Goal: Information Seeking & Learning: Learn about a topic

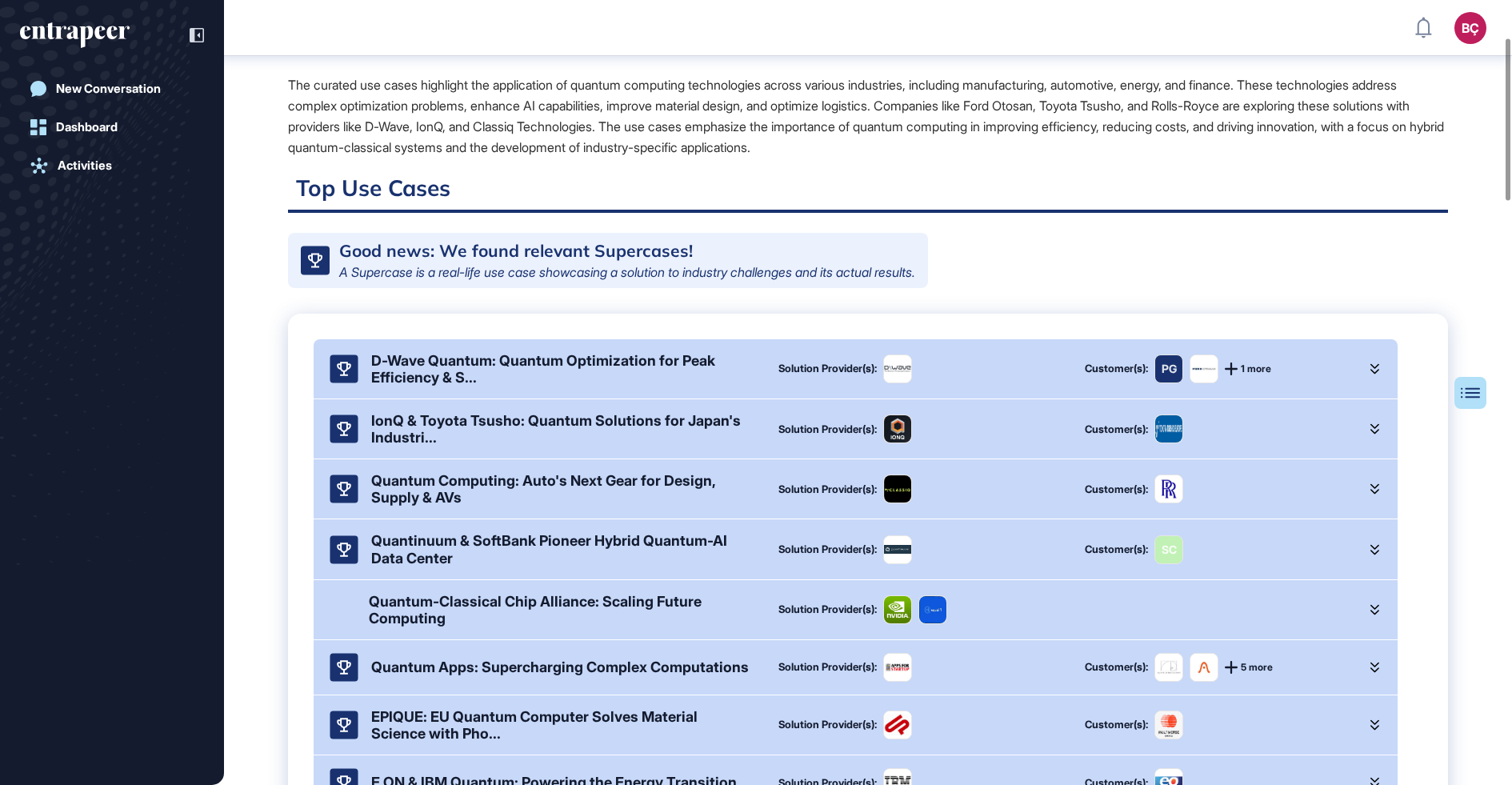
scroll to position [214, 0]
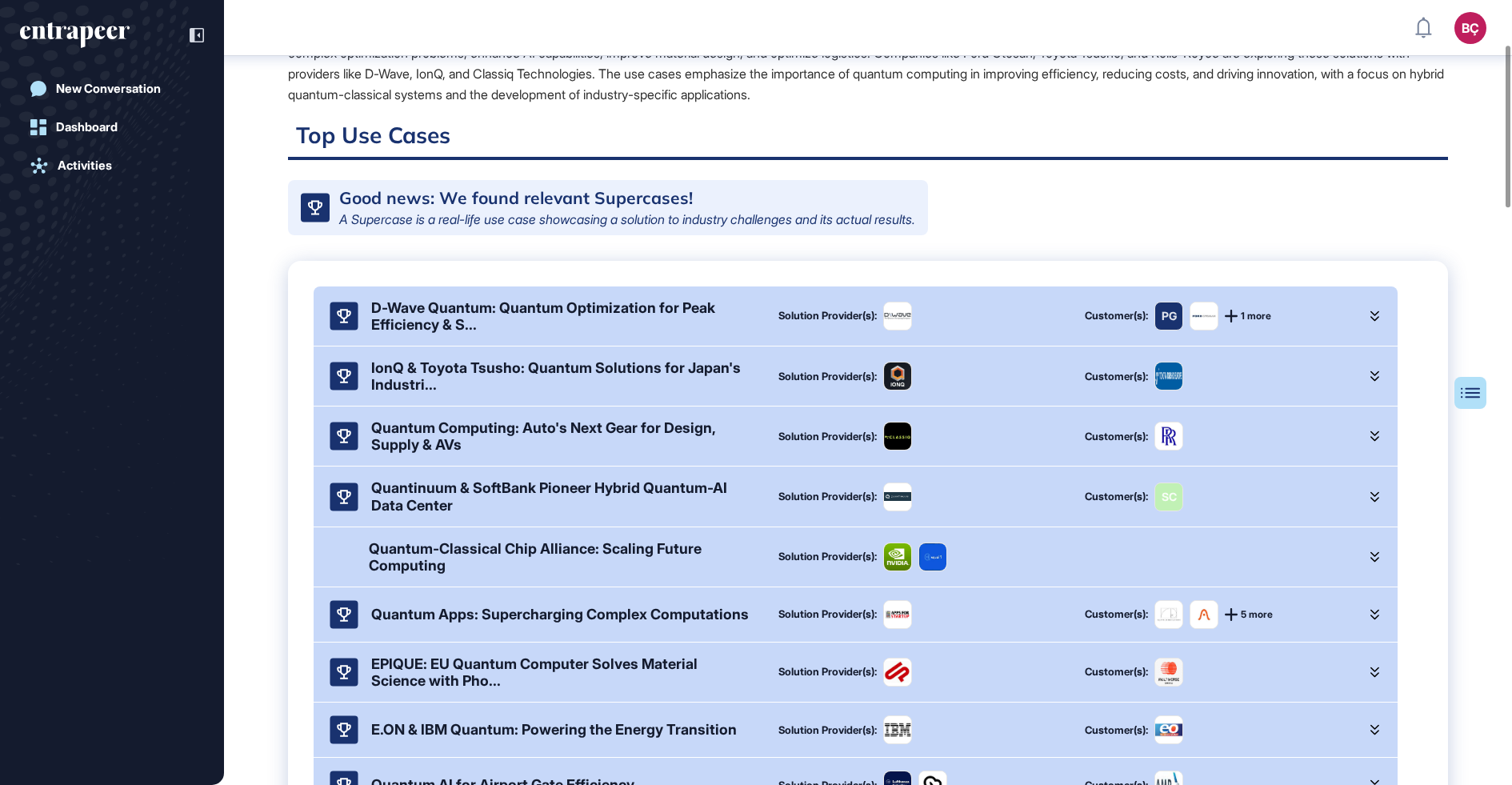
click at [617, 330] on div "D-Wave Quantum: Quantum Optimization for Peak Efficiency & S..." at bounding box center [562, 316] width 382 height 34
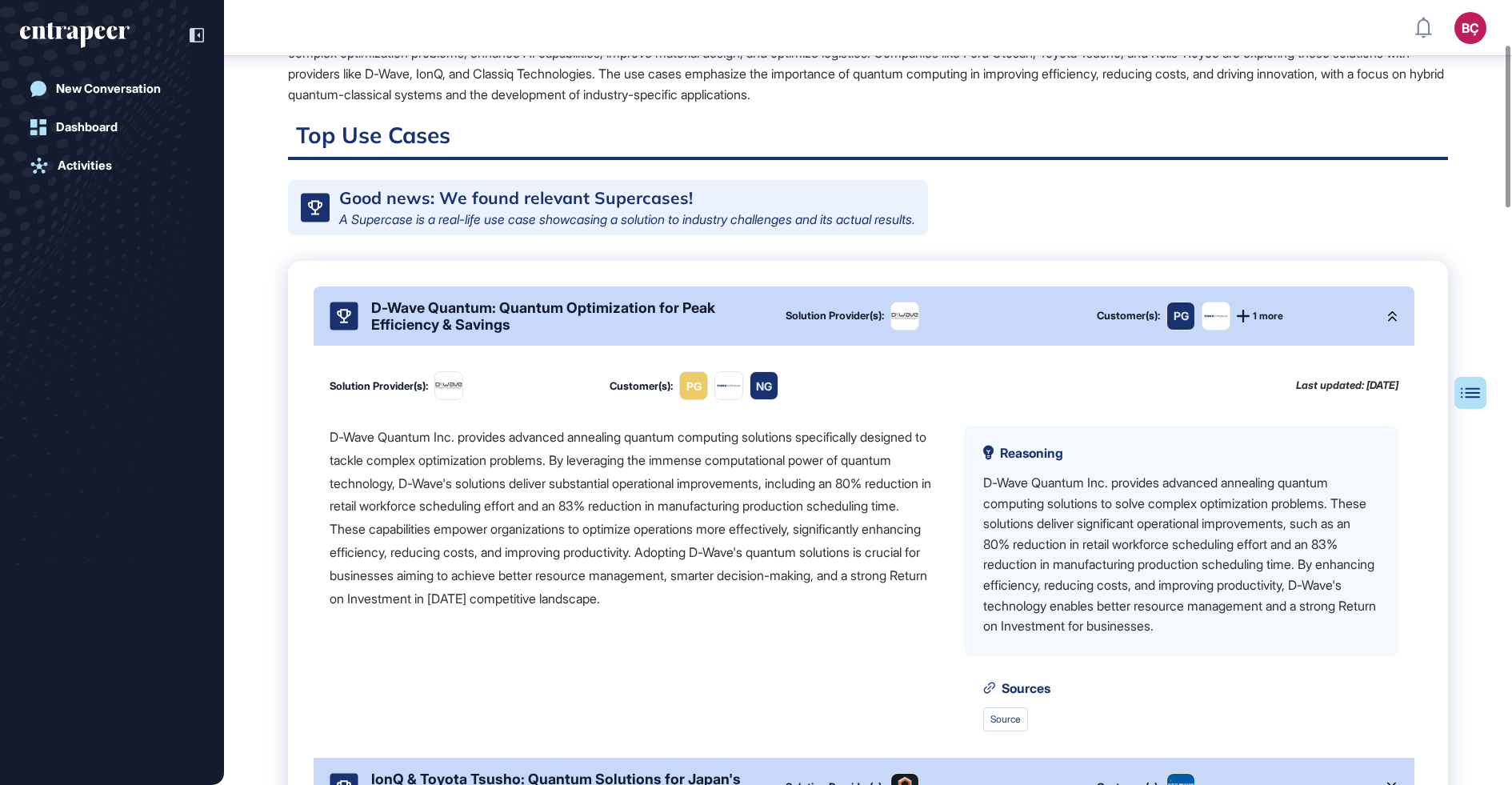
scroll to position [34, 0]
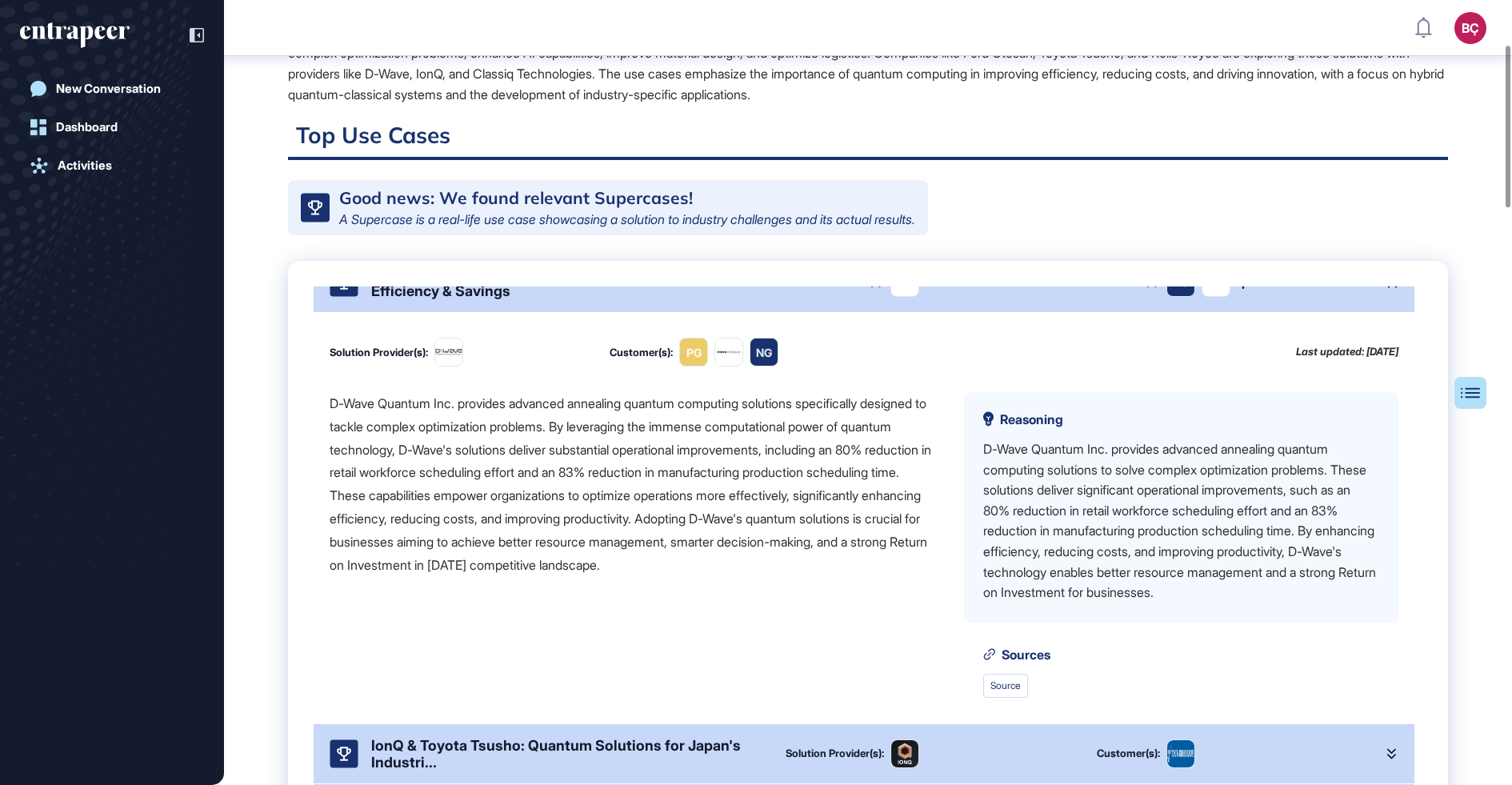
click at [613, 388] on div "Solution Provider(s): Customer(s): PG NG Last updated: 02 Sep, 2025 D-Wave Quan…" at bounding box center [864, 518] width 1101 height 411
click at [605, 416] on div "D-Wave Quantum Inc. provides advanced annealing quantum computing solutions spe…" at bounding box center [634, 484] width 609 height 184
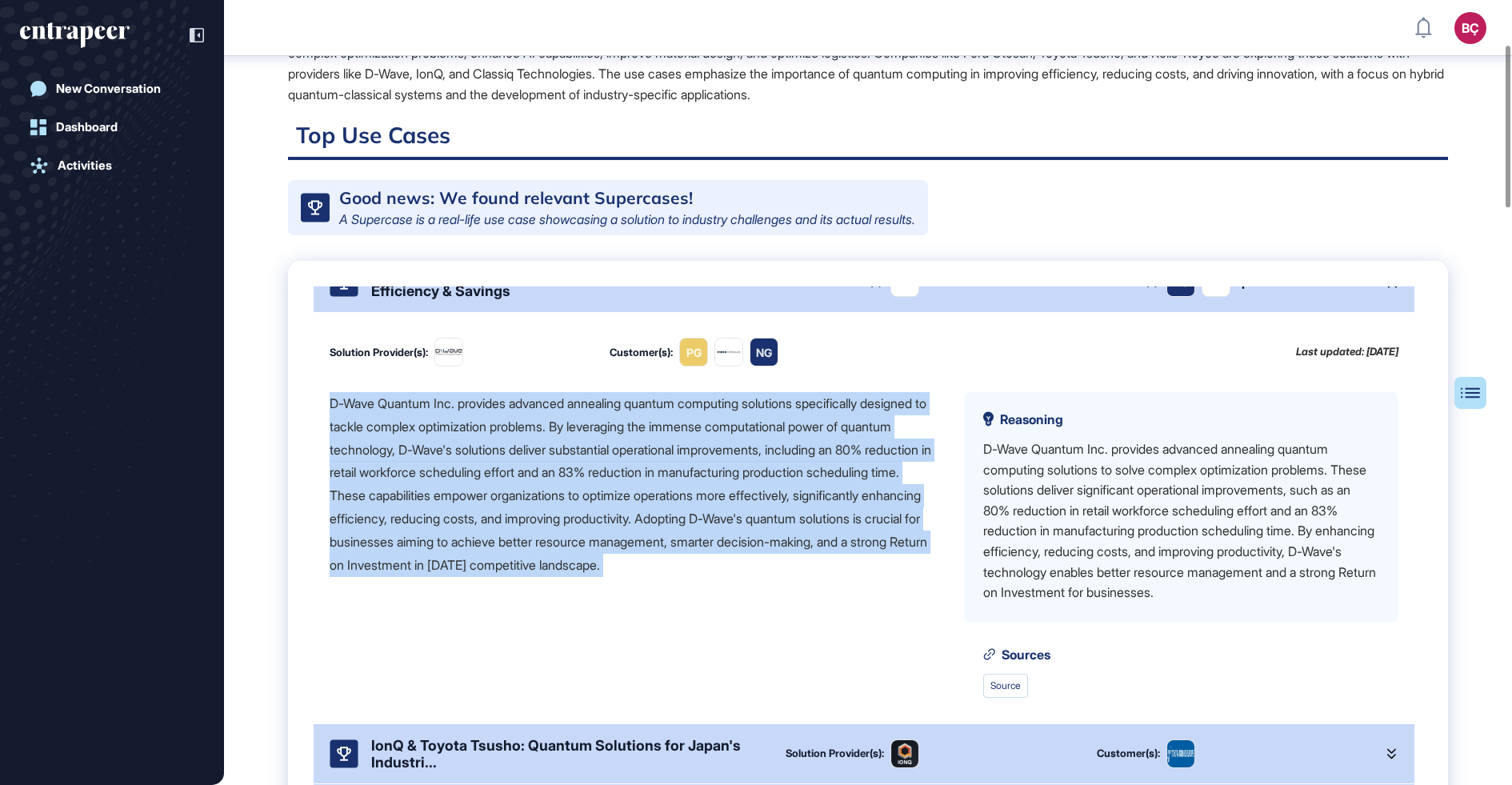
click at [605, 416] on div "D-Wave Quantum Inc. provides advanced annealing quantum computing solutions spe…" at bounding box center [634, 484] width 609 height 184
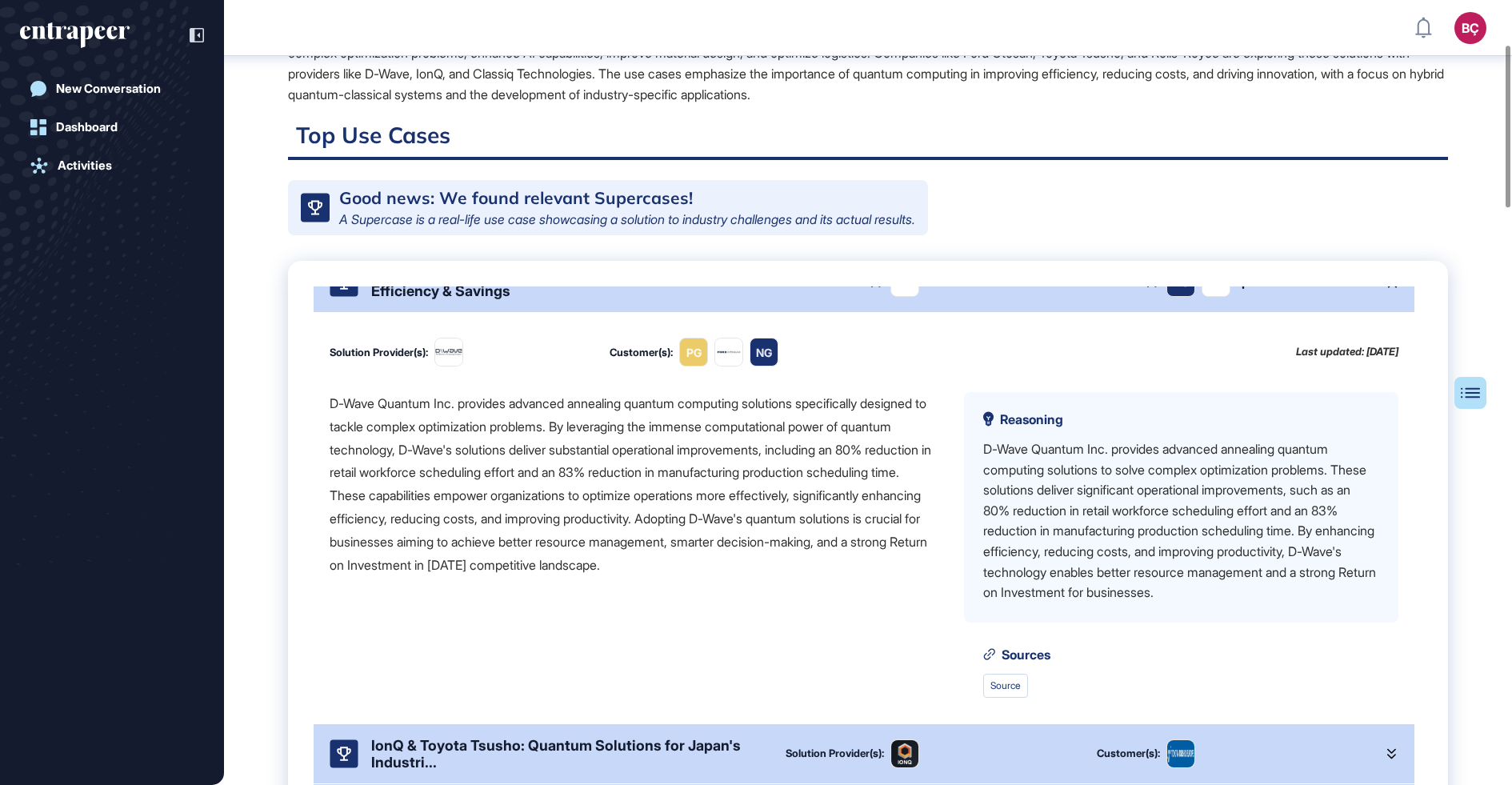
click at [597, 466] on div "D-Wave Quantum Inc. provides advanced annealing quantum computing solutions spe…" at bounding box center [634, 484] width 609 height 184
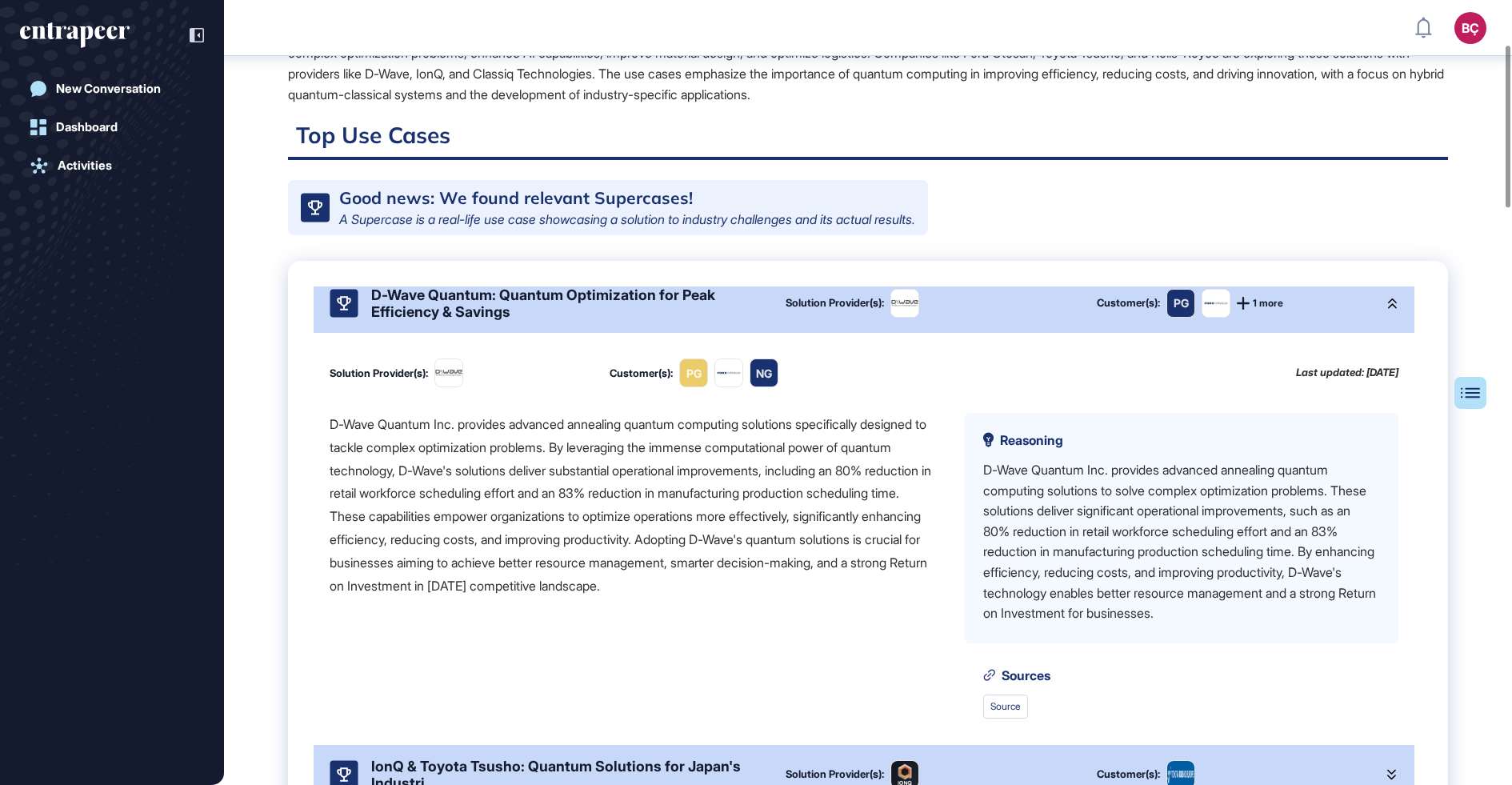
scroll to position [0, 0]
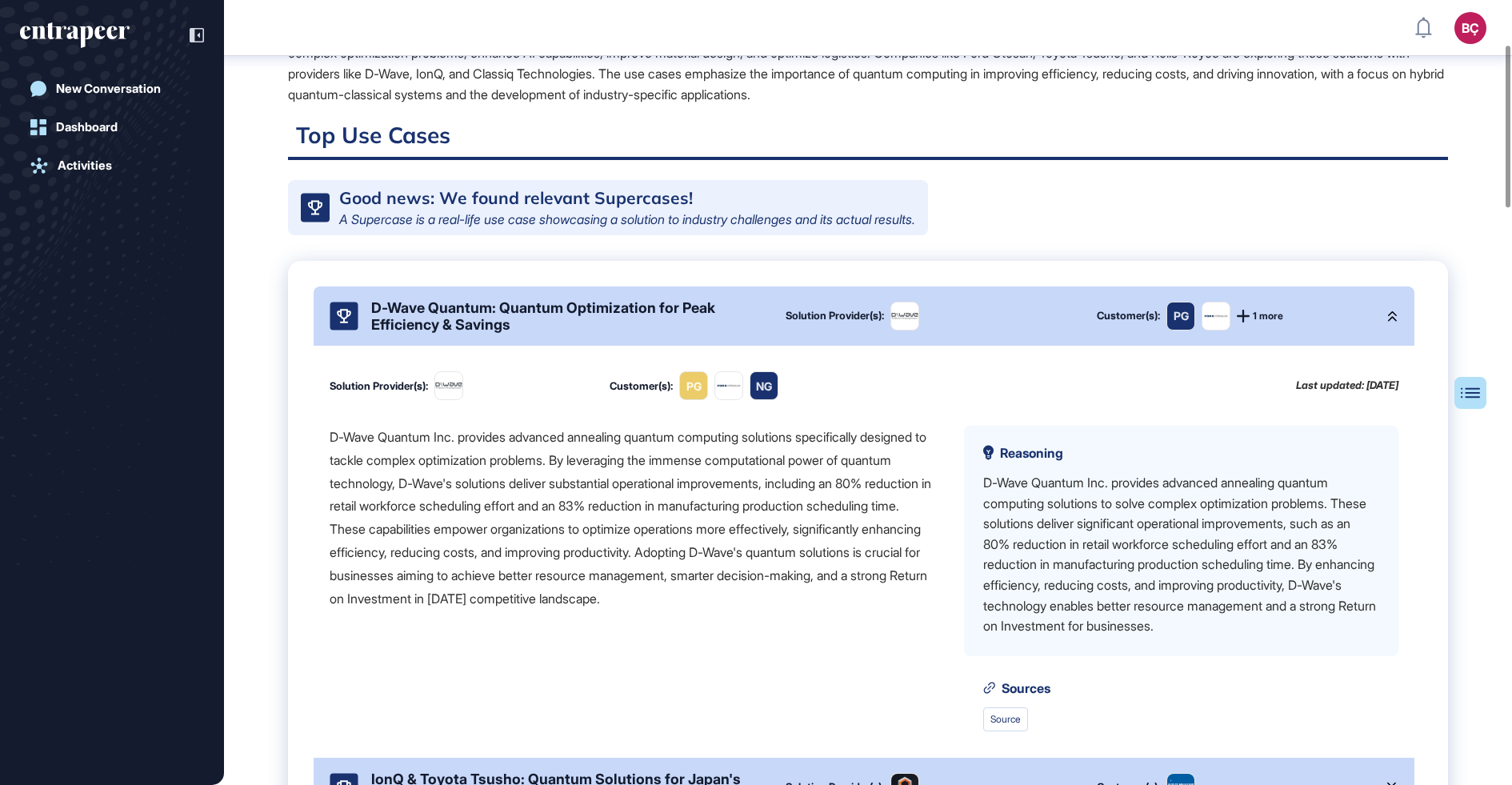
click at [565, 312] on div "D-Wave Quantum: Quantum Optimization for Peak Efficiency & Savings" at bounding box center [565, 316] width 389 height 34
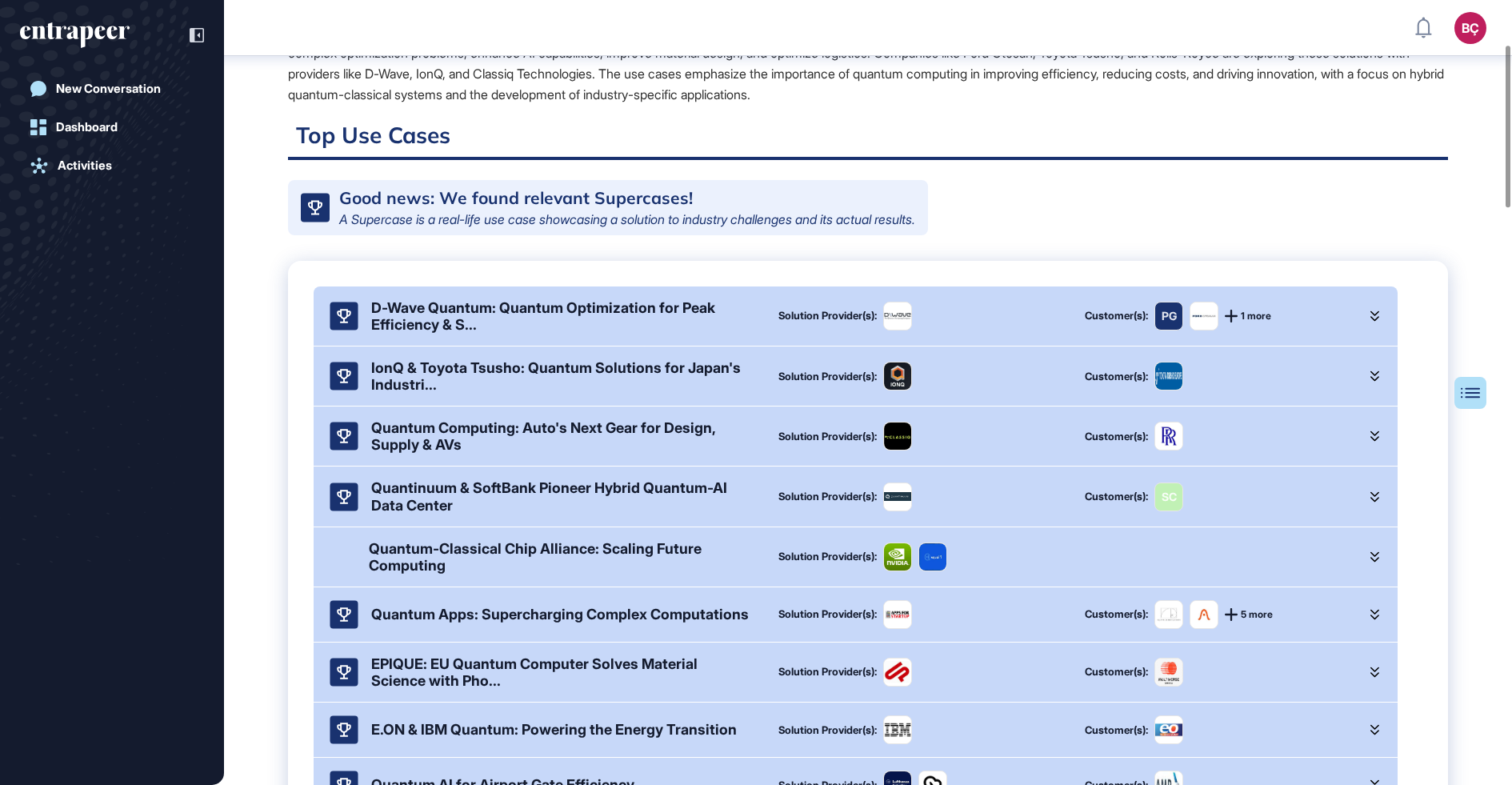
click at [558, 329] on div "D-Wave Quantum: Quantum Optimization for Peak Efficiency & S..." at bounding box center [562, 316] width 382 height 34
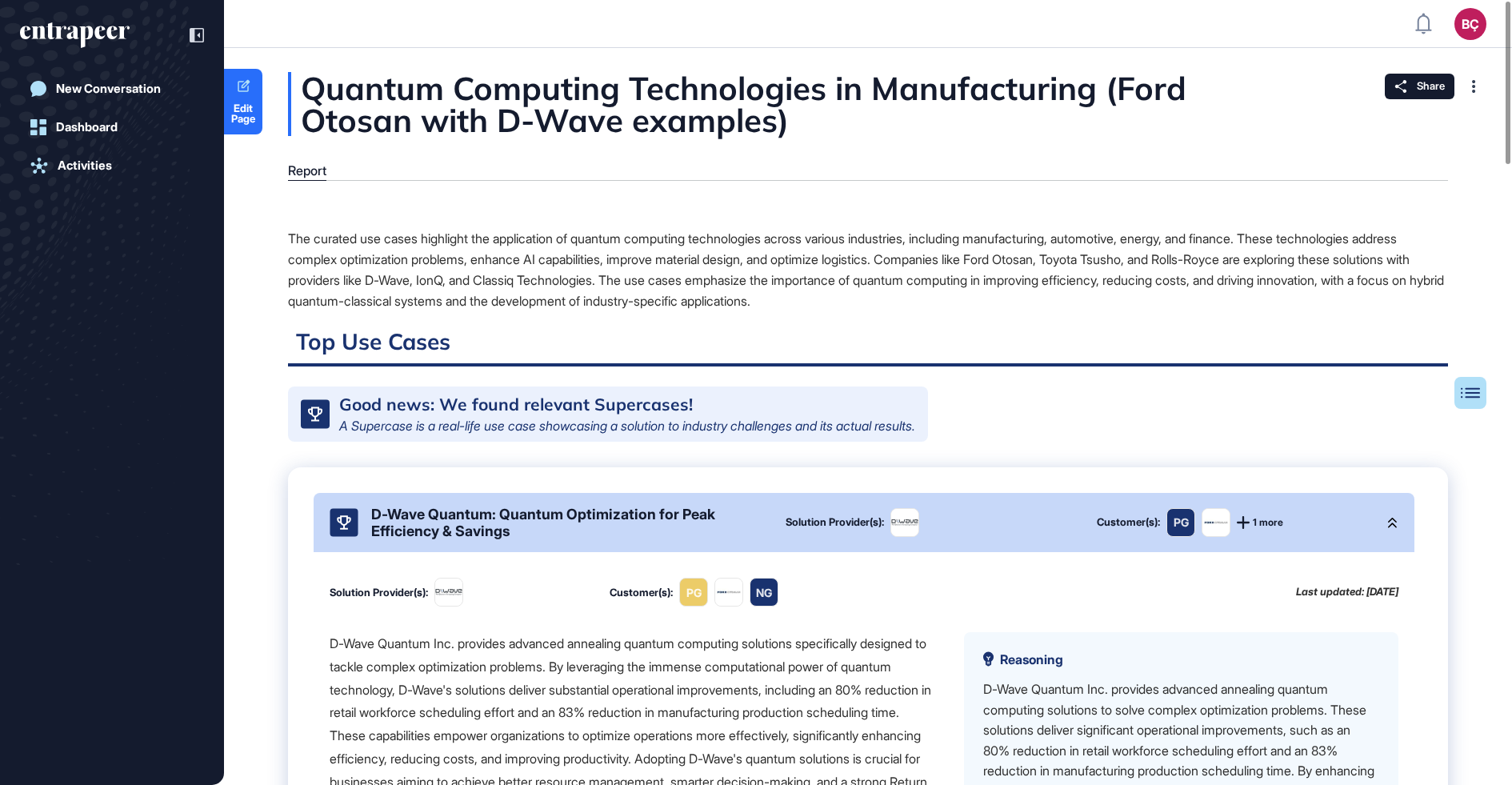
click at [514, 254] on div "The curated use cases highlight the application of quantum computing technologi…" at bounding box center [868, 269] width 1160 height 83
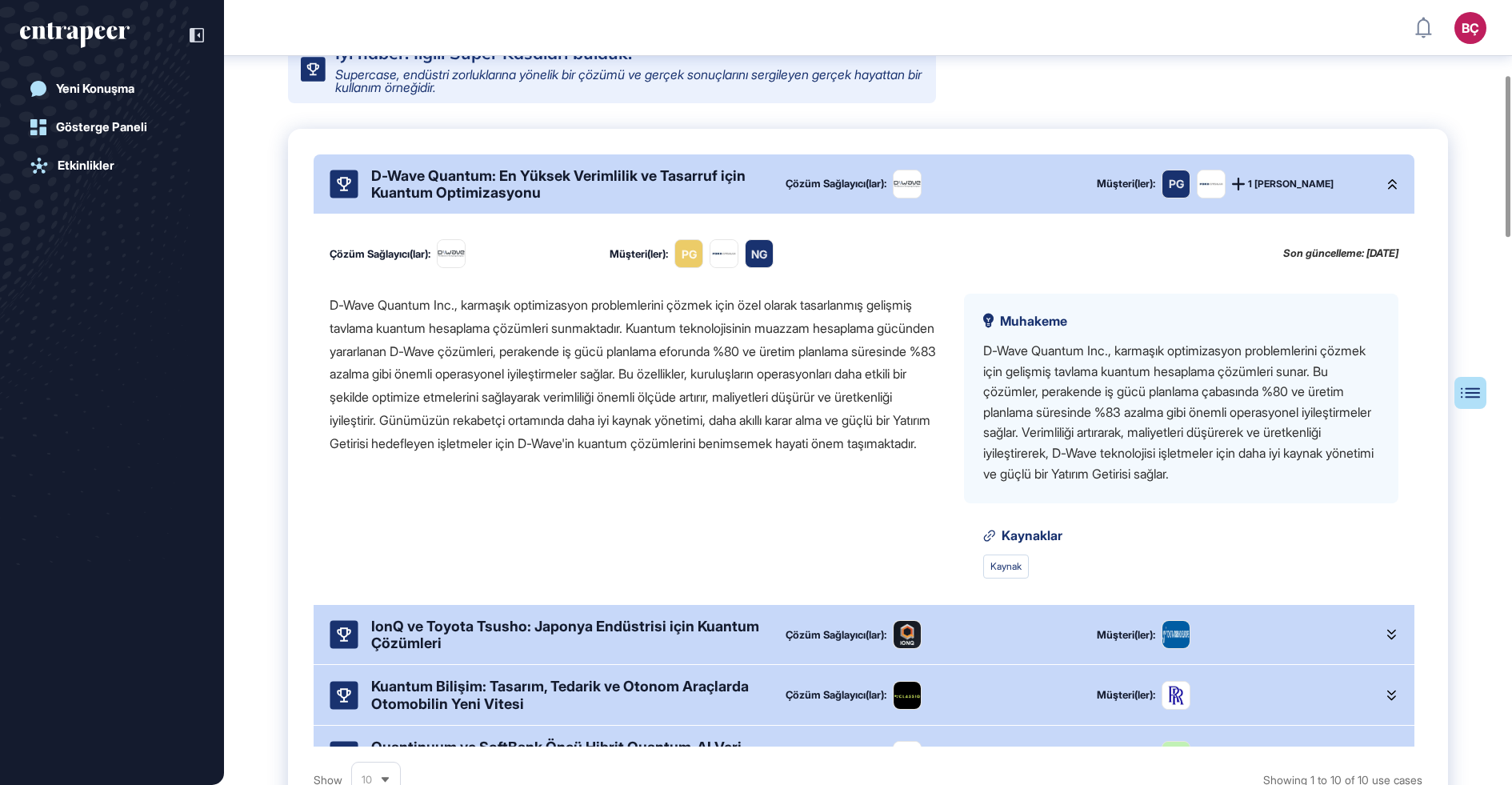
scroll to position [364, 0]
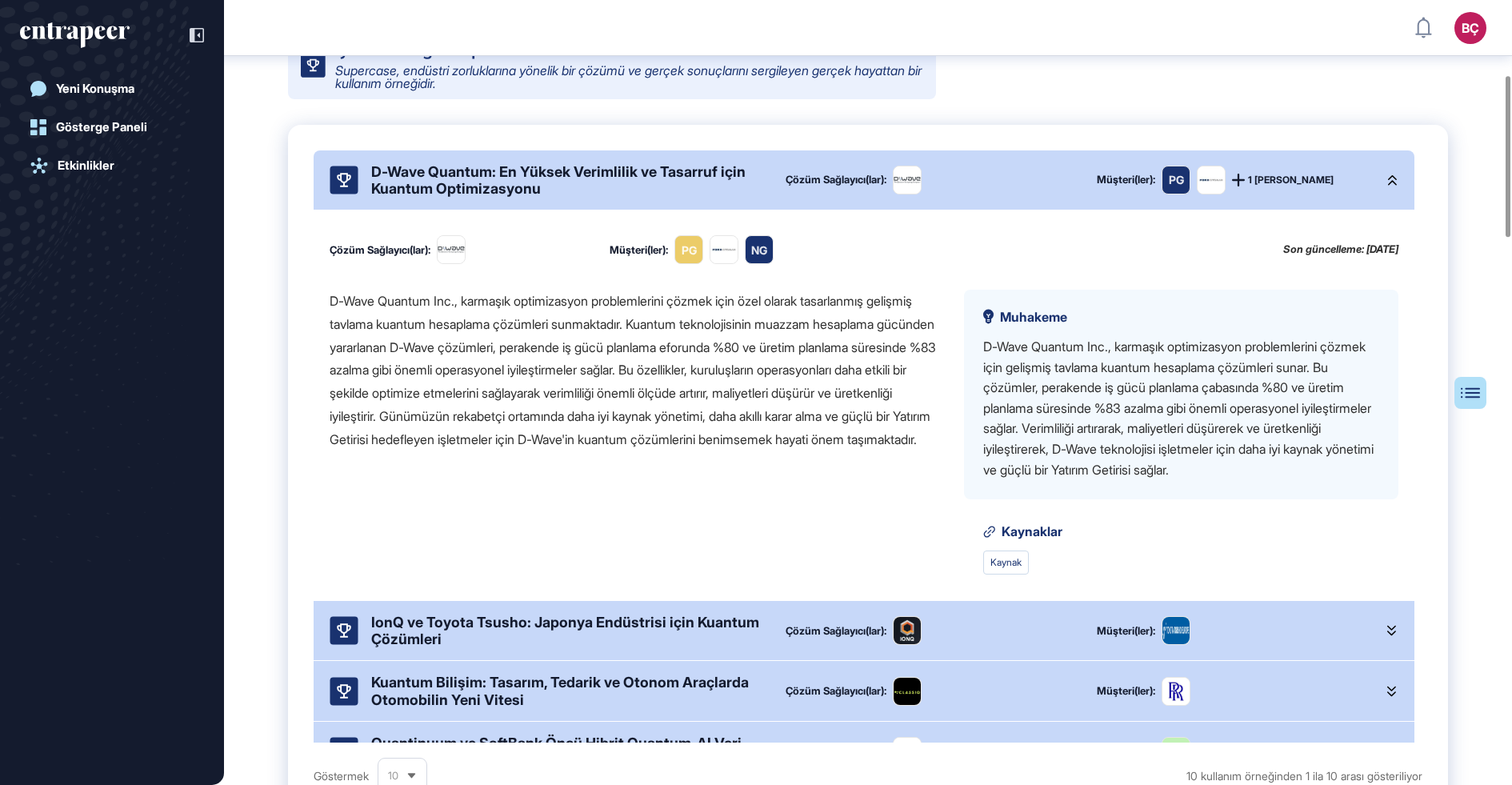
click at [646, 345] on font "D-Wave Quantum Inc., karmaşık optimizasyon problemlerini çözmek için özel olara…" at bounding box center [633, 370] width 606 height 154
click at [591, 276] on div "Çözüm Sağlayıcı(lar): Müşteri(ler): PG NG Son güncelleme: 02 Eylül 2025 D-Wave …" at bounding box center [864, 405] width 1101 height 390
click at [591, 169] on font "D-Wave Quantum: En Yüksek Verimlilik ve Tasarruf için Kuantum Optimizasyonu" at bounding box center [558, 180] width 374 height 34
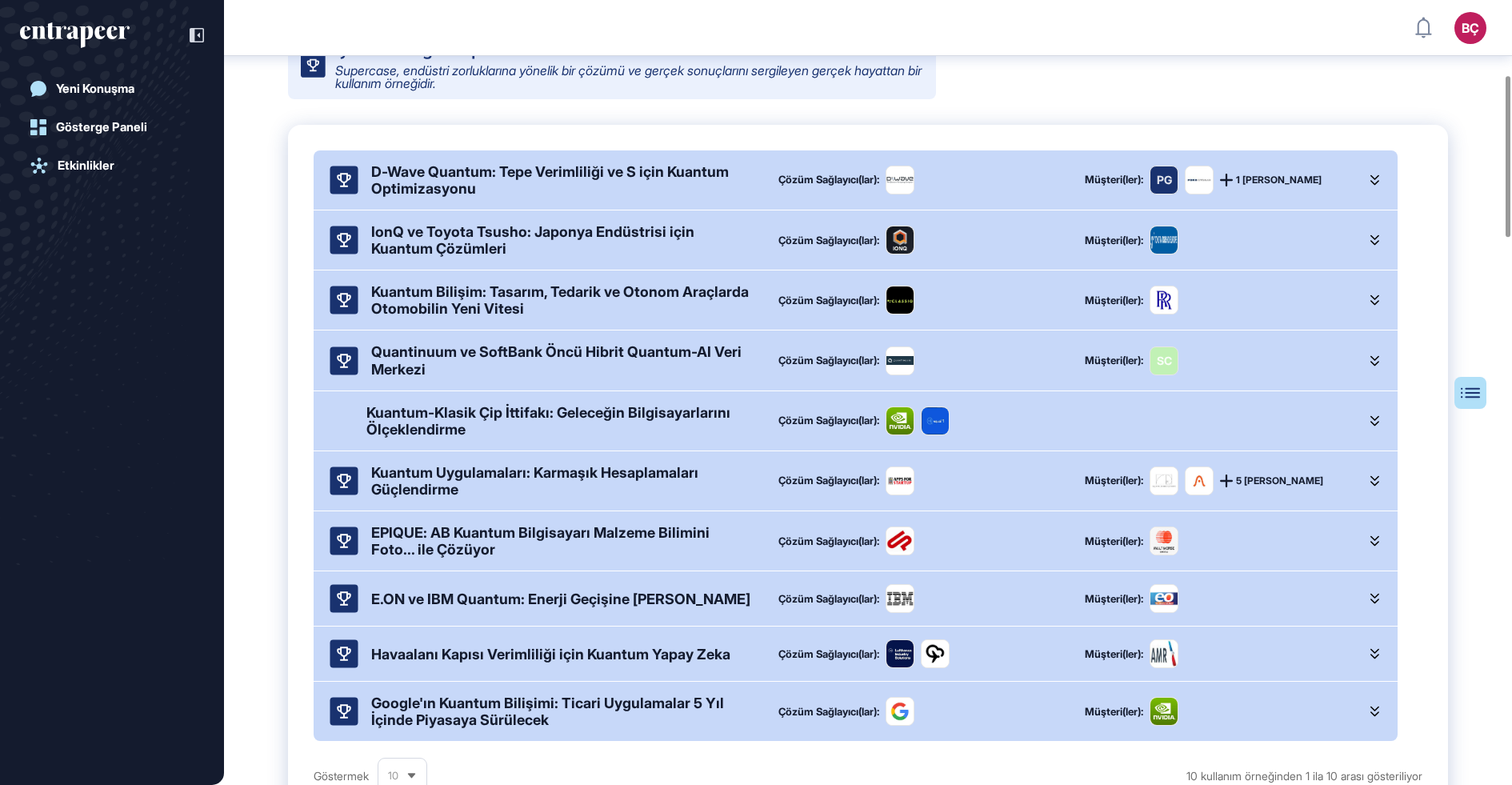
click at [517, 240] on div "IonQ ve Toyota Tsusho: Japonya Endüstrisi için Kuantum Çözümleri" at bounding box center [562, 240] width 382 height 34
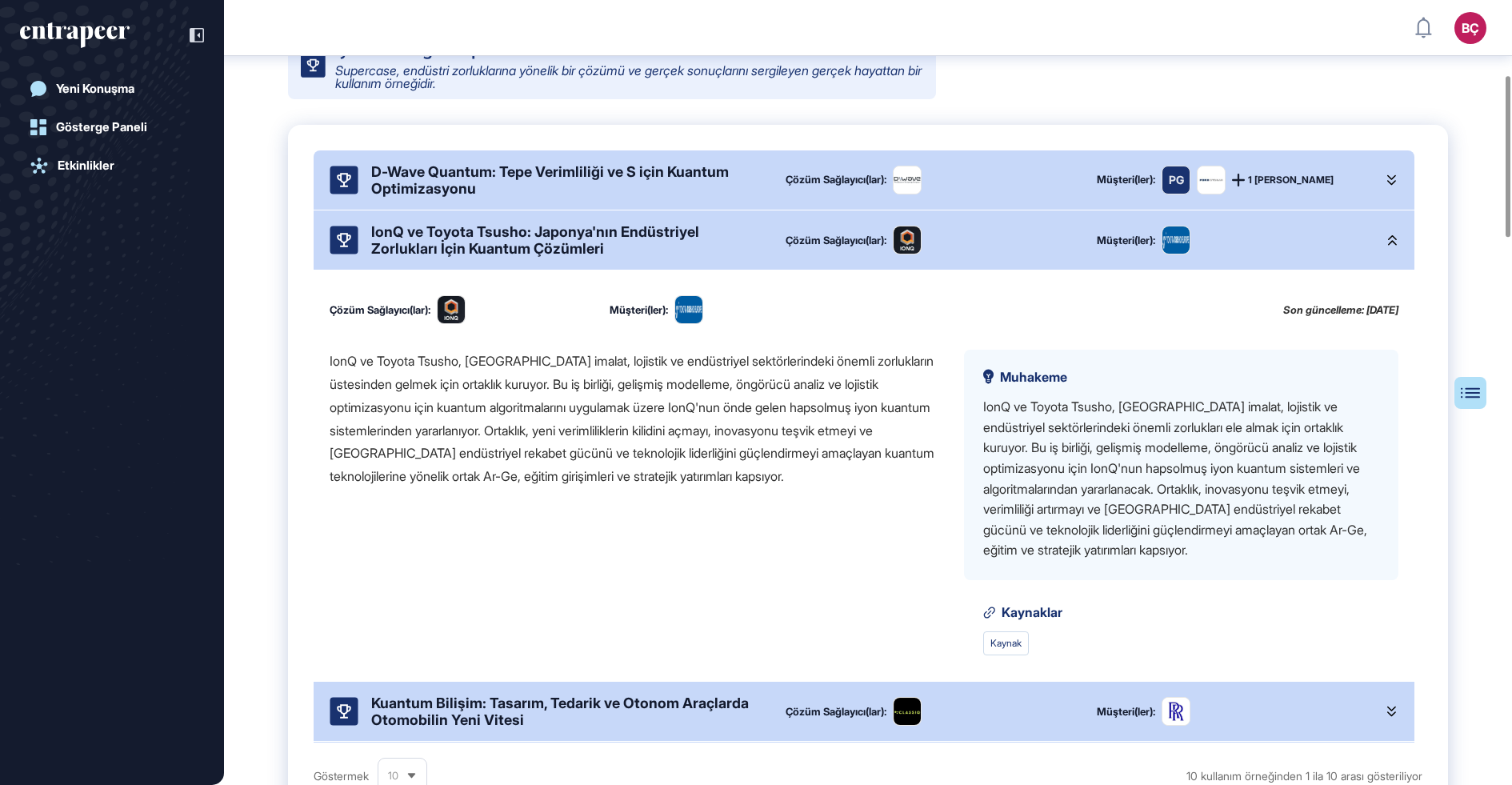
click at [524, 434] on font "IonQ ve Toyota Tsusho, Japonya'nın imalat, lojistik ve endüstriyel sektörlerind…" at bounding box center [632, 418] width 605 height 132
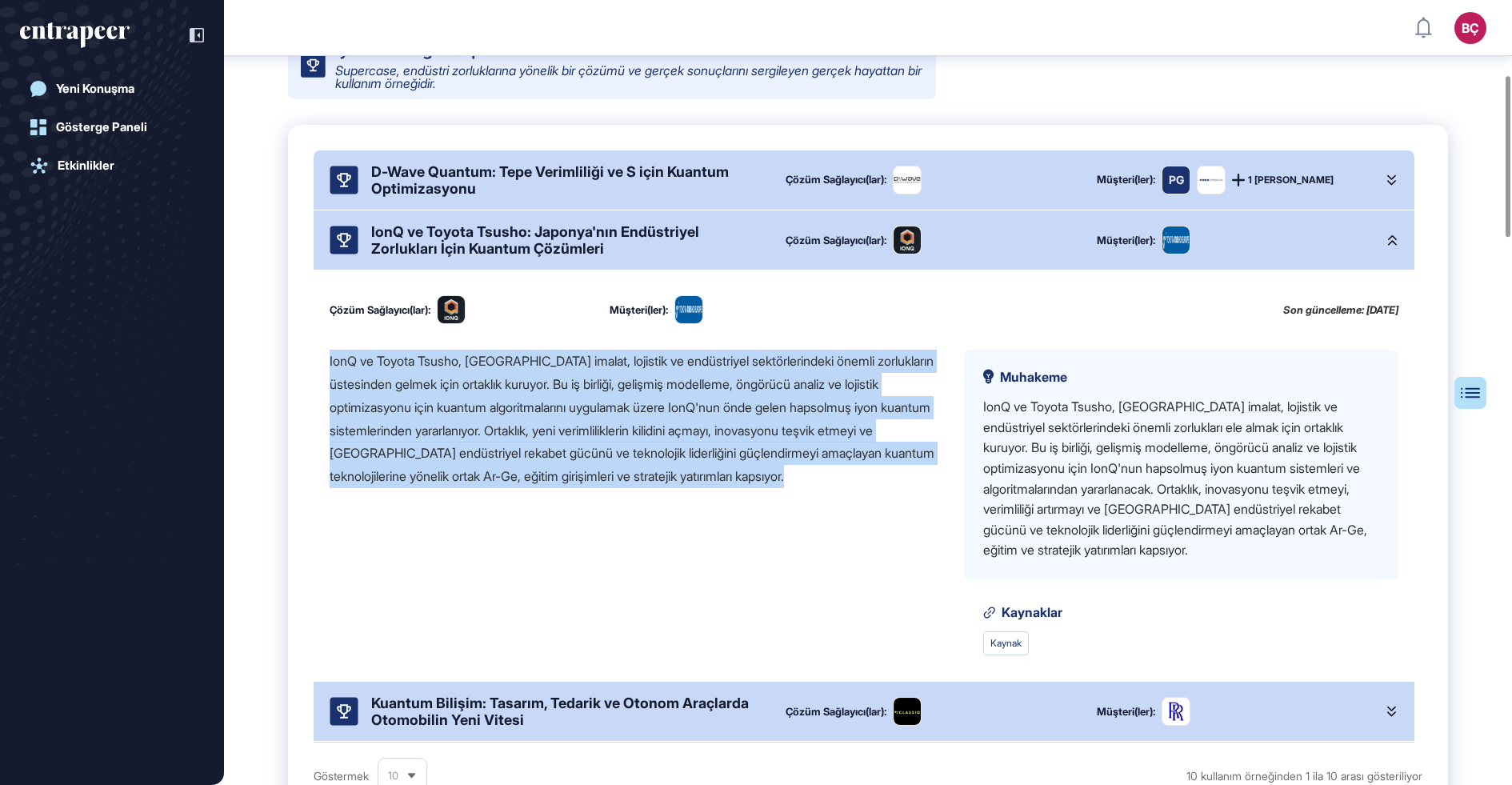
click at [524, 434] on font "IonQ ve Toyota Tsusho, Japonya'nın imalat, lojistik ve endüstriyel sektörlerind…" at bounding box center [632, 418] width 605 height 132
click at [488, 429] on font "IonQ ve Toyota Tsusho, Japonya'nın imalat, lojistik ve endüstriyel sektörlerind…" at bounding box center [632, 418] width 605 height 132
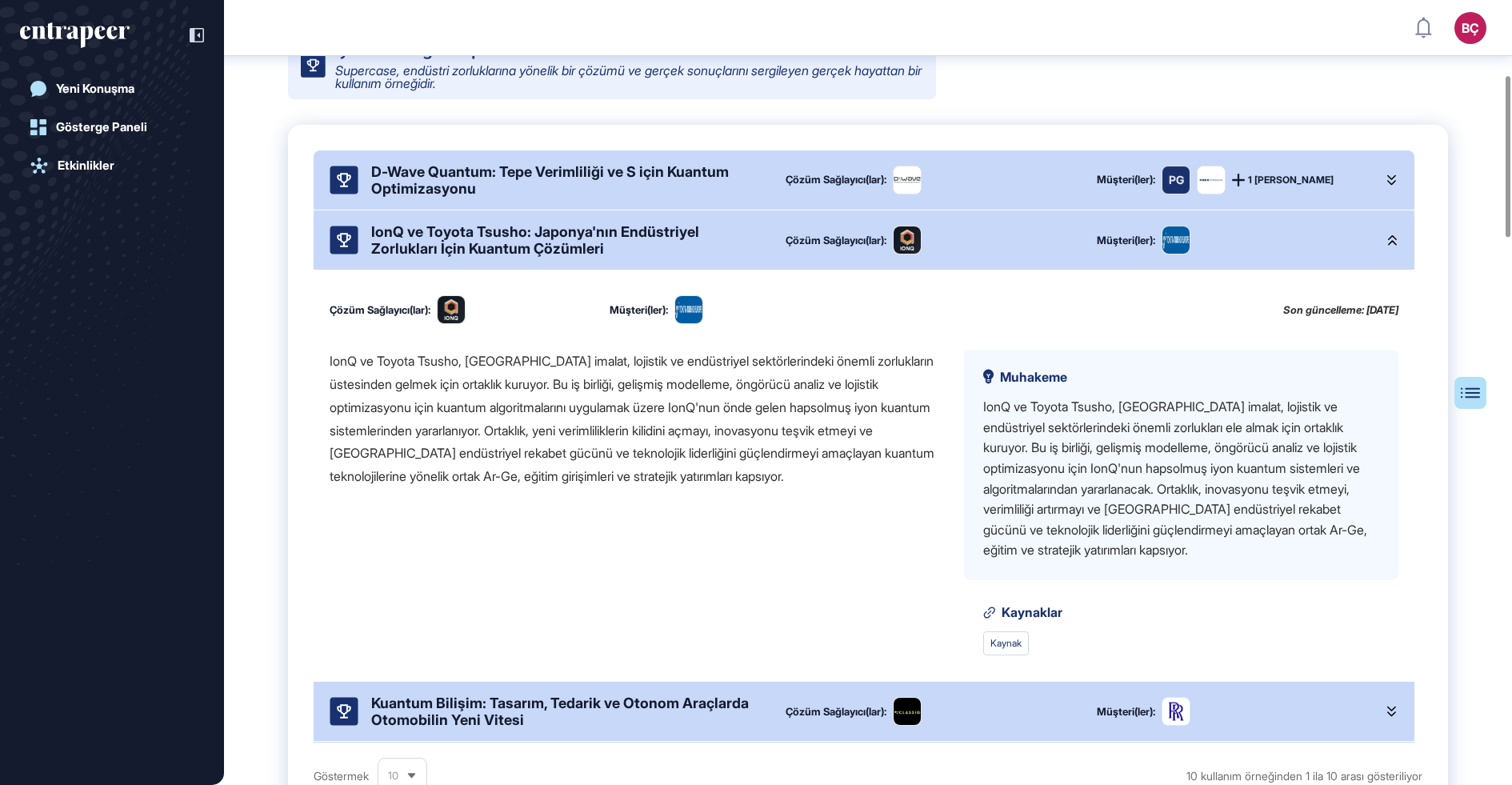
click at [629, 429] on font "IonQ ve Toyota Tsusho, Japonya'nın imalat, lojistik ve endüstriyel sektörlerind…" at bounding box center [632, 418] width 605 height 132
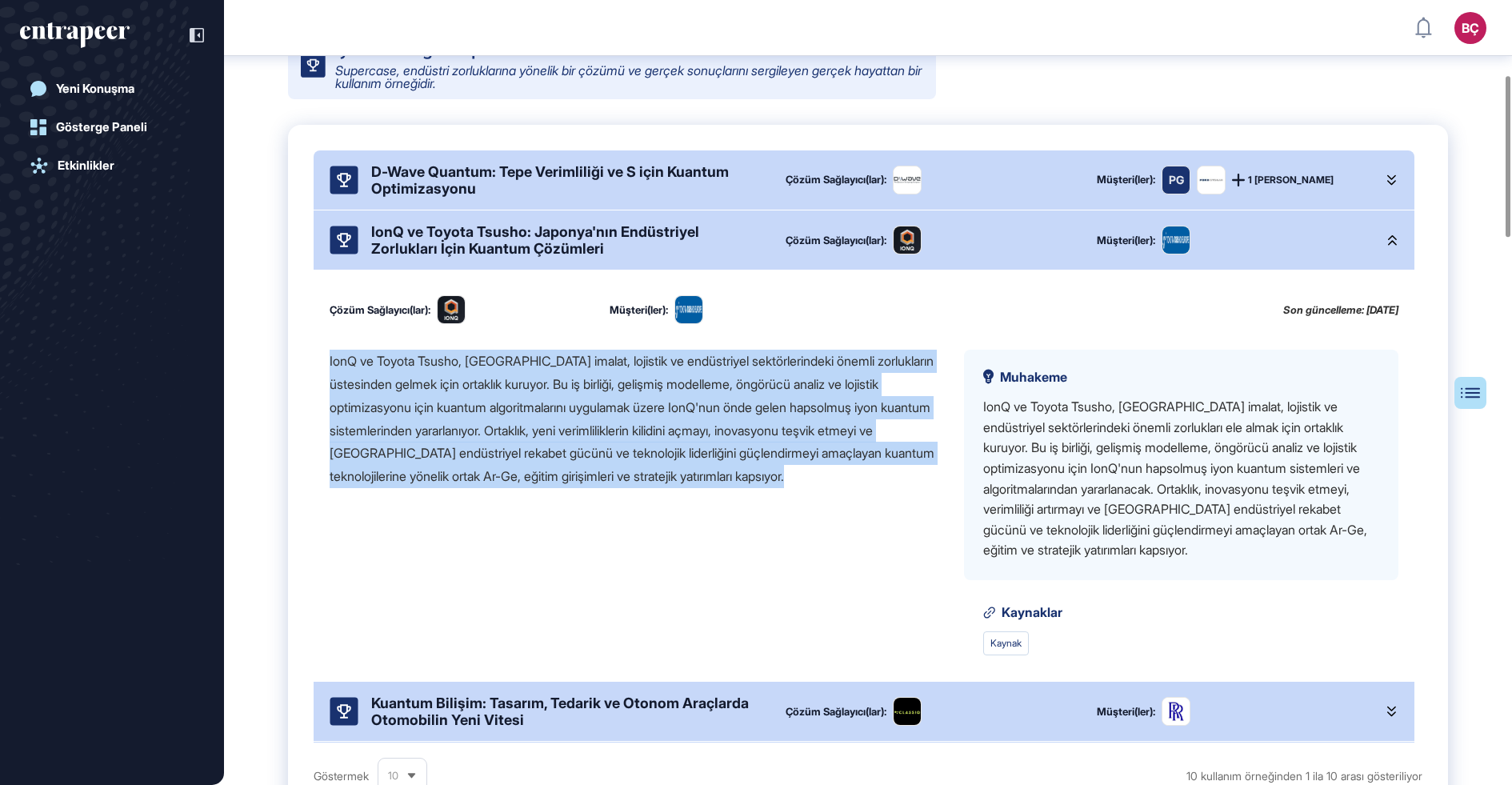
click at [624, 444] on font "IonQ ve Toyota Tsusho, Japonya'nın imalat, lojistik ve endüstriyel sektörlerind…" at bounding box center [632, 418] width 605 height 132
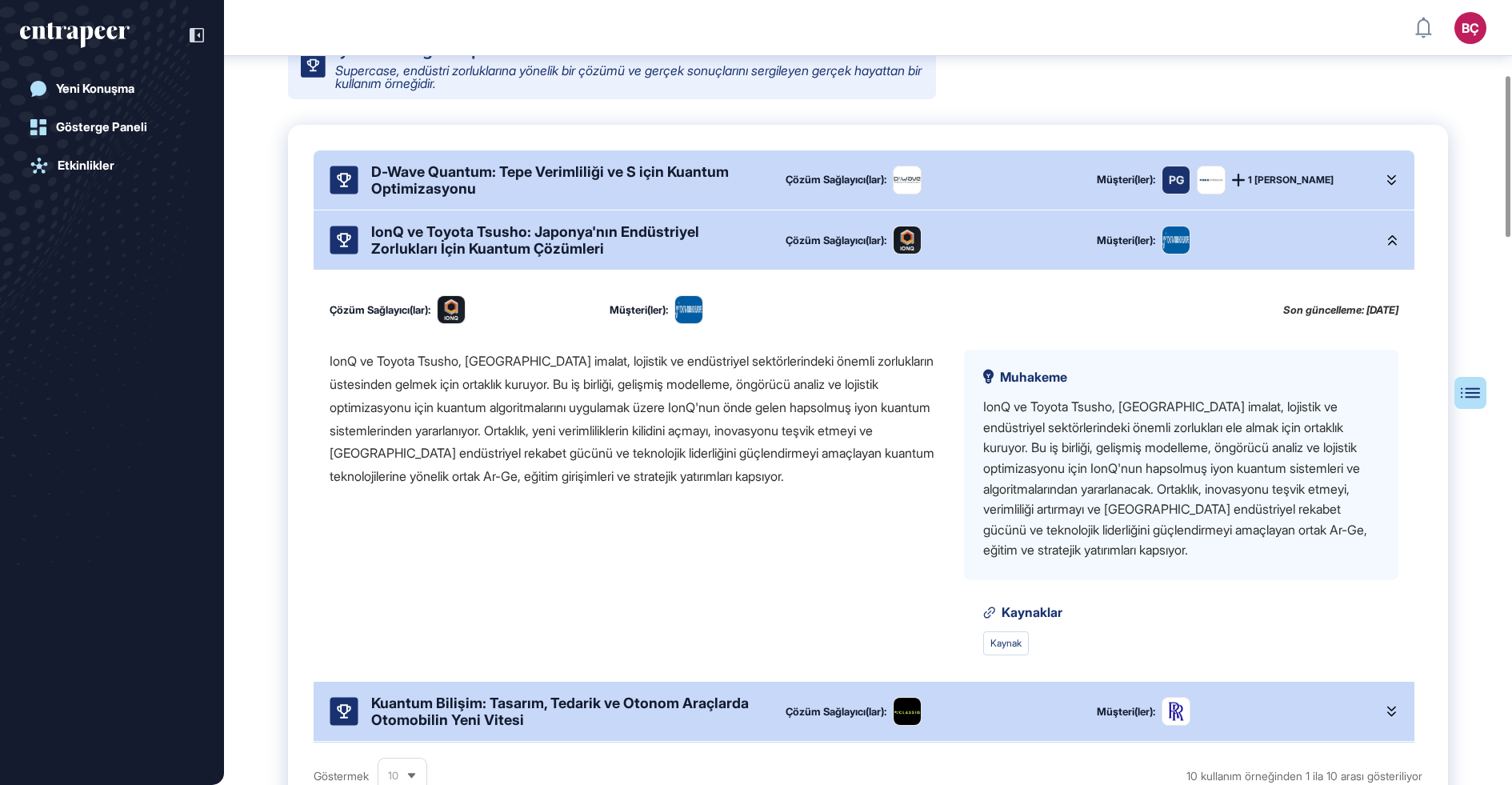
click at [624, 444] on font "IonQ ve Toyota Tsusho, Japonya'nın imalat, lojistik ve endüstriyel sektörlerind…" at bounding box center [632, 418] width 605 height 132
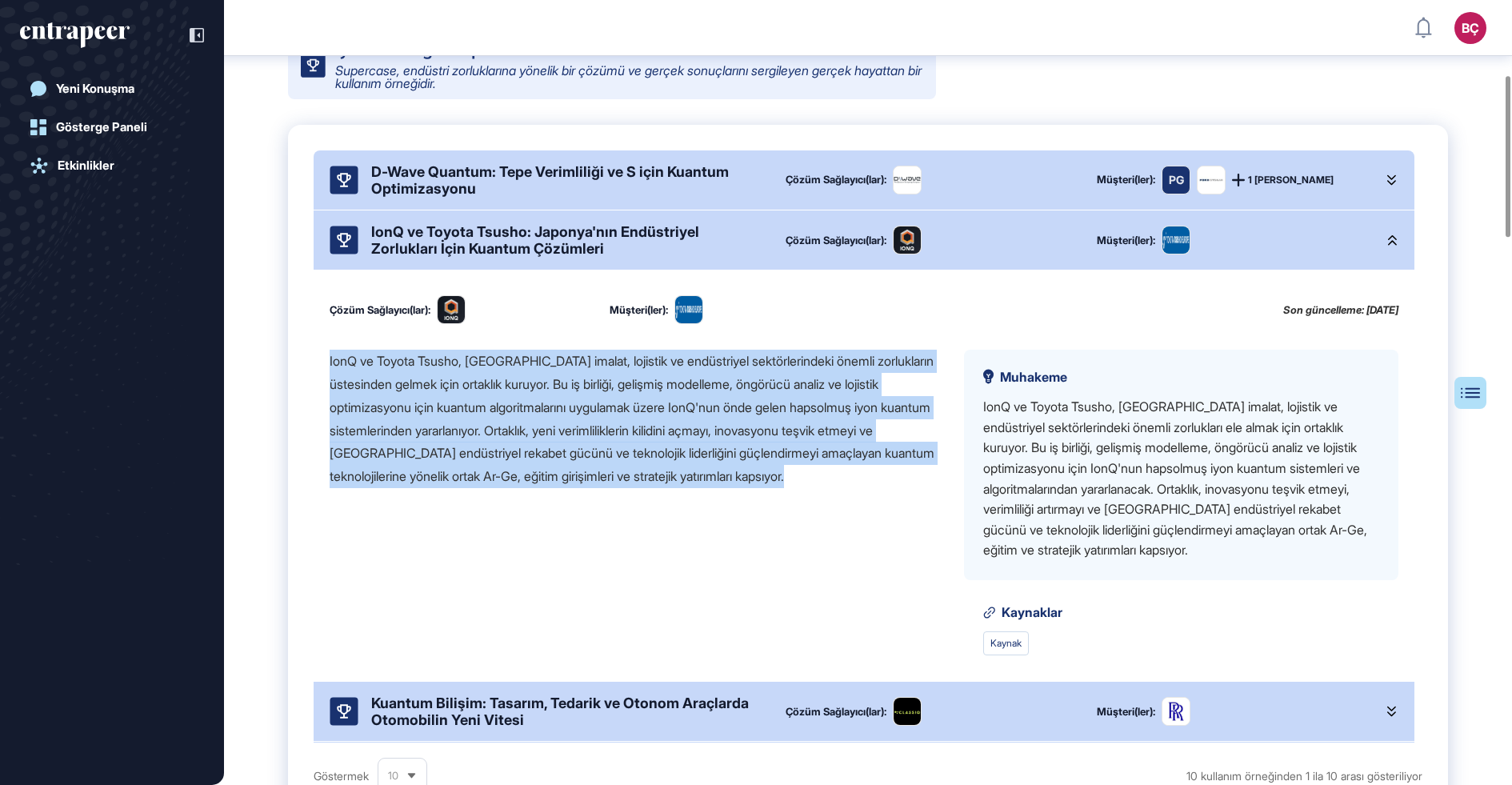
click at [624, 444] on font "IonQ ve Toyota Tsusho, Japonya'nın imalat, lojistik ve endüstriyel sektörlerind…" at bounding box center [632, 418] width 605 height 132
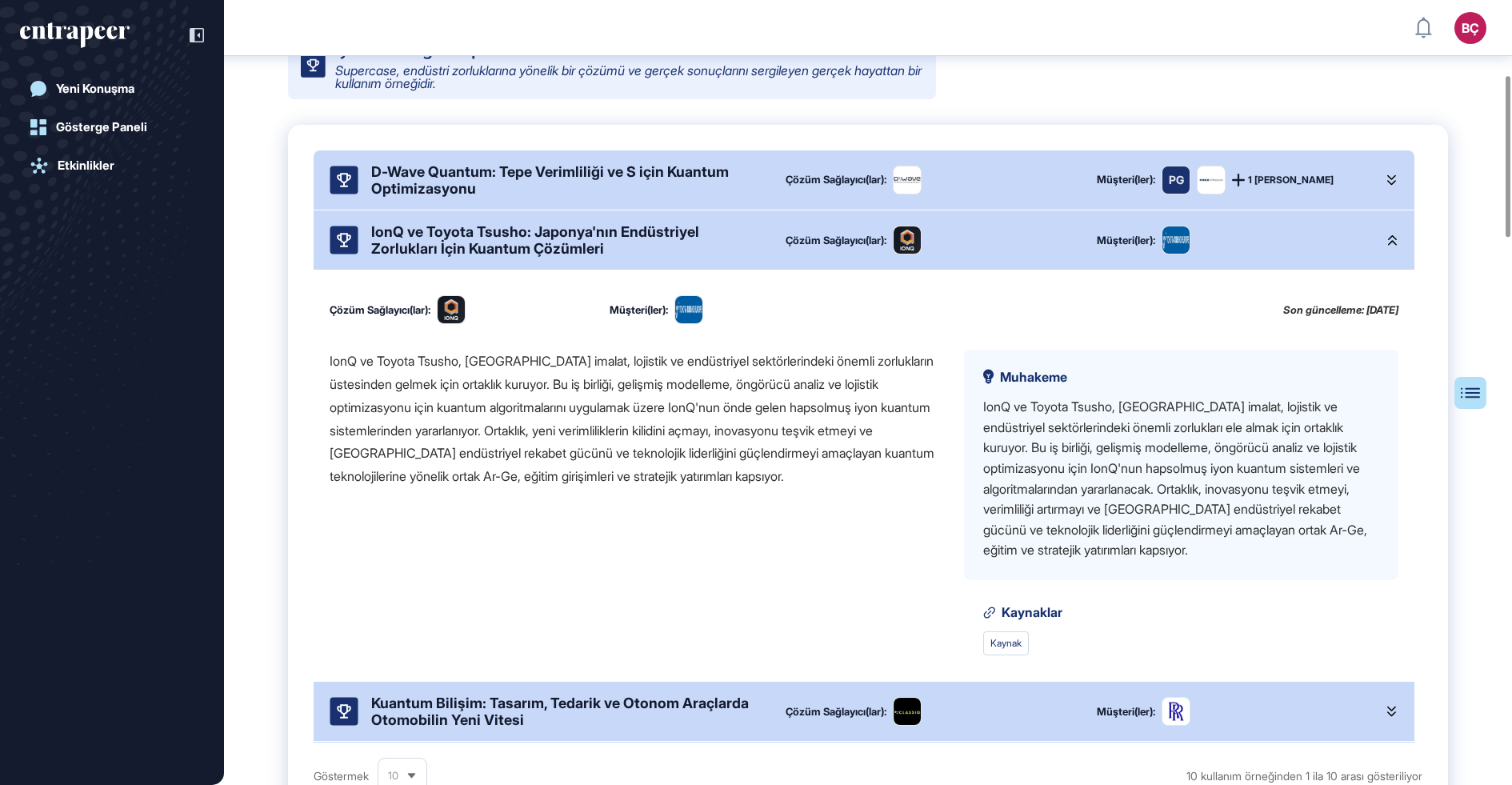
click at [636, 455] on font "IonQ ve Toyota Tsusho, Japonya'nın imalat, lojistik ve endüstriyel sektörlerind…" at bounding box center [632, 418] width 605 height 132
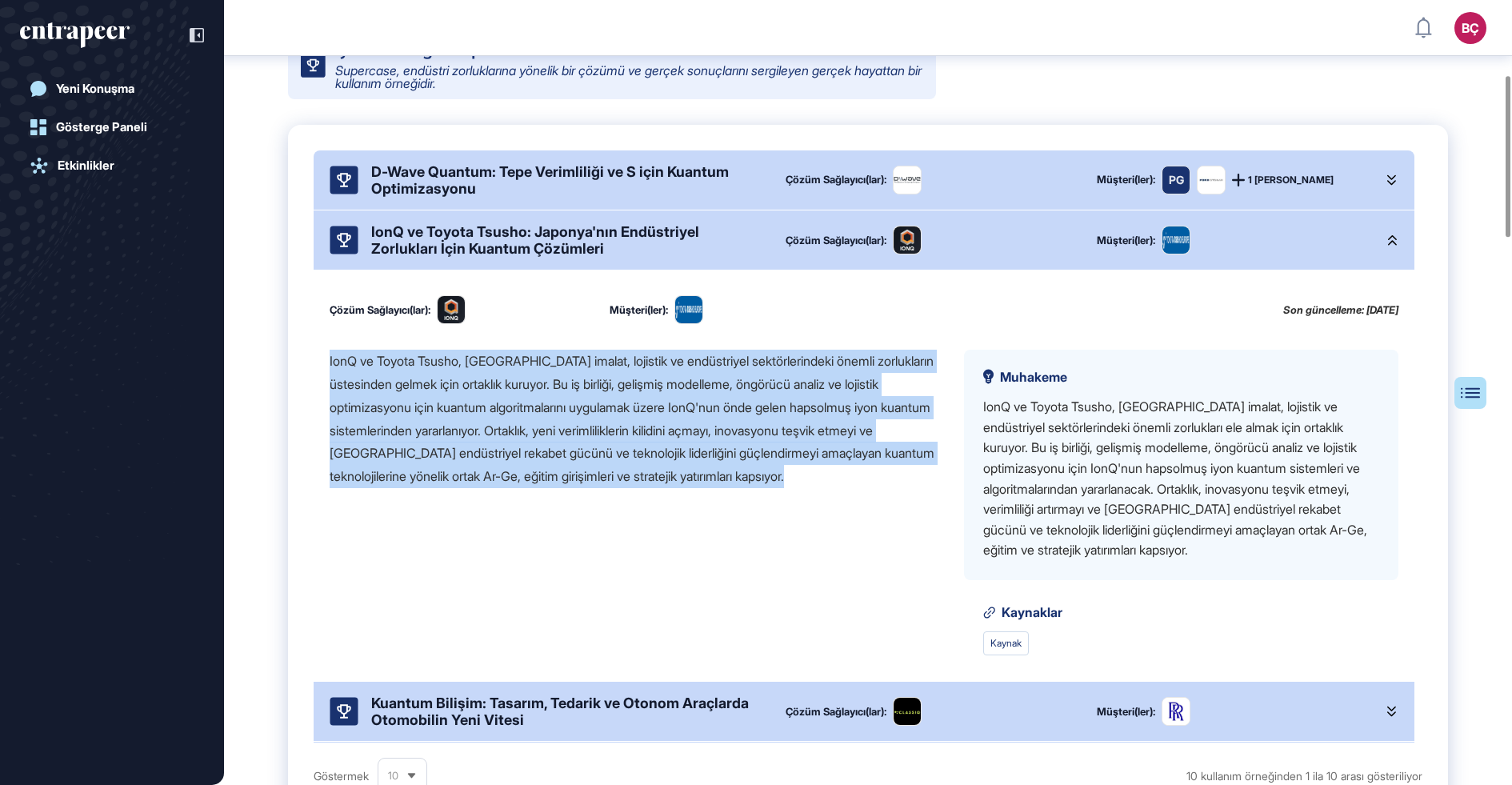
click at [636, 455] on font "IonQ ve Toyota Tsusho, Japonya'nın imalat, lojistik ve endüstriyel sektörlerind…" at bounding box center [632, 418] width 605 height 132
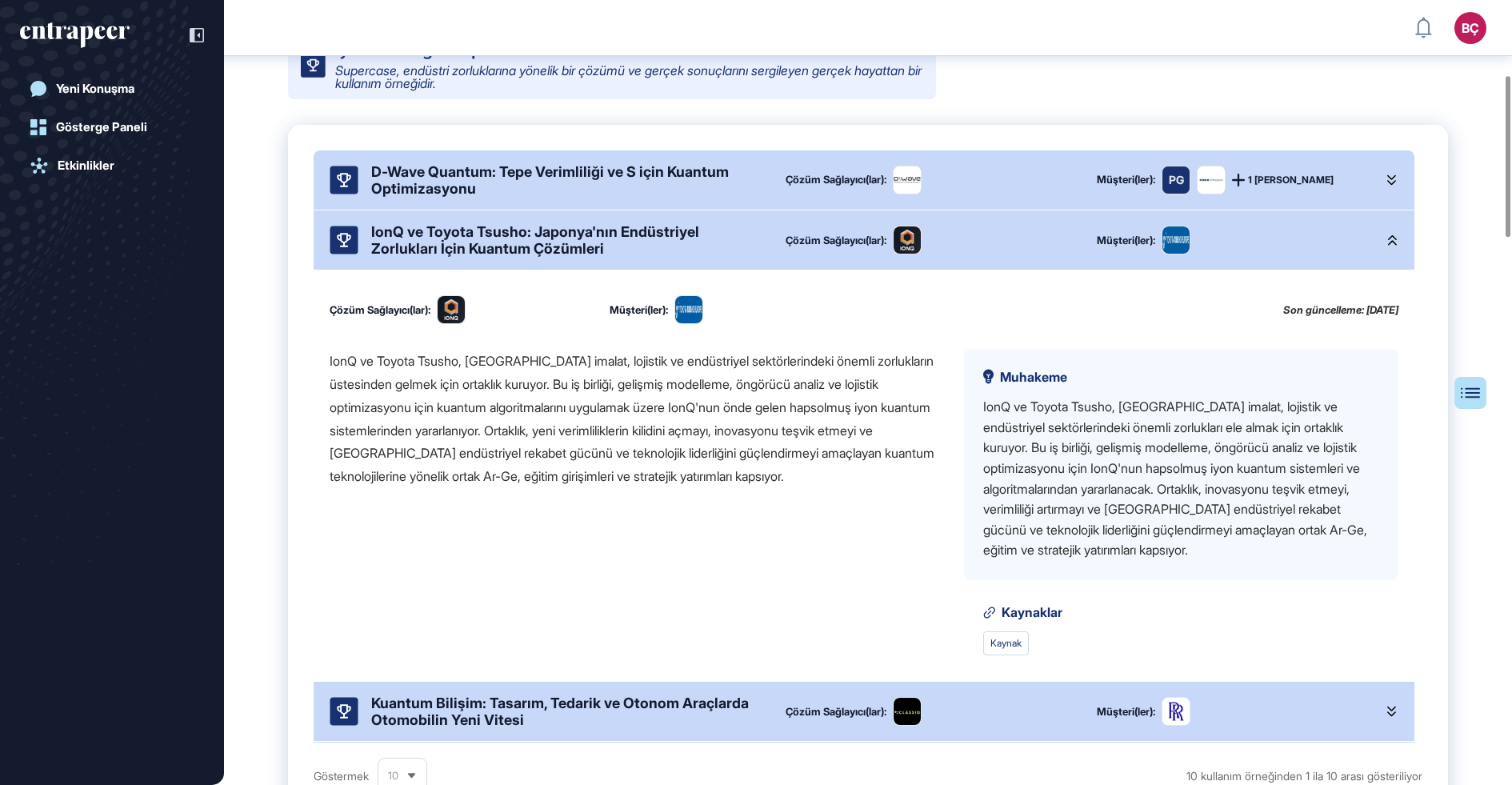
click at [651, 456] on font "IonQ ve Toyota Tsusho, Japonya'nın imalat, lojistik ve endüstriyel sektörlerind…" at bounding box center [632, 418] width 605 height 132
click at [619, 452] on font "IonQ ve Toyota Tsusho, Japonya'nın imalat, lojistik ve endüstriyel sektörlerind…" at bounding box center [632, 418] width 605 height 132
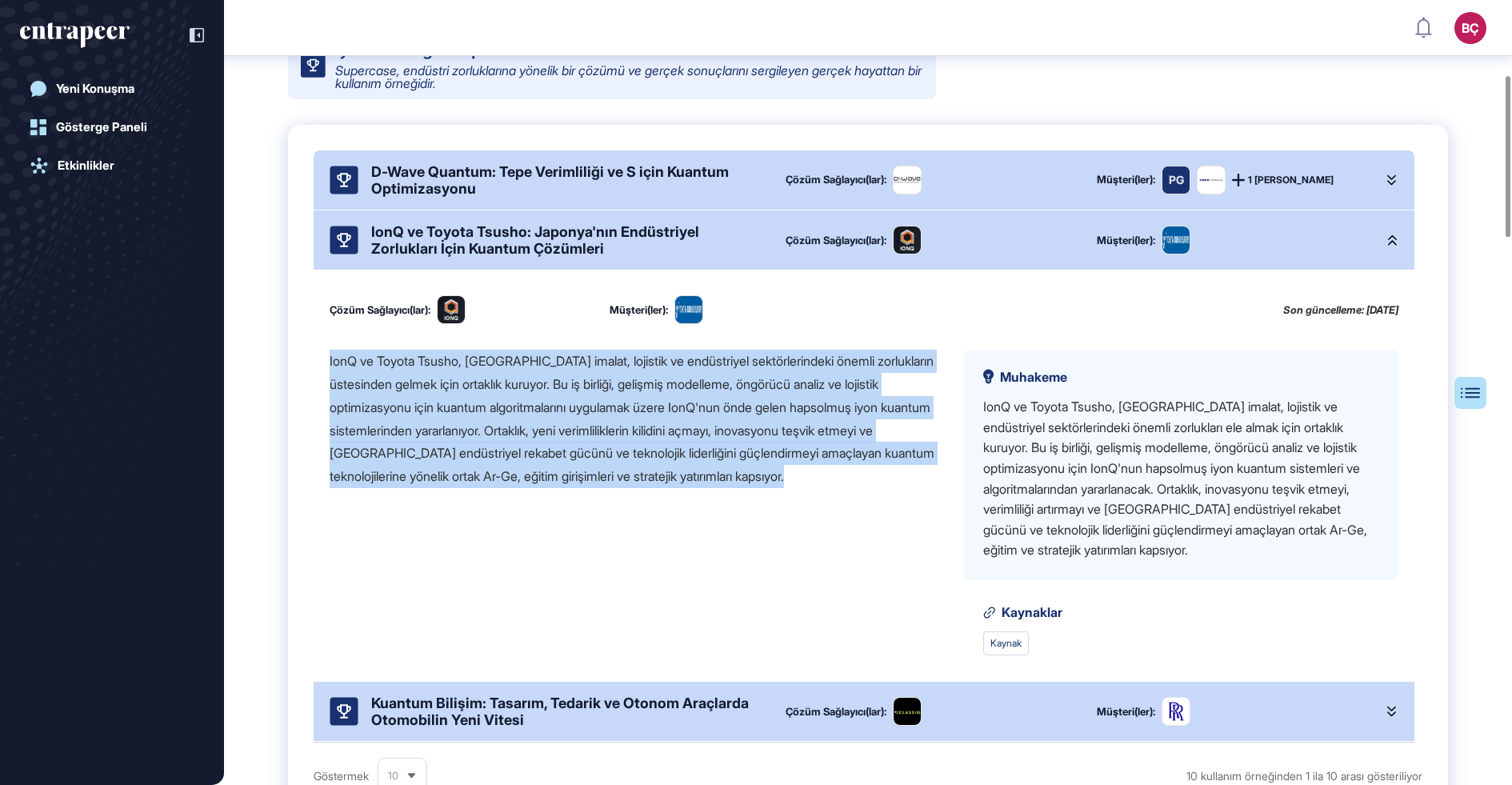
click at [619, 452] on font "IonQ ve Toyota Tsusho, Japonya'nın imalat, lojistik ve endüstriyel sektörlerind…" at bounding box center [632, 418] width 605 height 132
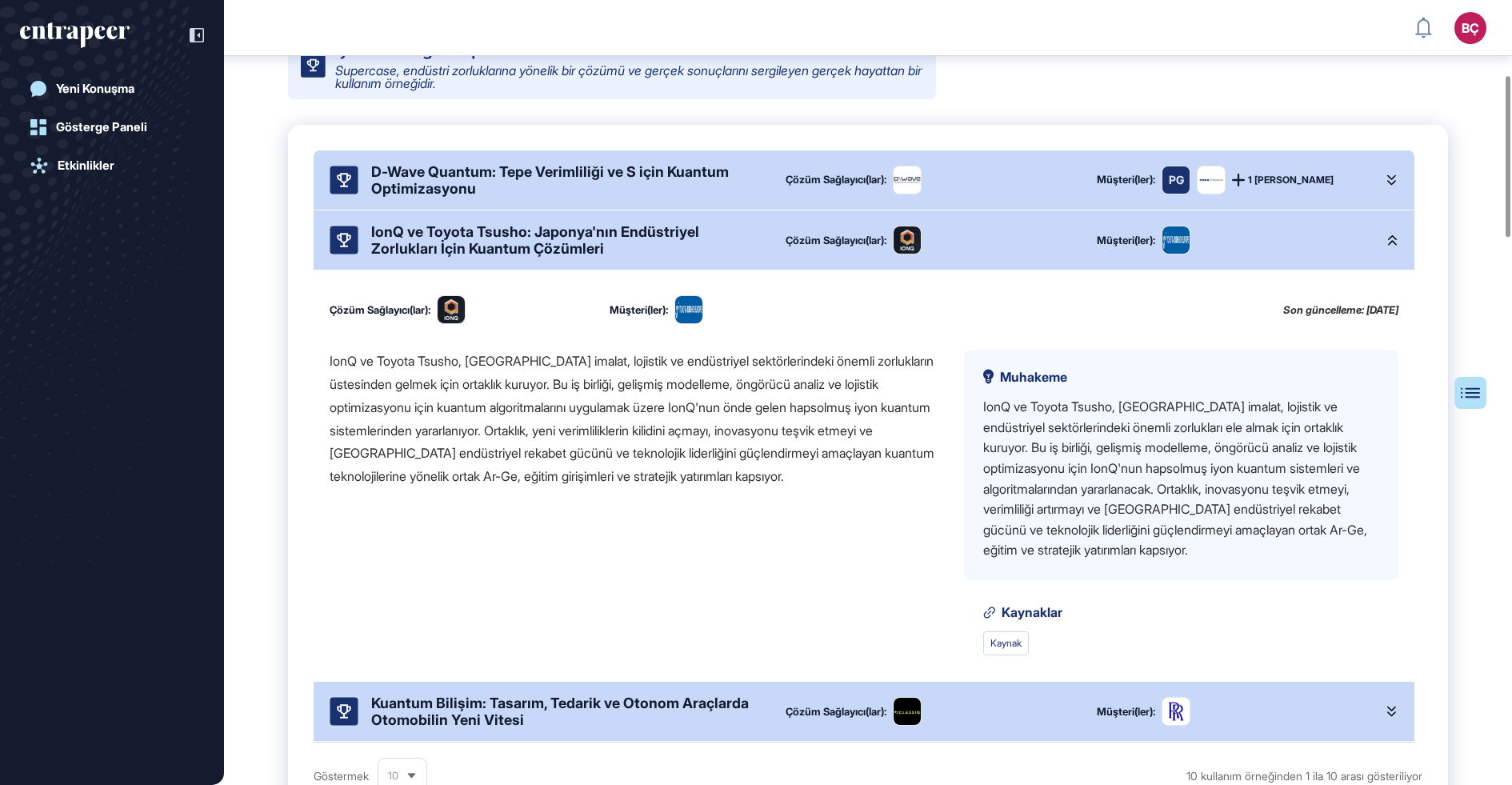
click at [657, 452] on font "IonQ ve Toyota Tsusho, Japonya'nın imalat, lojistik ve endüstriyel sektörlerind…" at bounding box center [632, 418] width 605 height 132
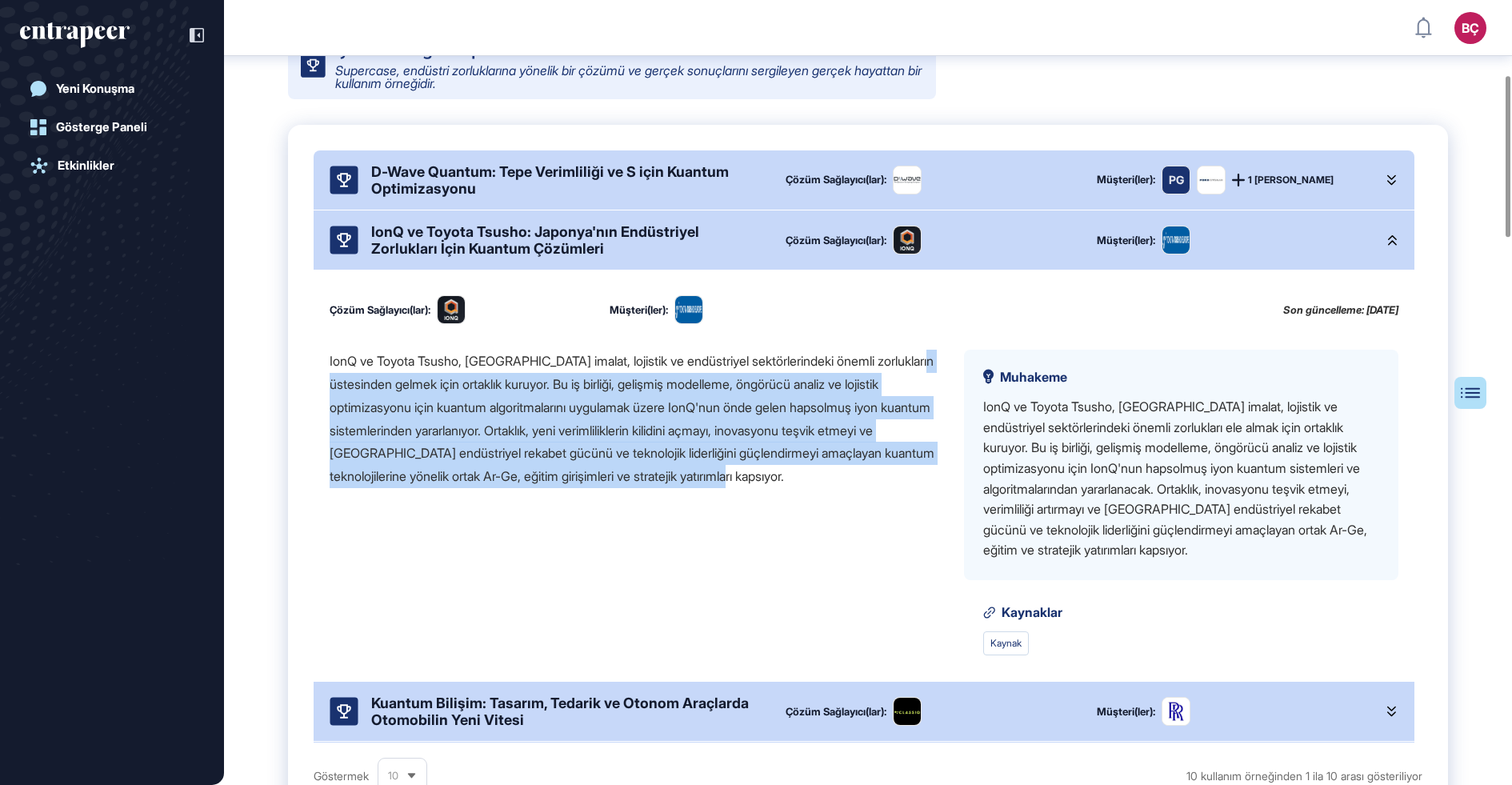
drag, startPoint x: 890, startPoint y: 472, endPoint x: 358, endPoint y: 374, distance: 541.0
click at [358, 374] on div "IonQ ve Toyota Tsusho, Japonya'nın imalat, lojistik ve endüstriyel sektörlerind…" at bounding box center [634, 418] width 609 height 138
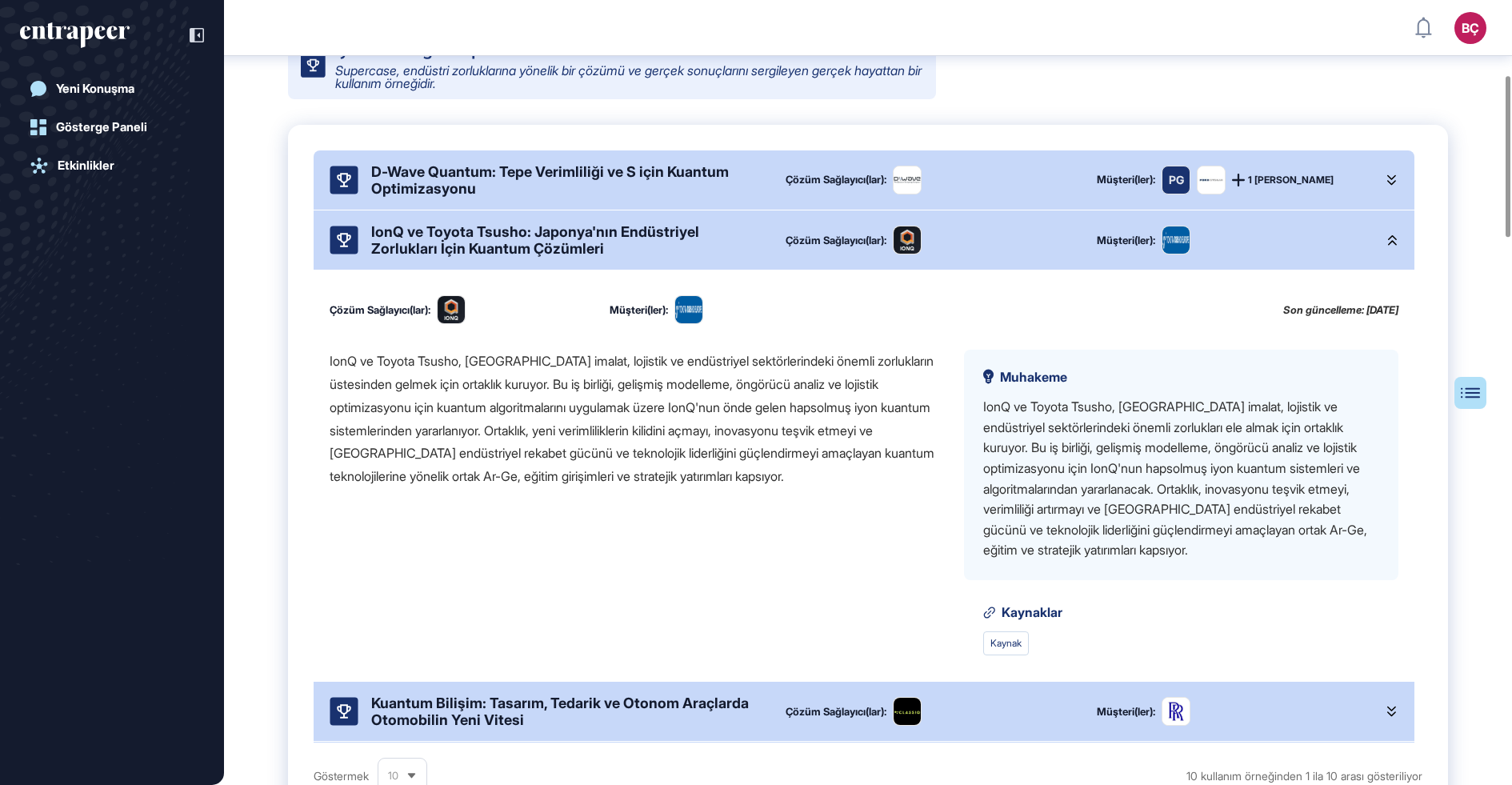
click at [358, 374] on div "IonQ ve Toyota Tsusho, Japonya'nın imalat, lojistik ve endüstriyel sektörlerind…" at bounding box center [634, 418] width 609 height 138
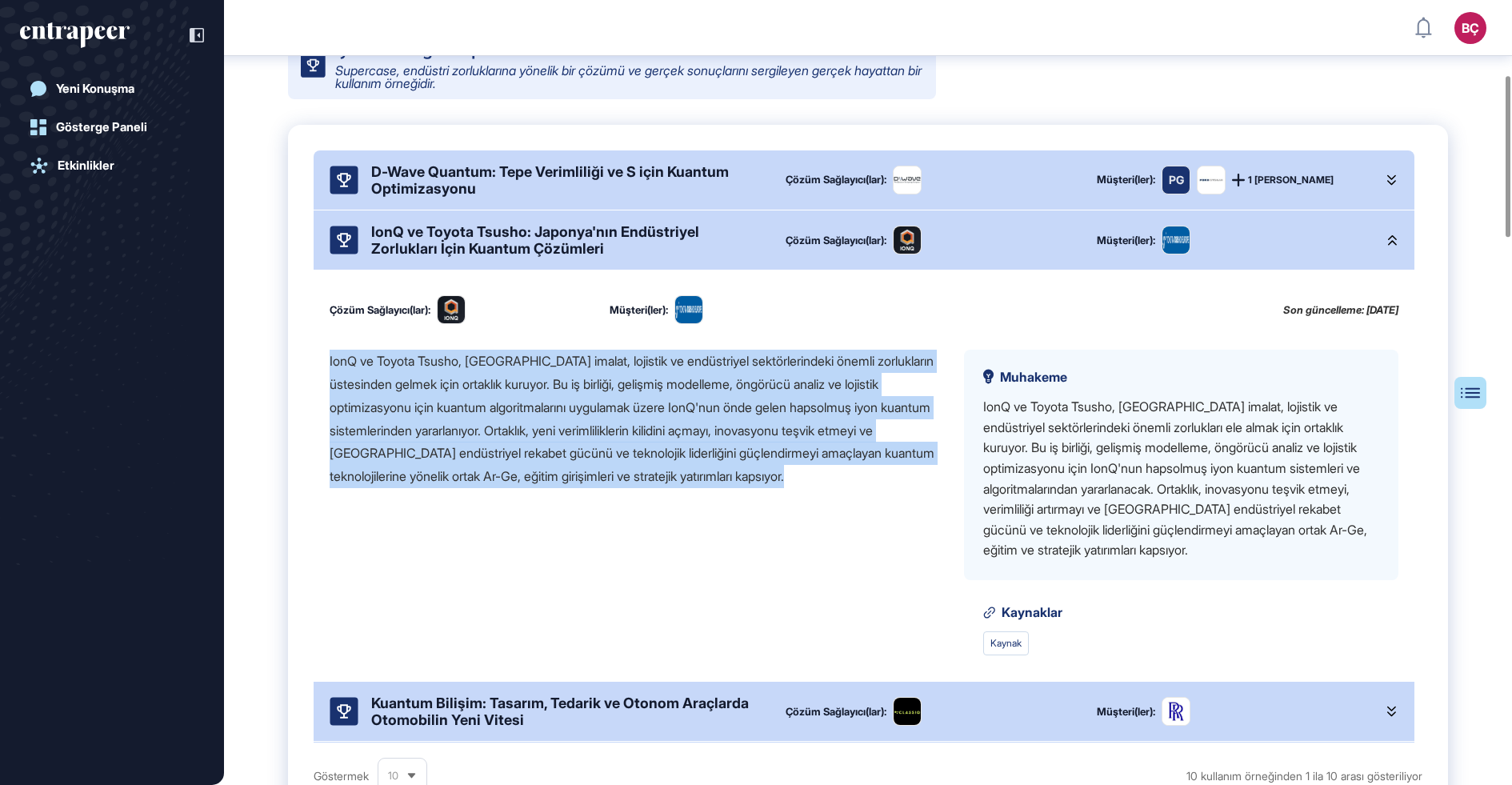
click at [358, 374] on div "IonQ ve Toyota Tsusho, Japonya'nın imalat, lojistik ve endüstriyel sektörlerind…" at bounding box center [634, 418] width 609 height 138
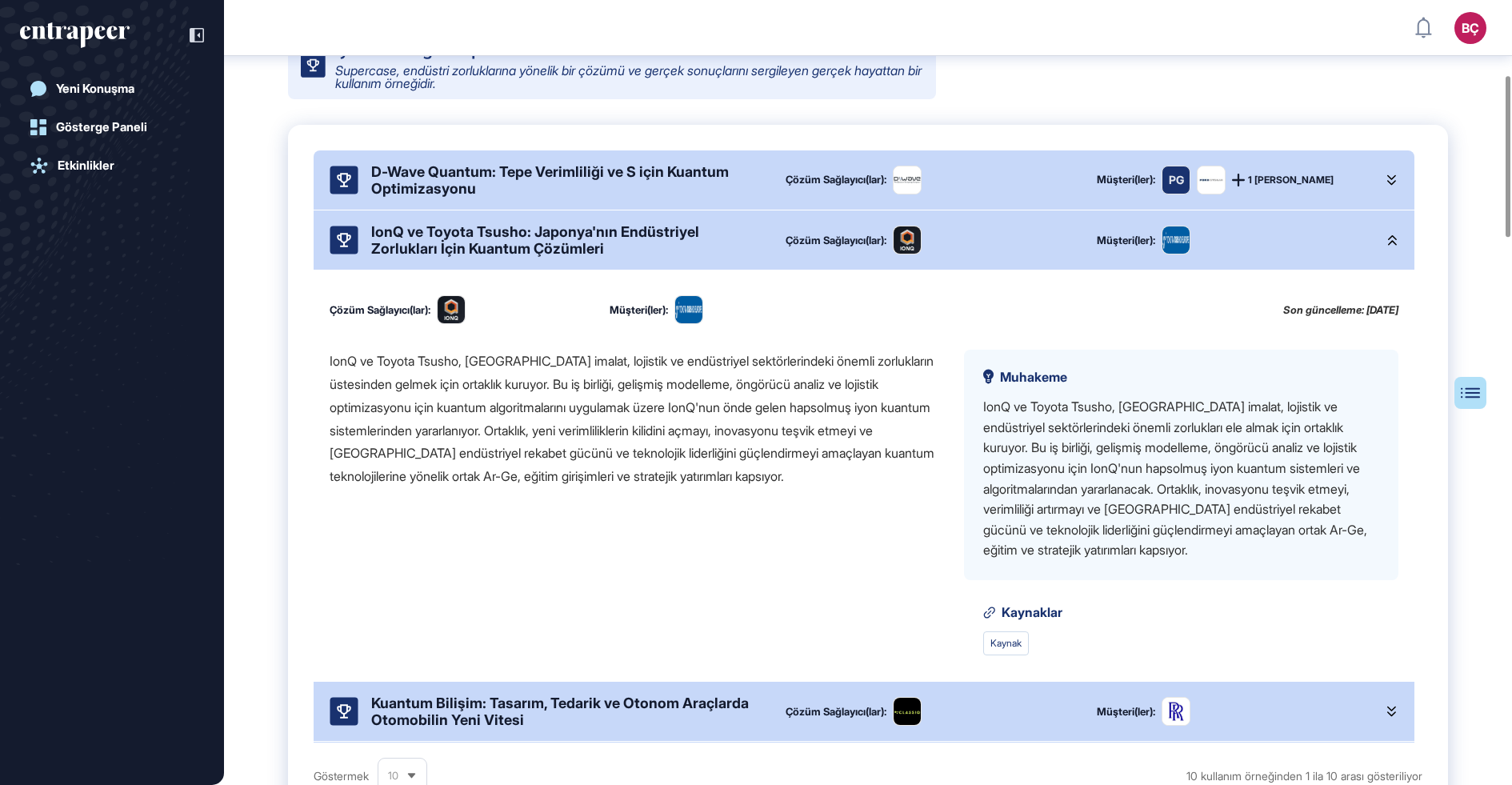
click at [400, 385] on font "IonQ ve Toyota Tsusho, Japonya'nın imalat, lojistik ve endüstriyel sektörlerind…" at bounding box center [632, 418] width 605 height 132
click at [441, 388] on font "IonQ ve Toyota Tsusho, Japonya'nın imalat, lojistik ve endüstriyel sektörlerind…" at bounding box center [632, 418] width 605 height 132
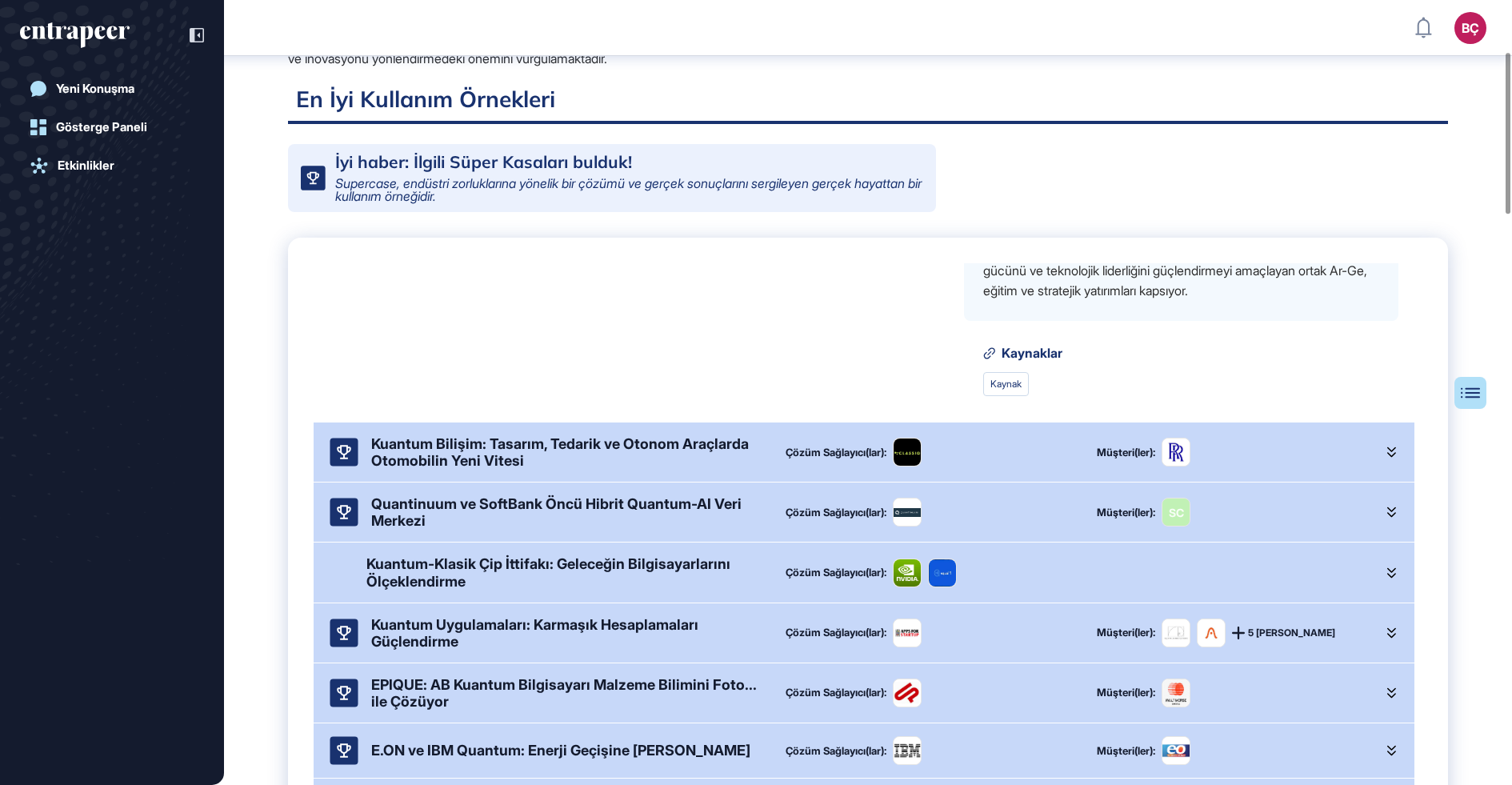
scroll to position [413, 0]
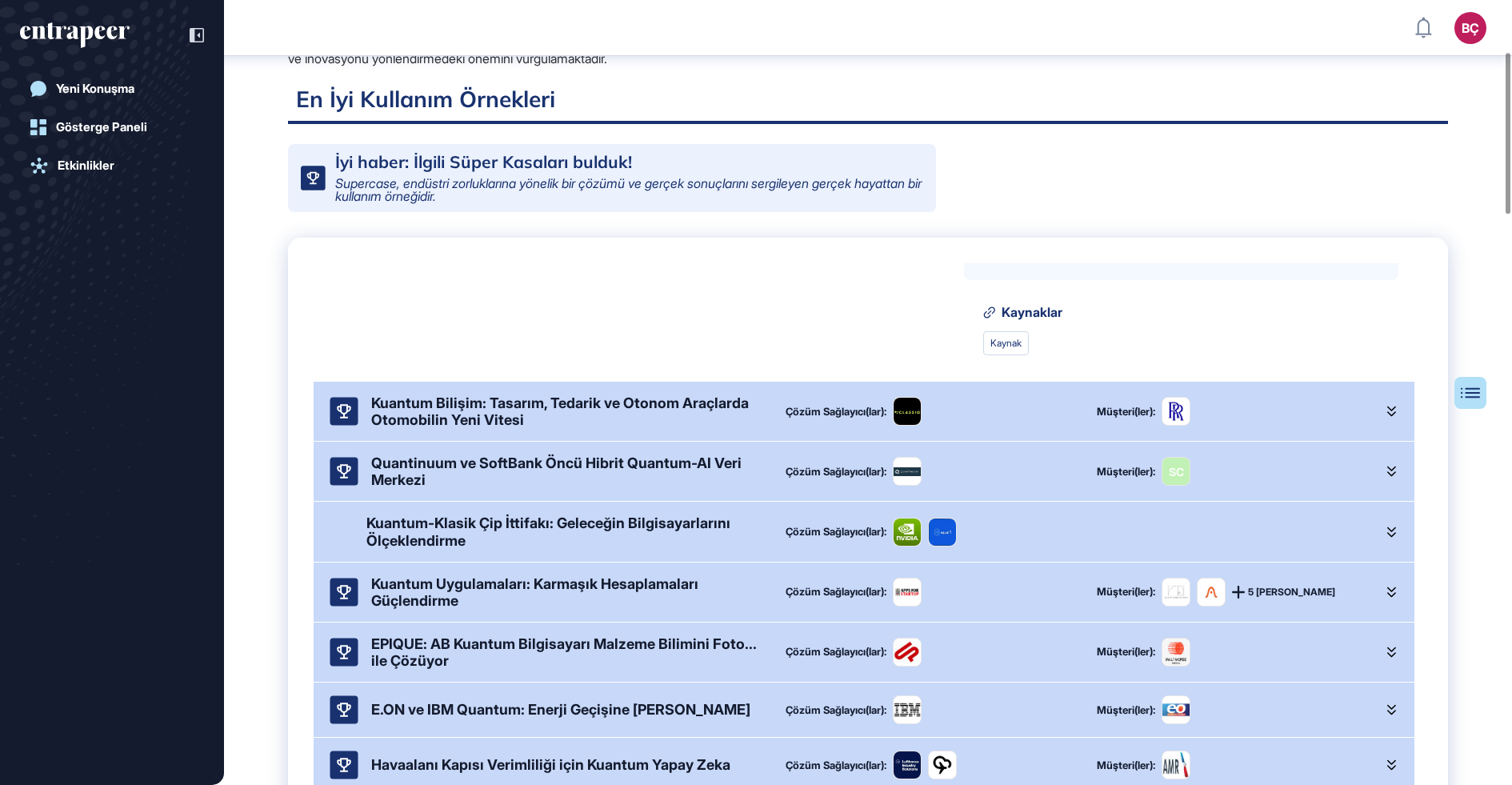
click at [457, 403] on font "Kuantum Bilişim: Tasarım, Tedarik ve Otonom Araçlarda Otomobilin Yeni Vitesi" at bounding box center [560, 411] width 378 height 34
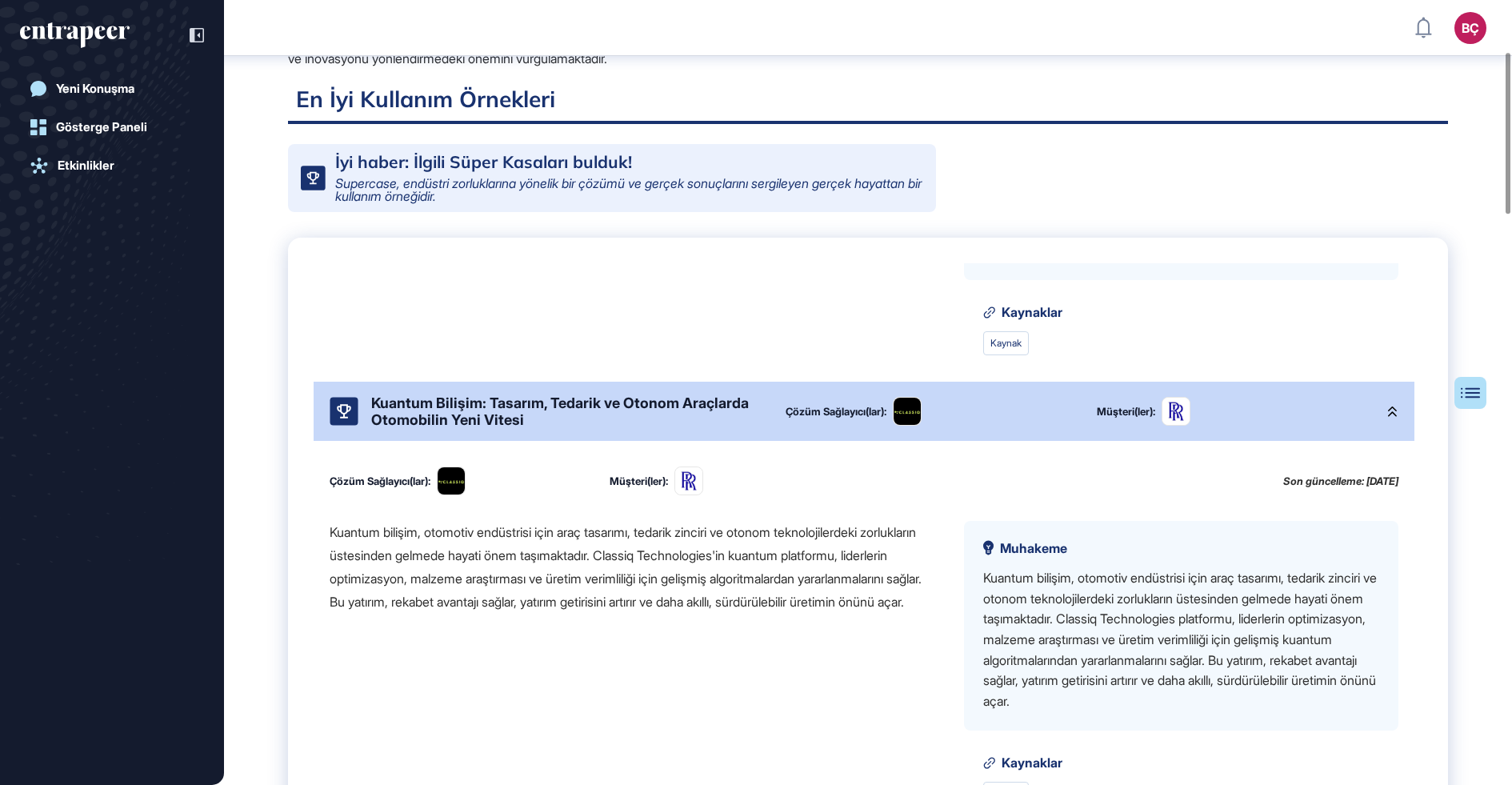
click at [455, 416] on font "Kuantum Bilişim: Tasarım, Tedarik ve Otonom Araçlarda Otomobilin Yeni Vitesi" at bounding box center [560, 411] width 378 height 34
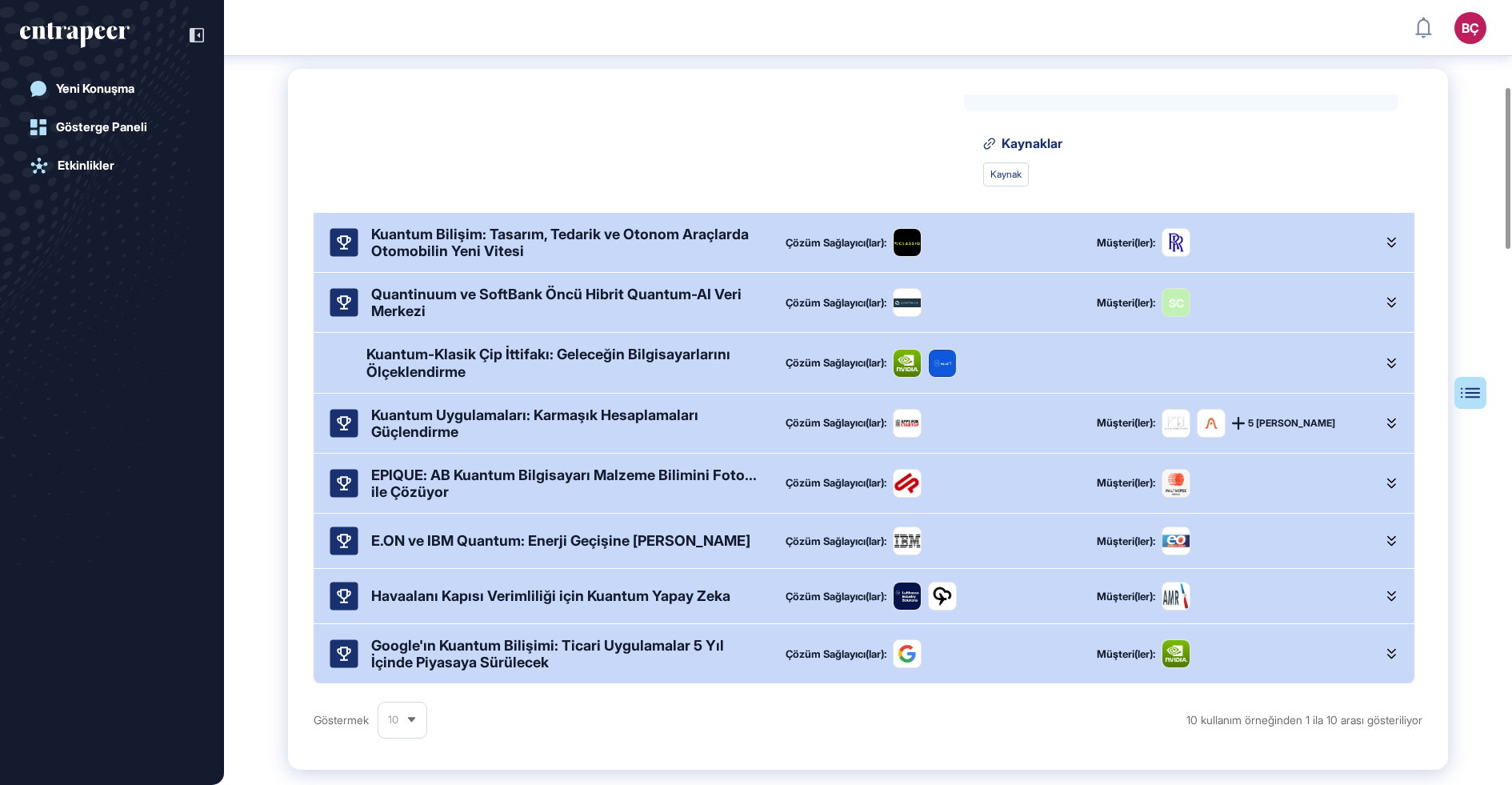
scroll to position [420, 0]
click at [471, 587] on font "Havaalanı Kapısı Verimliliği için Kuantum Yapay Zeka" at bounding box center [550, 595] width 359 height 17
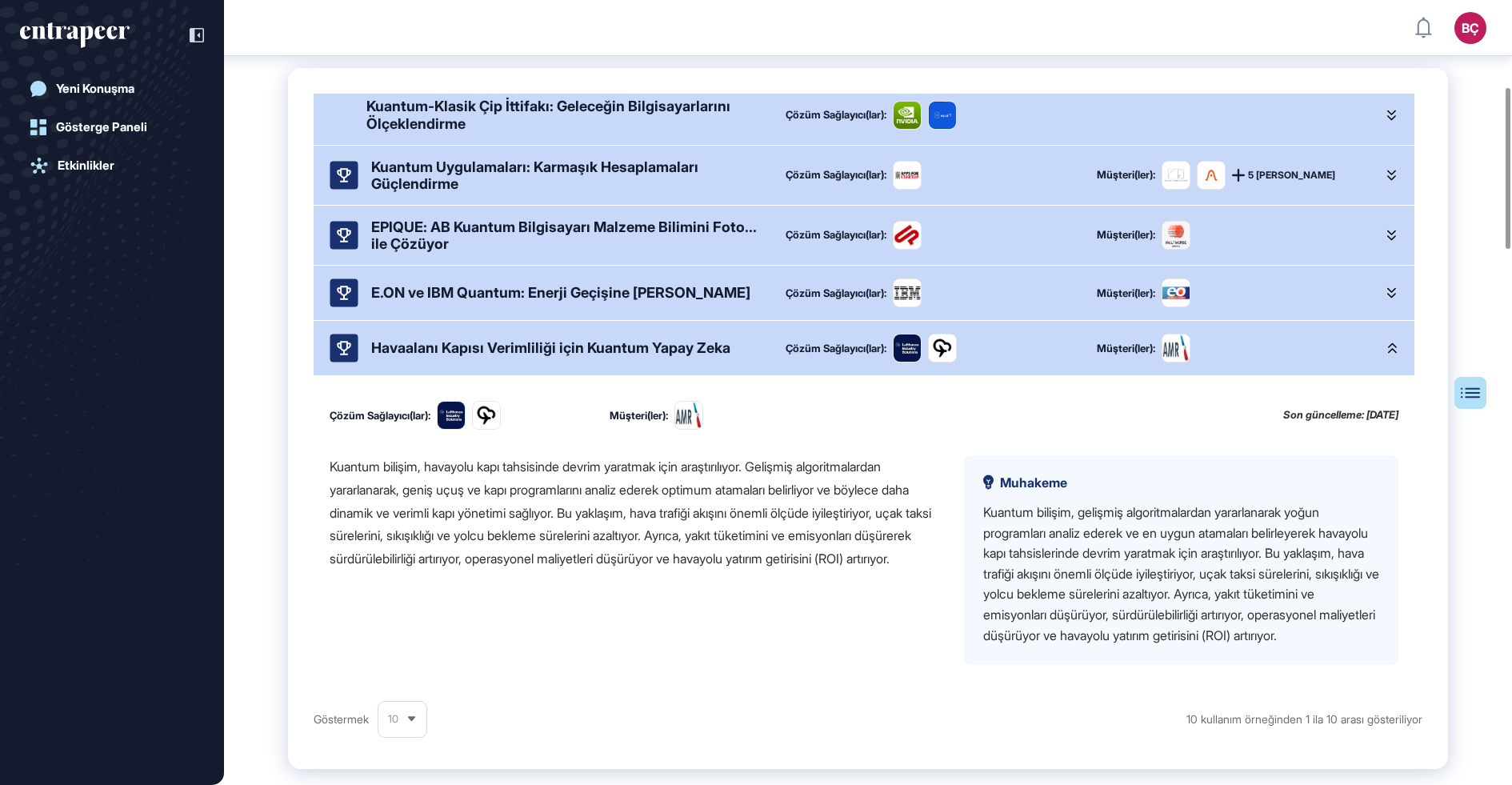
scroll to position [662, 0]
click at [463, 352] on font "Havaalanı Kapısı Verimliliği için Kuantum Yapay Zeka" at bounding box center [550, 346] width 359 height 17
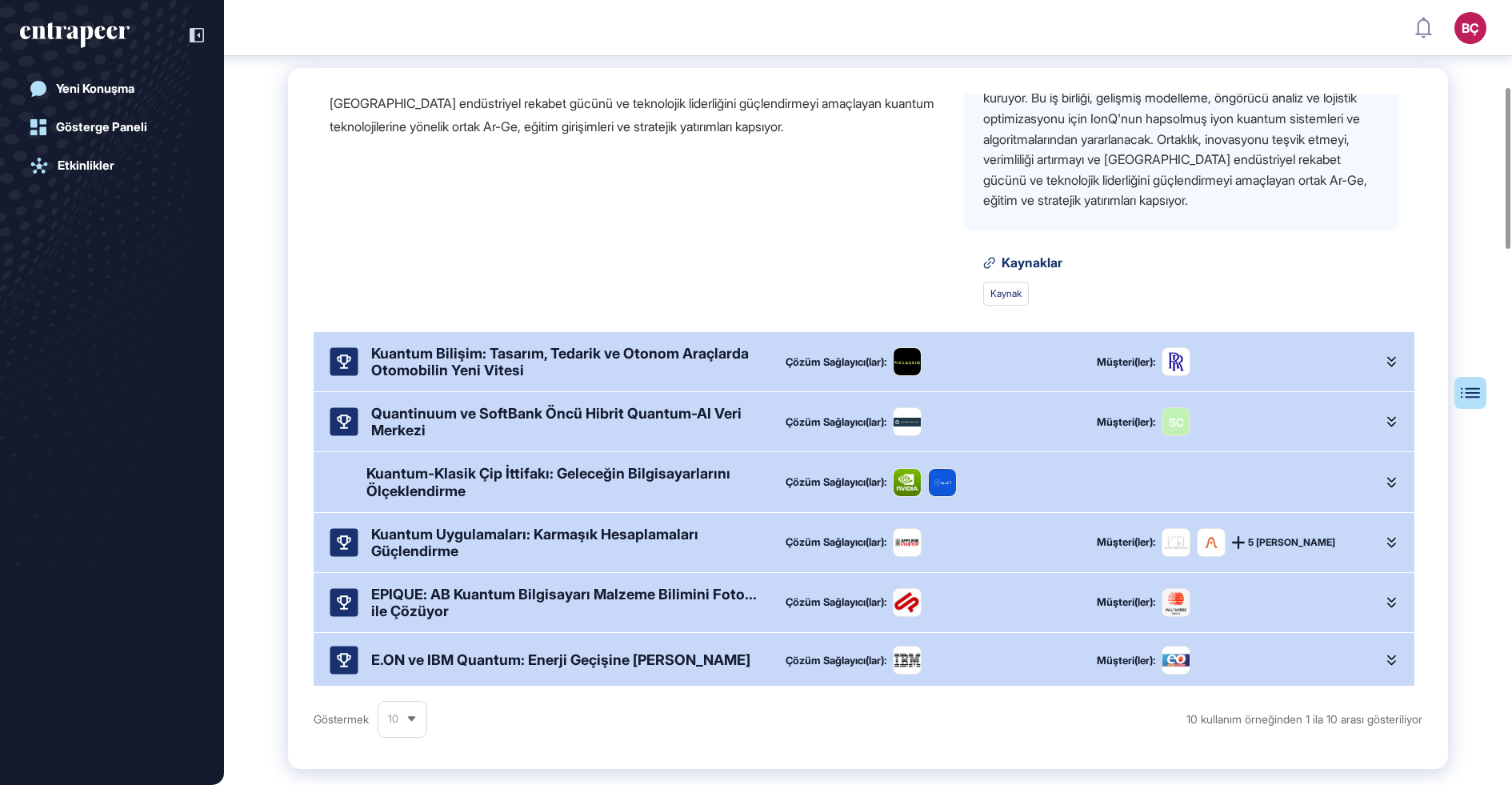
scroll to position [270, 0]
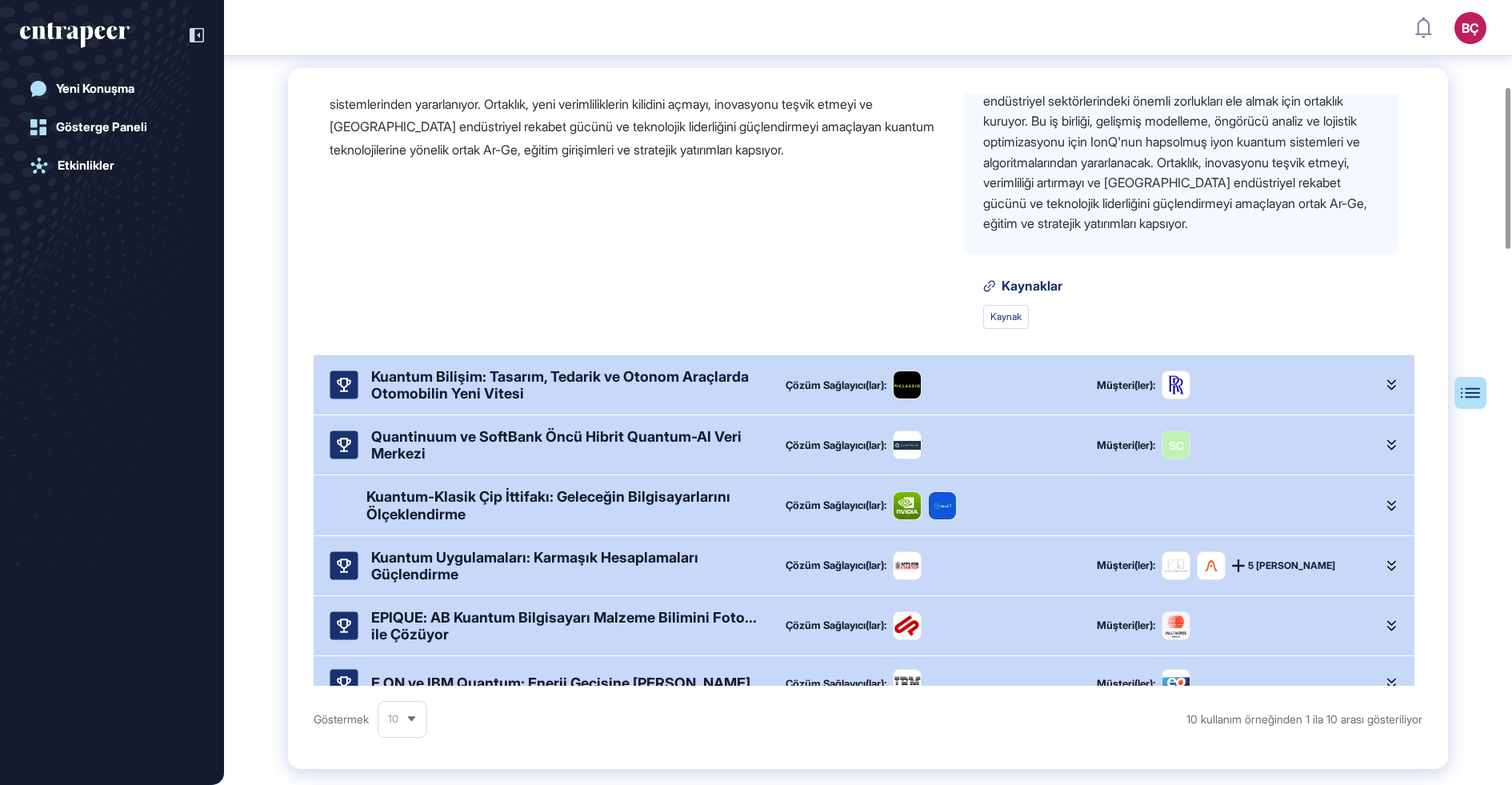
click at [466, 362] on div "Kuantum Bilişim: Tasarım, Tedarik ve Otonom Araçlarda Otomobilin Yeni Vitesi Çö…" at bounding box center [864, 385] width 1101 height 59
click at [466, 380] on font "Kuantum Bilişim: Tasarım, Tedarik ve Otonom Araçlarda Otomobilin Yeni Vitesi" at bounding box center [560, 385] width 378 height 34
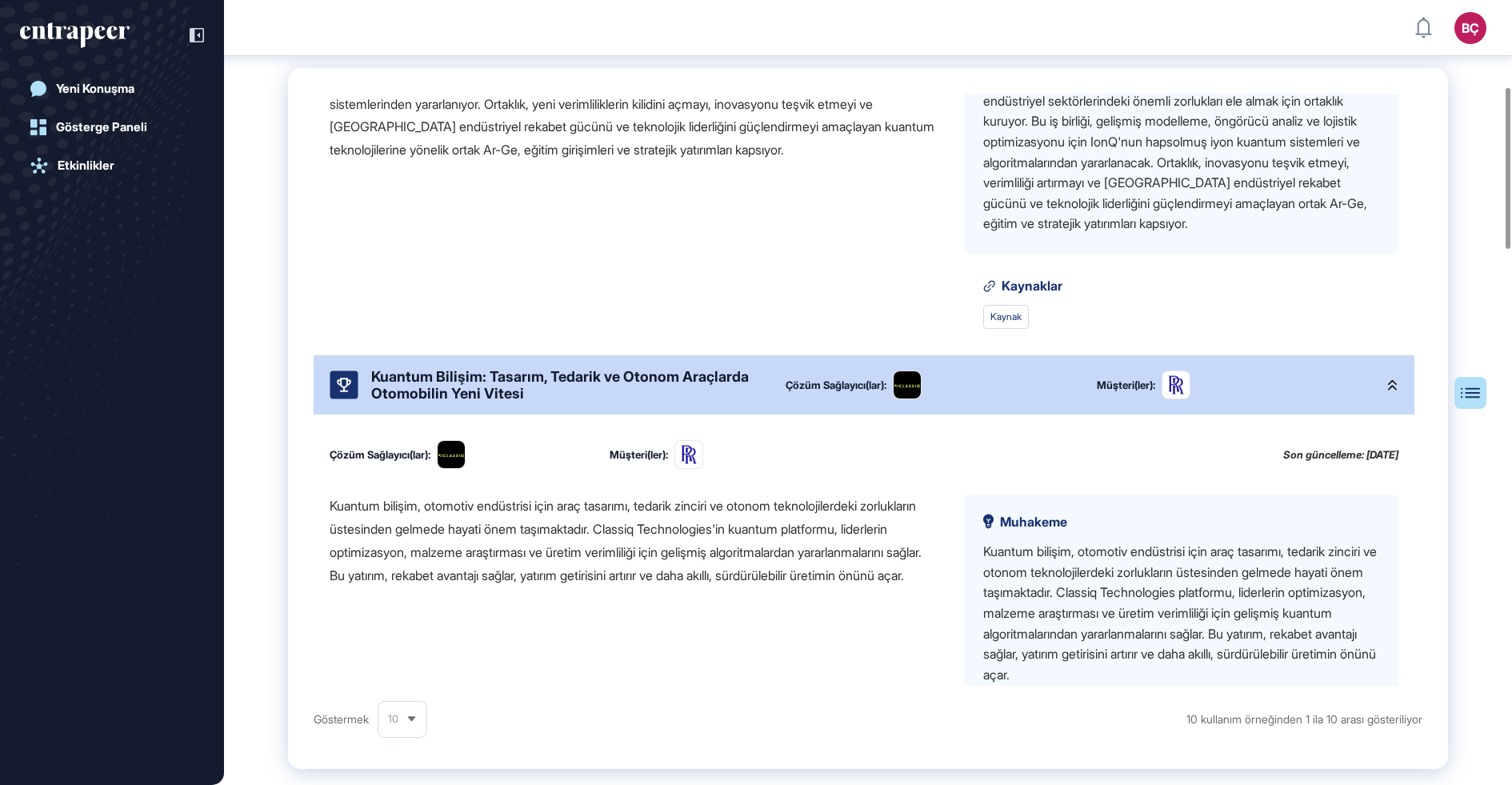
click at [466, 380] on font "Kuantum Bilişim: Tasarım, Tedarik ve Otonom Araçlarda Otomobilin Yeni Vitesi" at bounding box center [560, 385] width 378 height 34
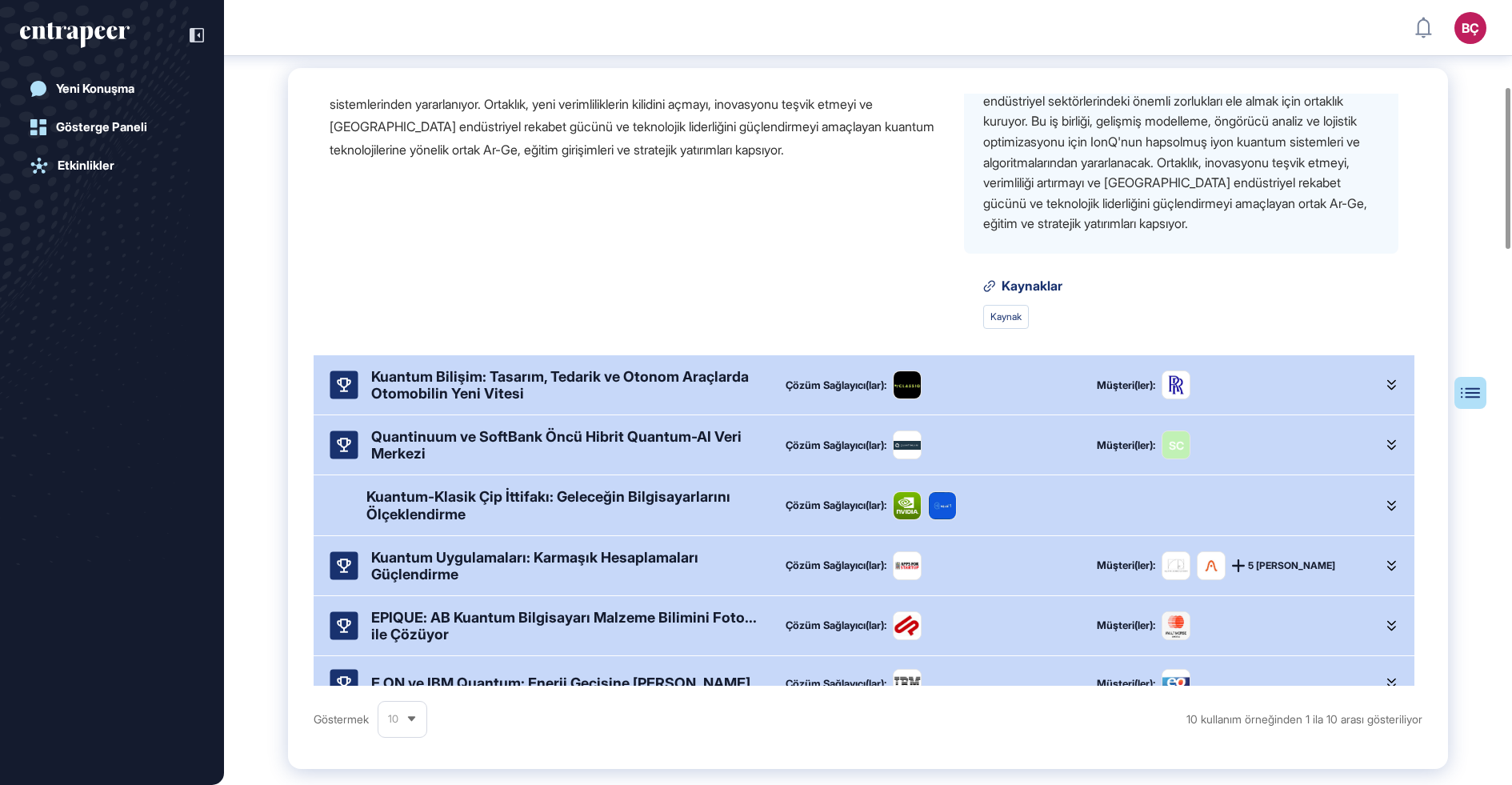
click at [466, 380] on font "Kuantum Bilişim: Tasarım, Tedarik ve Otonom Araçlarda Otomobilin Yeni Vitesi" at bounding box center [560, 385] width 378 height 34
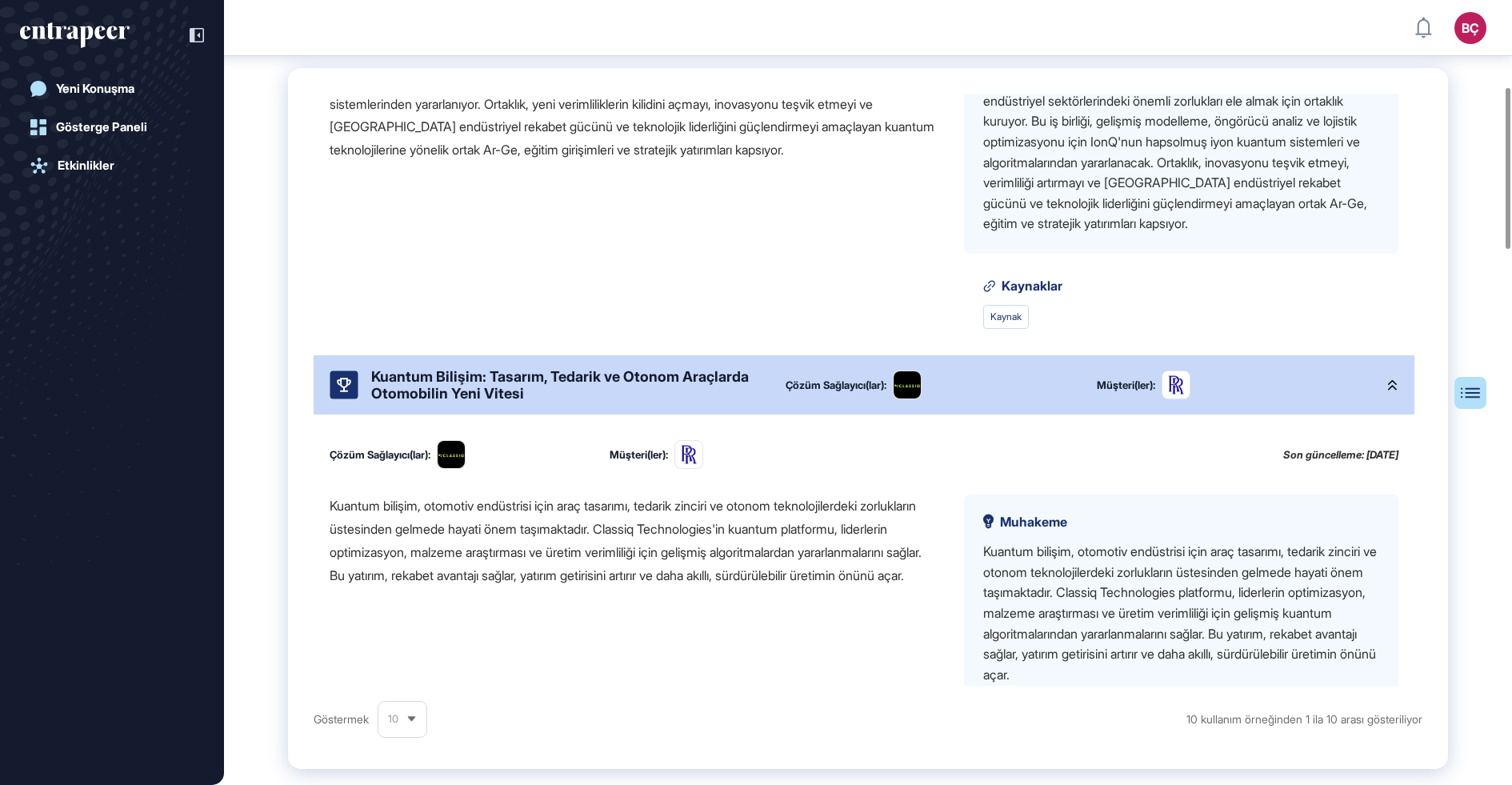
click at [461, 394] on font "Kuantum Bilişim: Tasarım, Tedarik ve Otonom Araçlarda Otomobilin Yeni Vitesi" at bounding box center [560, 385] width 378 height 34
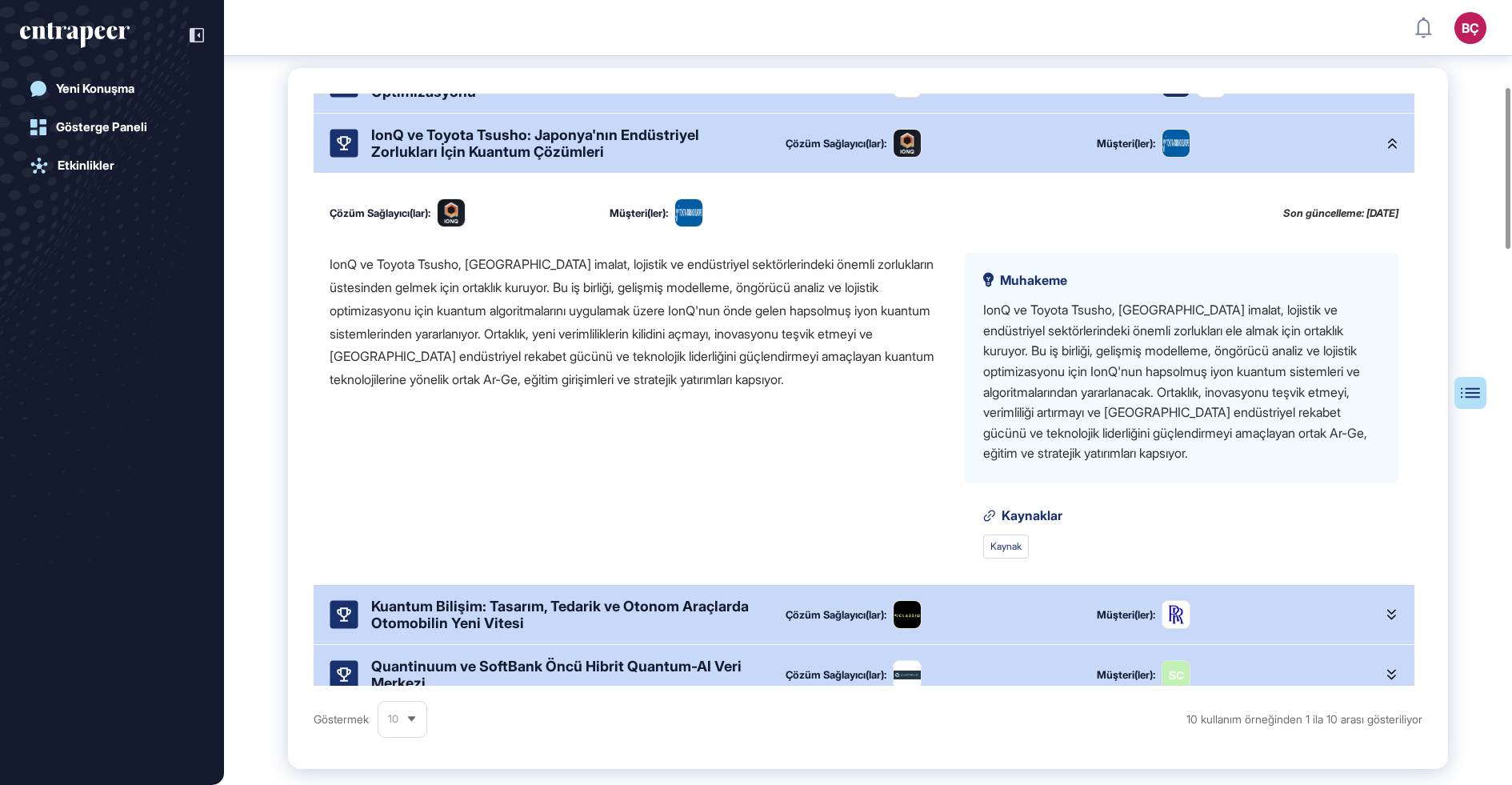
scroll to position [0, 0]
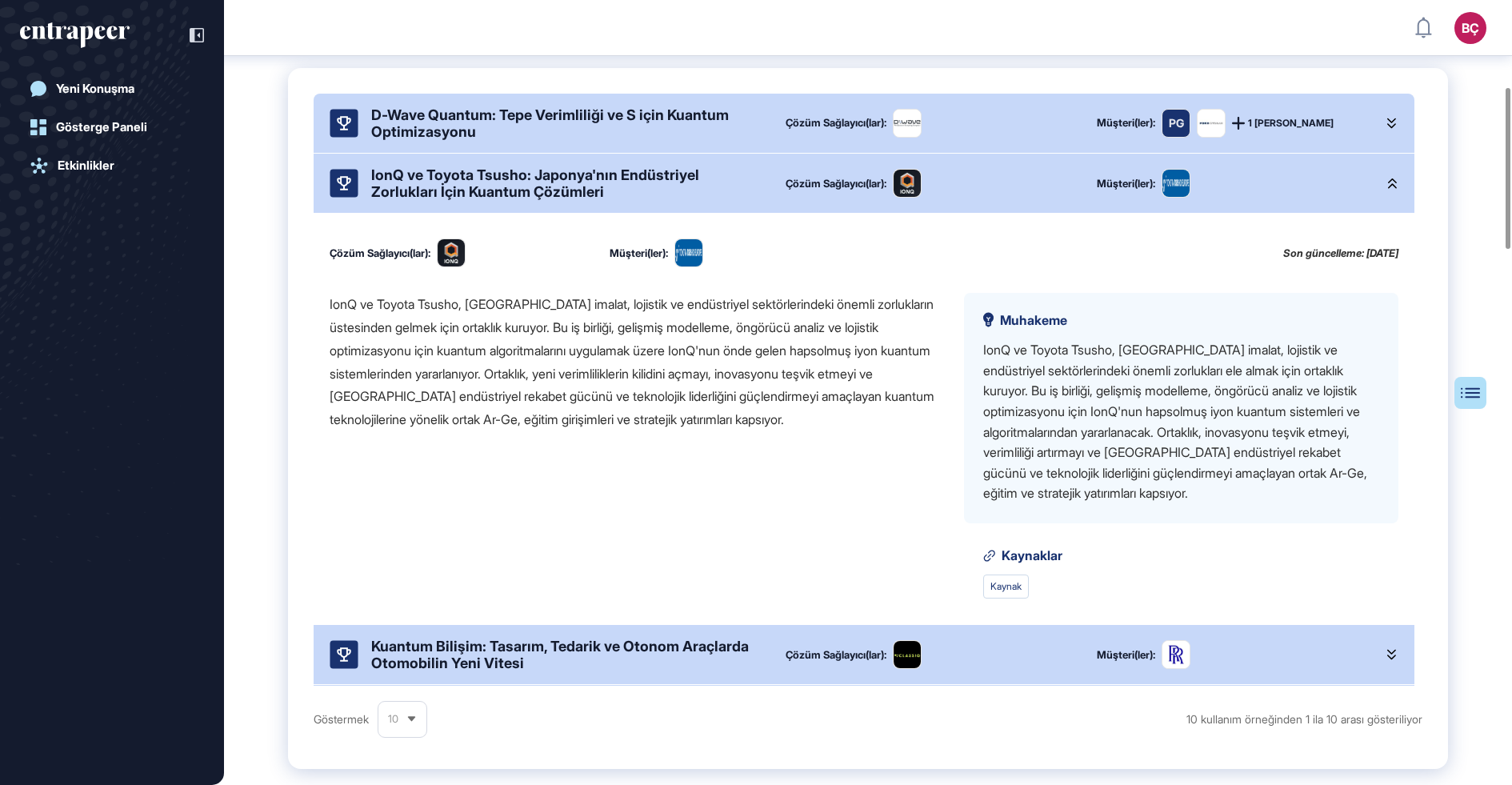
click at [469, 178] on font "IonQ ve Toyota Tsusho: Japonya'nın Endüstriyel Zorlukları İçin Kuantum Çözümleri" at bounding box center [535, 183] width 328 height 34
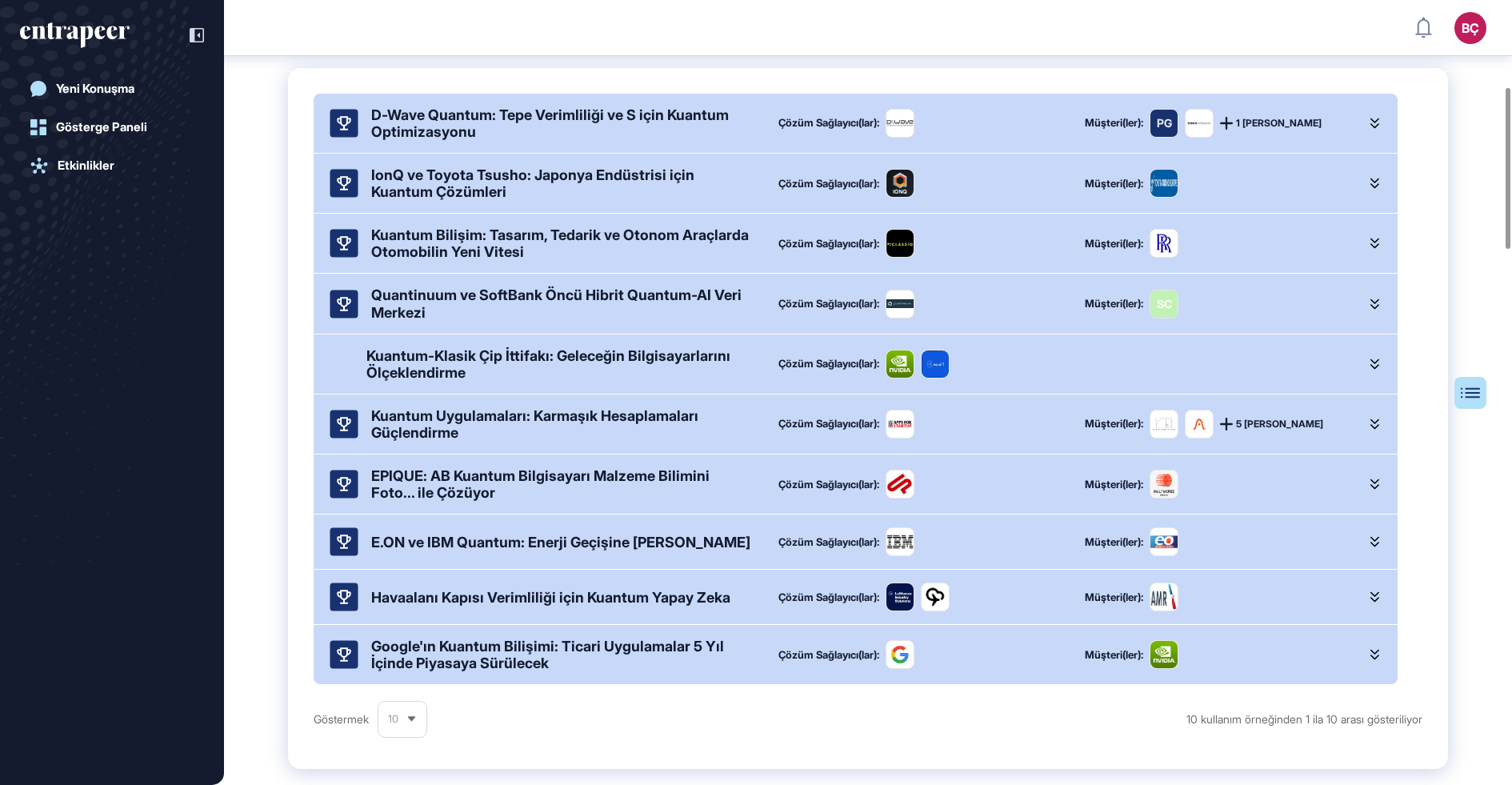
click at [435, 175] on font "IonQ ve Toyota Tsusho: Japonya Endüstrisi için Kuantum Çözümleri" at bounding box center [533, 183] width 323 height 34
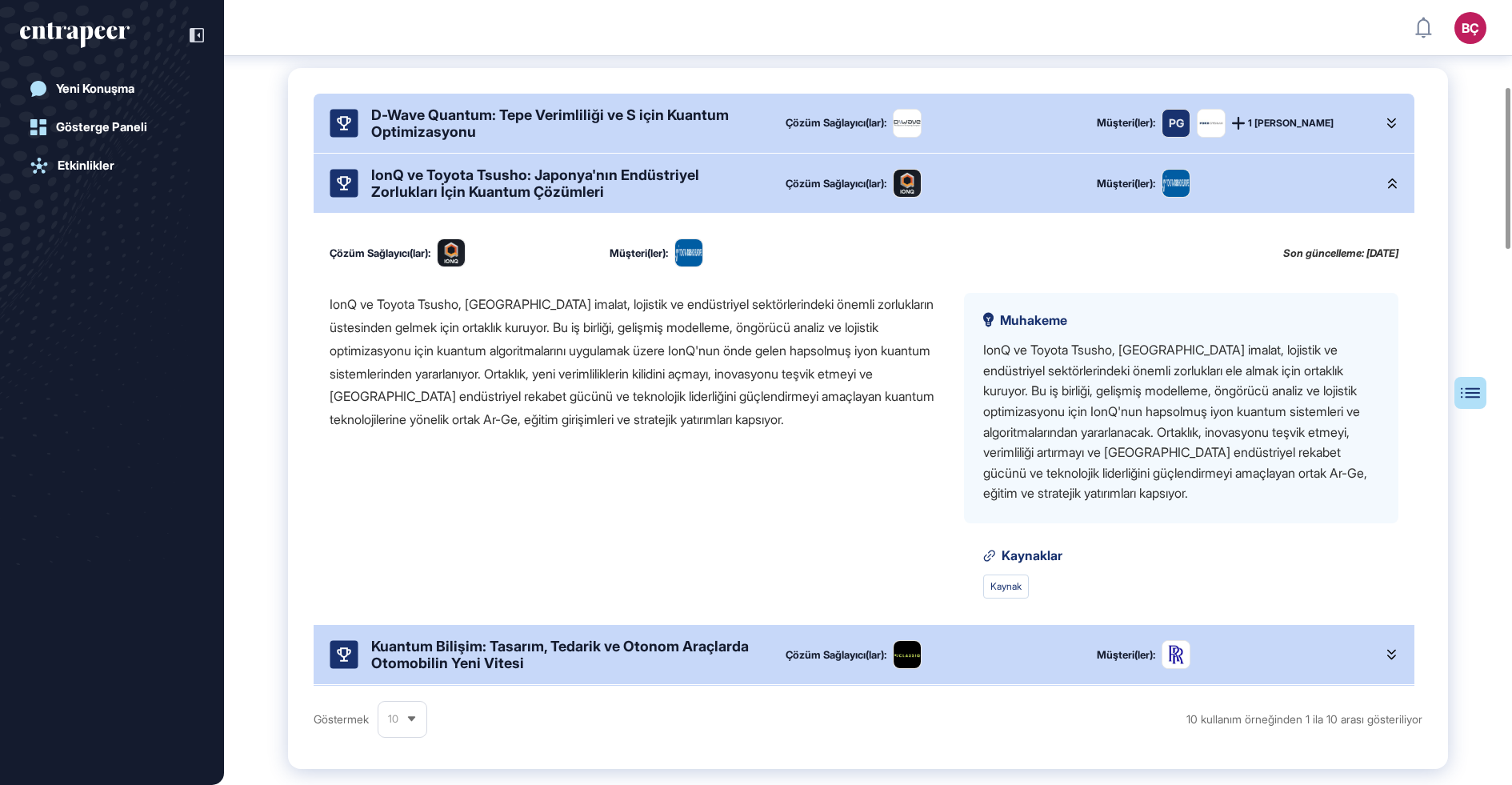
click at [443, 339] on div "IonQ ve Toyota Tsusho, Japonya'nın imalat, lojistik ve endüstriyel sektörlerind…" at bounding box center [634, 362] width 609 height 138
click at [467, 190] on font "IonQ ve Toyota Tsusho: Japonya'nın Endüstriyel Zorlukları İçin Kuantum Çözümleri" at bounding box center [535, 183] width 328 height 34
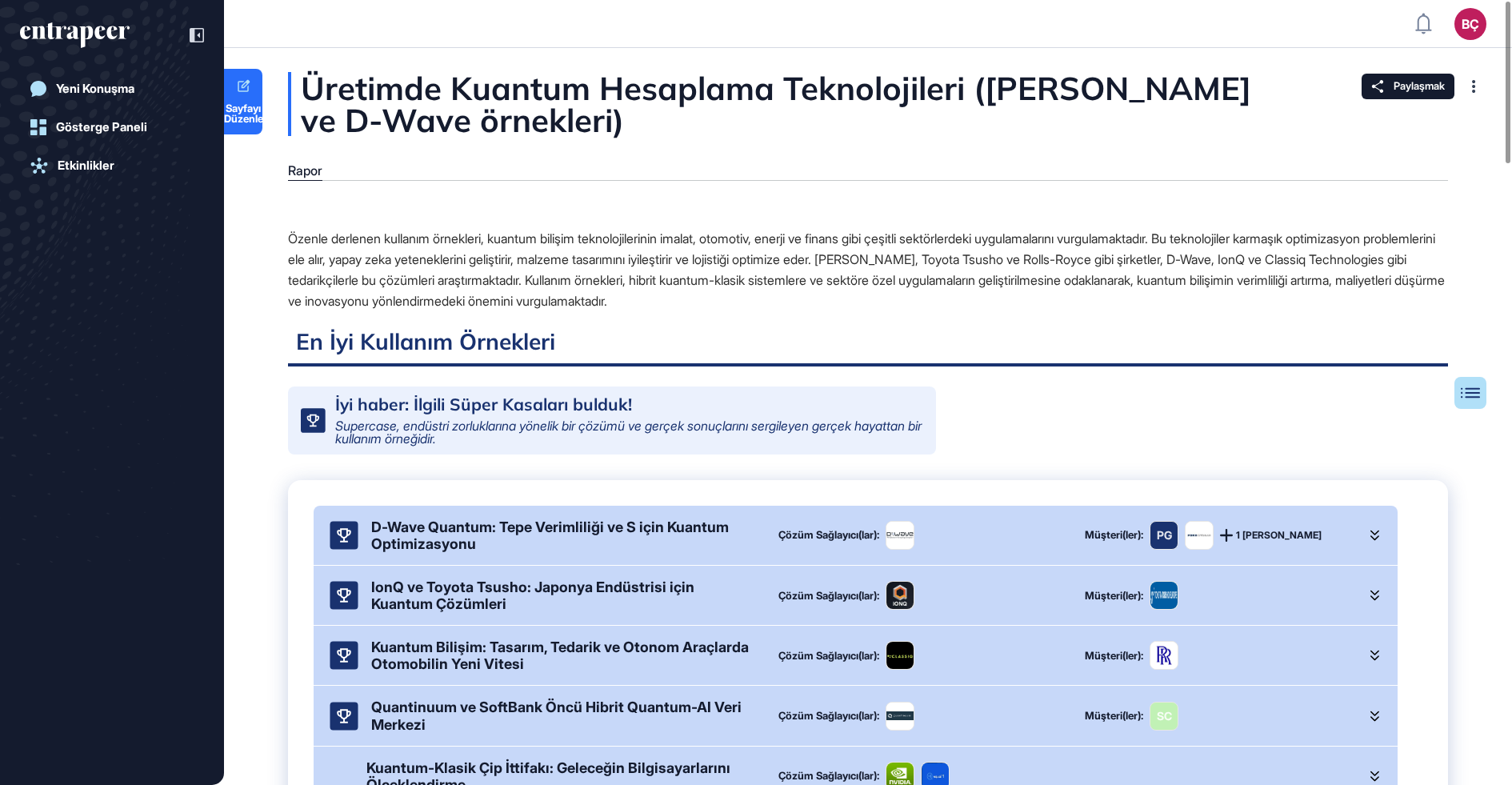
click at [544, 241] on font "Özenle derlenen kullanım örnekleri, kuantum bilişim teknolojilerinin imalat, ot…" at bounding box center [866, 270] width 1157 height 79
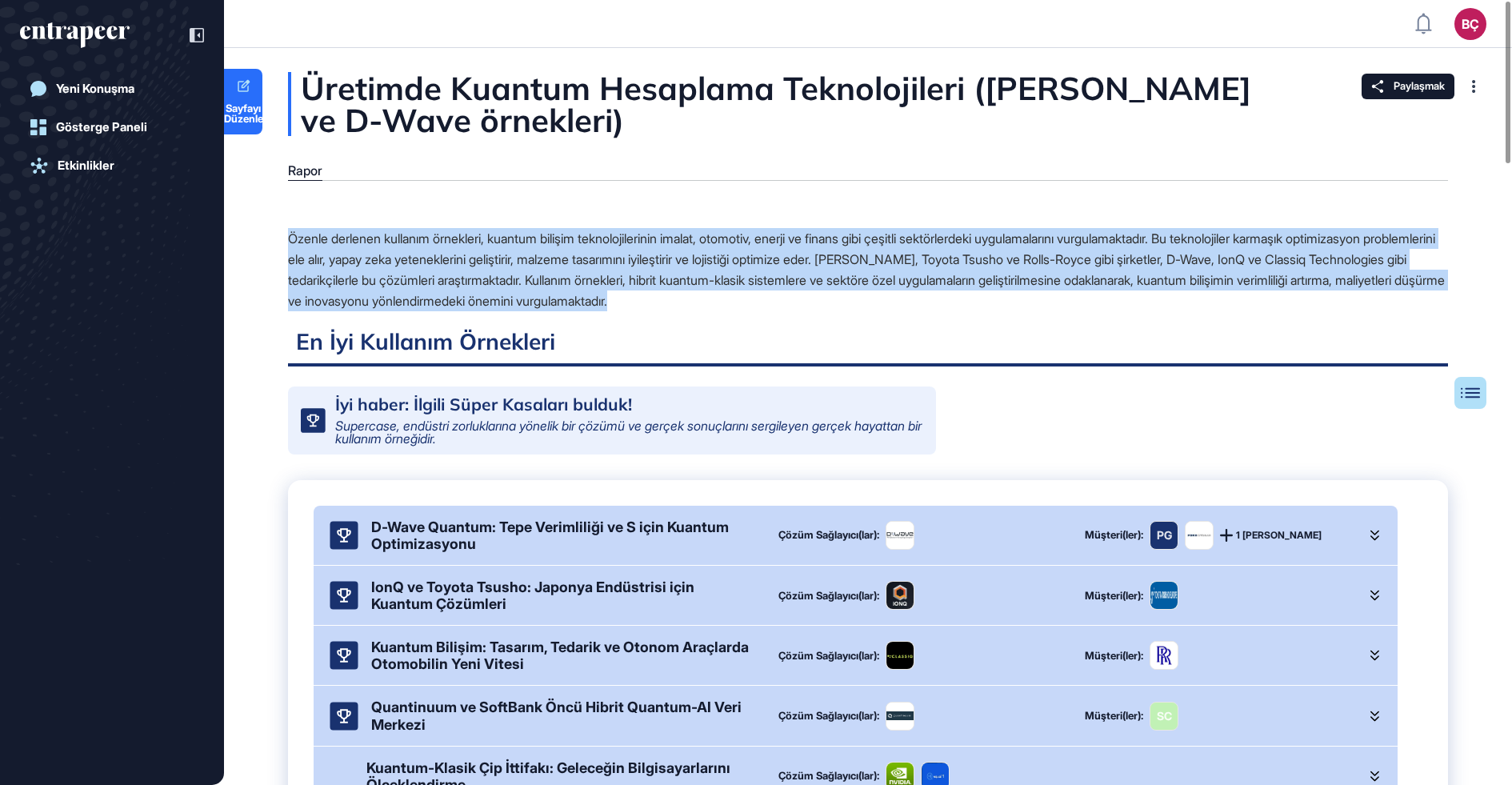
click at [544, 241] on font "Özenle derlenen kullanım örnekleri, kuantum bilişim teknolojilerinin imalat, ot…" at bounding box center [866, 270] width 1157 height 79
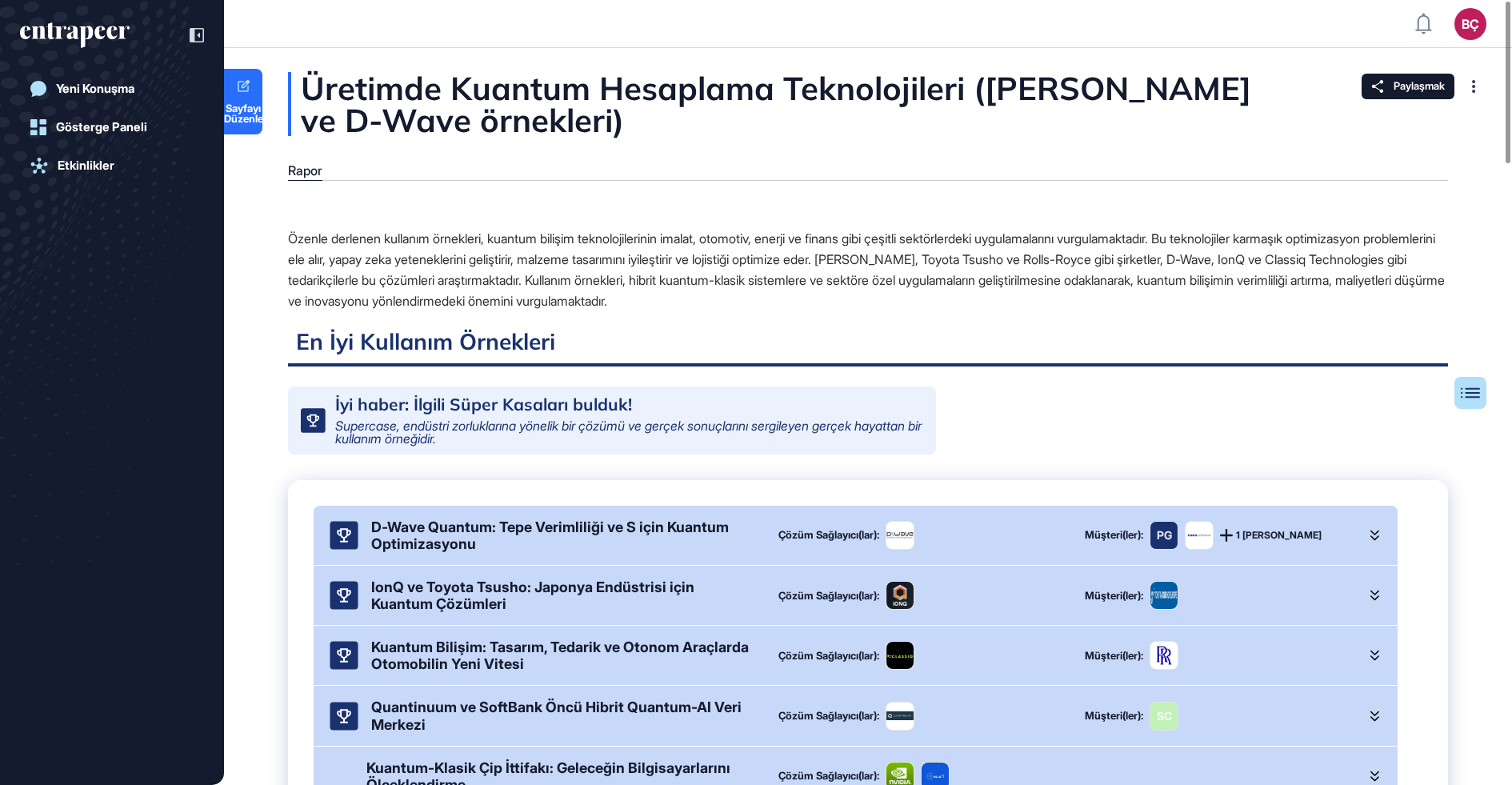
click at [541, 278] on font "Özenle derlenen kullanım örnekleri, kuantum bilişim teknolojilerinin imalat, ot…" at bounding box center [866, 270] width 1157 height 79
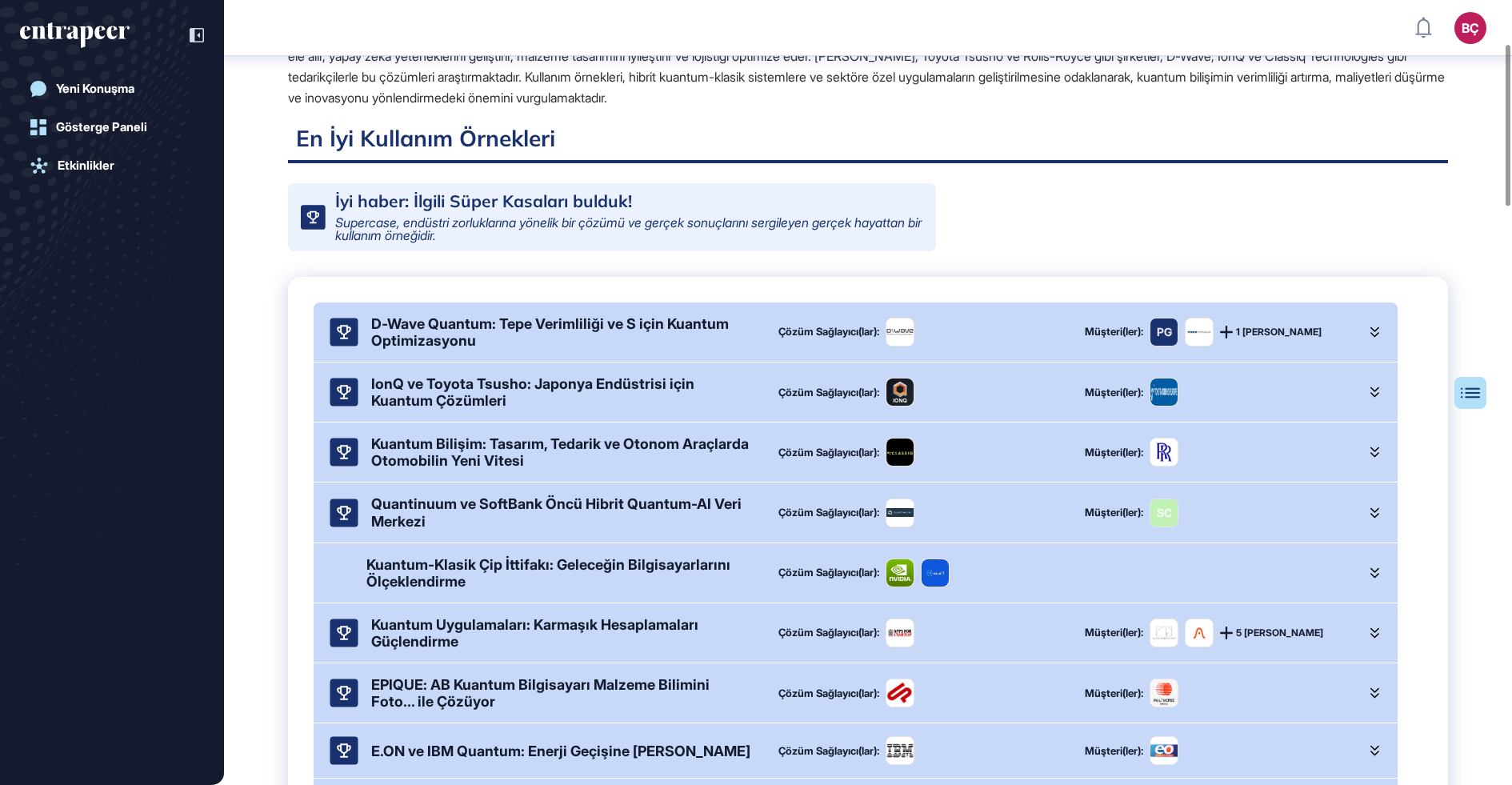
scroll to position [239, 0]
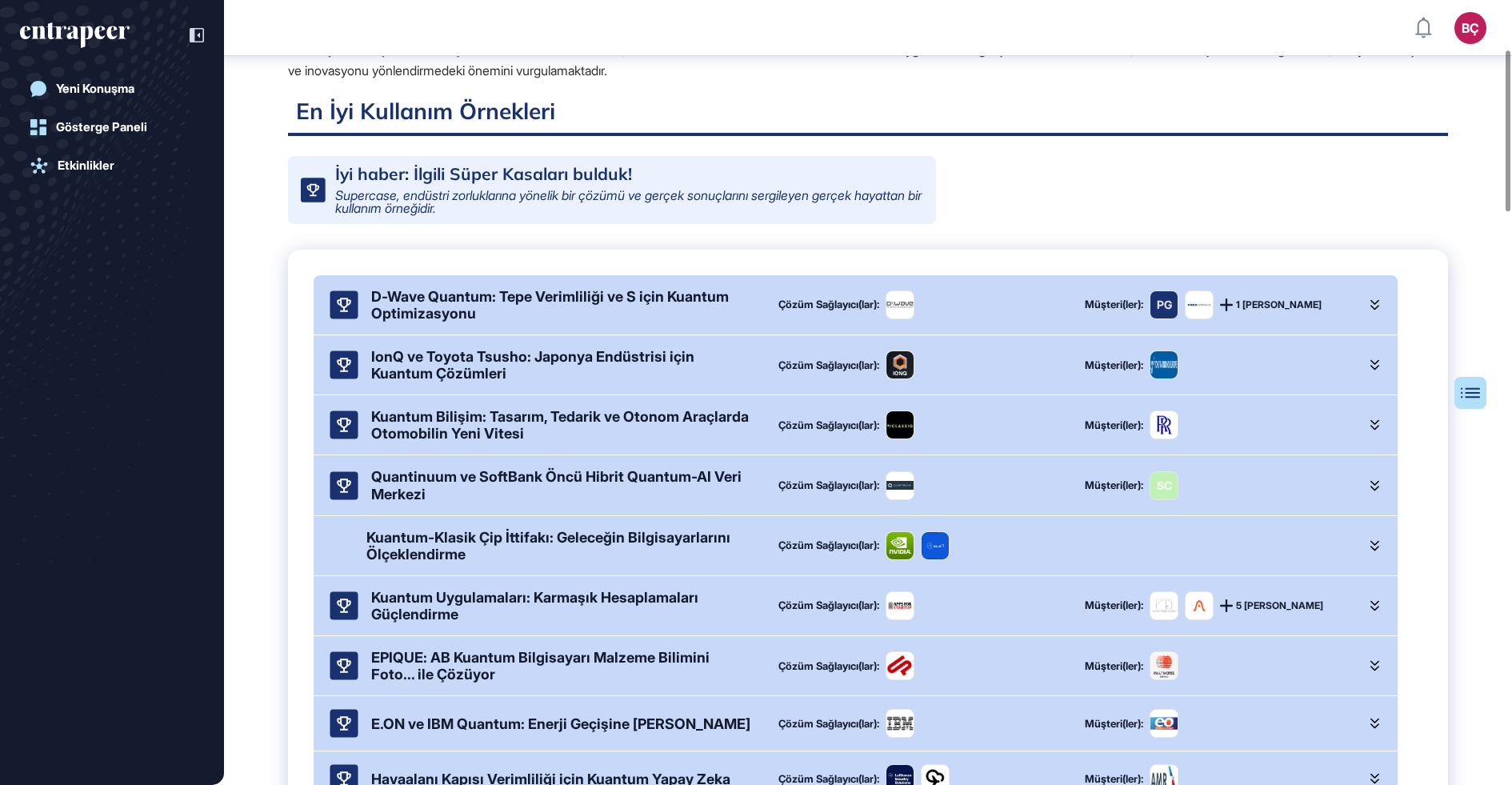
click at [437, 356] on font "IonQ ve Toyota Tsusho: Japonya Endüstrisi için Kuantum Çözümleri" at bounding box center [533, 364] width 323 height 34
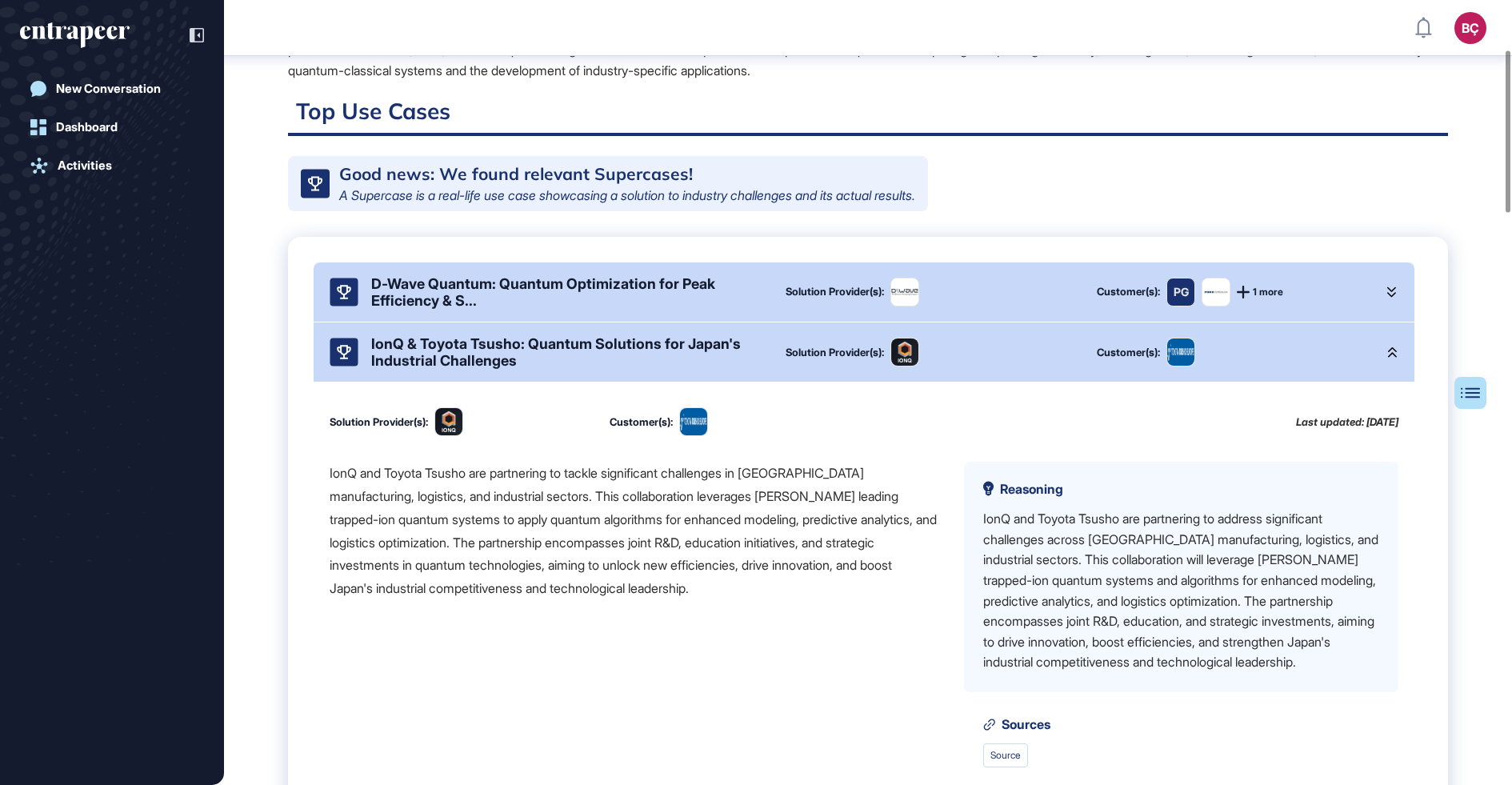
click at [583, 356] on div "IonQ & Toyota Tsusho: Quantum Solutions for Japan's Industrial Challenges" at bounding box center [565, 352] width 389 height 34
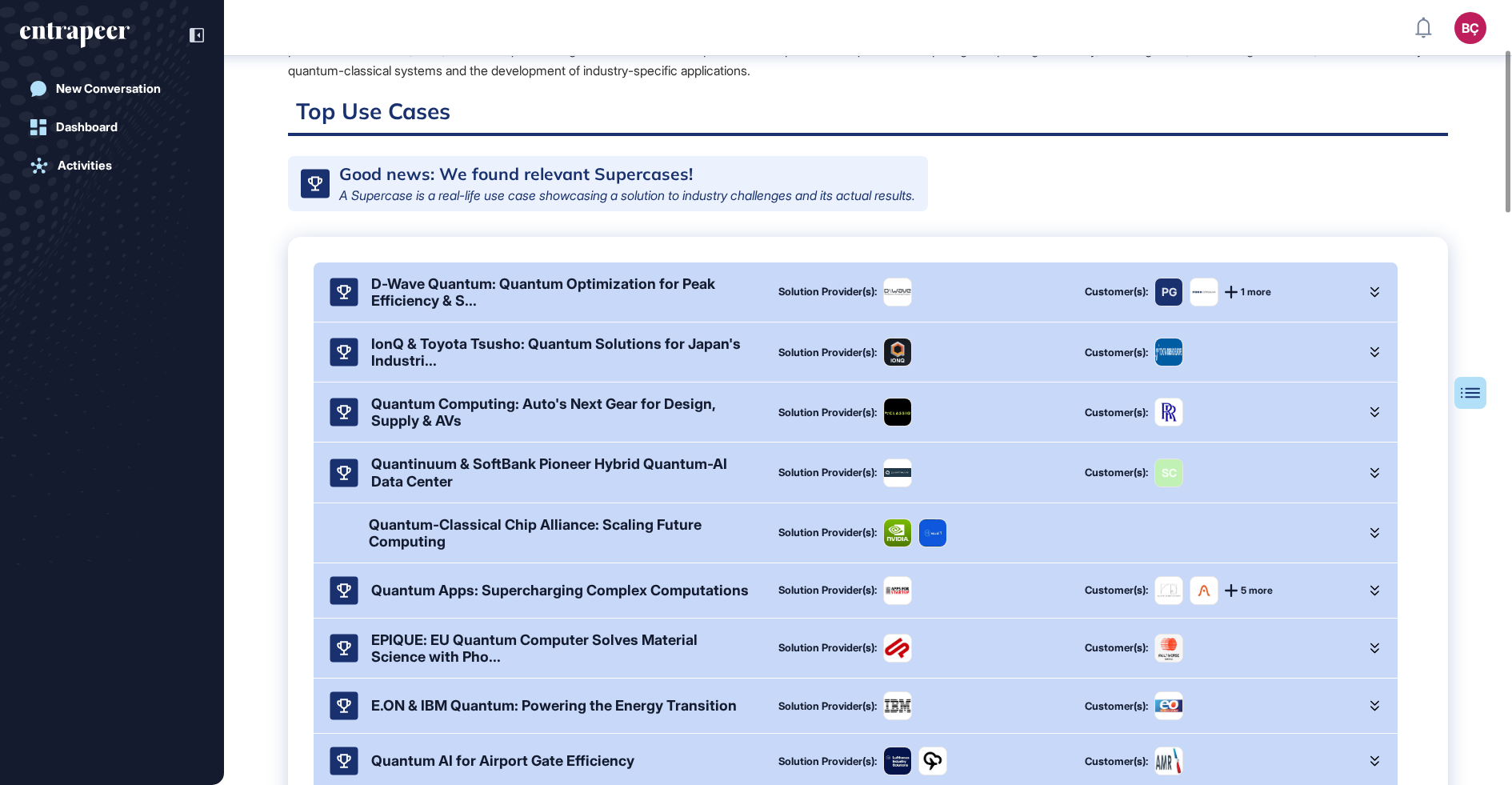
click at [547, 367] on div "IonQ & Toyota Tsusho: Quantum Solutions for Japan's Industri..." at bounding box center [562, 352] width 382 height 34
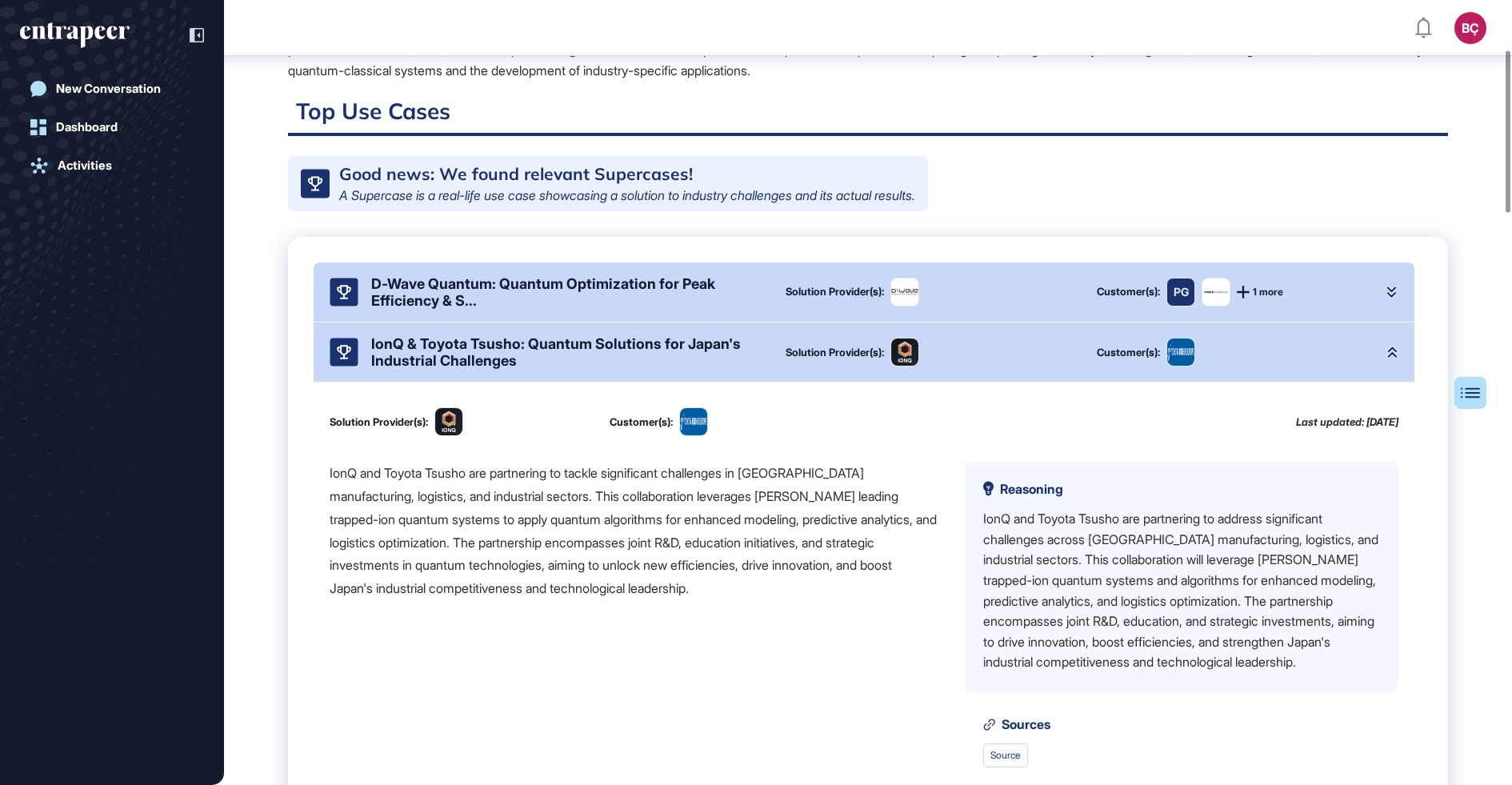
click at [536, 354] on div "IonQ & Toyota Tsusho: Quantum Solutions for Japan's Industrial Challenges" at bounding box center [565, 352] width 389 height 34
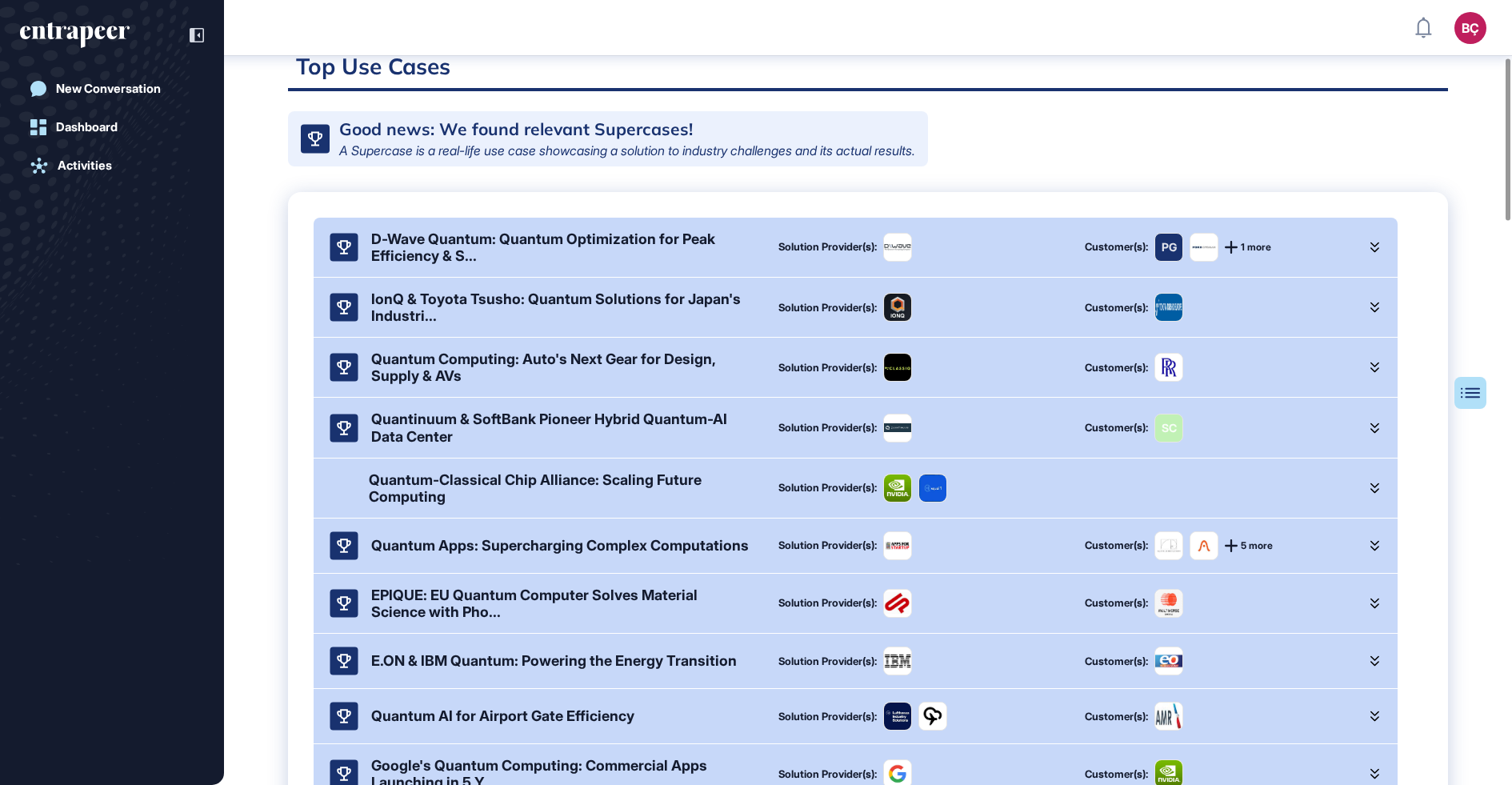
scroll to position [292, 0]
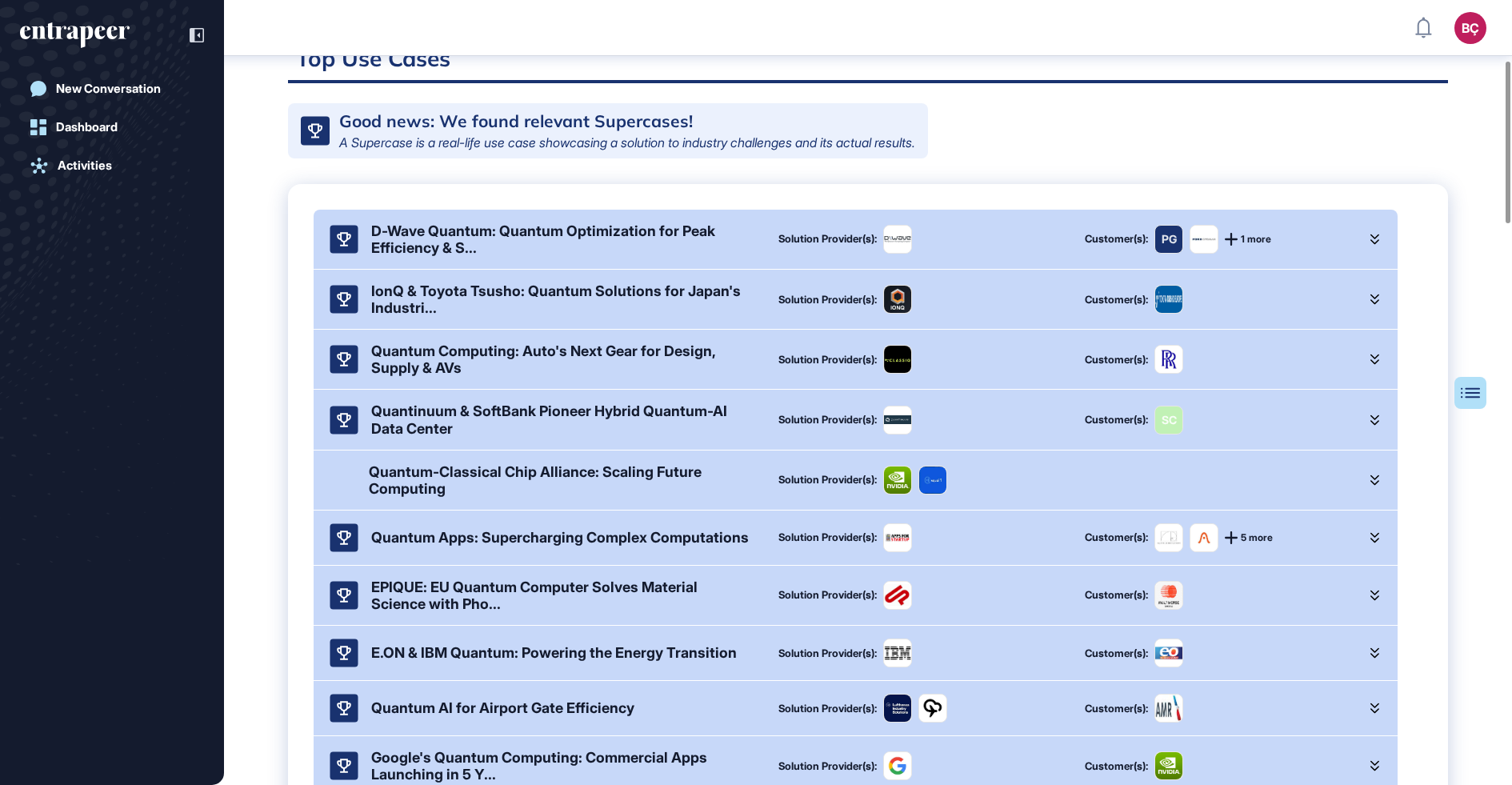
click at [451, 294] on div "IonQ & Toyota Tsusho: Quantum Solutions for Japan's Industri..." at bounding box center [562, 299] width 382 height 34
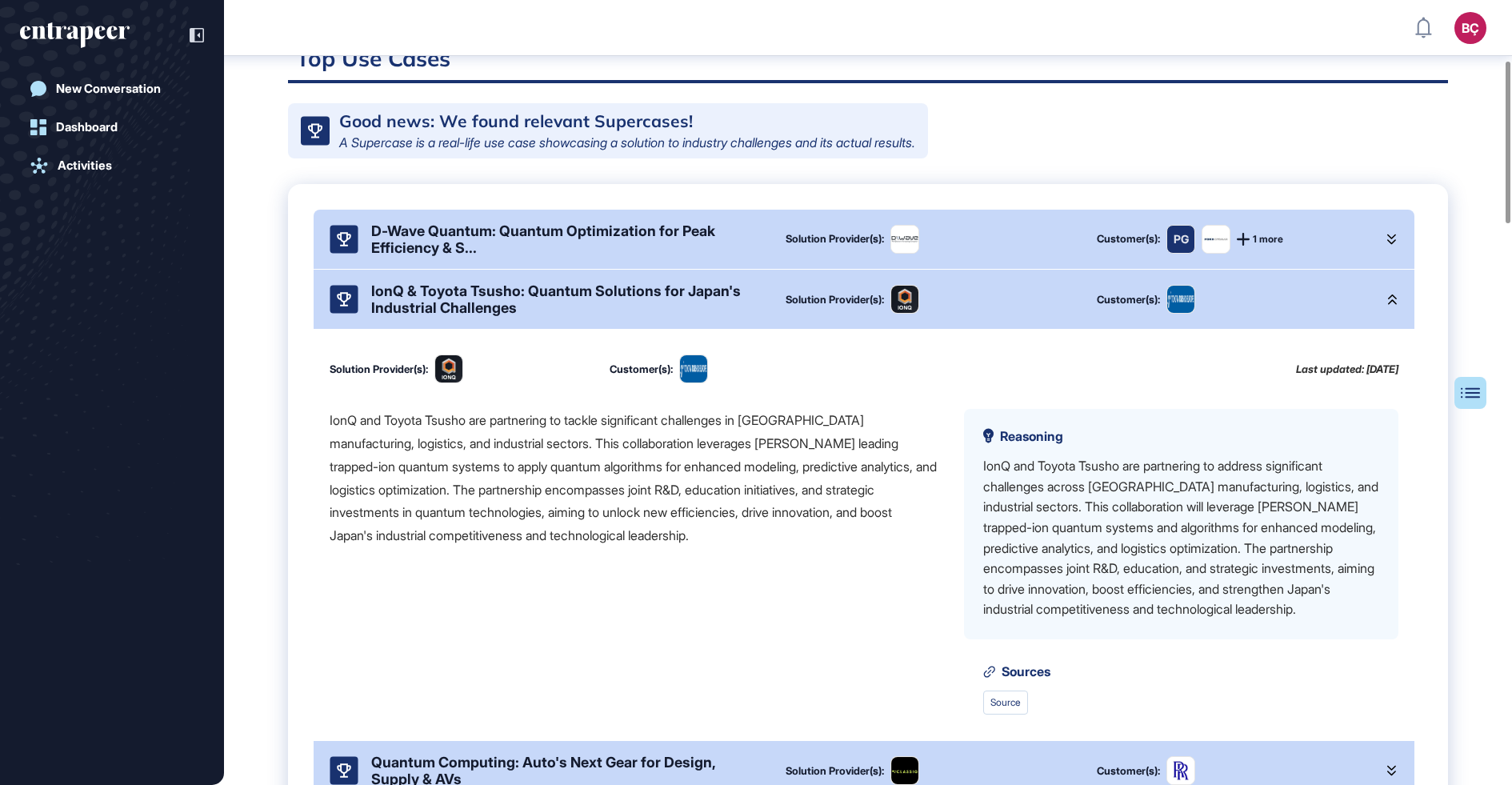
click at [500, 520] on div "IonQ and Toyota Tsusho are partnering to tackle significant challenges in Japan…" at bounding box center [634, 478] width 609 height 138
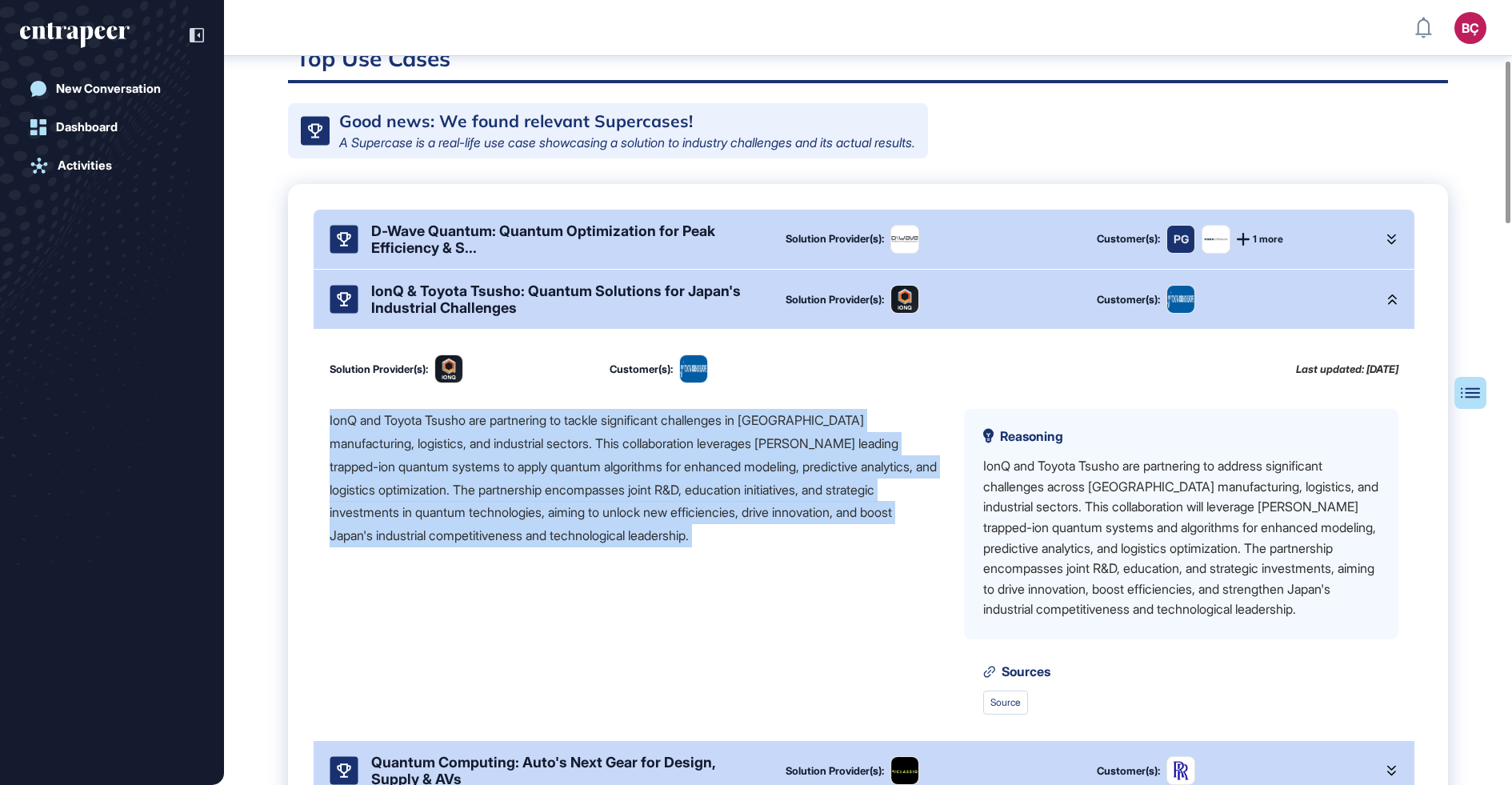
click at [581, 523] on div "IonQ and Toyota Tsusho are partnering to tackle significant challenges in Japan…" at bounding box center [634, 478] width 609 height 138
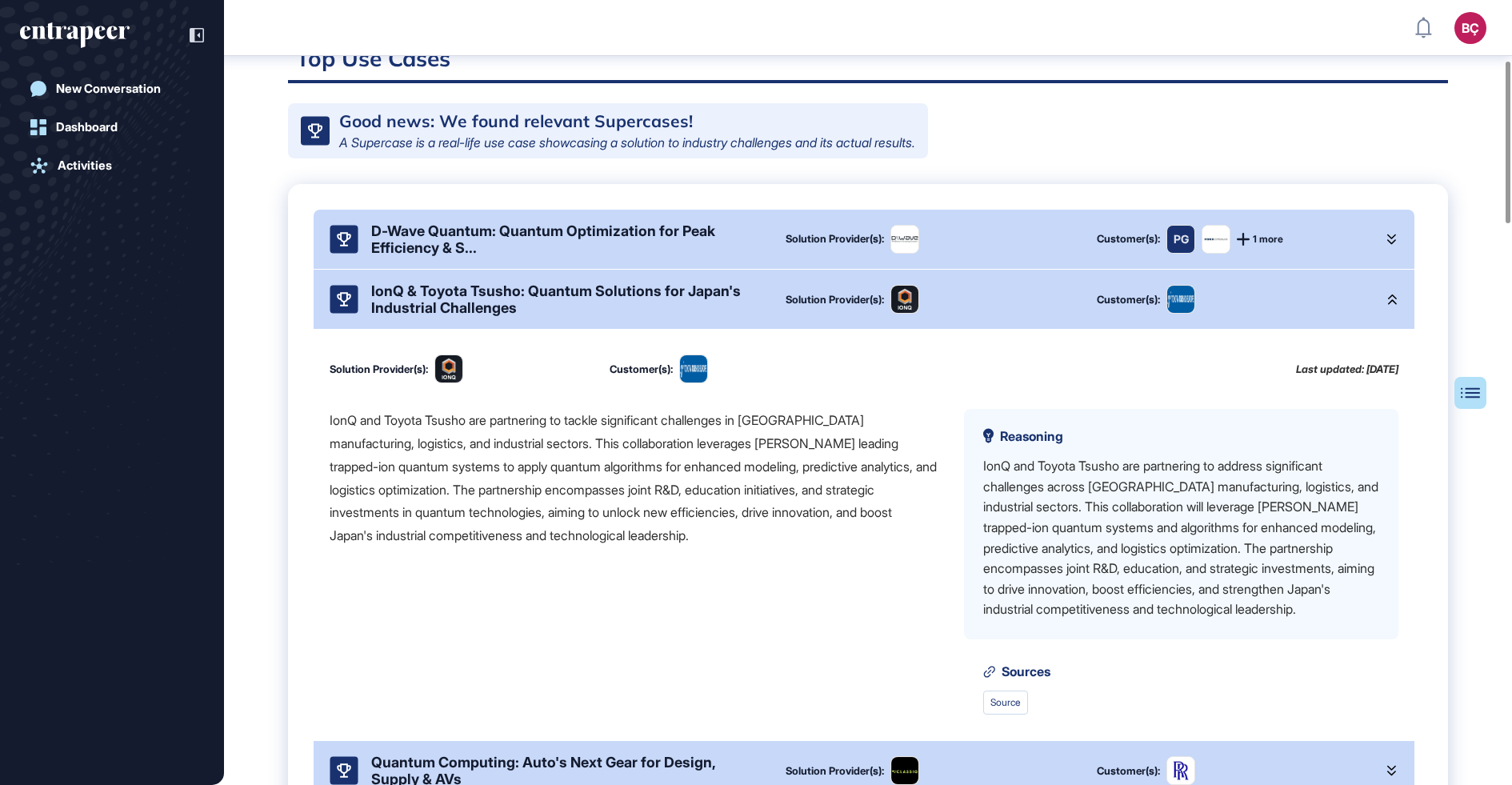
click at [581, 523] on div "IonQ and Toyota Tsusho are partnering to tackle significant challenges in Japan…" at bounding box center [634, 478] width 609 height 138
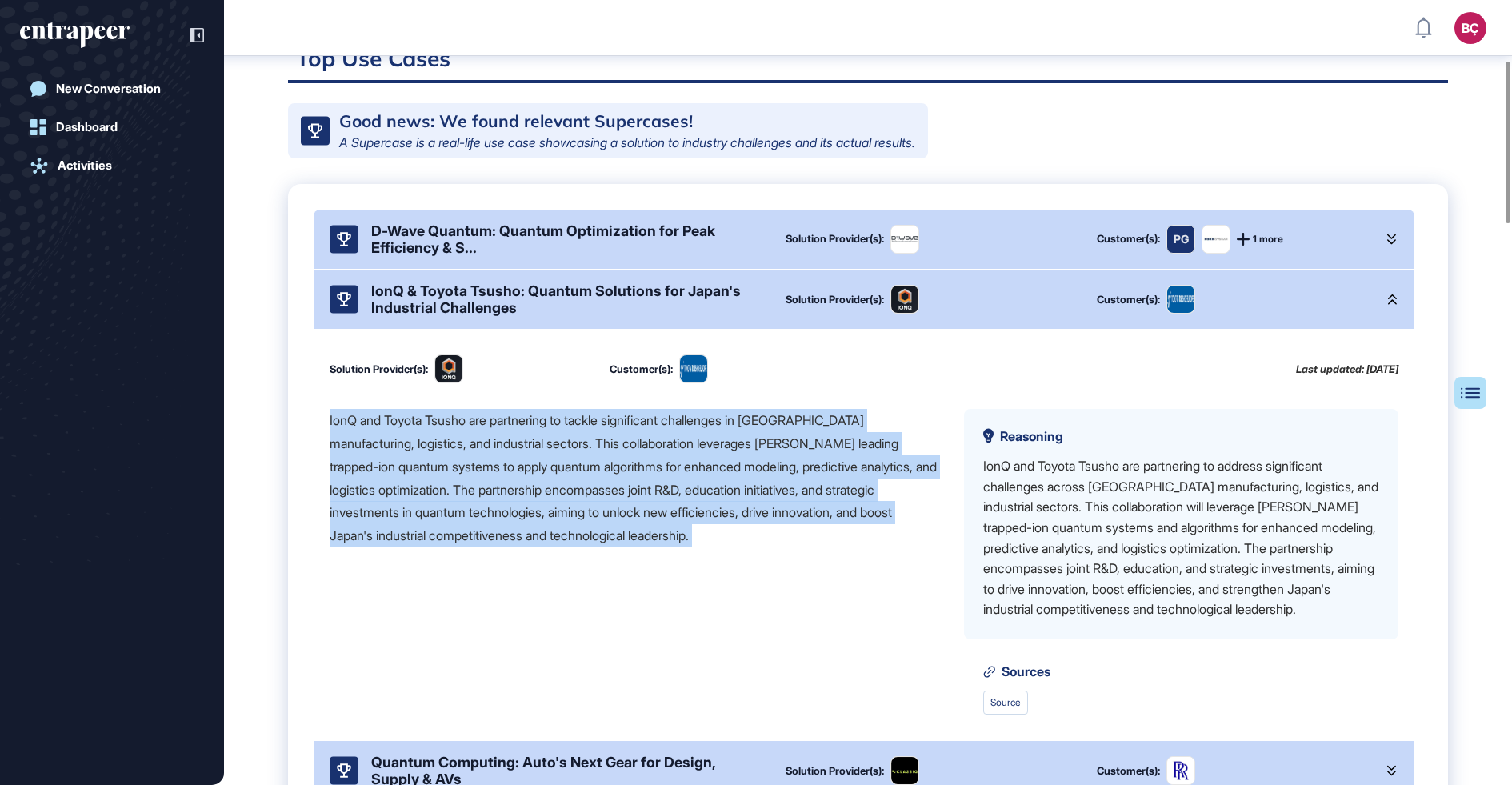
click at [527, 476] on div "IonQ and Toyota Tsusho are partnering to tackle significant challenges in Japan…" at bounding box center [634, 478] width 609 height 138
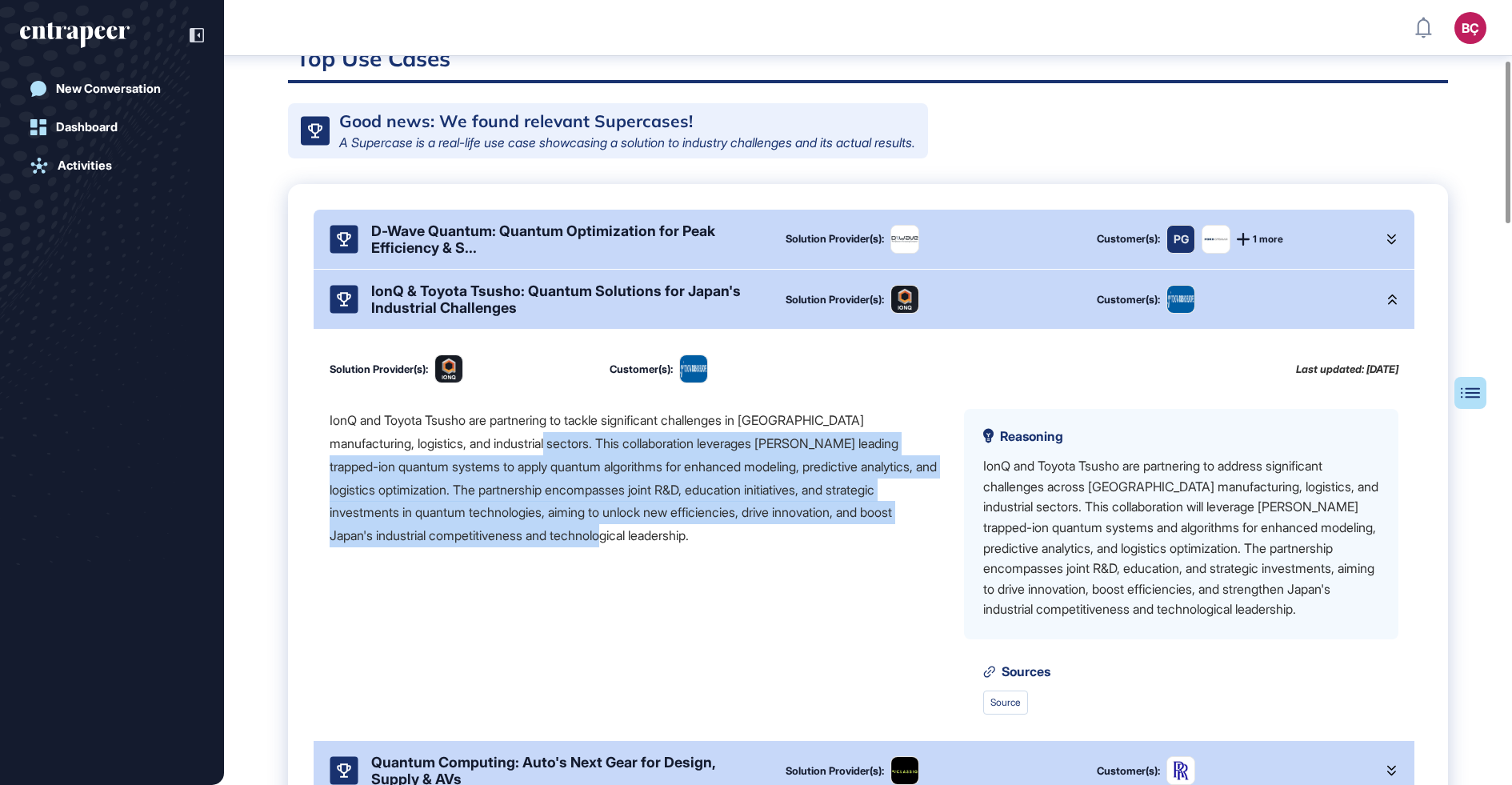
drag, startPoint x: 525, startPoint y: 457, endPoint x: 661, endPoint y: 568, distance: 175.5
click at [662, 568] on div "IonQ and Toyota Tsusho are partnering to tackle significant challenges in Japan…" at bounding box center [634, 561] width 609 height 306
click at [737, 509] on div "IonQ and Toyota Tsusho are partnering to tackle significant challenges in Japan…" at bounding box center [634, 478] width 609 height 138
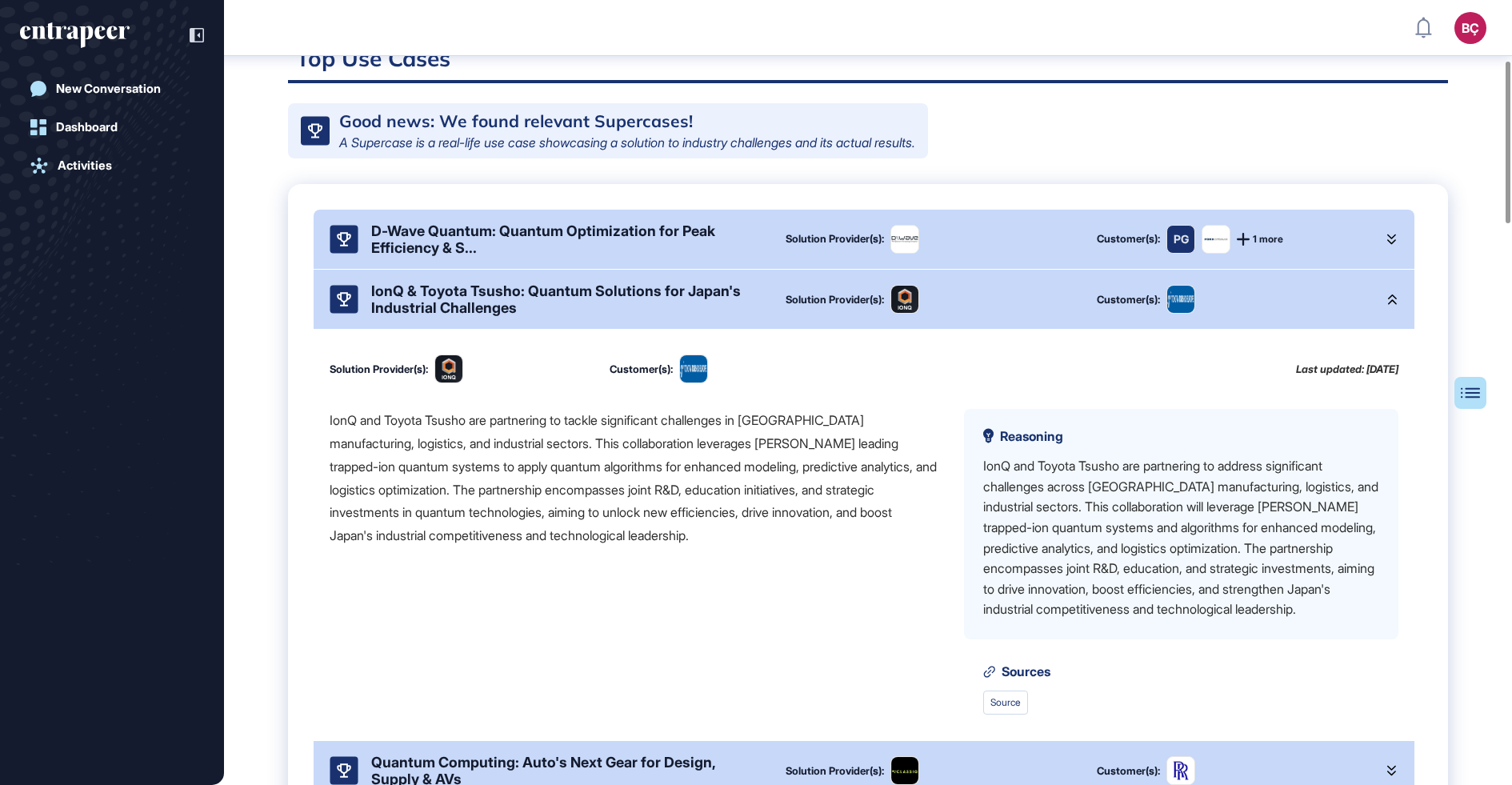
click at [762, 526] on div "IonQ and Toyota Tsusho are partnering to tackle significant challenges in Japan…" at bounding box center [634, 478] width 609 height 138
click at [1012, 705] on link "Source" at bounding box center [1005, 702] width 44 height 24
click at [533, 316] on div "IonQ & Toyota Tsusho: Quantum Solutions for Japan's Industrial Challenges" at bounding box center [565, 299] width 389 height 34
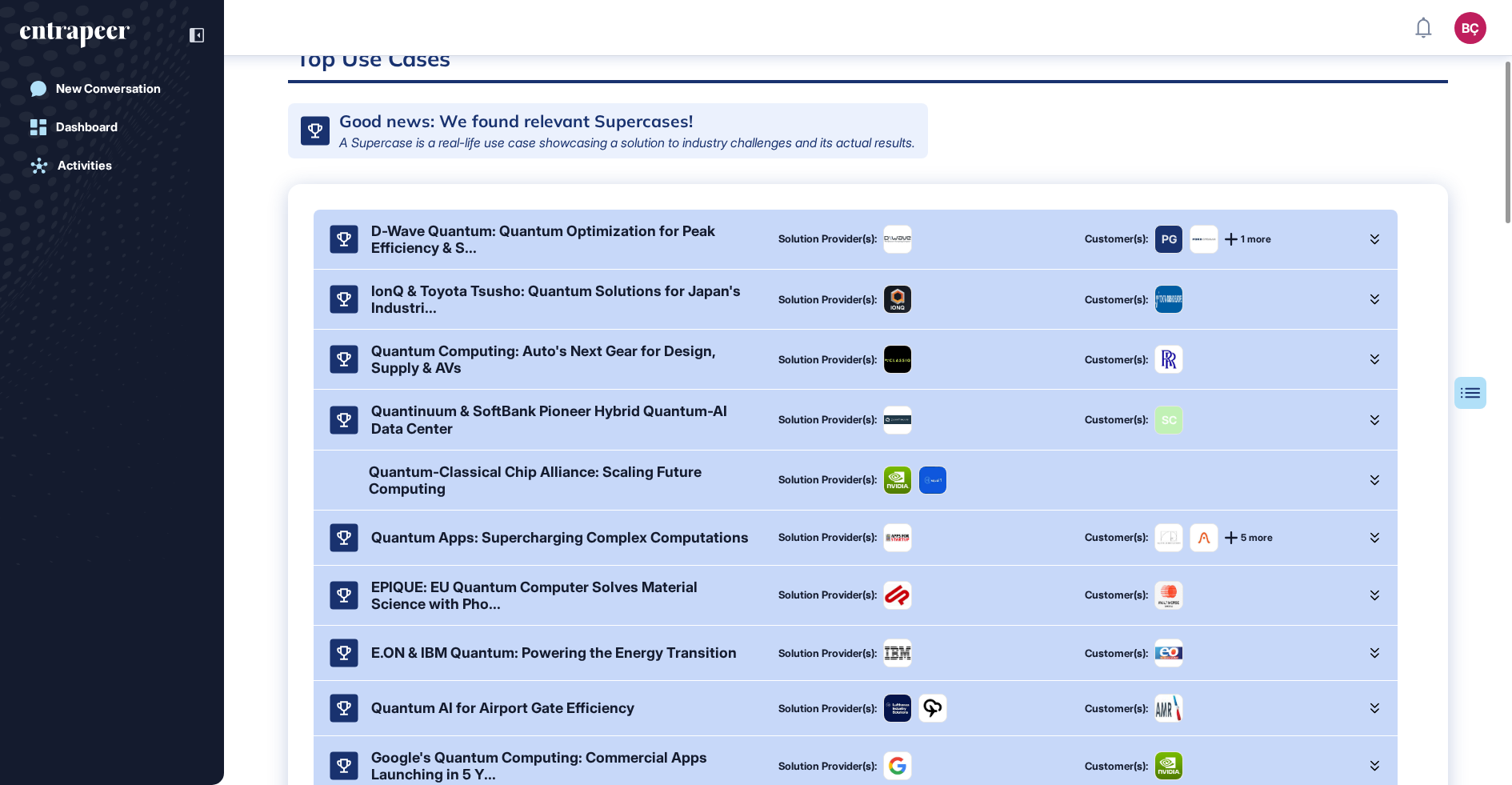
click at [634, 255] on div "D-Wave Quantum: Quantum Optimization for Peak Efficiency & S..." at bounding box center [562, 240] width 382 height 34
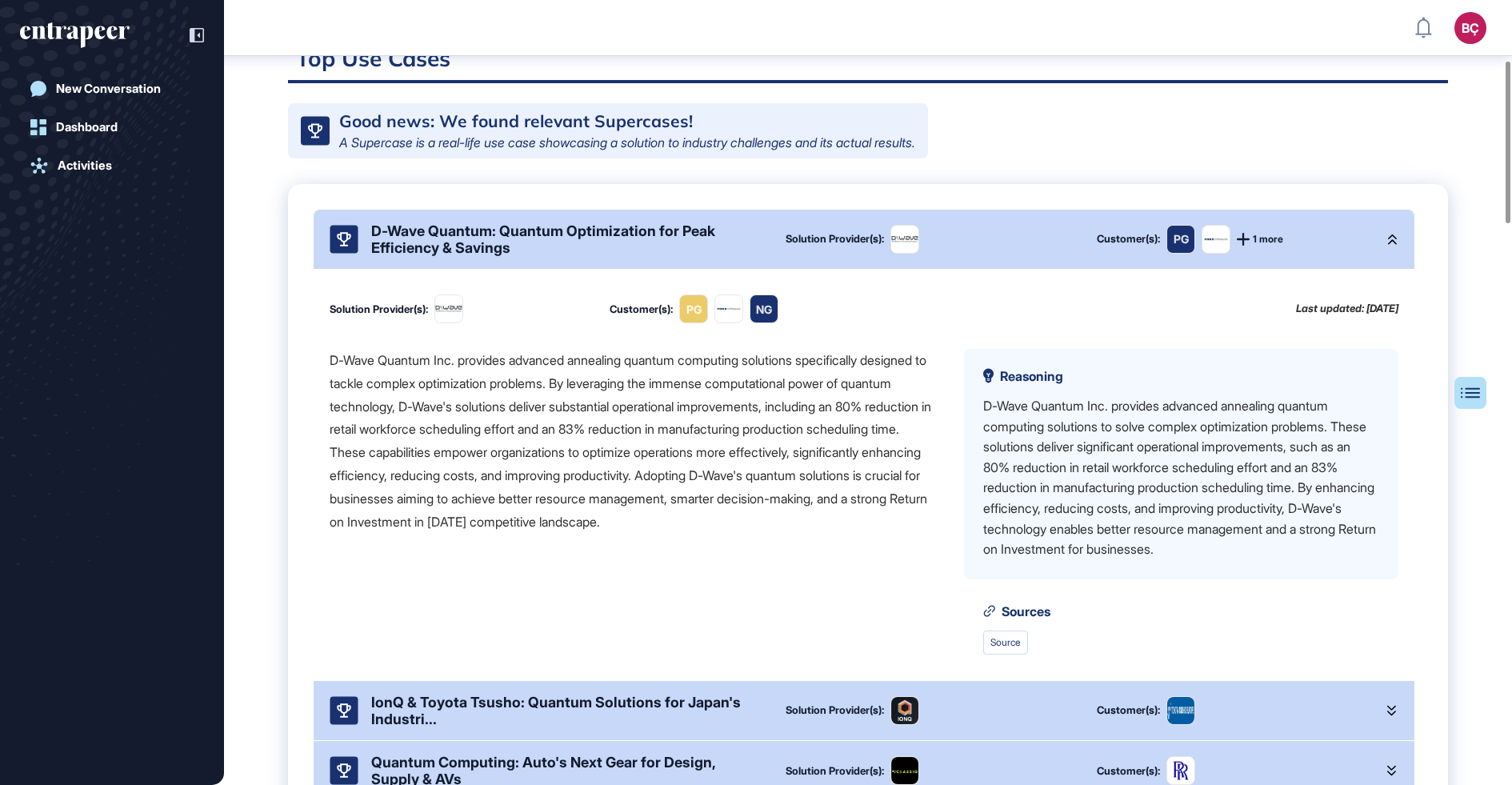
click at [517, 430] on div "D-Wave Quantum Inc. provides advanced annealing quantum computing solutions spe…" at bounding box center [634, 441] width 609 height 184
click at [511, 448] on div "D-Wave Quantum Inc. provides advanced annealing quantum computing solutions spe…" at bounding box center [634, 441] width 609 height 184
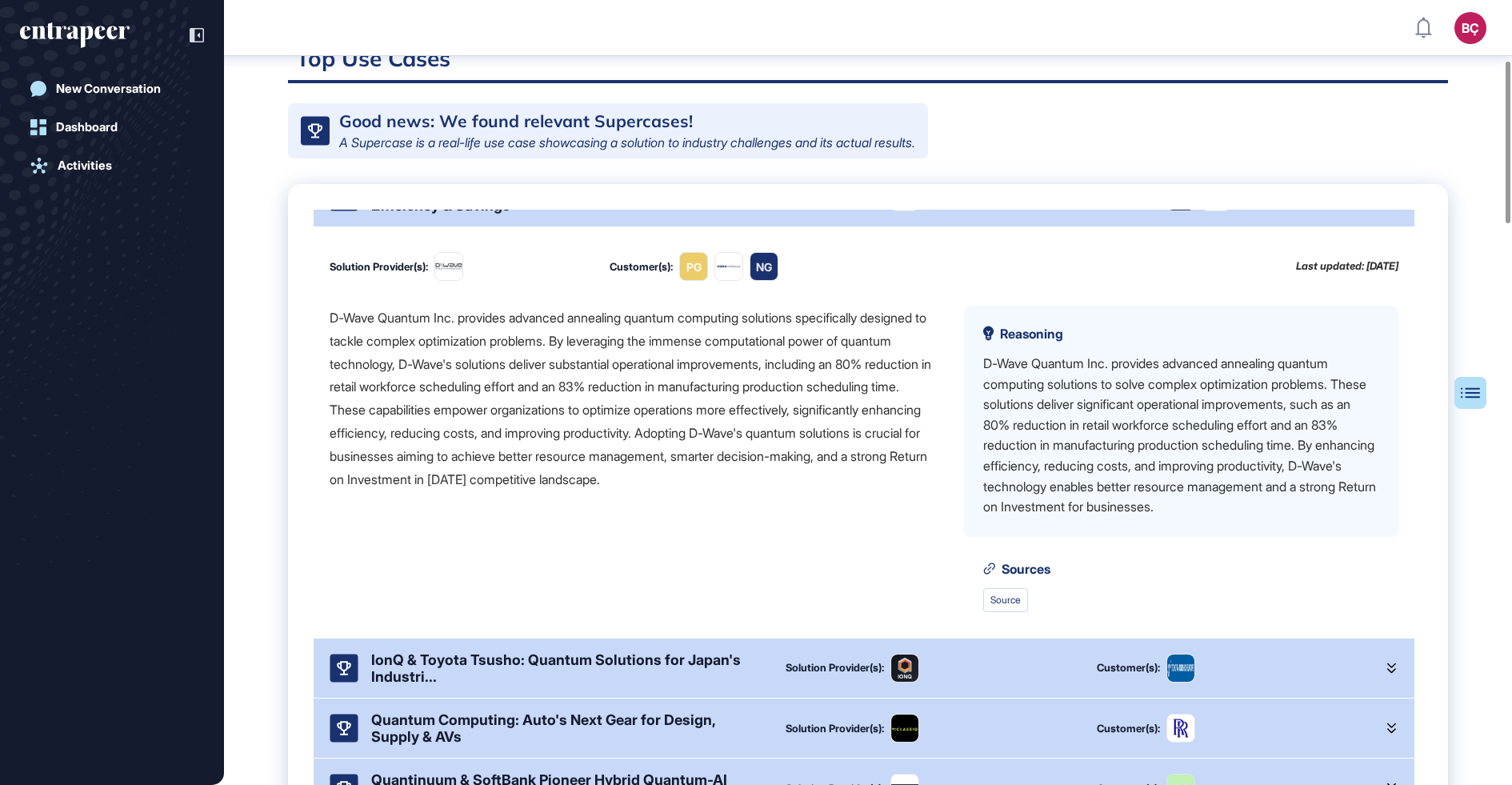
scroll to position [37, 0]
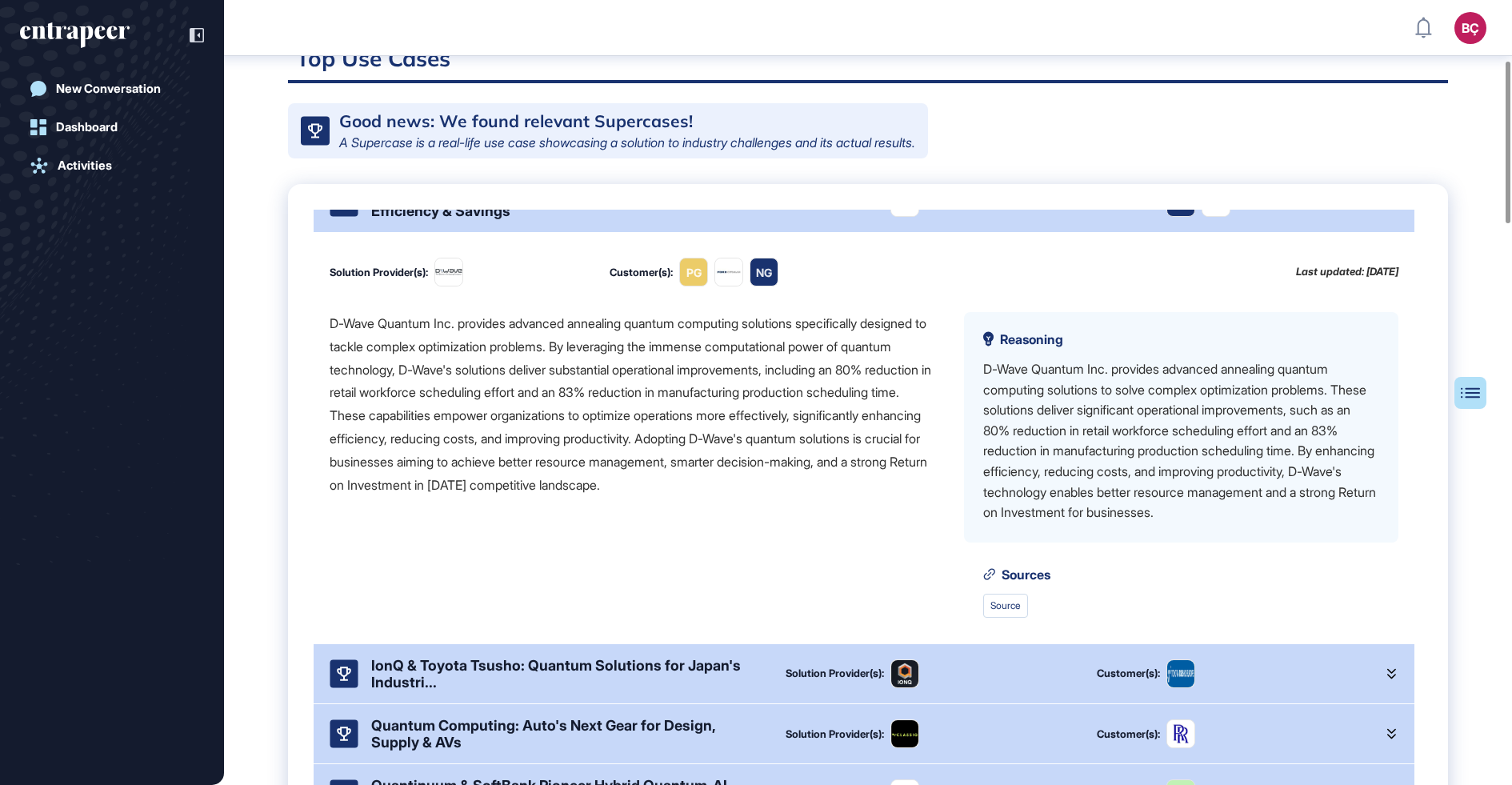
click at [497, 216] on div "D-Wave Quantum: Quantum Optimization for Peak Efficiency & Savings Solution Pro…" at bounding box center [868, 535] width 1160 height 701
click at [497, 219] on div "D-Wave Quantum: Quantum Optimization for Peak Efficiency & Savings" at bounding box center [565, 203] width 389 height 34
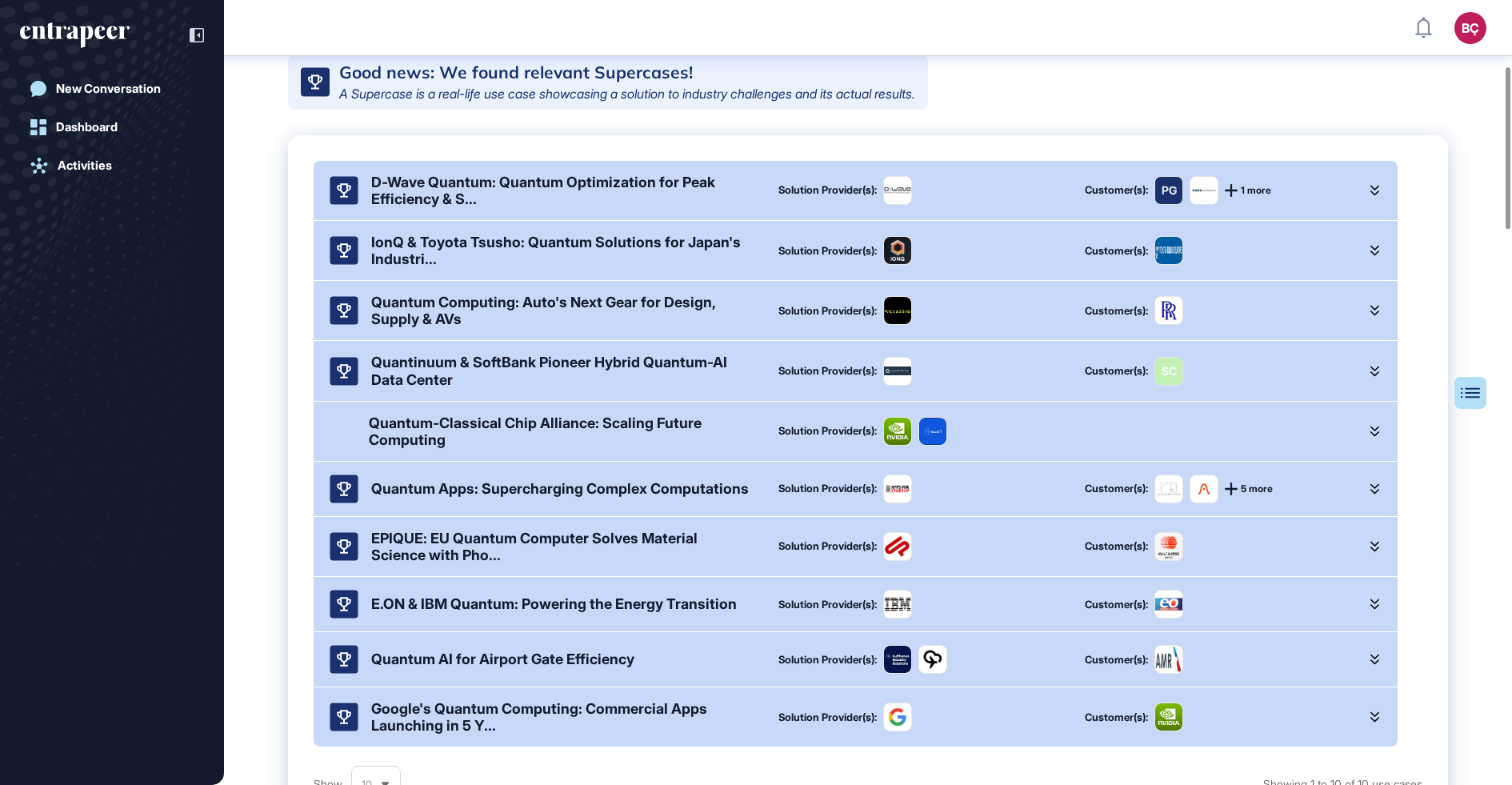
scroll to position [341, 0]
click at [503, 252] on div "IonQ & Toyota Tsusho: Quantum Solutions for Japan's Industri..." at bounding box center [562, 250] width 382 height 34
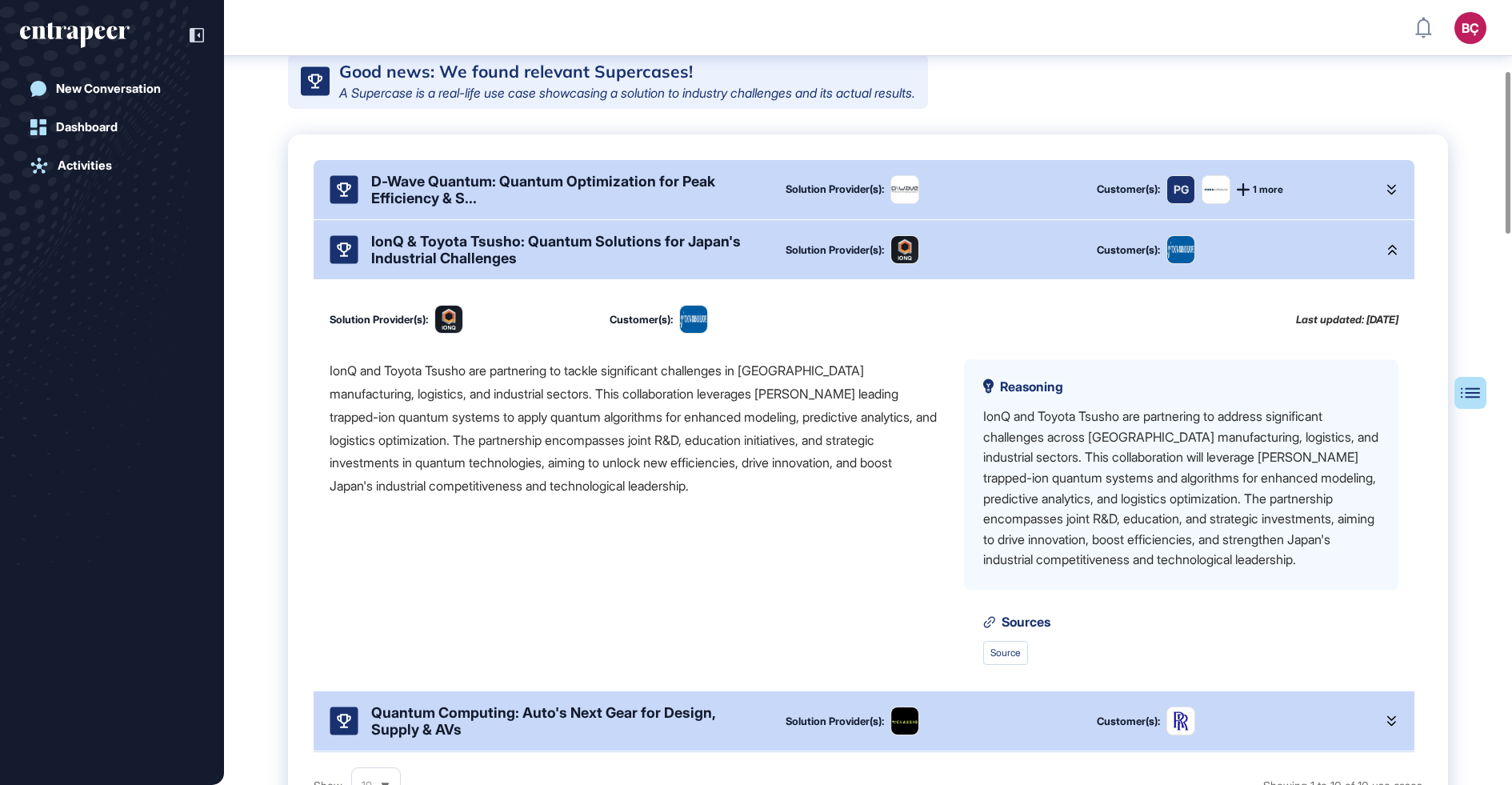
click at [512, 422] on div "IonQ and Toyota Tsusho are partnering to tackle significant challenges in Japan…" at bounding box center [634, 428] width 609 height 138
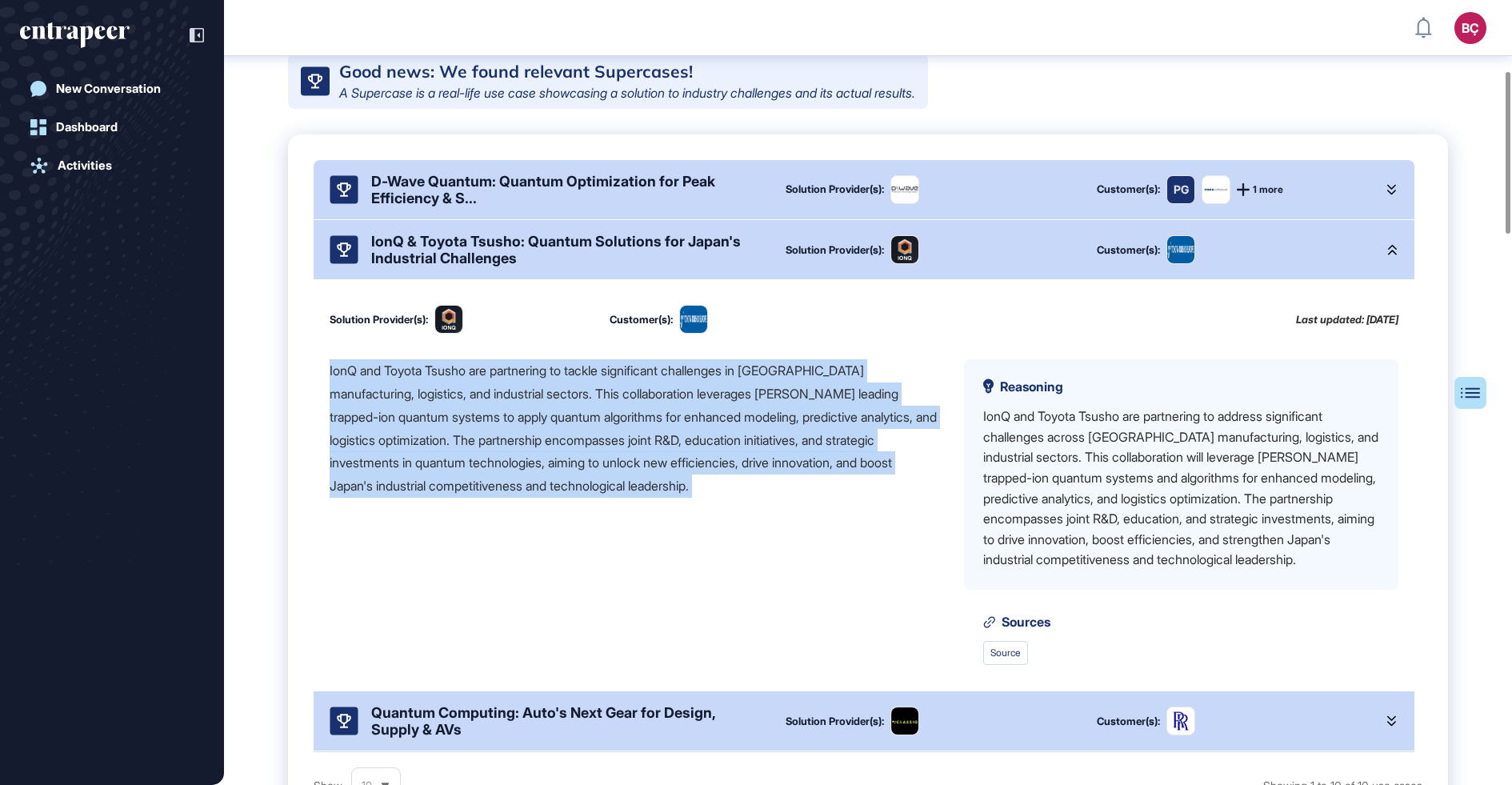
click at [523, 426] on div "IonQ and Toyota Tsusho are partnering to tackle significant challenges in Japan…" at bounding box center [634, 428] width 609 height 138
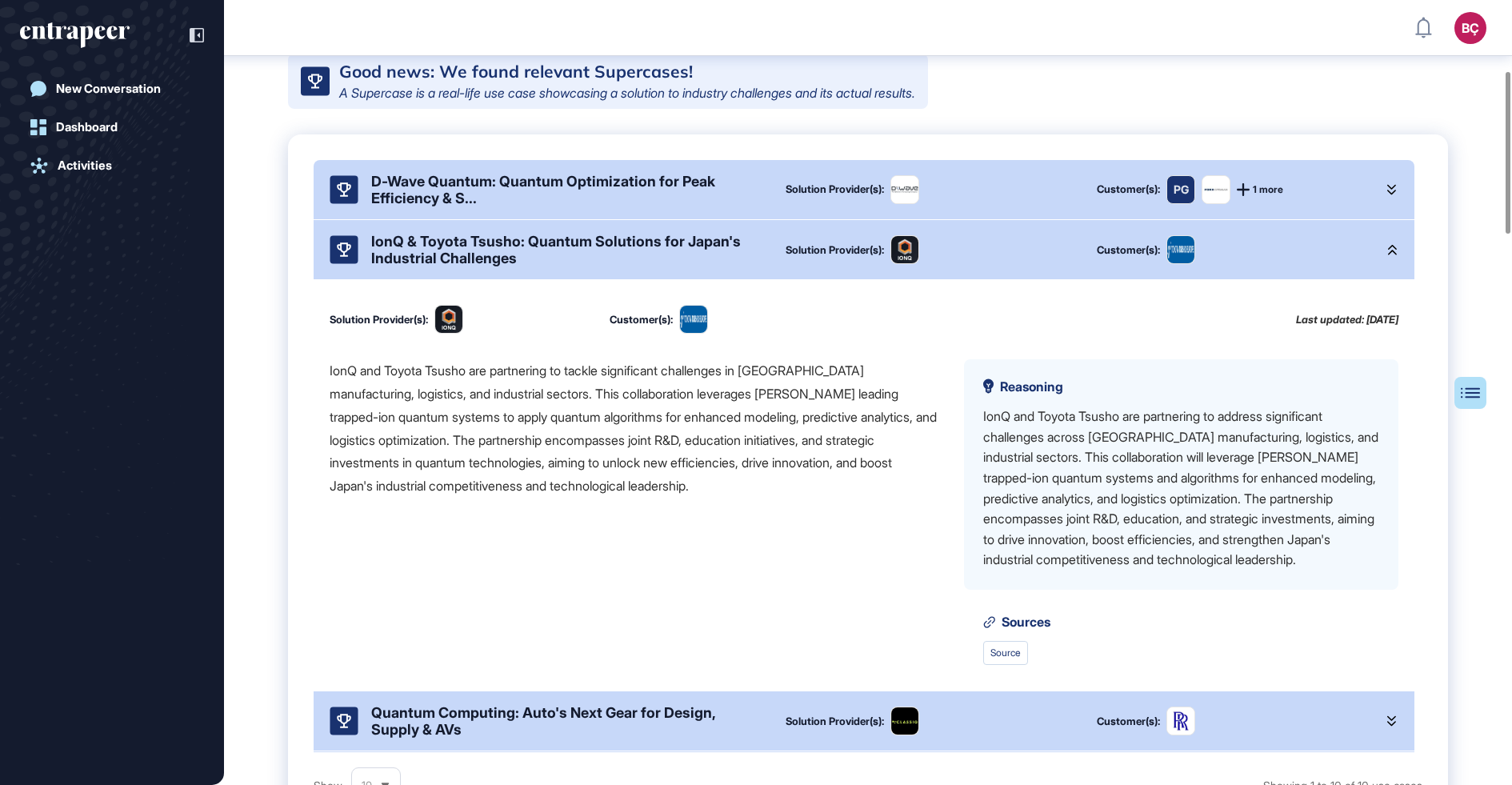
click at [485, 570] on div "IonQ and Toyota Tsusho are partnering to tackle significant challenges in Japan…" at bounding box center [634, 512] width 609 height 306
click at [504, 279] on div "IonQ & Toyota Tsusho: Quantum Solutions for Japan's Industrial Challenges Solut…" at bounding box center [864, 250] width 1101 height 59
click at [504, 266] on div "IonQ & Toyota Tsusho: Quantum Solutions for Japan's Industrial Challenges" at bounding box center [565, 250] width 389 height 34
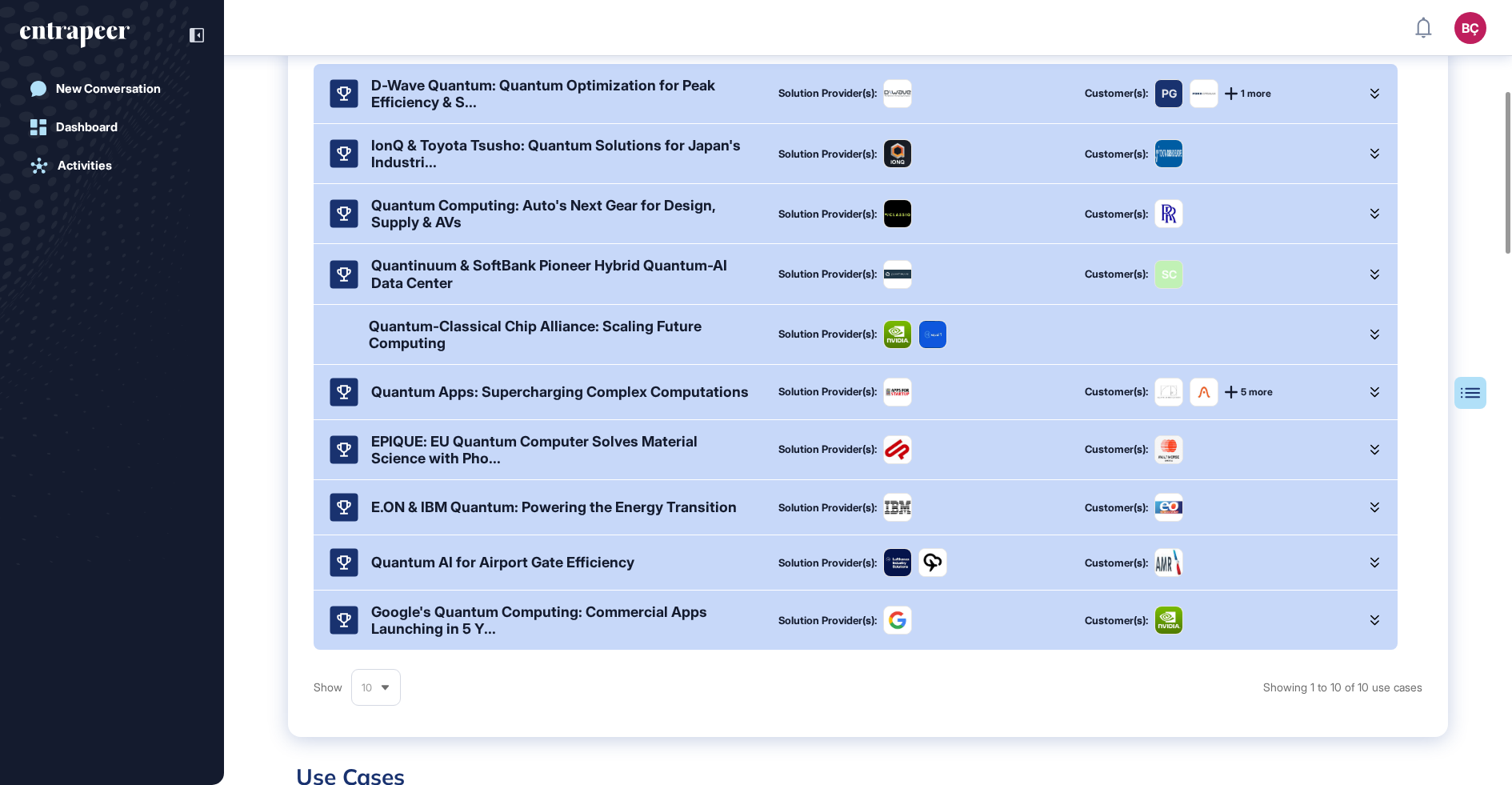
scroll to position [438, 0]
click at [429, 339] on div "Quantum-Classical Chip Alliance: Scaling Future Computing" at bounding box center [560, 333] width 384 height 34
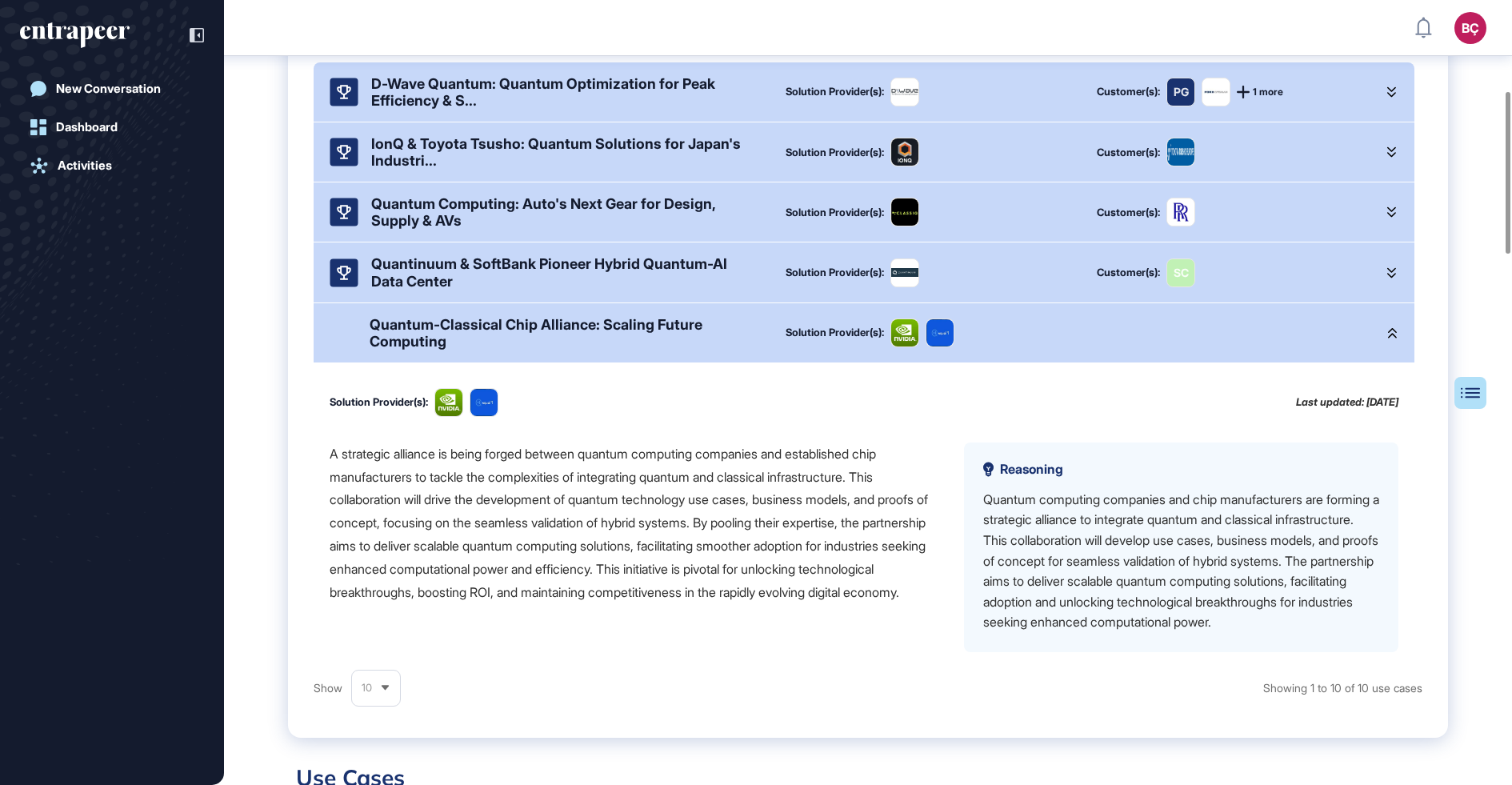
click at [439, 289] on div "Quantinuum & SoftBank Pioneer Hybrid Quantum-AI Data Center" at bounding box center [565, 272] width 389 height 34
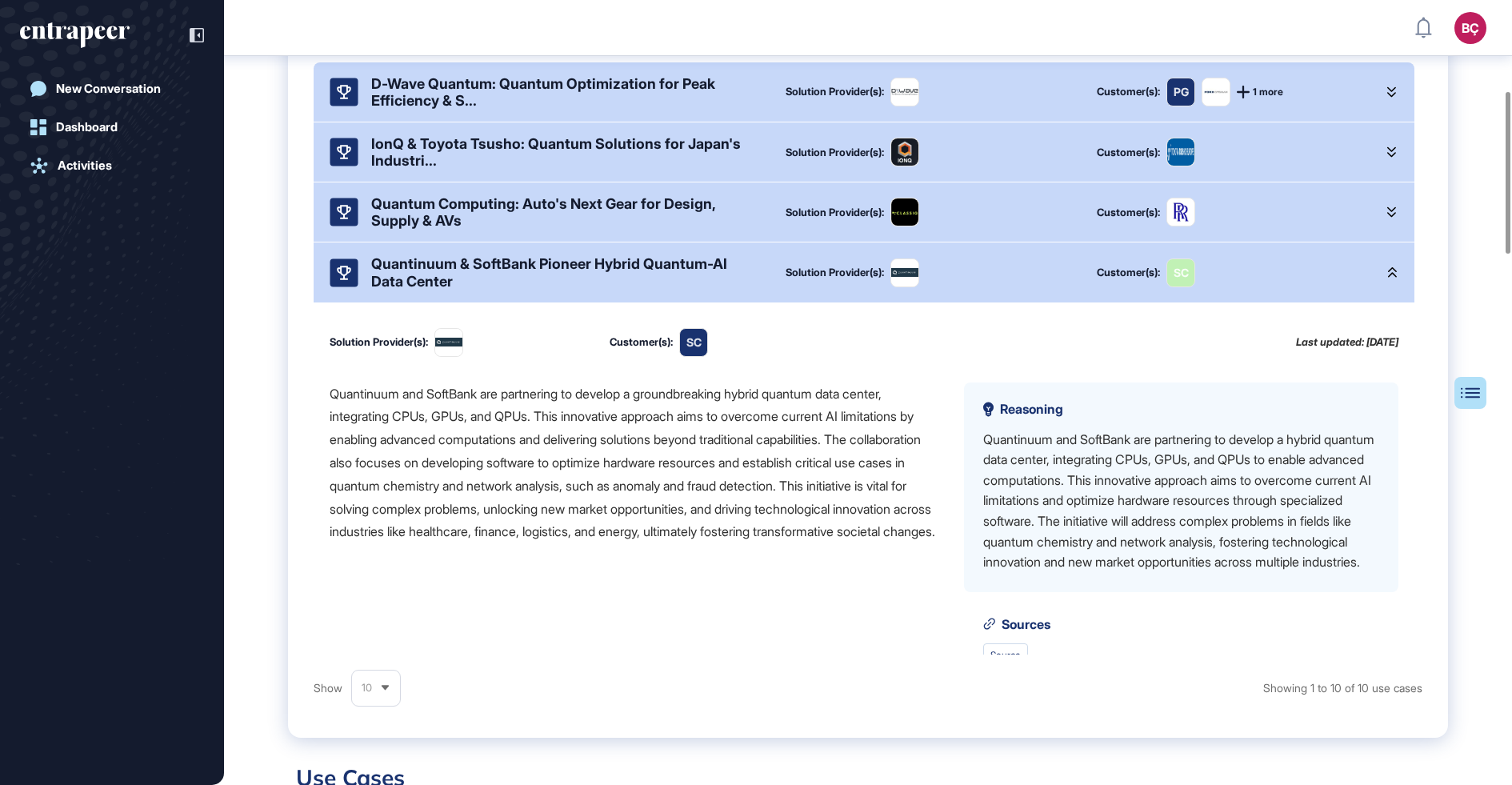
click at [517, 385] on div "Solution Provider(s): Customer(s): SC Last updated: 02 Sep, 2025 Quantinuum and…" at bounding box center [864, 498] width 1101 height 390
click at [516, 423] on div "Quantinuum and SoftBank are partnering to develop a groundbreaking hybrid quant…" at bounding box center [634, 463] width 609 height 162
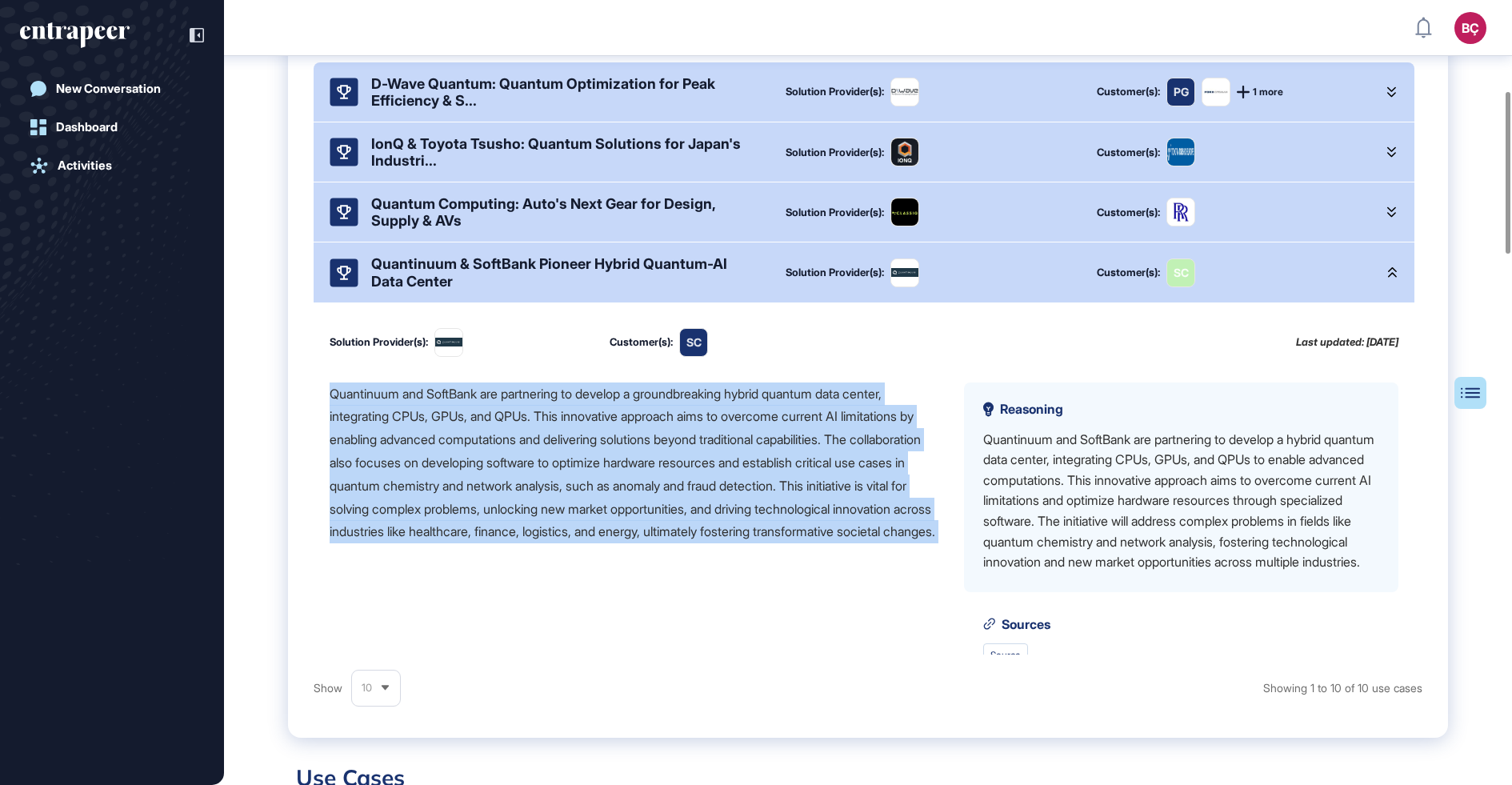
click at [516, 423] on div "Quantinuum and SoftBank are partnering to develop a groundbreaking hybrid quant…" at bounding box center [634, 463] width 609 height 162
click at [522, 464] on div "Quantinuum and SoftBank are partnering to develop a groundbreaking hybrid quant…" at bounding box center [634, 463] width 609 height 162
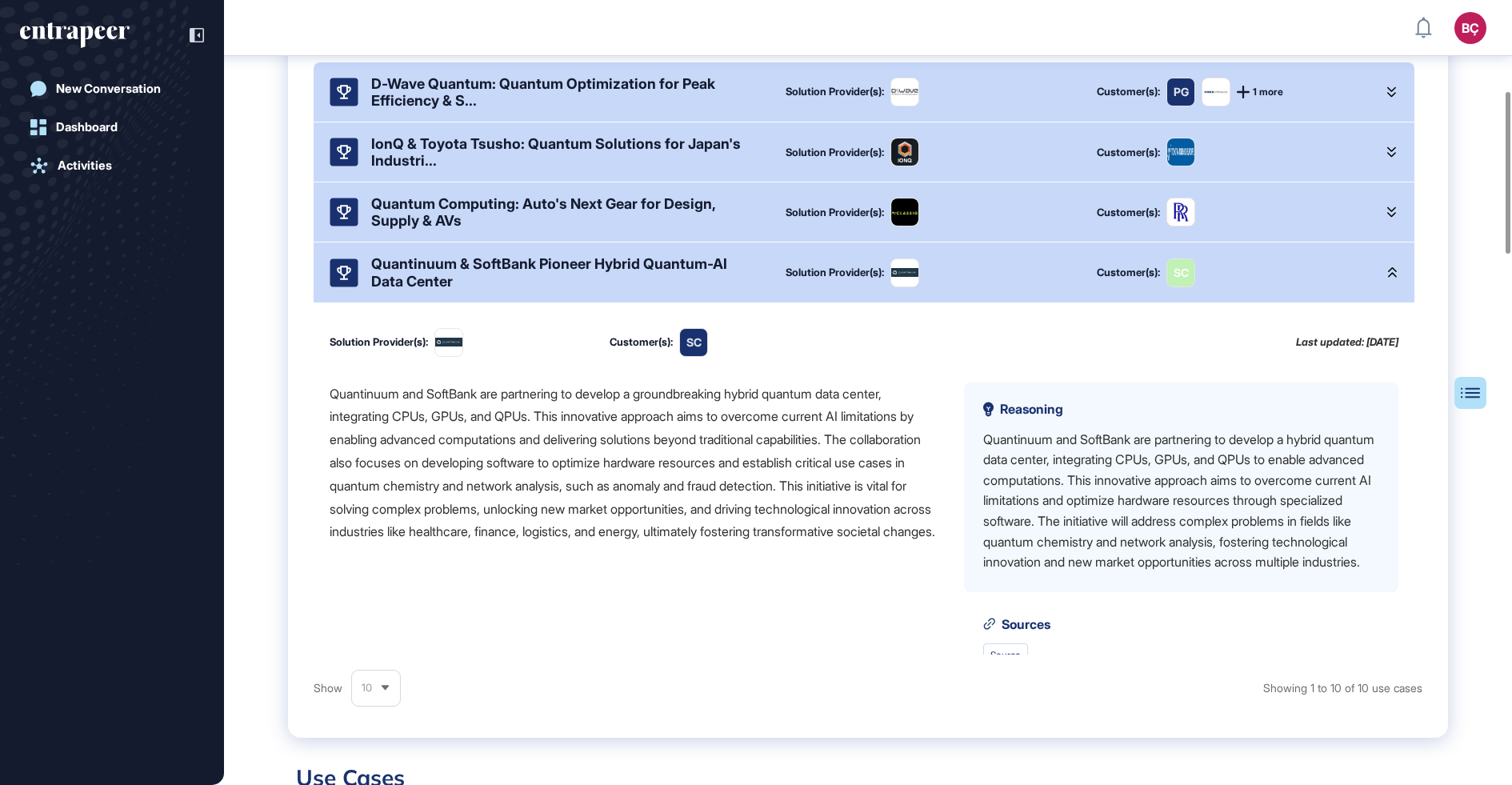
click at [522, 464] on div "Quantinuum and SoftBank are partnering to develop a groundbreaking hybrid quant…" at bounding box center [634, 463] width 609 height 162
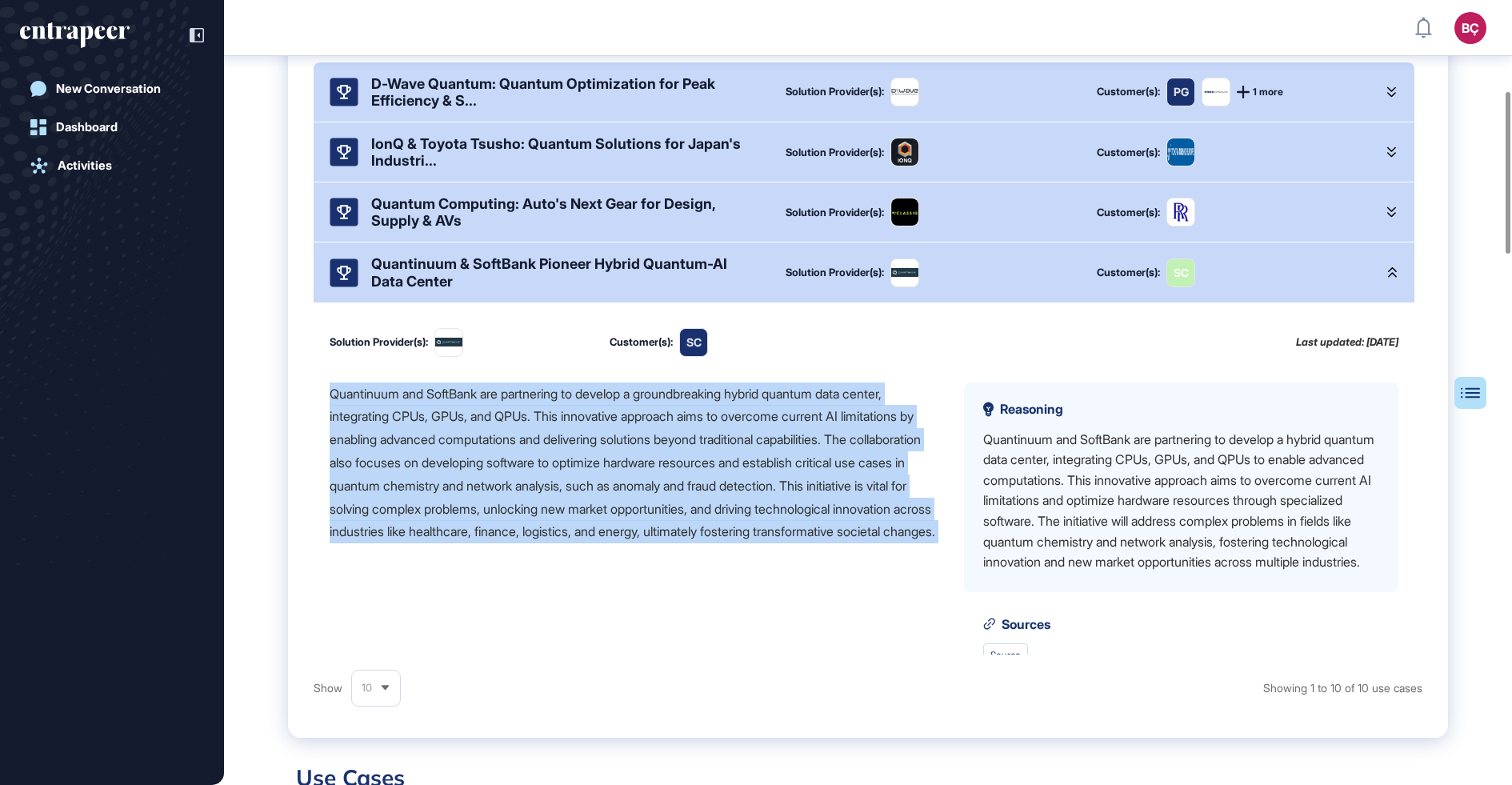
click at [522, 464] on div "Quantinuum and SoftBank are partnering to develop a groundbreaking hybrid quant…" at bounding box center [634, 463] width 609 height 162
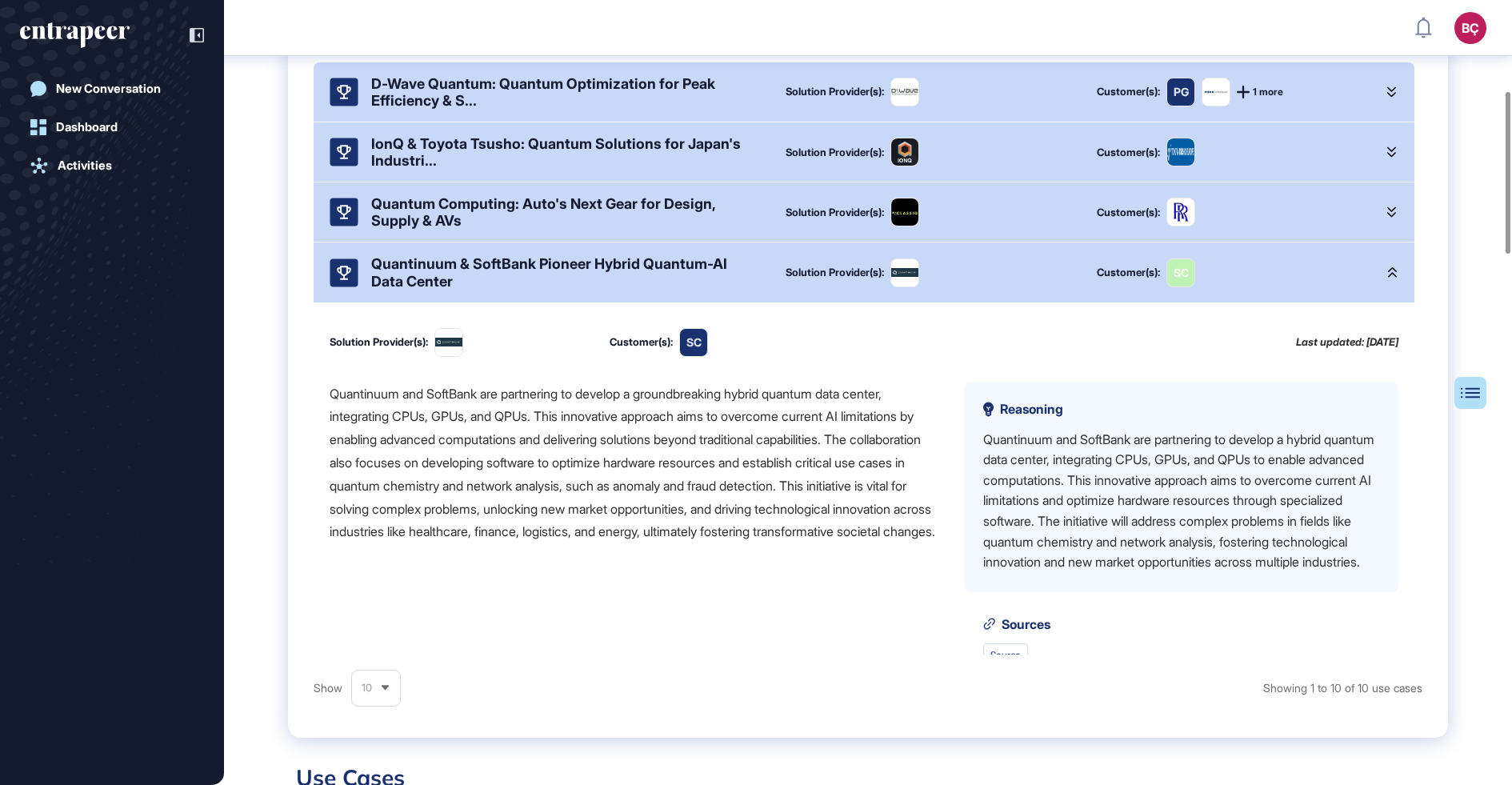
click at [522, 464] on div "Quantinuum and SoftBank are partnering to develop a groundbreaking hybrid quant…" at bounding box center [634, 463] width 609 height 162
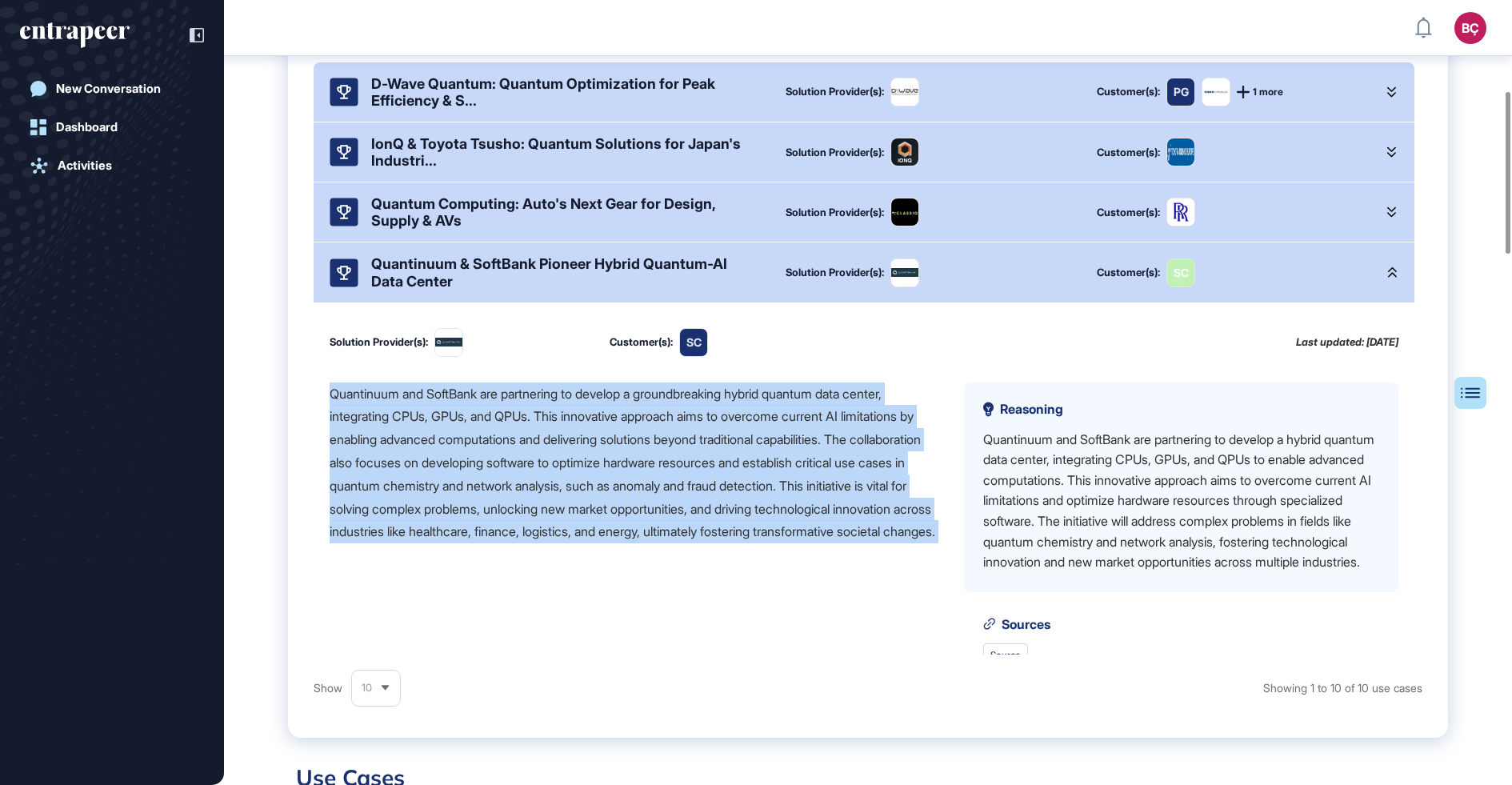
click at [522, 464] on div "Quantinuum and SoftBank are partnering to develop a groundbreaking hybrid quant…" at bounding box center [634, 463] width 609 height 162
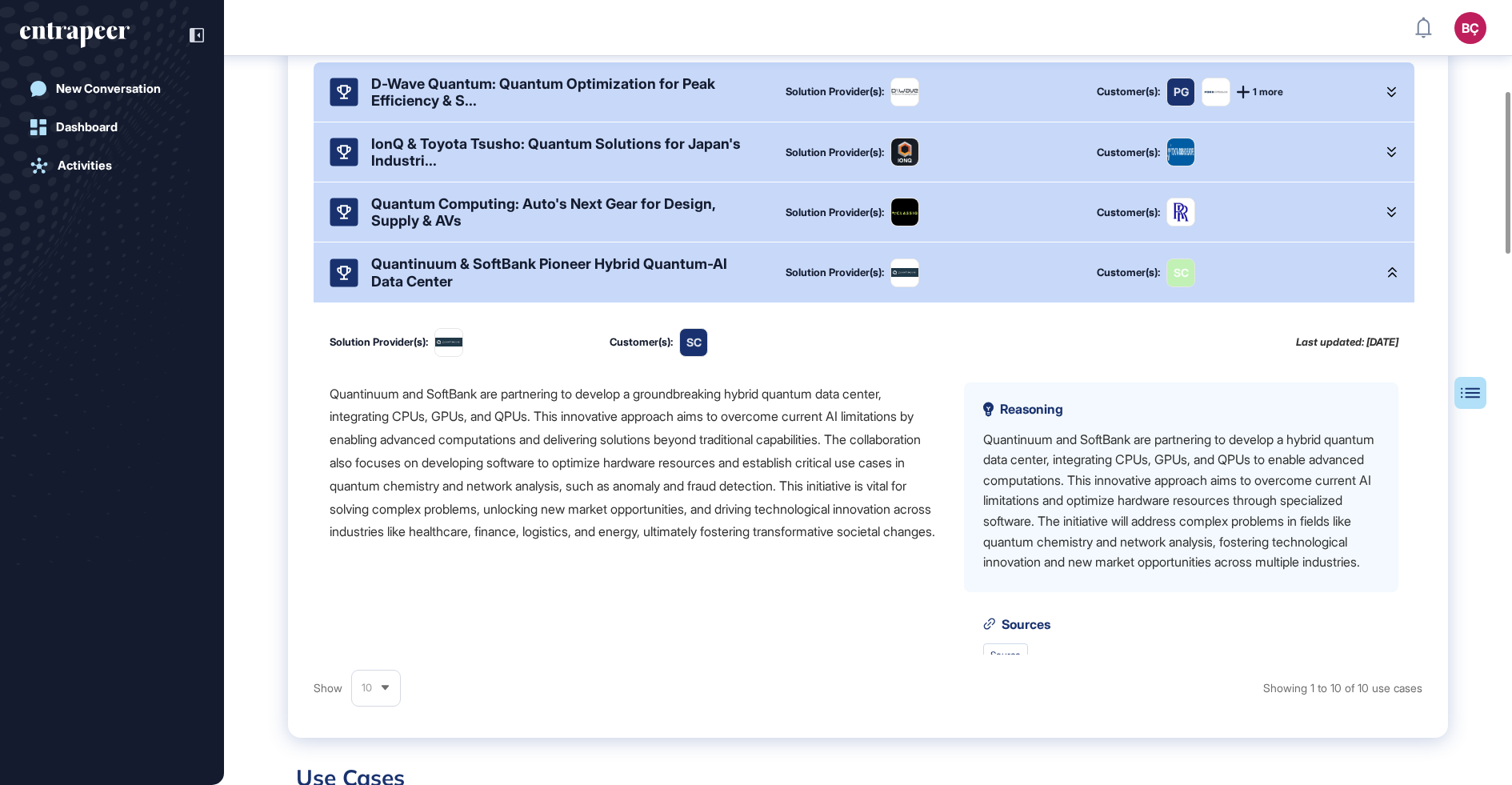
click at [499, 289] on div "Quantinuum & SoftBank Pioneer Hybrid Quantum-AI Data Center" at bounding box center [565, 272] width 389 height 34
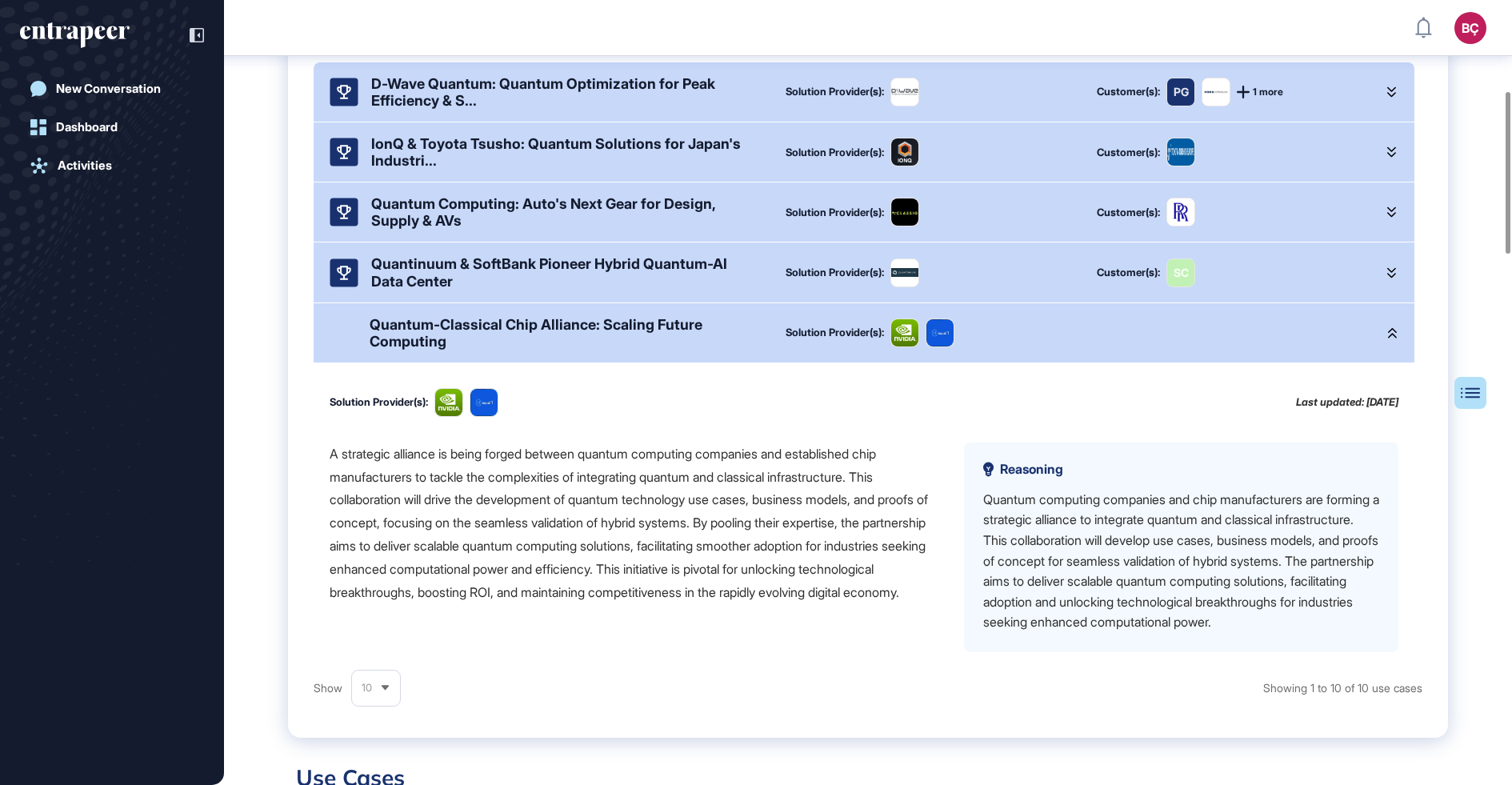
click at [519, 572] on div "A strategic alliance is being forged between quantum computing companies and es…" at bounding box center [634, 523] width 609 height 162
click at [493, 339] on div "Quantum-Classical Chip Alliance: Scaling Future Computing" at bounding box center [565, 333] width 390 height 34
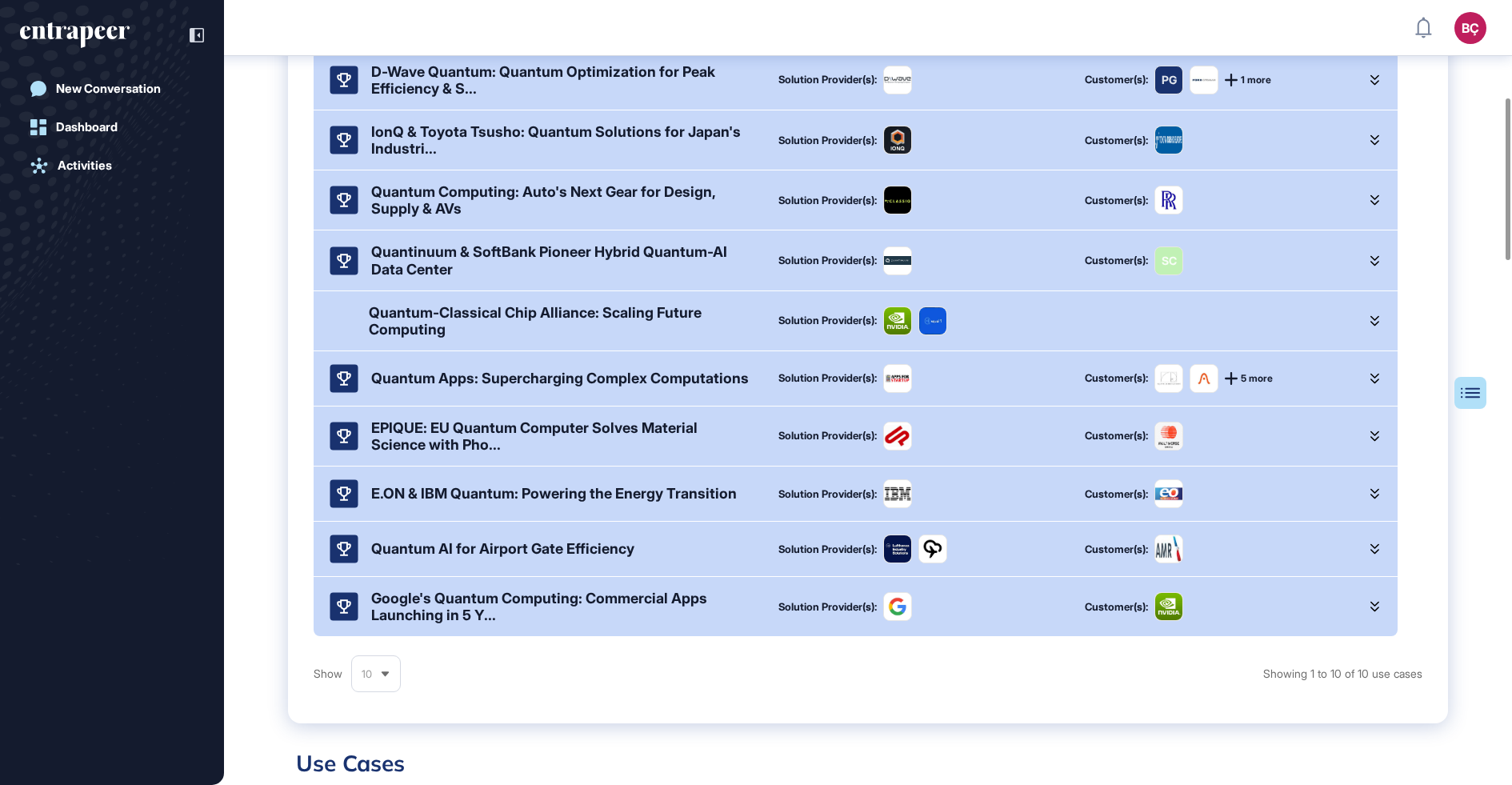
scroll to position [447, 0]
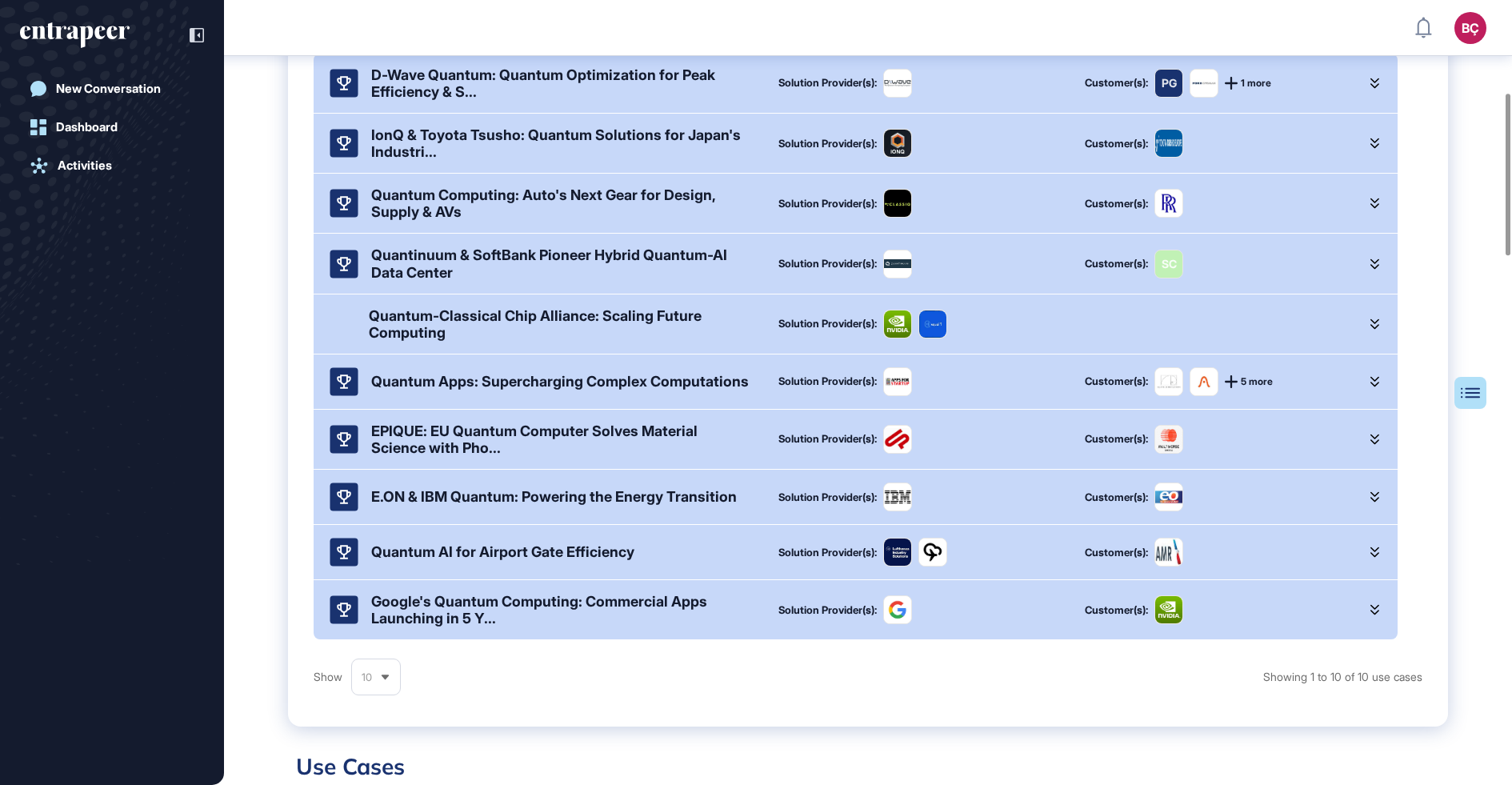
click at [503, 266] on div "Quantinuum & SoftBank Pioneer Hybrid Quantum-AI Data Center" at bounding box center [562, 263] width 382 height 34
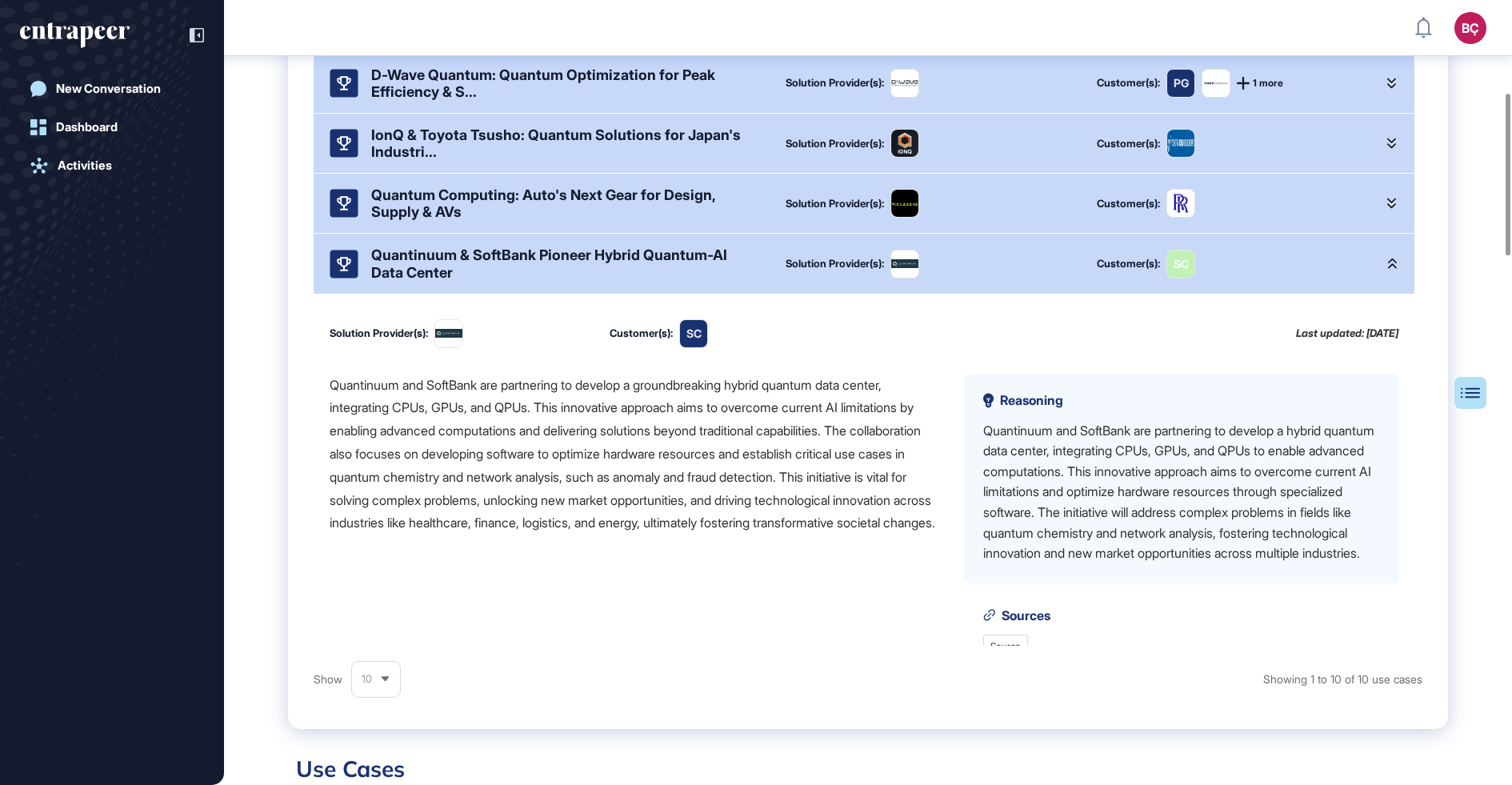
click at [503, 266] on div "Quantinuum & SoftBank Pioneer Hybrid Quantum-AI Data Center" at bounding box center [565, 263] width 389 height 34
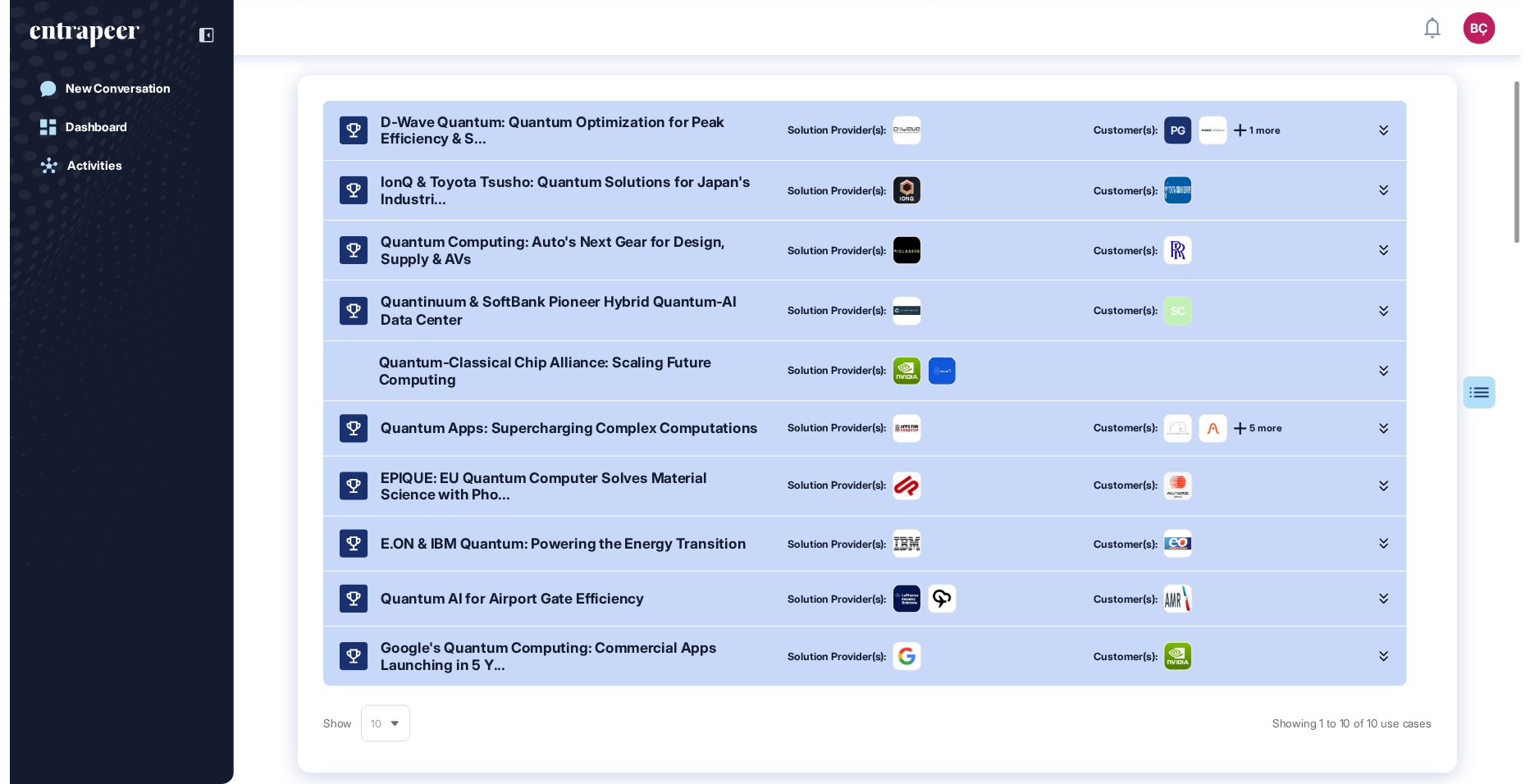
scroll to position [397, 0]
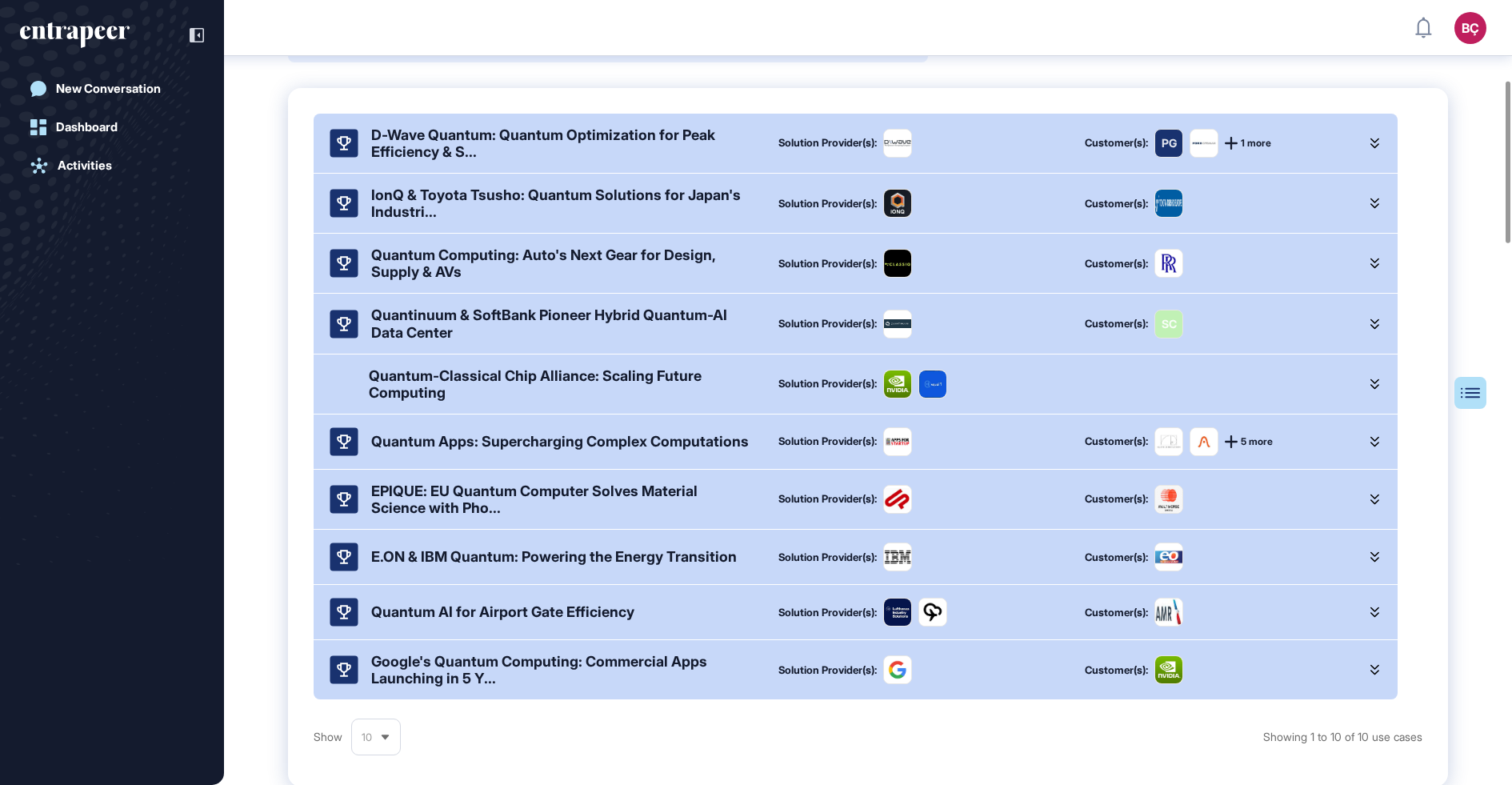
click at [508, 256] on div "Quantum Computing: Auto's Next Gear for Design, Supply & AVs Solution Provider(…" at bounding box center [855, 263] width 1084 height 59
click at [508, 266] on div "Quantum Computing: Auto's Next Gear for Design, Supply & AVs" at bounding box center [562, 263] width 382 height 34
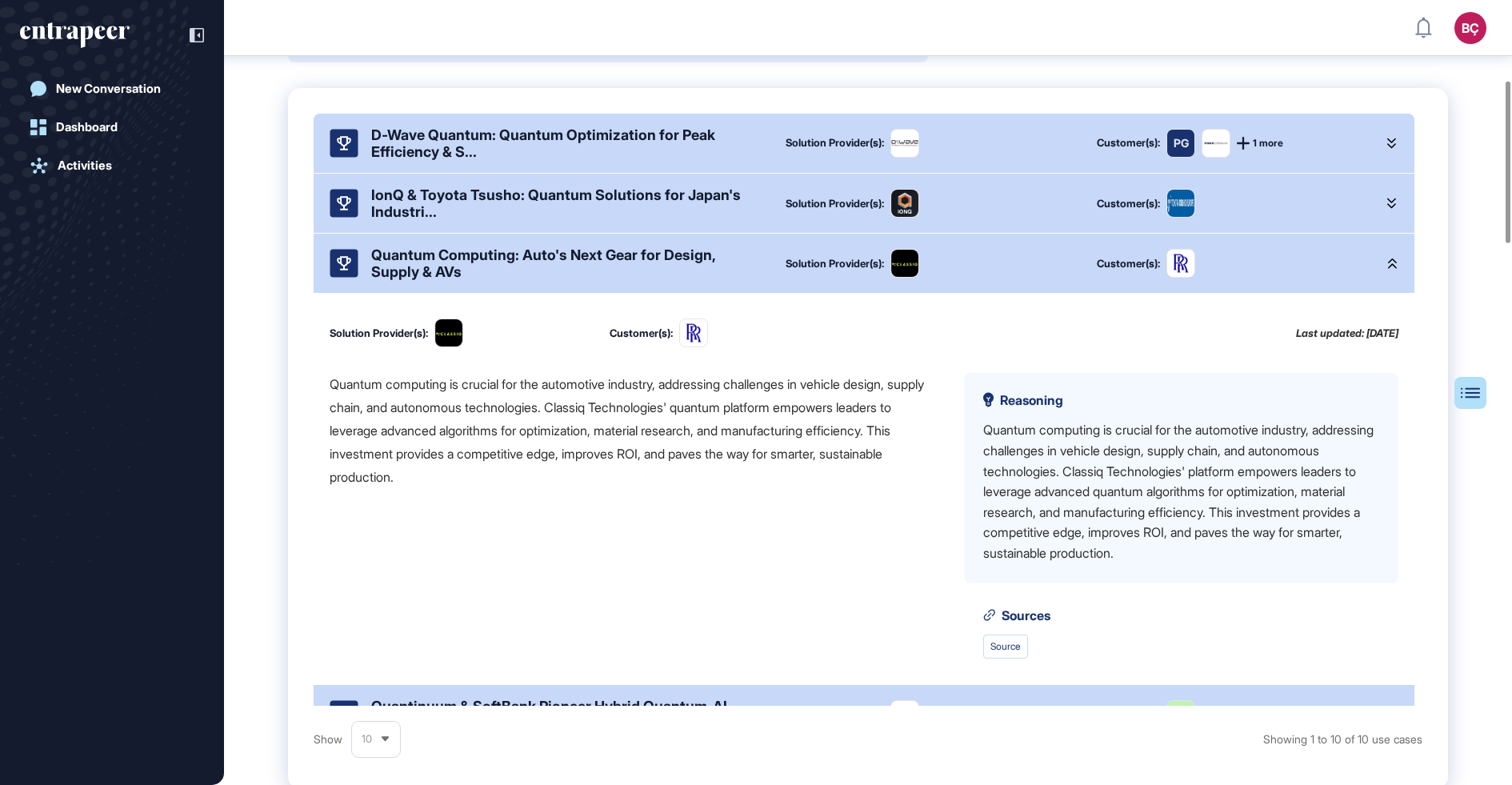
click at [497, 447] on div "Quantum computing is crucial for the automotive industry, addressing challenges…" at bounding box center [634, 431] width 609 height 116
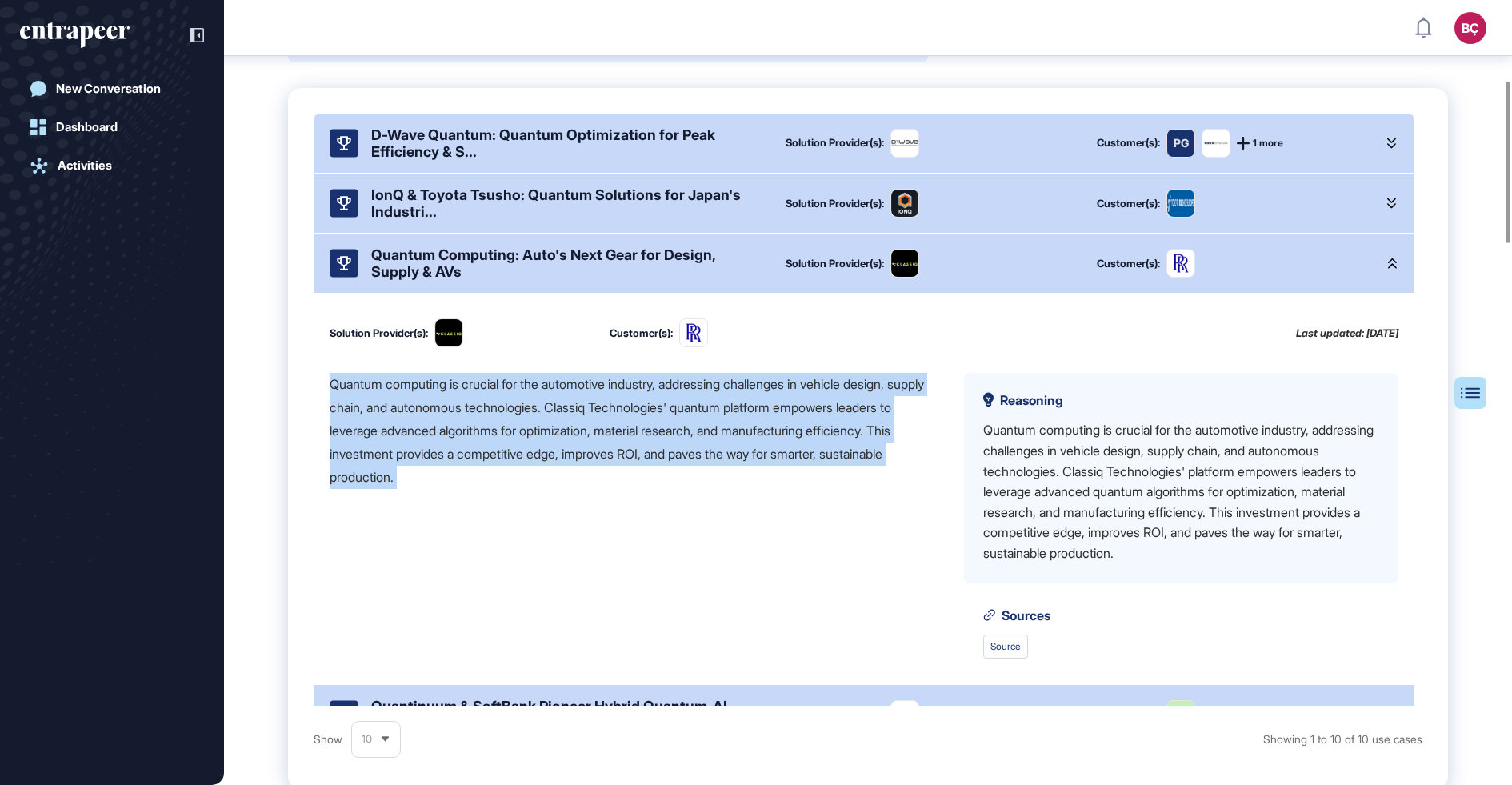
click at [627, 427] on div "Quantum computing is crucial for the automotive industry, addressing challenges…" at bounding box center [634, 431] width 609 height 116
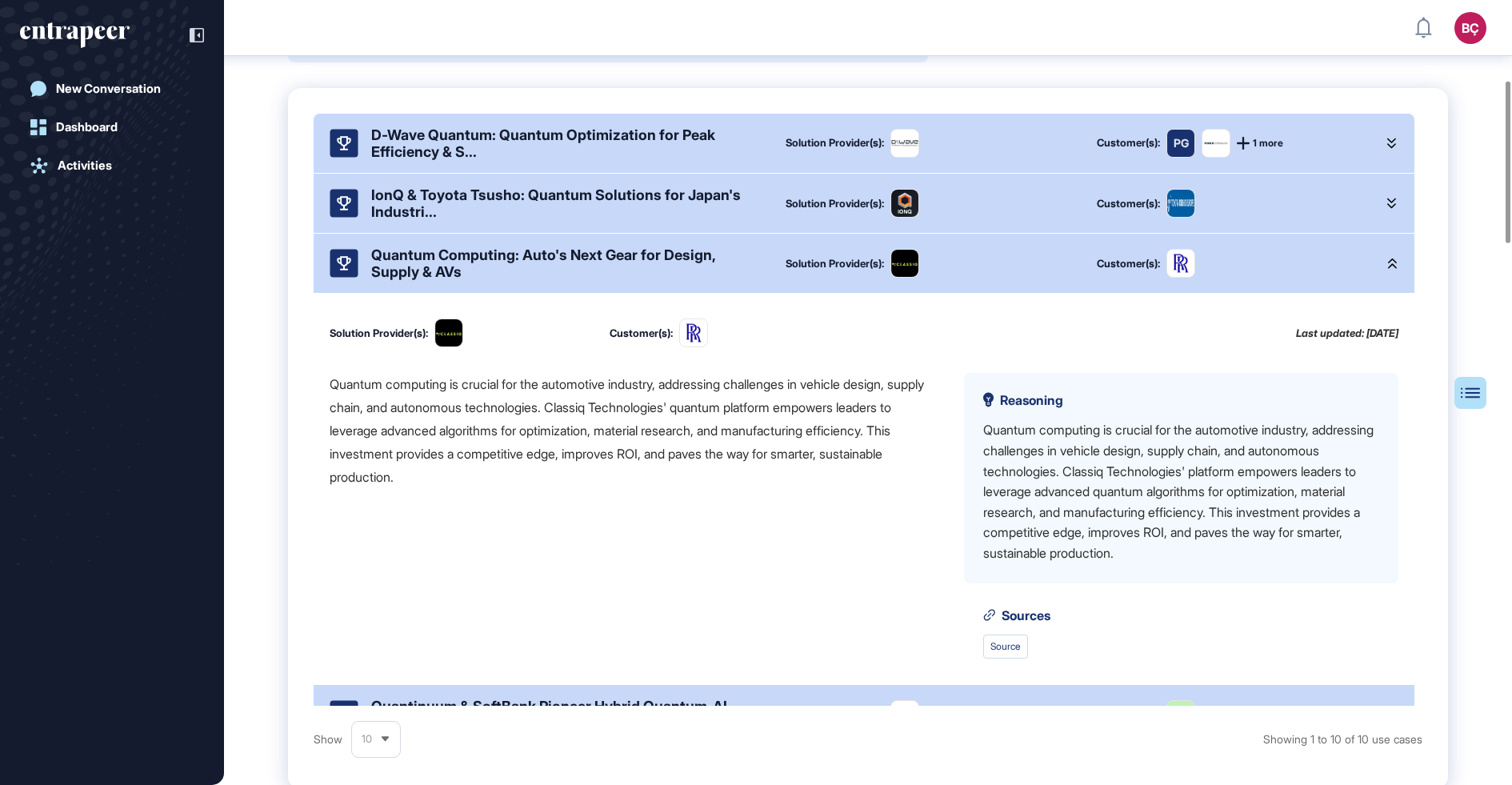
click at [627, 427] on div "Quantum computing is crucial for the automotive industry, addressing challenges…" at bounding box center [634, 431] width 609 height 116
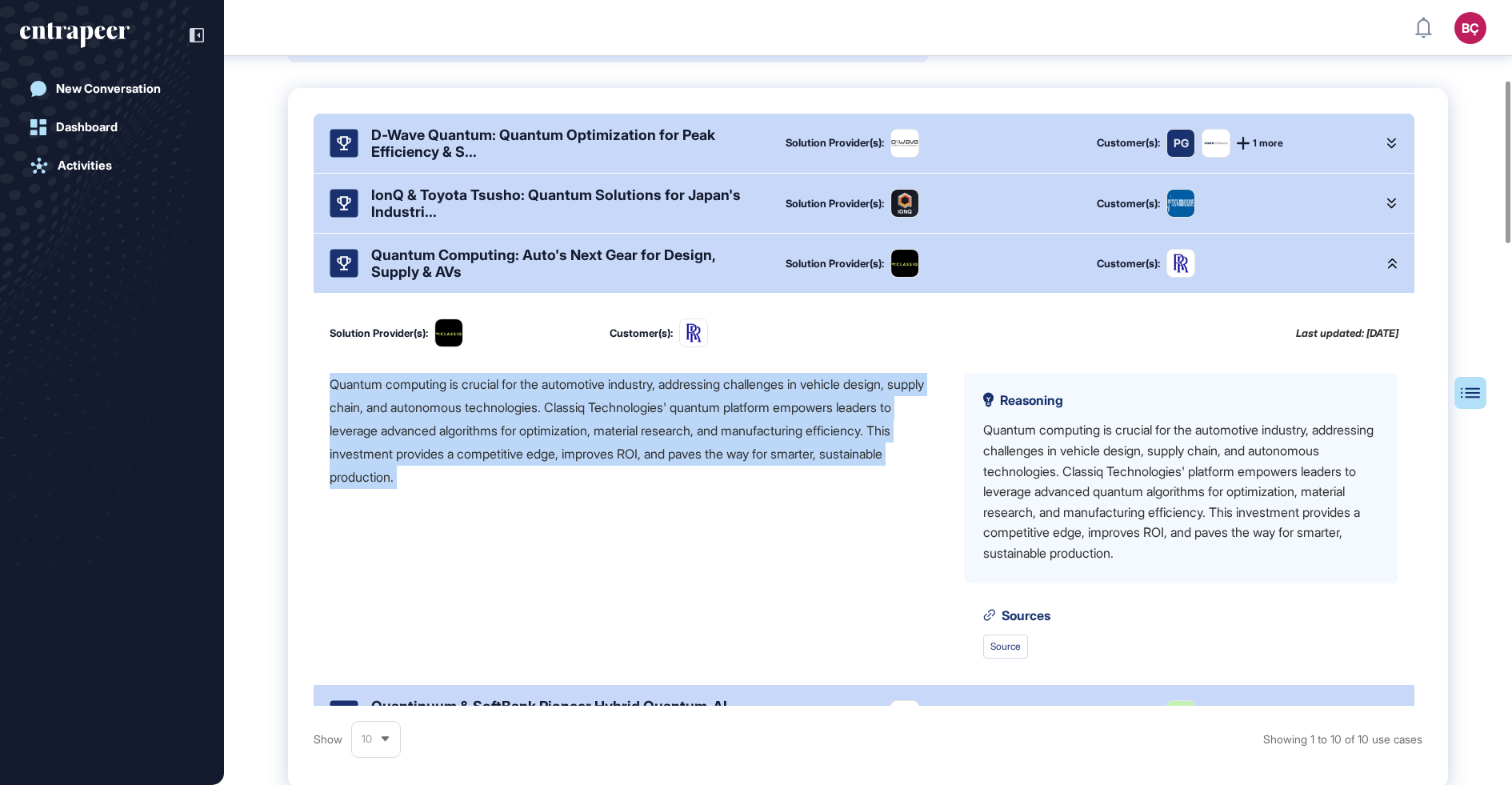
click at [608, 452] on div "Quantum computing is crucial for the automotive industry, addressing challenges…" at bounding box center [634, 431] width 609 height 116
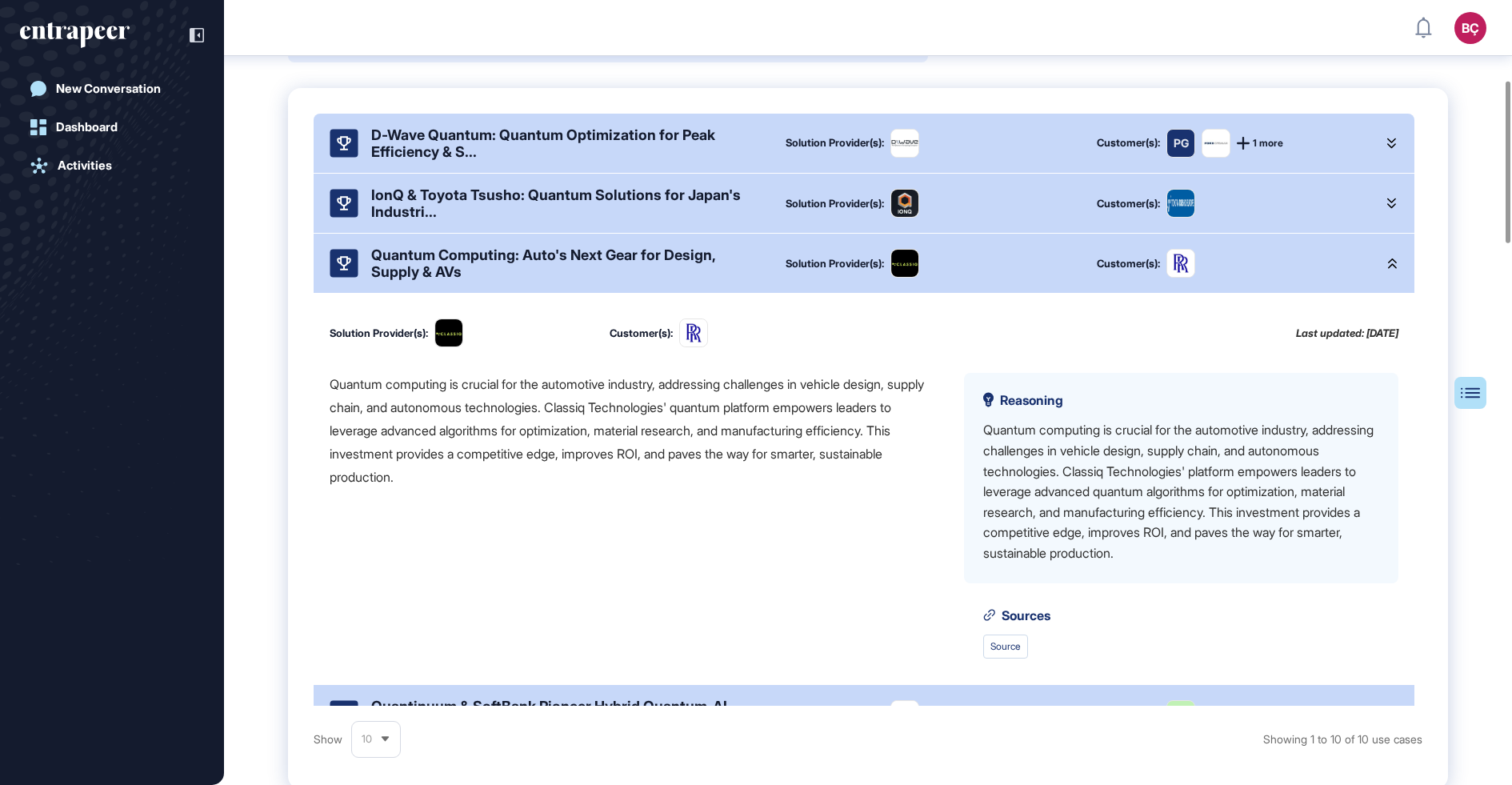
click at [609, 425] on div "Quantum computing is crucial for the automotive industry, addressing challenges…" at bounding box center [634, 431] width 609 height 116
click at [642, 425] on div "Quantum computing is crucial for the automotive industry, addressing challenges…" at bounding box center [634, 431] width 609 height 116
click at [669, 425] on div "Quantum computing is crucial for the automotive industry, addressing challenges…" at bounding box center [634, 431] width 609 height 116
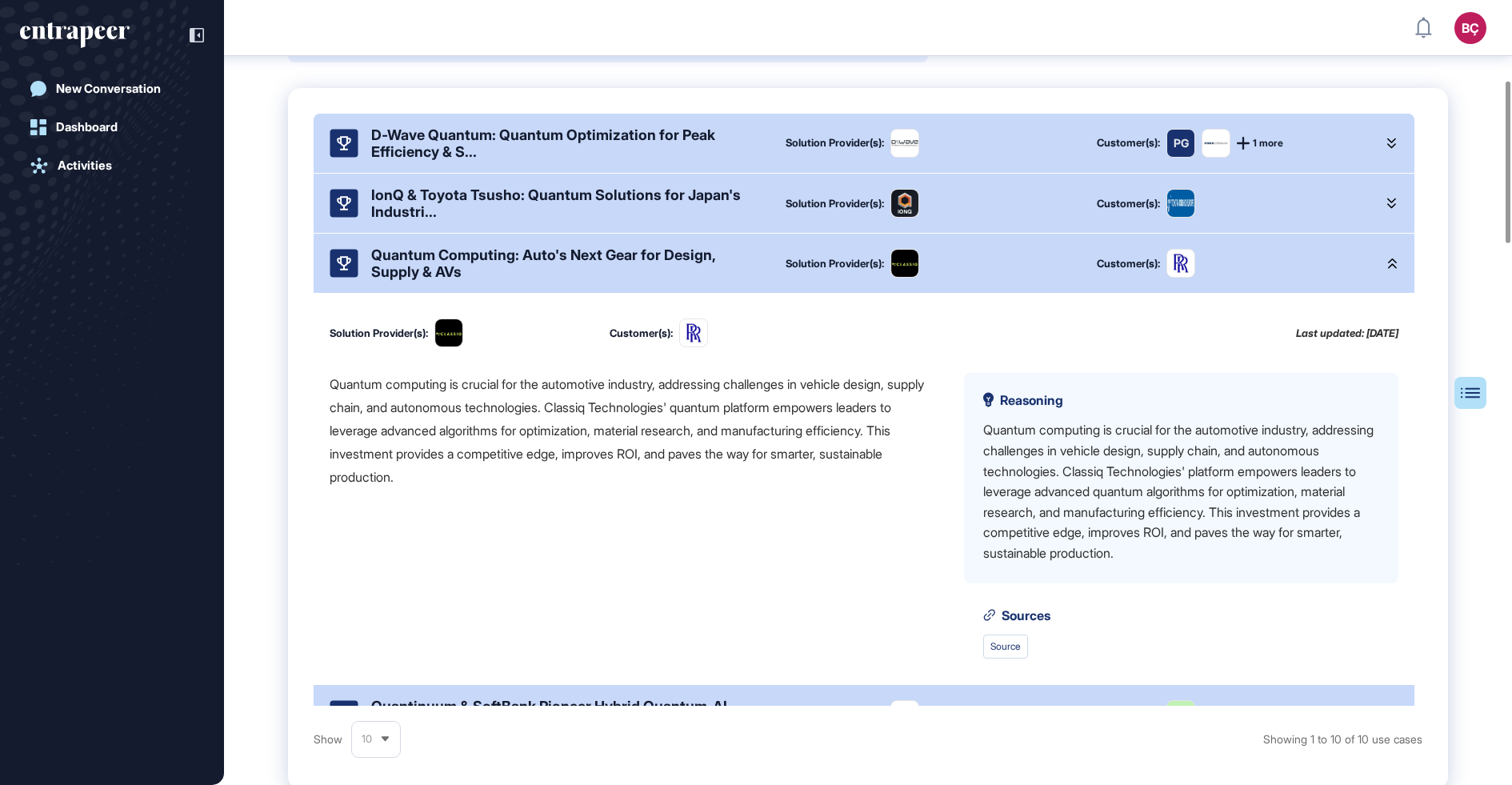
click at [640, 425] on div "Quantum computing is crucial for the automotive industry, addressing challenges…" at bounding box center [634, 431] width 609 height 116
click at [634, 425] on div "Quantum computing is crucial for the automotive industry, addressing challenges…" at bounding box center [634, 431] width 609 height 116
click at [671, 421] on div "Quantum computing is crucial for the automotive industry, addressing challenges…" at bounding box center [634, 431] width 609 height 116
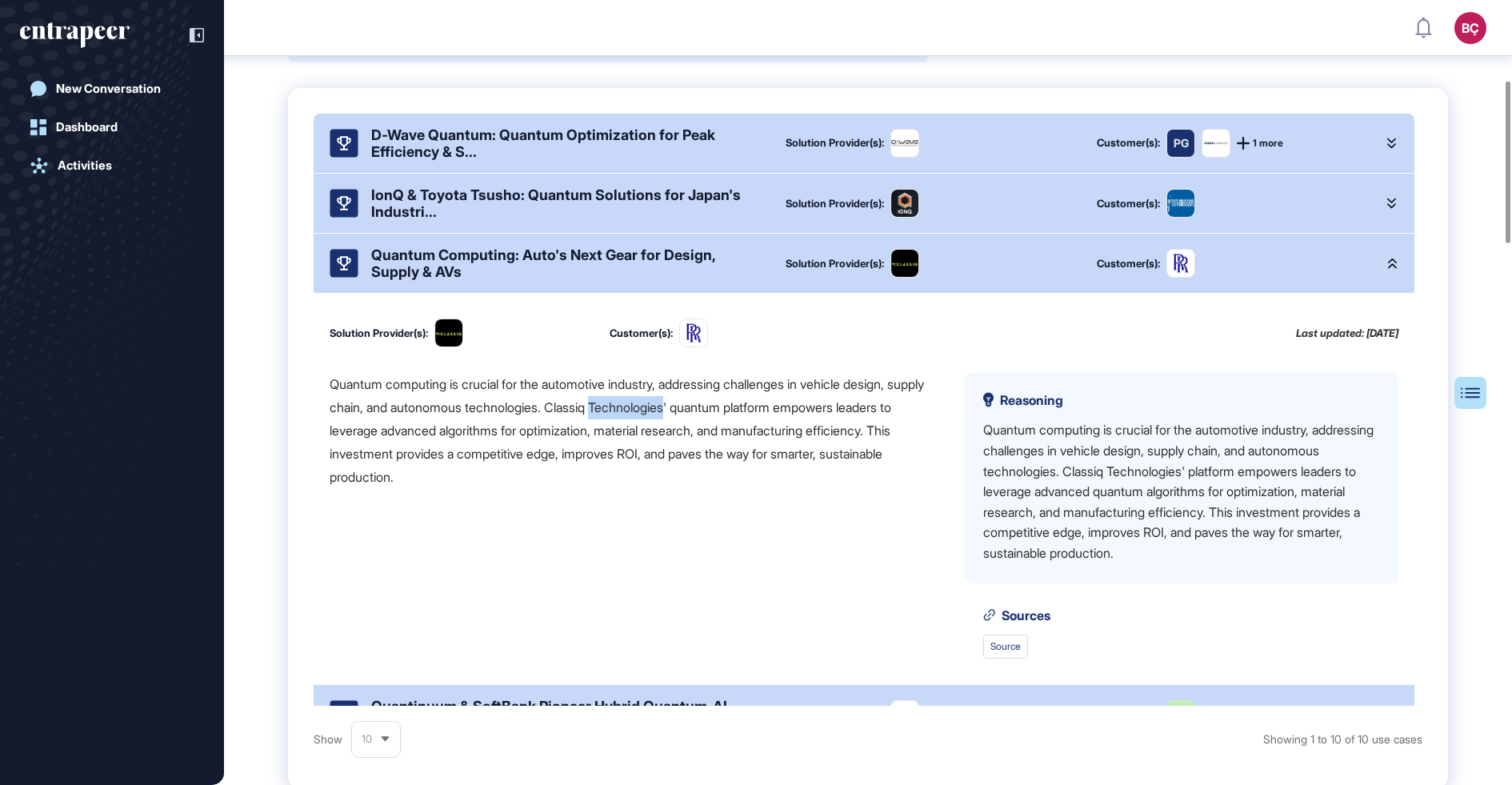
click at [623, 449] on div "Quantum computing is crucial for the automotive industry, addressing challenges…" at bounding box center [634, 431] width 609 height 116
click at [601, 485] on div "Quantum computing is crucial for the automotive industry, addressing challenges…" at bounding box center [634, 431] width 609 height 116
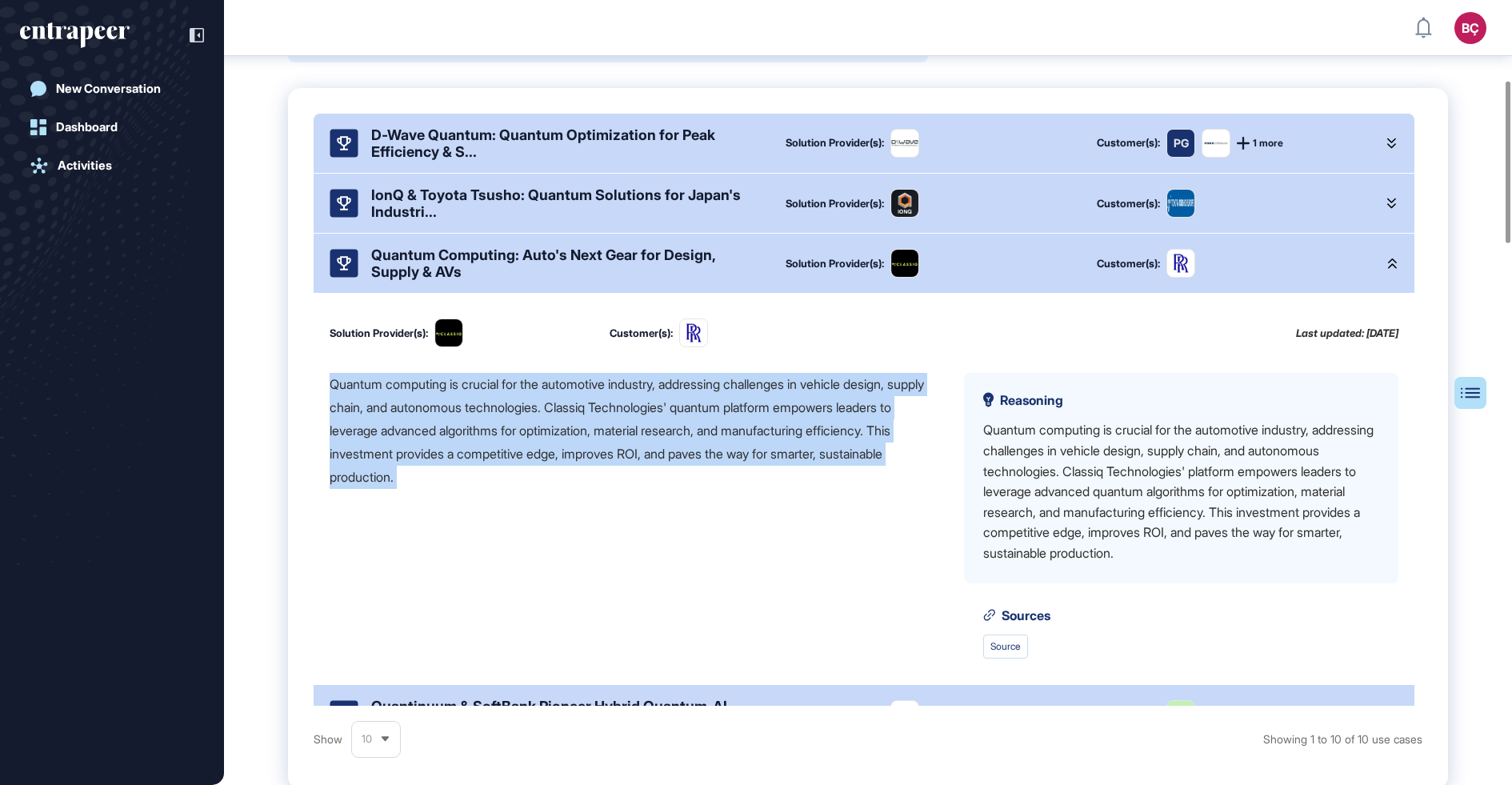
click at [594, 460] on div "Quantum computing is crucial for the automotive industry, addressing challenges…" at bounding box center [634, 431] width 609 height 116
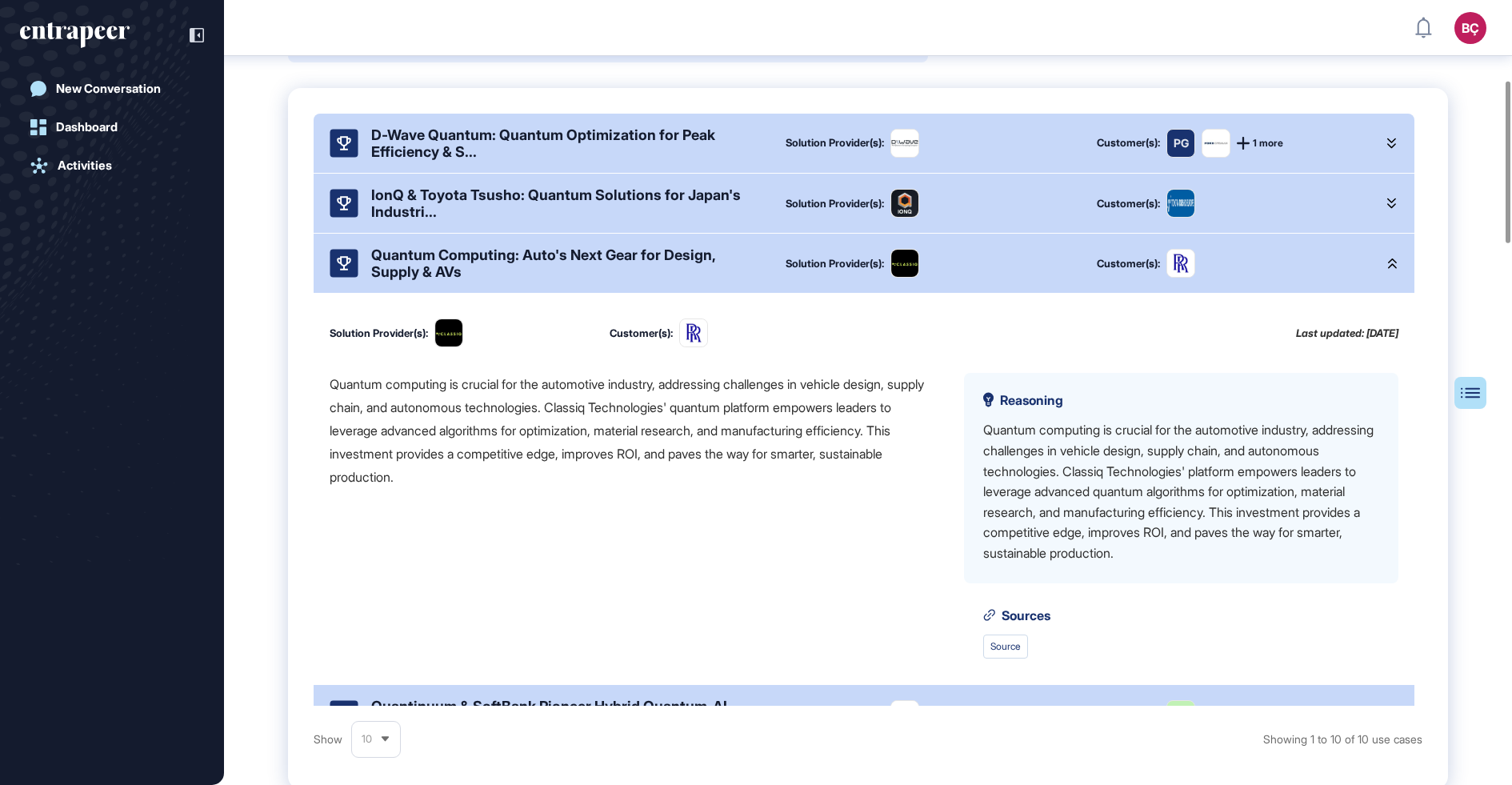
click at [541, 486] on div "Quantum computing is crucial for the automotive industry, addressing challenges…" at bounding box center [634, 431] width 609 height 116
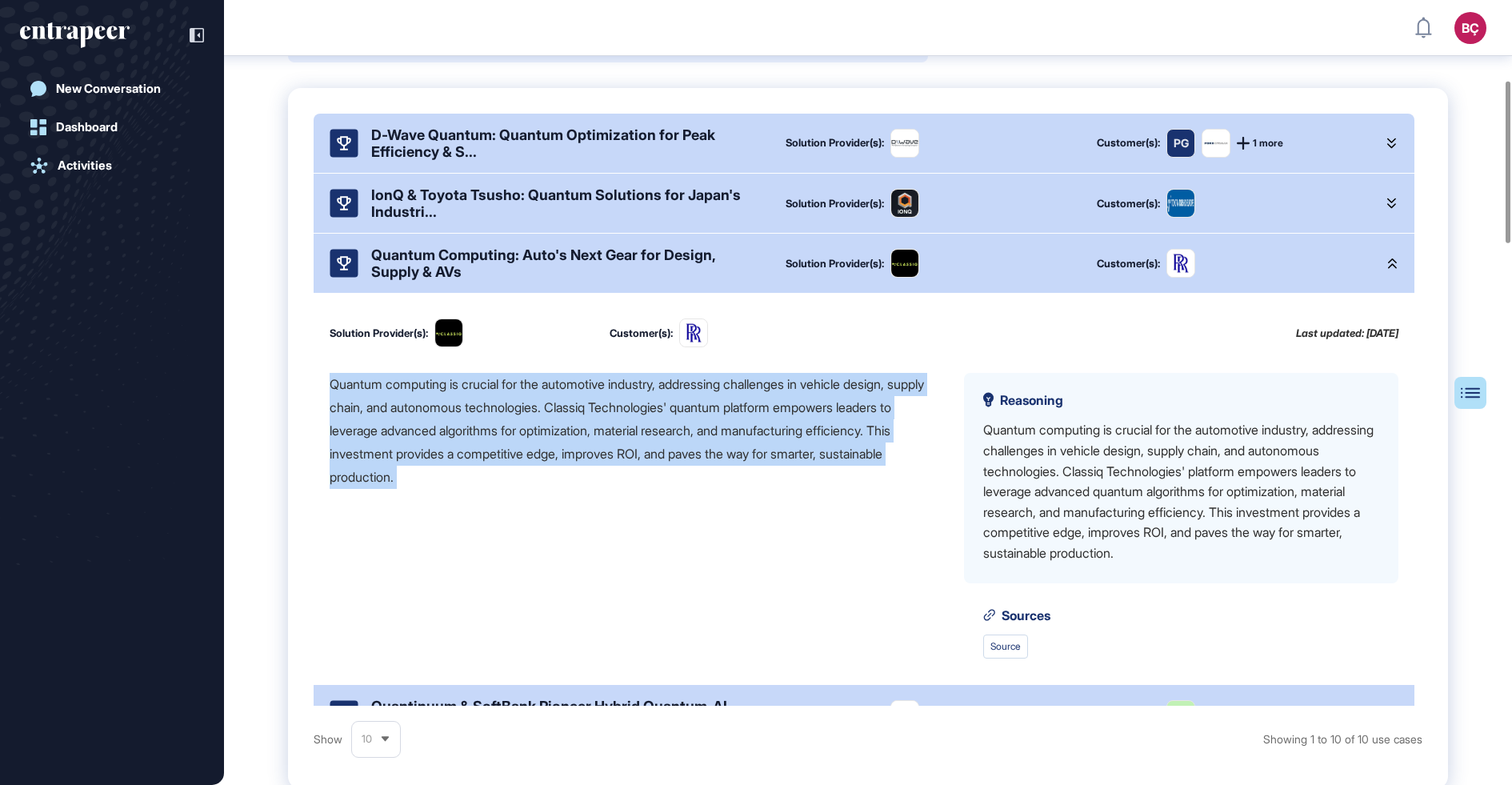
click at [541, 486] on div "Quantum computing is crucial for the automotive industry, addressing challenges…" at bounding box center [634, 431] width 609 height 116
click at [590, 510] on div "Quantum computing is crucial for the automotive industry, addressing challenges…" at bounding box center [634, 515] width 609 height 285
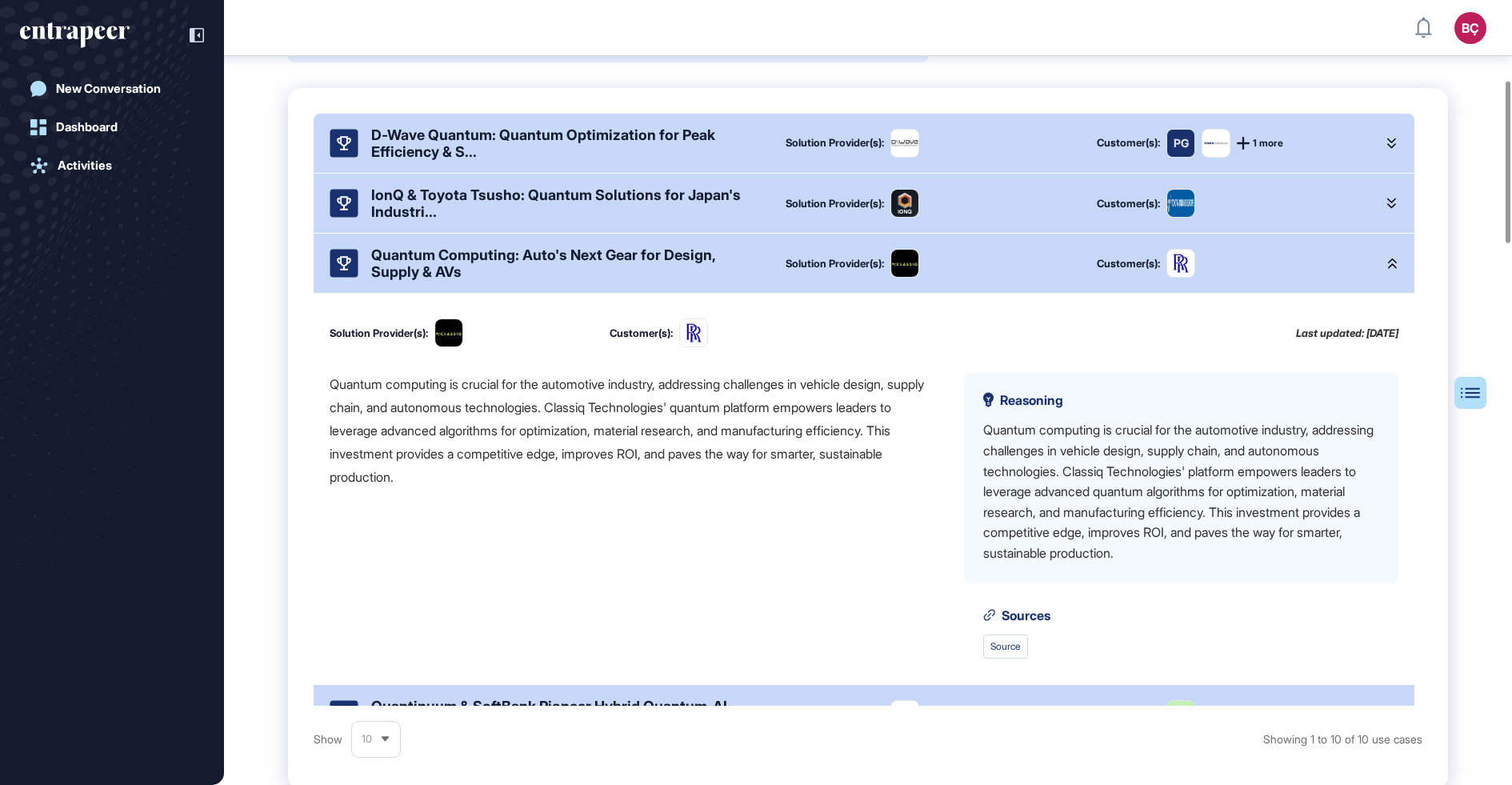
click at [534, 461] on div "Quantum computing is crucial for the automotive industry, addressing challenges…" at bounding box center [634, 431] width 609 height 116
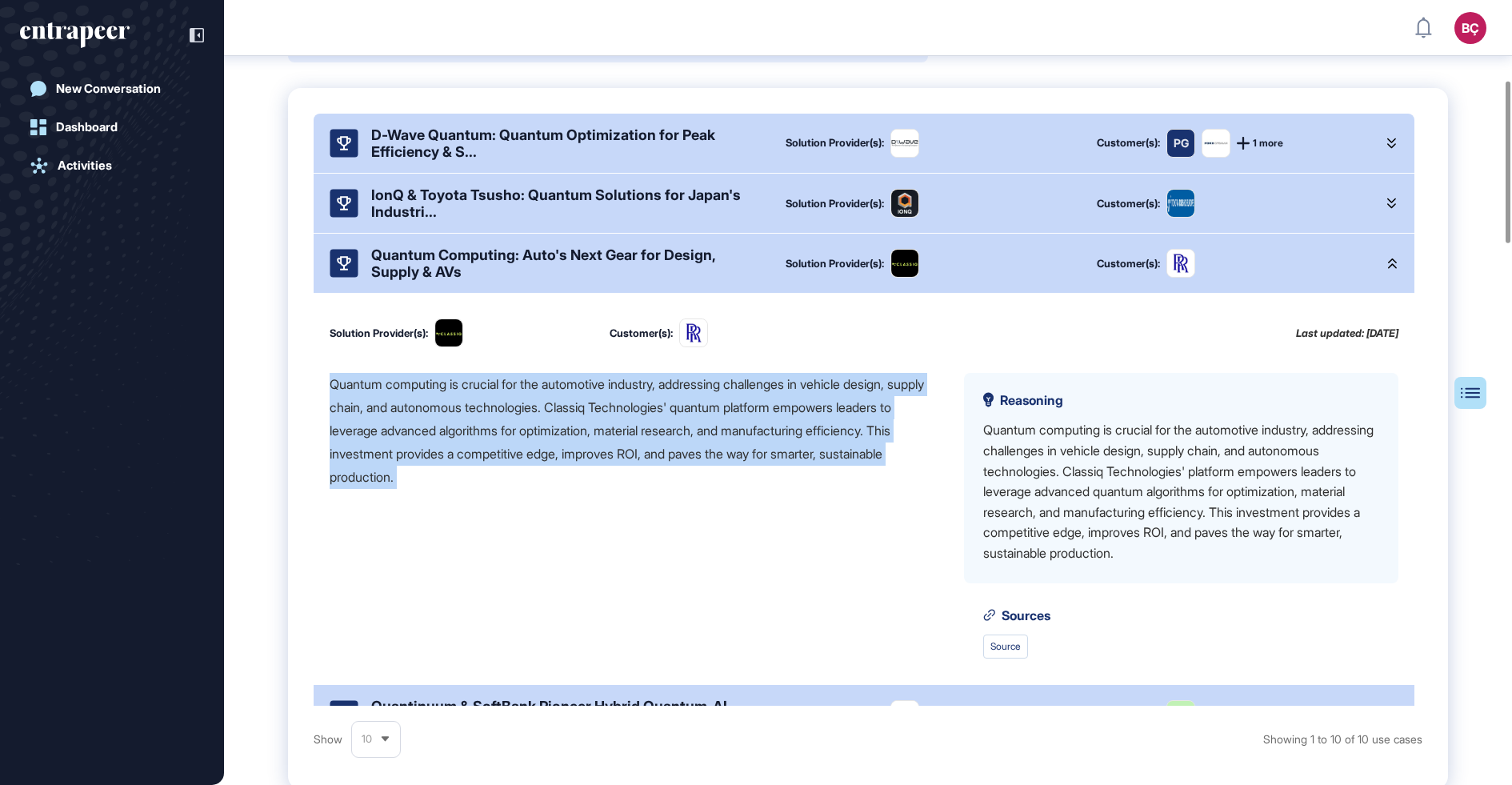
click at [534, 461] on div "Quantum computing is crucial for the automotive industry, addressing challenges…" at bounding box center [634, 431] width 609 height 116
click at [469, 453] on div "Quantum computing is crucial for the automotive industry, addressing challenges…" at bounding box center [634, 431] width 609 height 116
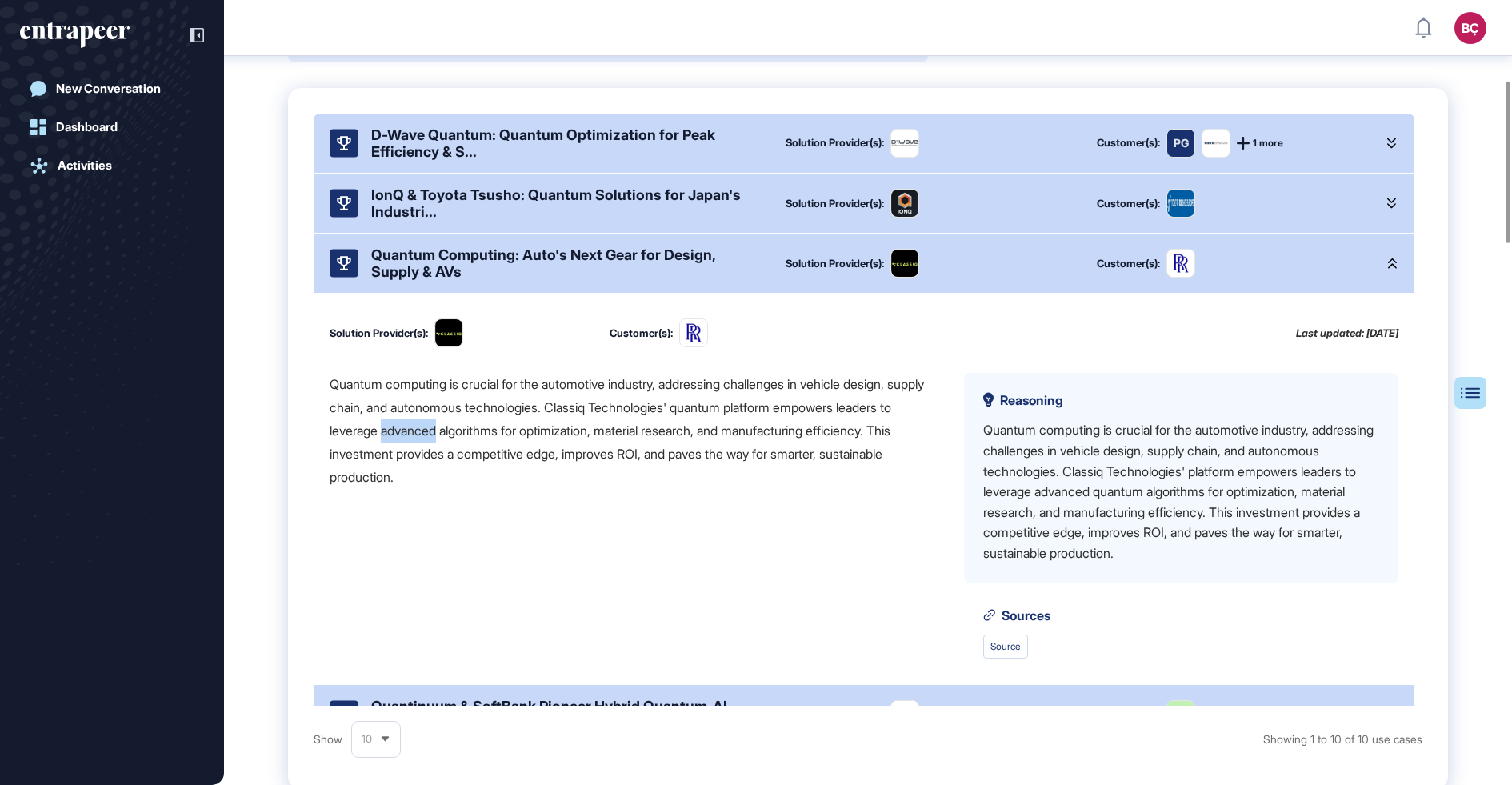
click at [469, 453] on div "Quantum computing is crucial for the automotive industry, addressing challenges…" at bounding box center [634, 431] width 609 height 116
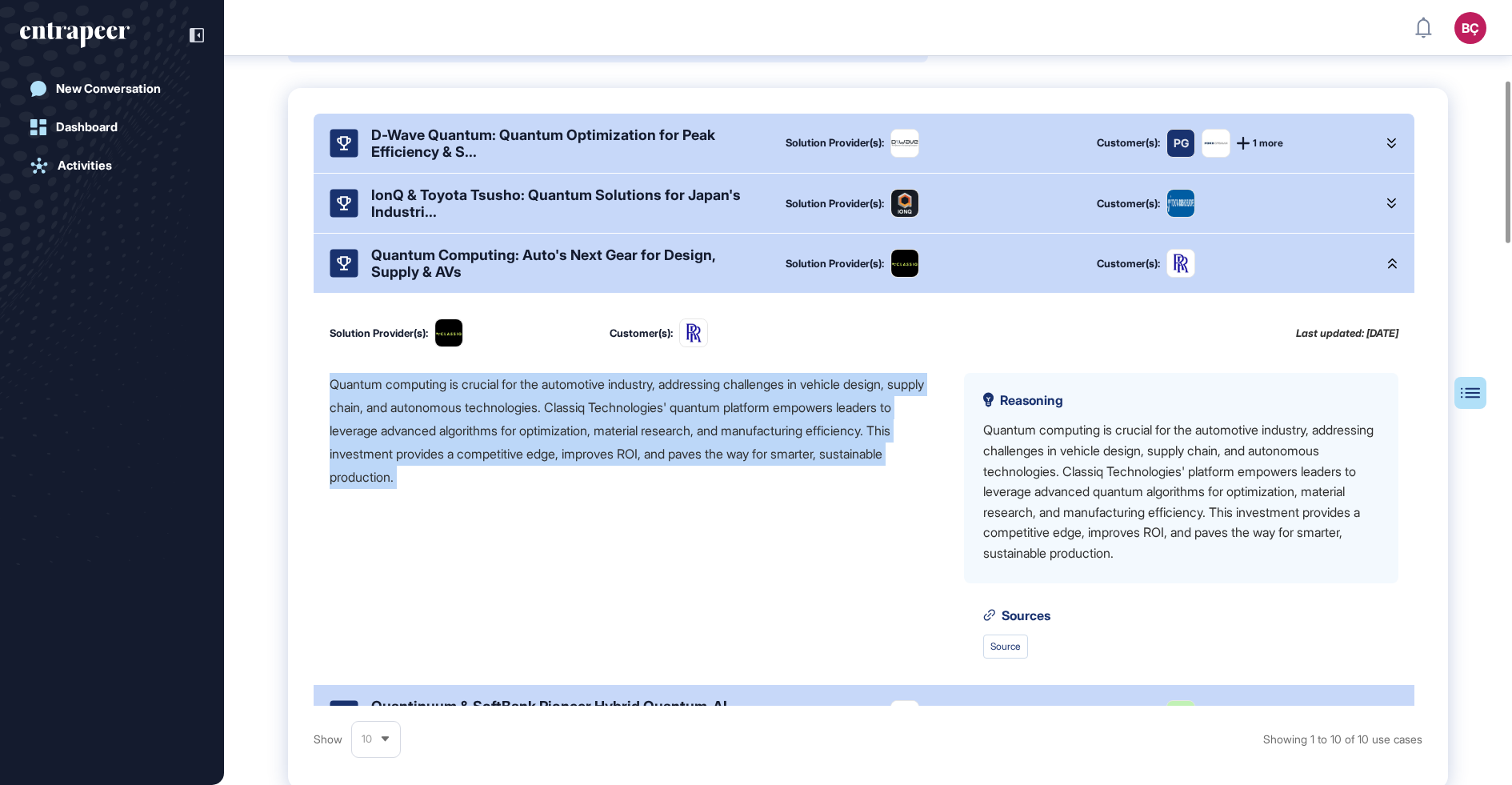
click at [469, 453] on div "Quantum computing is crucial for the automotive industry, addressing challenges…" at bounding box center [634, 431] width 609 height 116
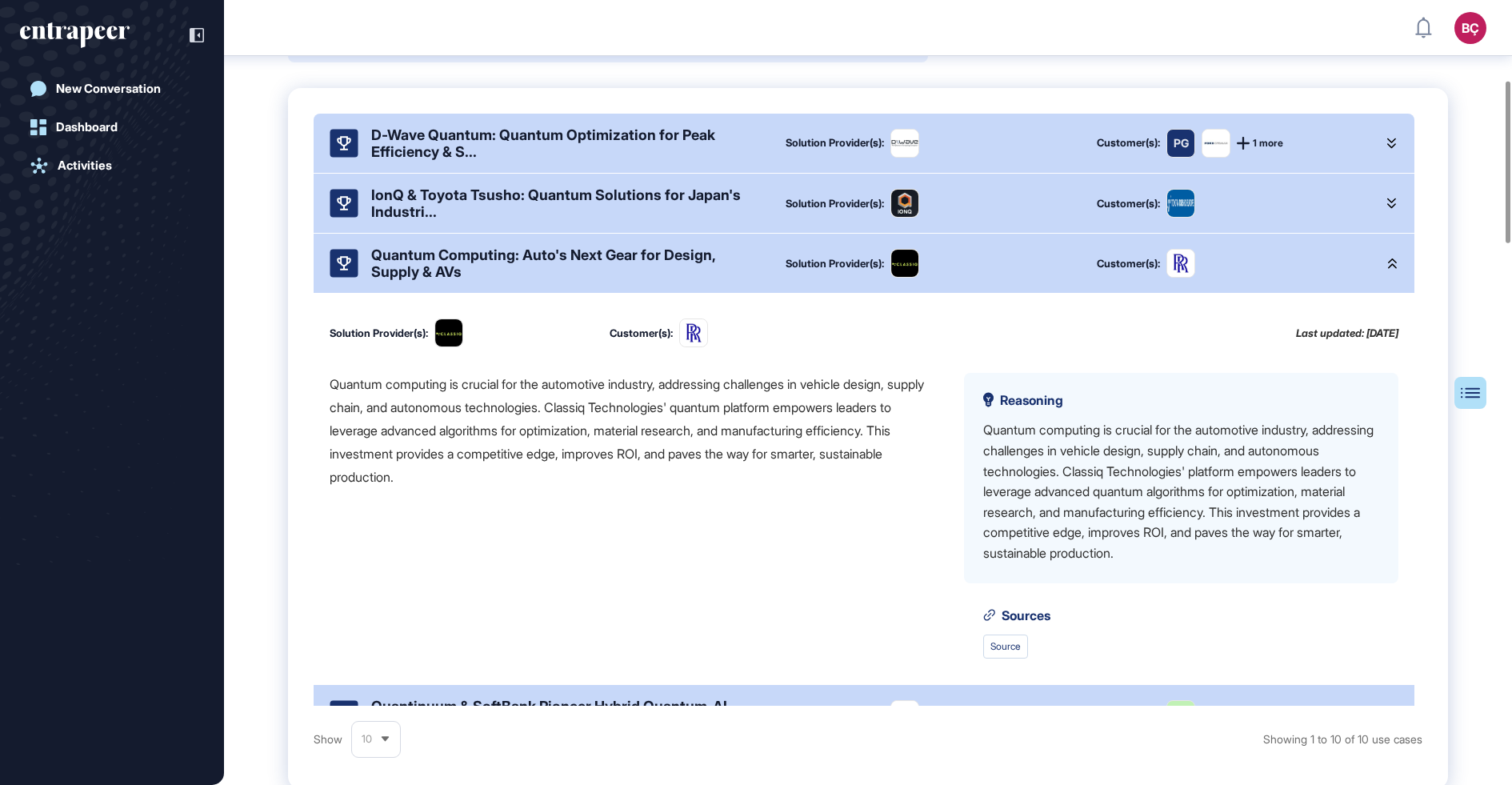
click at [469, 453] on div "Quantum computing is crucial for the automotive industry, addressing challenges…" at bounding box center [634, 431] width 609 height 116
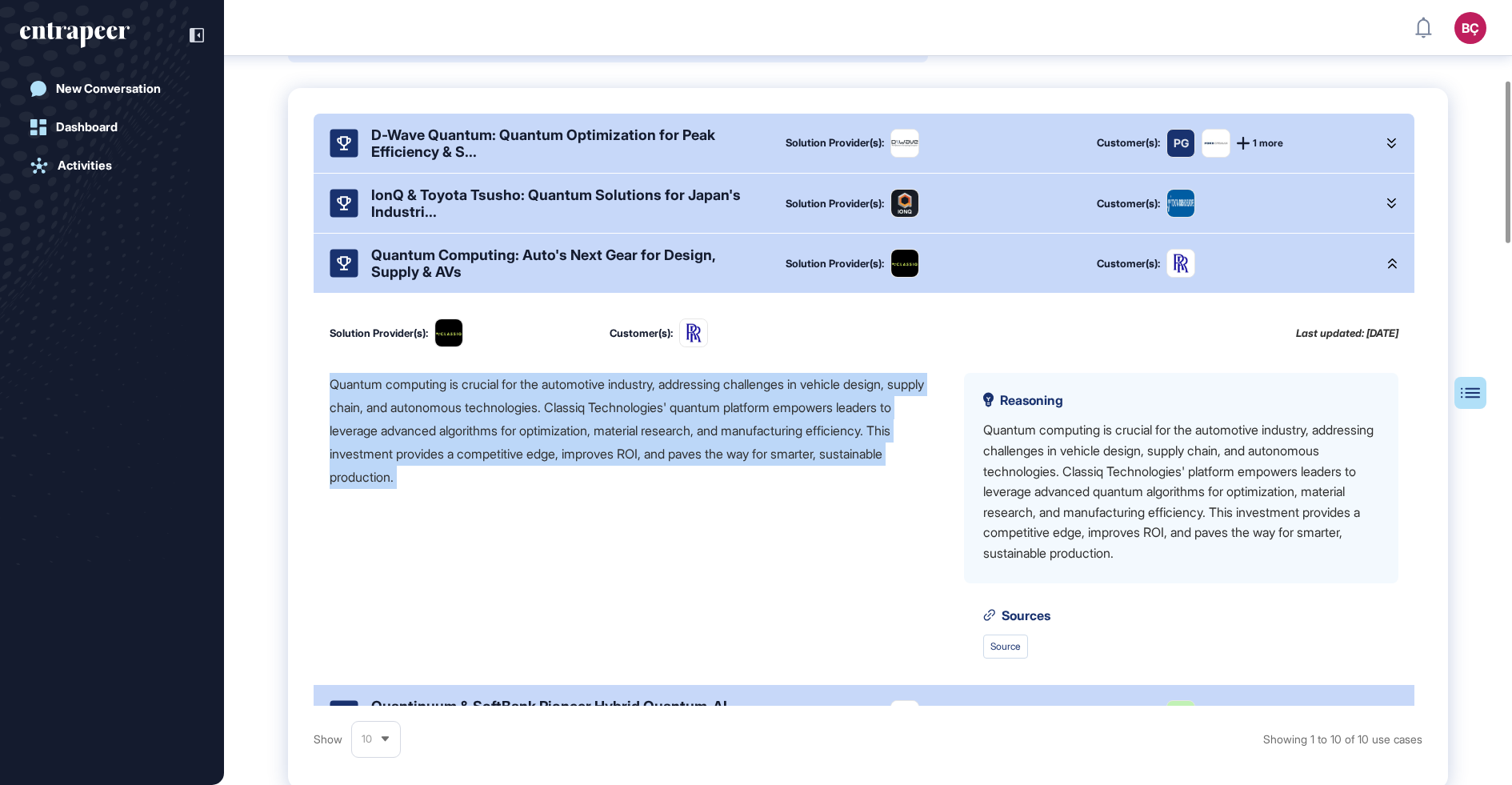
click at [469, 453] on div "Quantum computing is crucial for the automotive industry, addressing challenges…" at bounding box center [634, 431] width 609 height 116
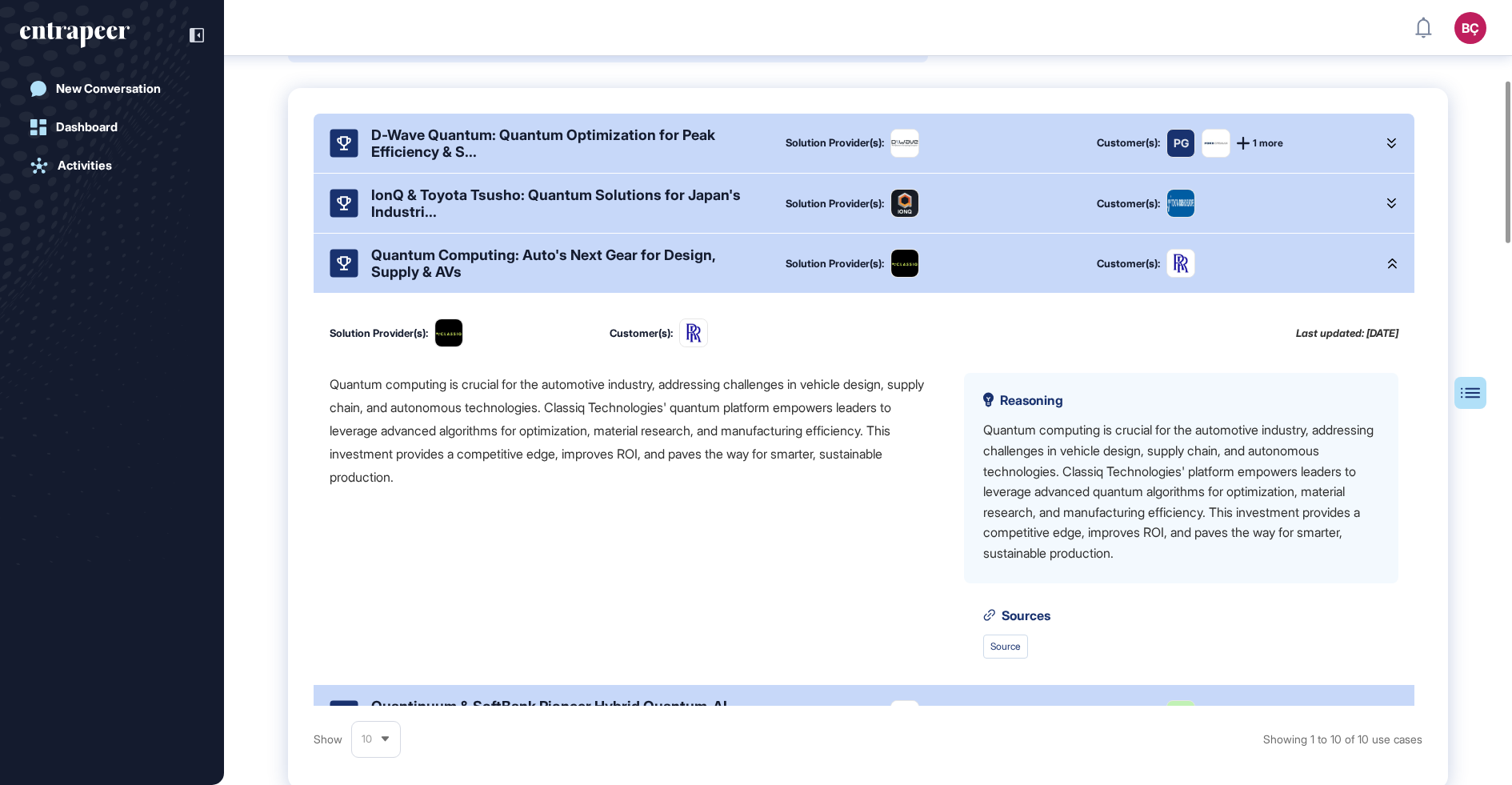
click at [469, 453] on div "Quantum computing is crucial for the automotive industry, addressing challenges…" at bounding box center [634, 431] width 609 height 116
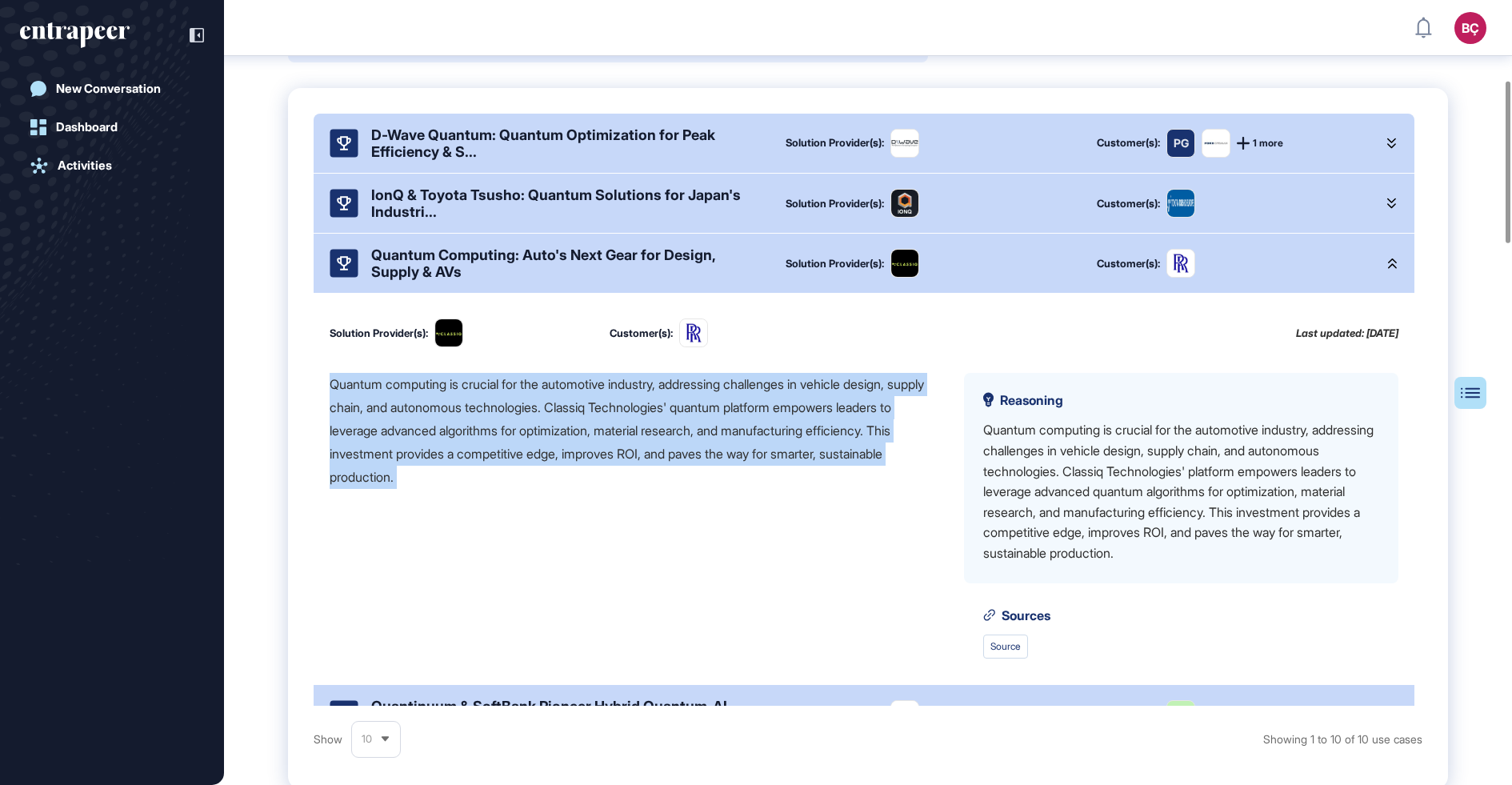
click at [469, 453] on div "Quantum computing is crucial for the automotive industry, addressing challenges…" at bounding box center [634, 431] width 609 height 116
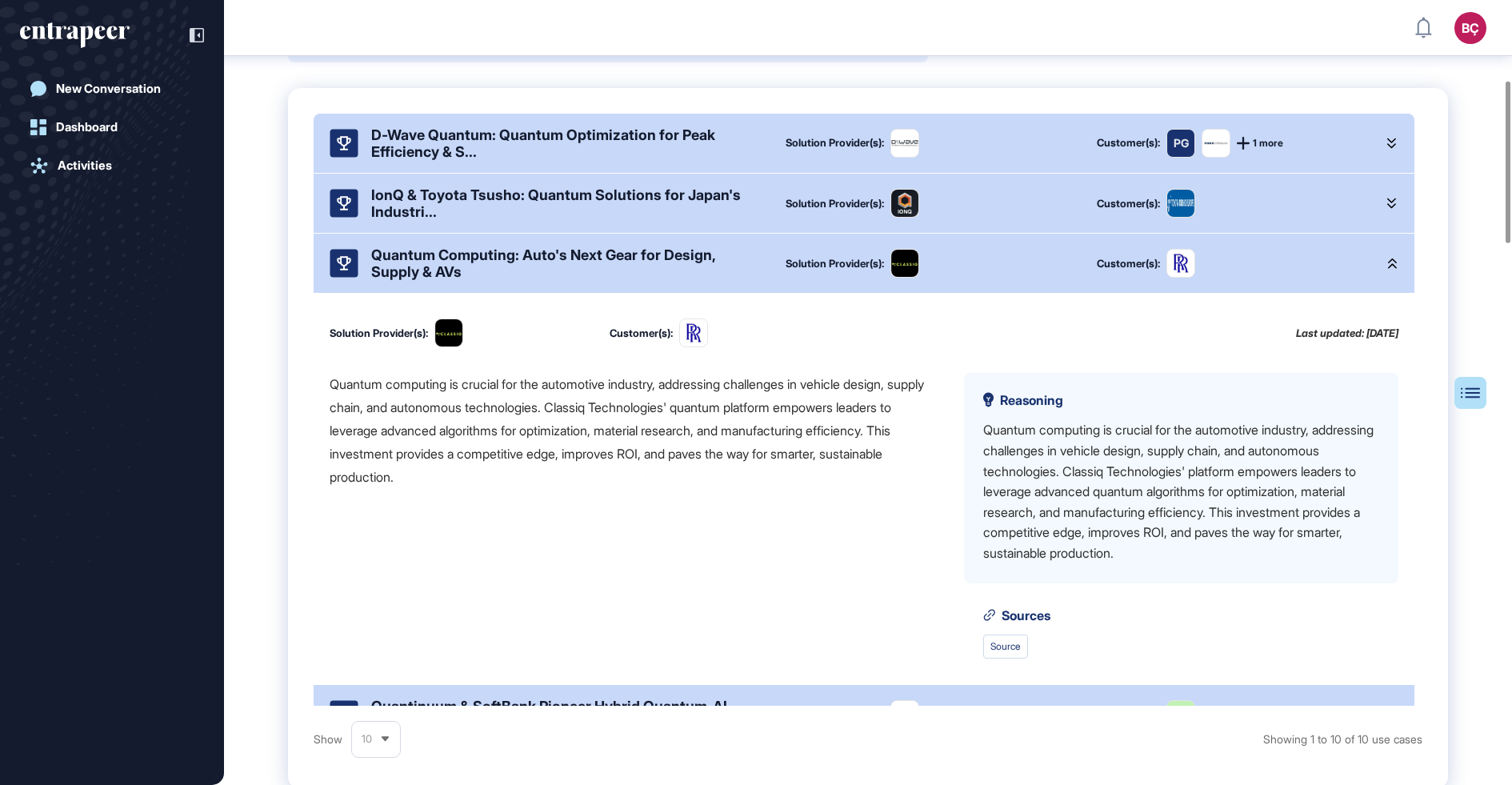
click at [469, 453] on div "Quantum computing is crucial for the automotive industry, addressing challenges…" at bounding box center [634, 431] width 609 height 116
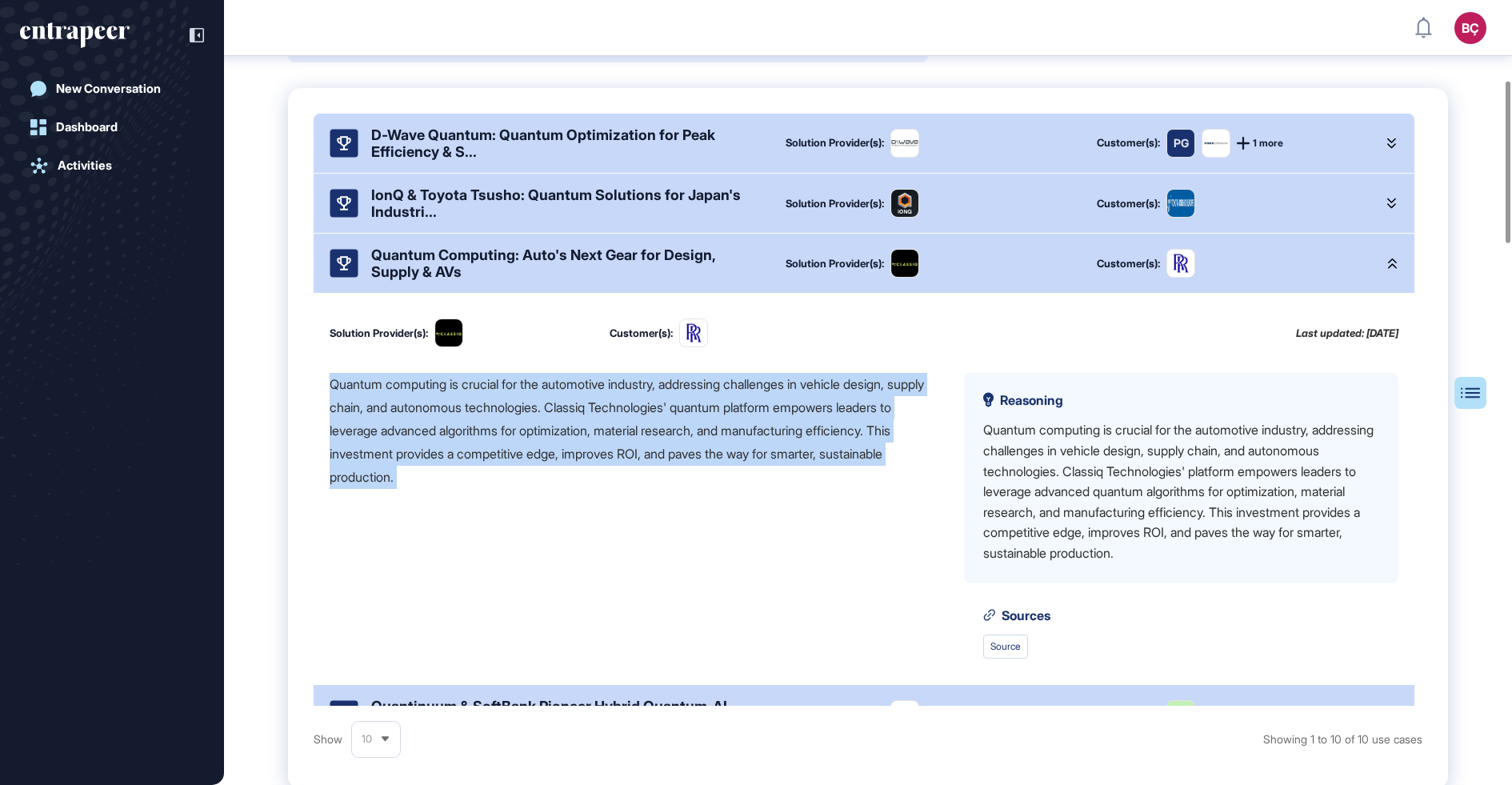
click at [469, 453] on div "Quantum computing is crucial for the automotive industry, addressing challenges…" at bounding box center [634, 431] width 609 height 116
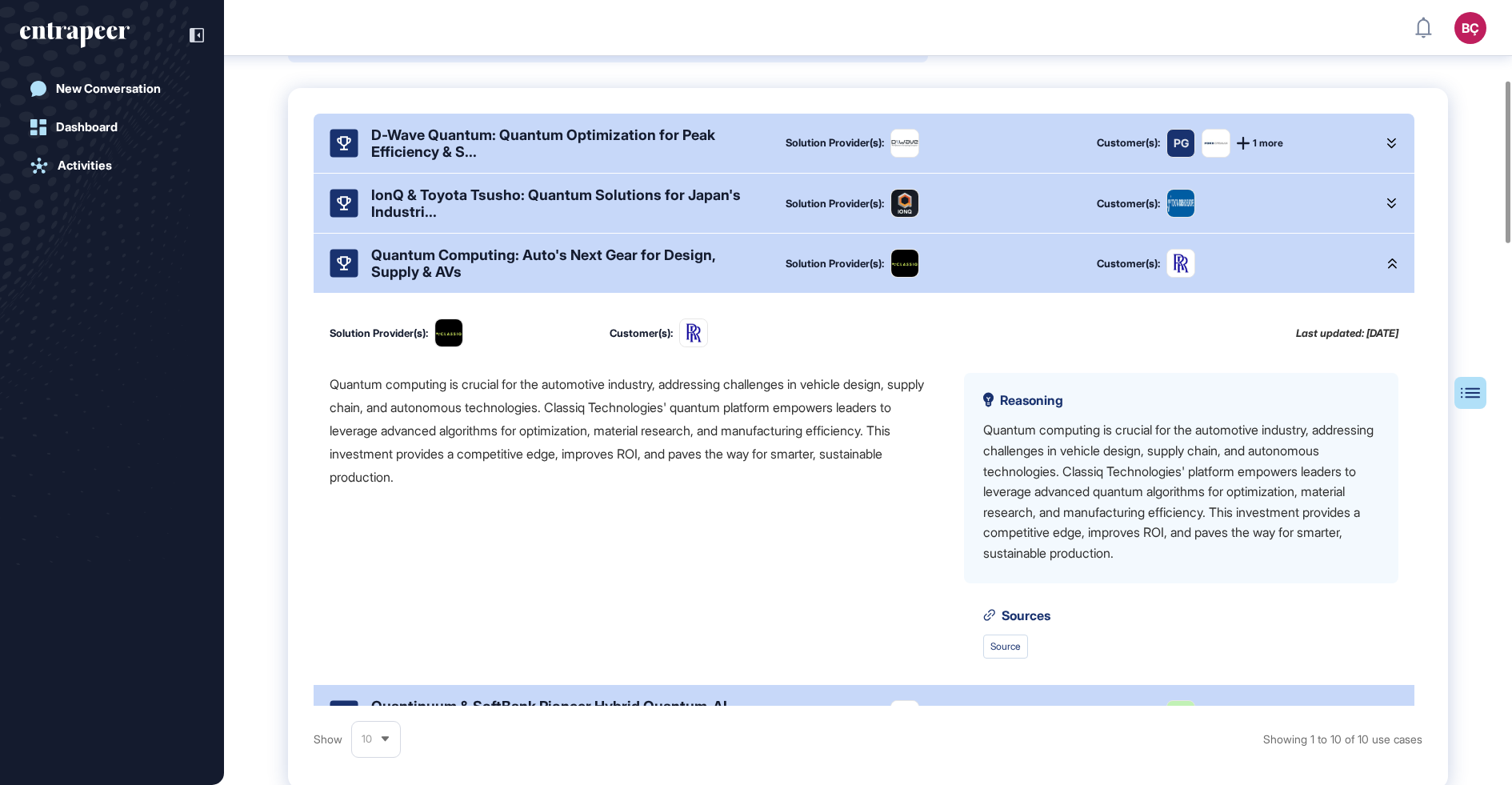
click at [526, 500] on div "Quantum computing is crucial for the automotive industry, addressing challenges…" at bounding box center [634, 515] width 609 height 285
click at [735, 488] on div "Quantum computing is crucial for the automotive industry, addressing challenges…" at bounding box center [634, 431] width 609 height 116
click at [737, 469] on div "Quantum computing is crucial for the automotive industry, addressing challenges…" at bounding box center [634, 431] width 609 height 116
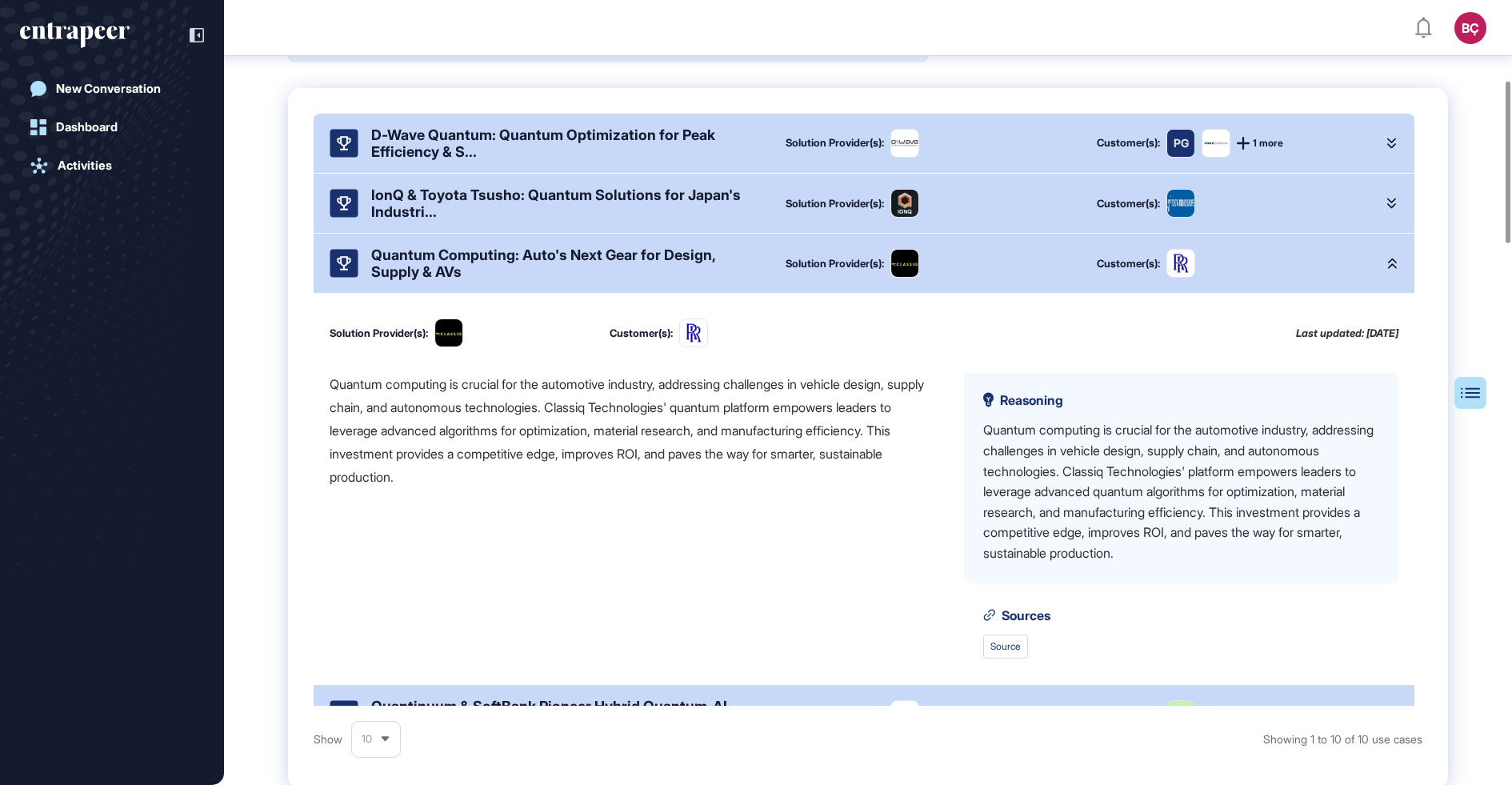
click at [723, 478] on div "Quantum computing is crucial for the automotive industry, addressing challenges…" at bounding box center [634, 431] width 609 height 116
click at [741, 469] on div "Quantum computing is crucial for the automotive industry, addressing challenges…" at bounding box center [634, 431] width 609 height 116
click at [712, 488] on div "Quantum computing is crucial for the automotive industry, addressing challenges…" at bounding box center [634, 431] width 609 height 116
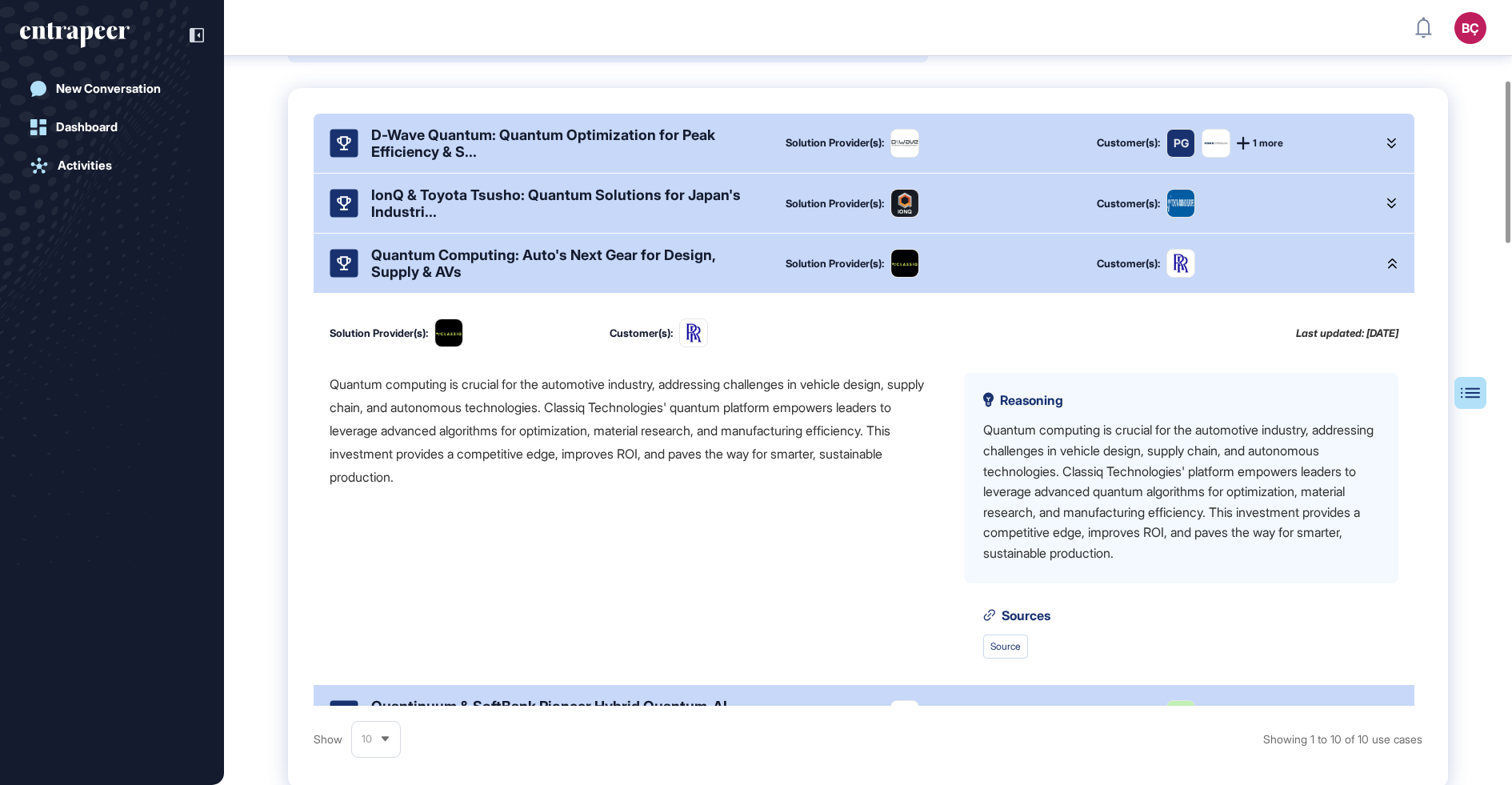
click at [726, 473] on div "Quantum computing is crucial for the automotive industry, addressing challenges…" at bounding box center [634, 431] width 609 height 116
click at [349, 483] on div "Quantum computing is crucial for the automotive industry, addressing challenges…" at bounding box center [634, 431] width 609 height 116
click at [441, 276] on div "Quantum Computing: Auto's Next Gear for Design, Supply & AVs" at bounding box center [565, 263] width 389 height 34
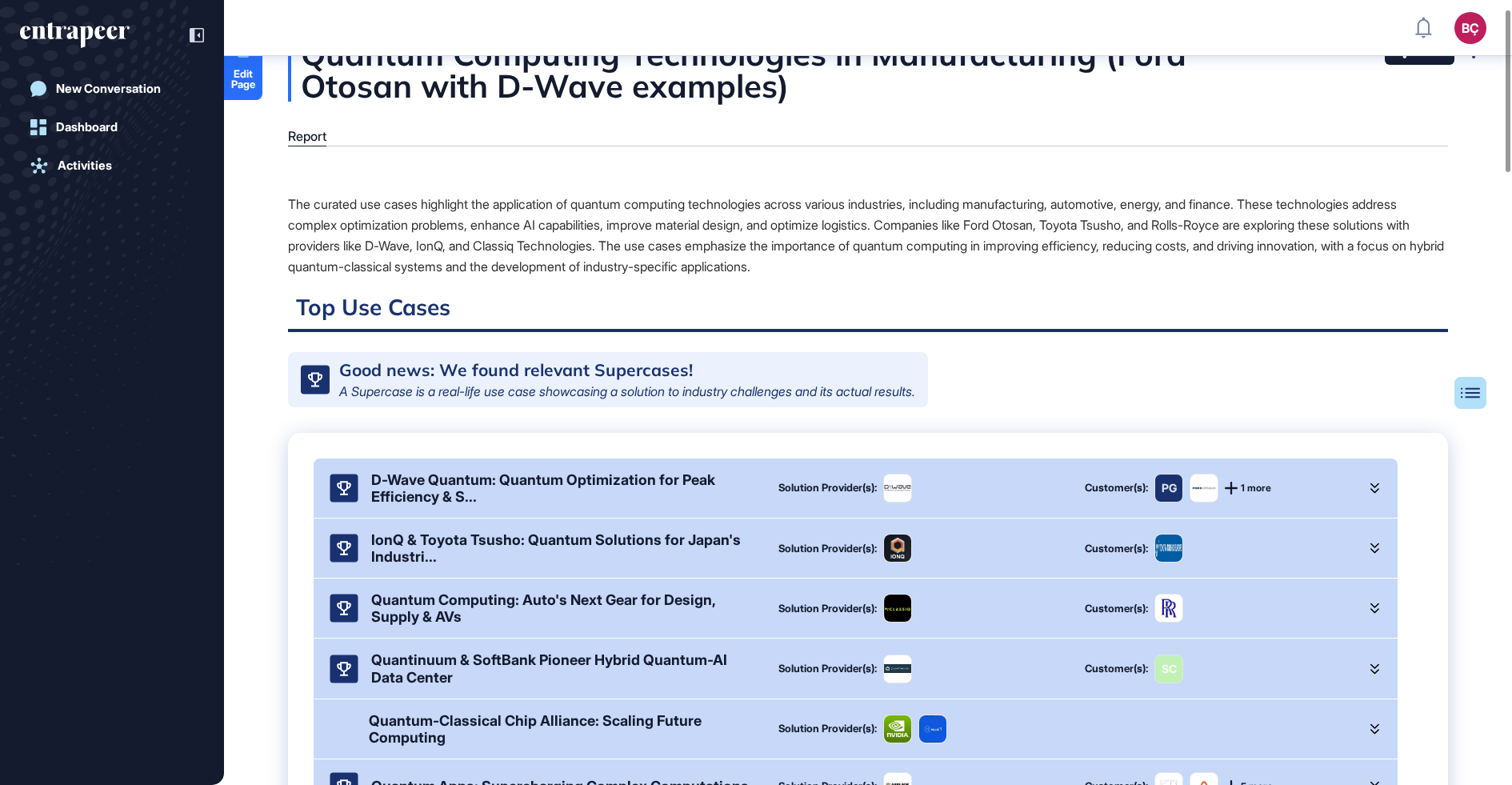
scroll to position [43, 0]
click at [455, 625] on div "Quantum Computing: Auto's Next Gear for Design, Supply & AVs" at bounding box center [562, 608] width 382 height 34
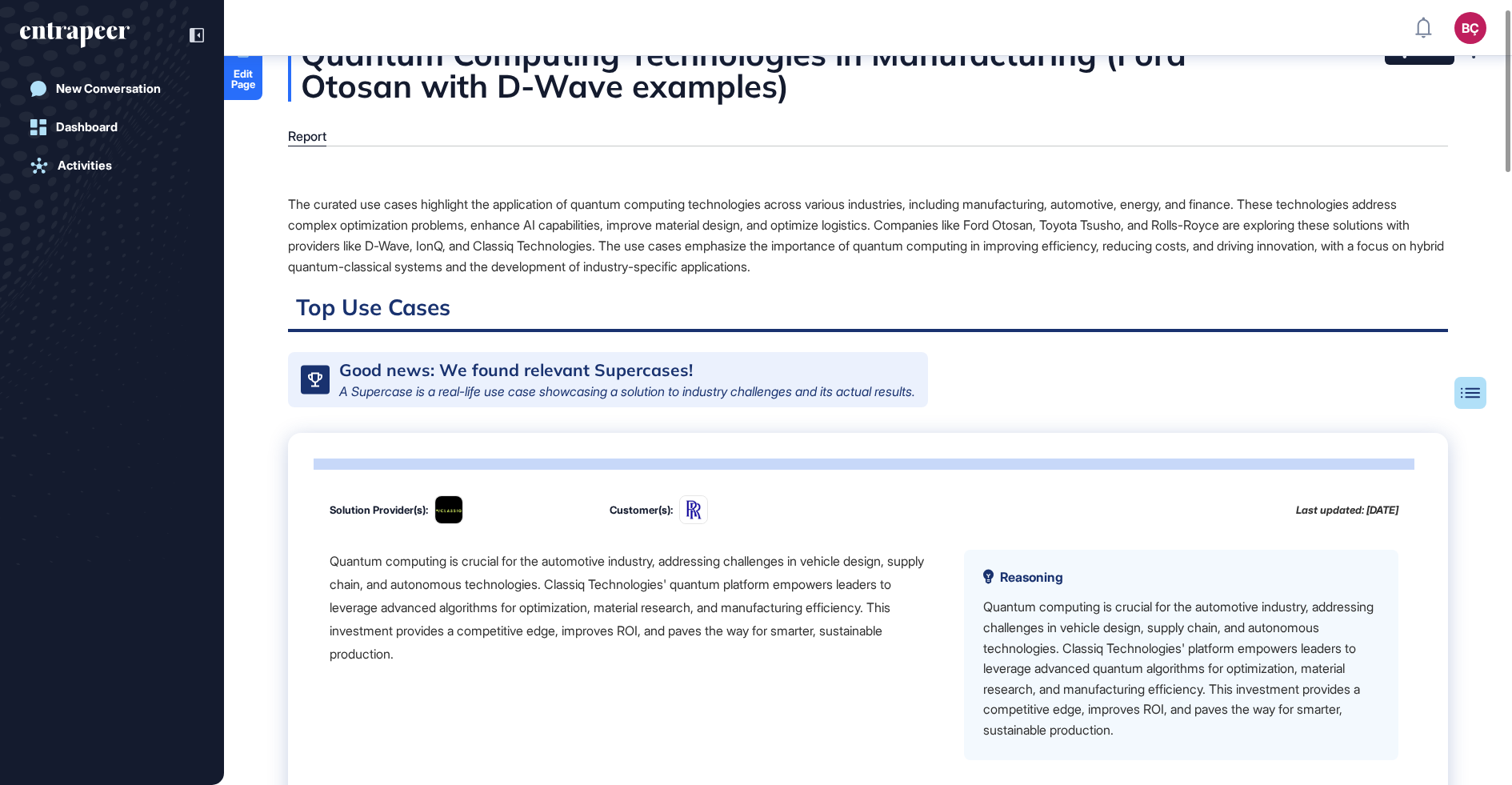
scroll to position [0, 0]
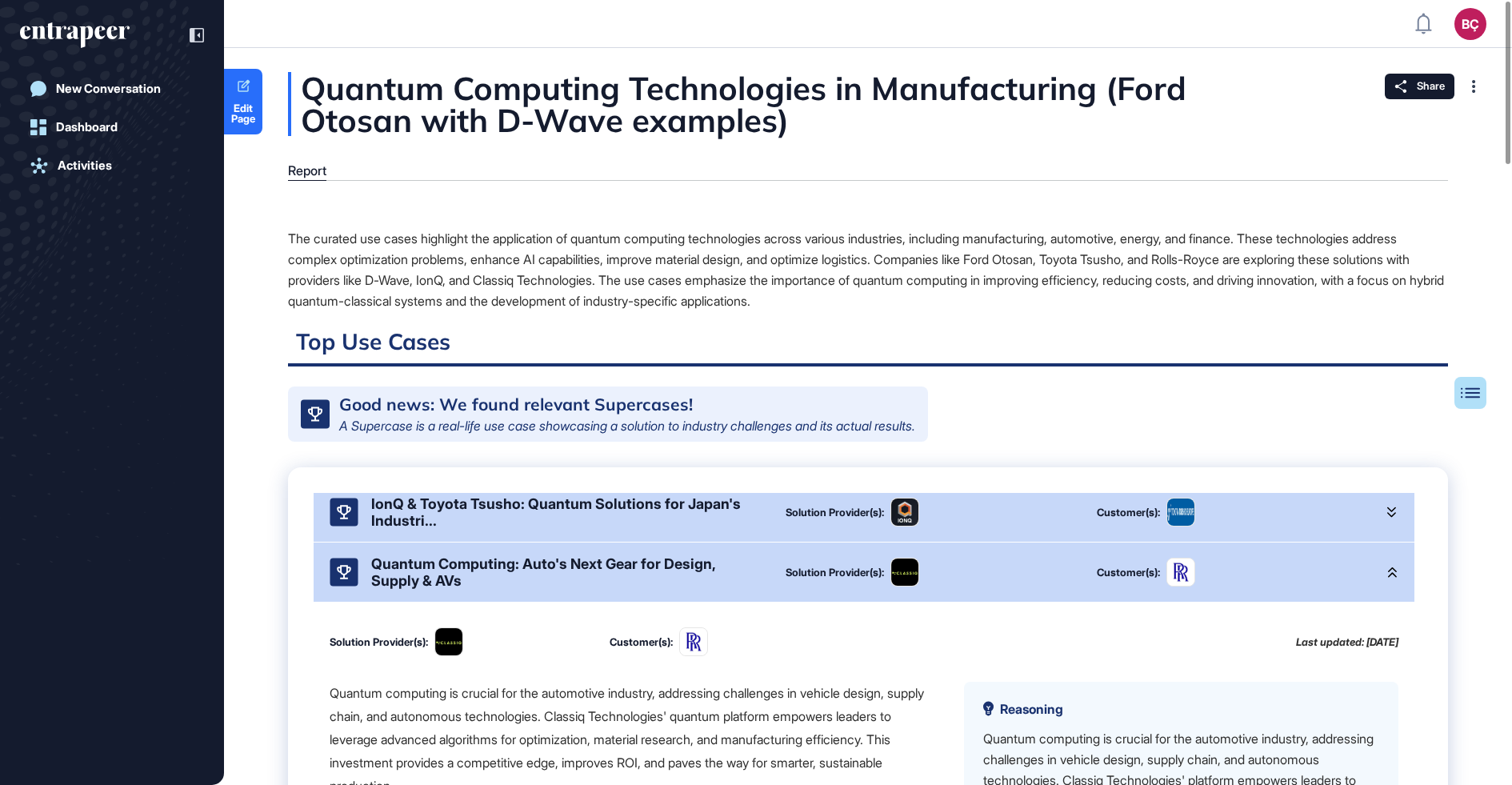
click at [416, 572] on div "Quantum Computing: Auto's Next Gear for Design, Supply & AVs" at bounding box center [565, 572] width 389 height 34
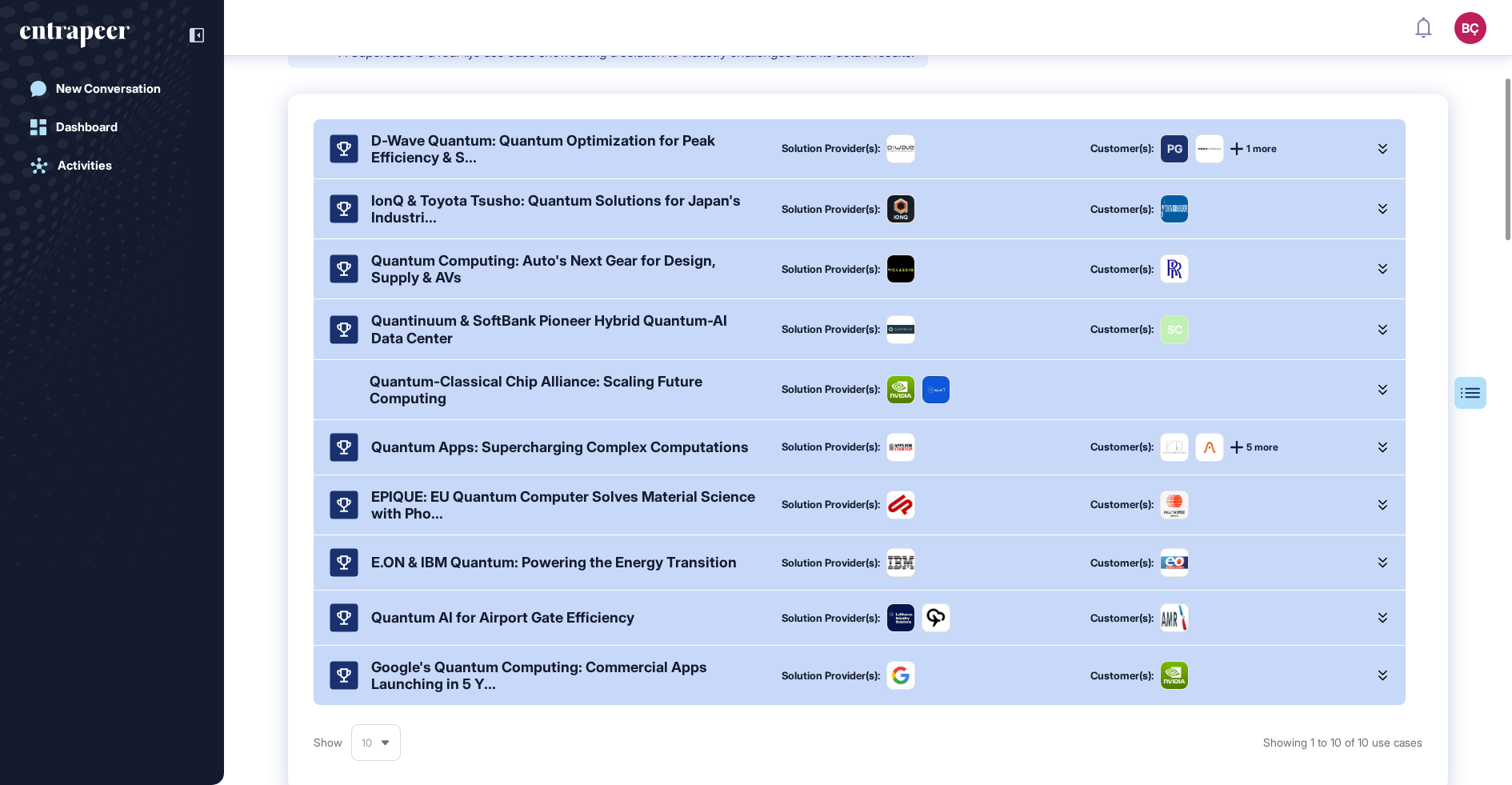
scroll to position [386, 0]
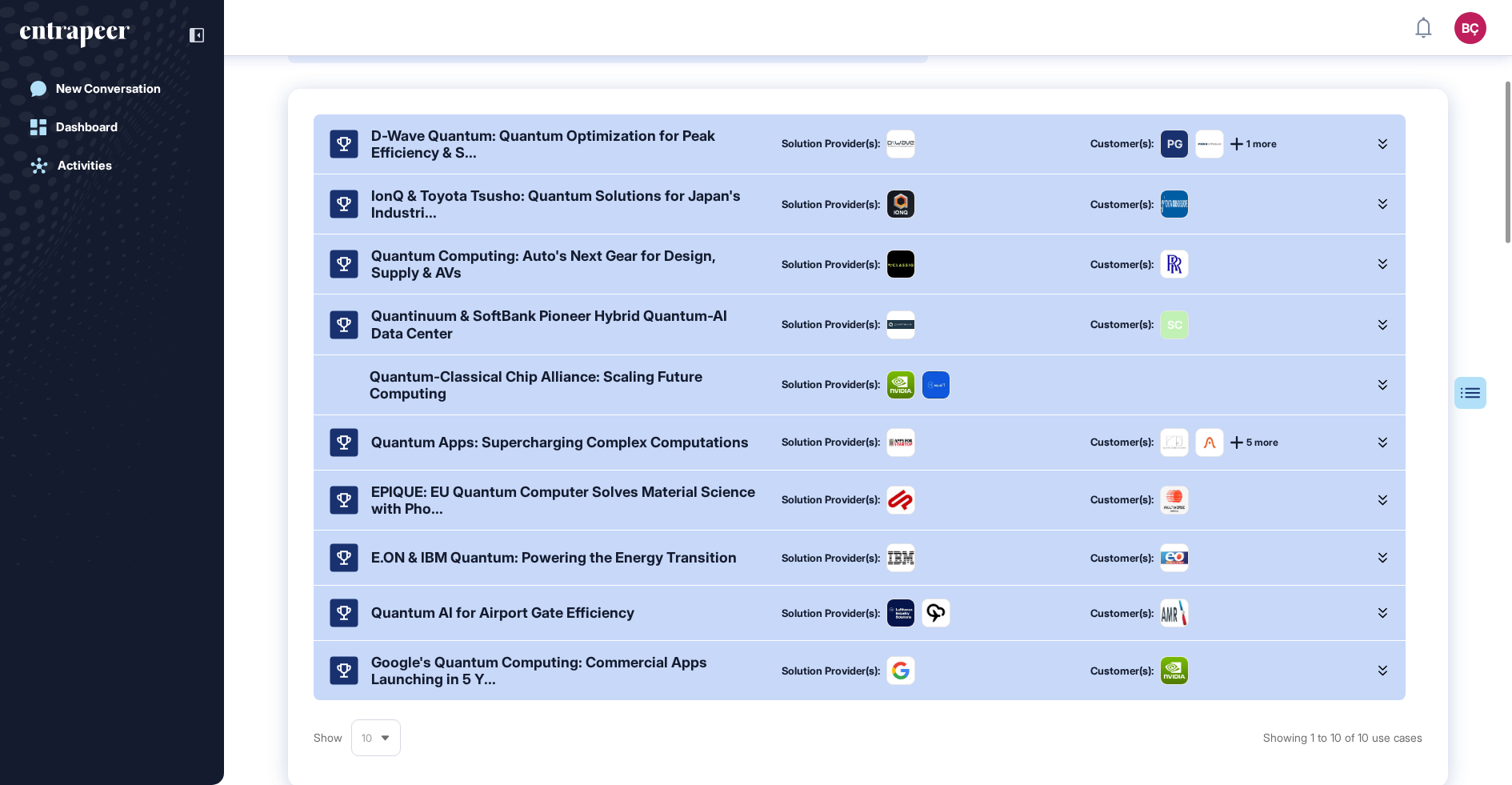
click at [293, 289] on div "D-Wave Quantum: Quantum Optimization for Peak Efficiency & S... Solution Provid…" at bounding box center [868, 438] width 1160 height 699
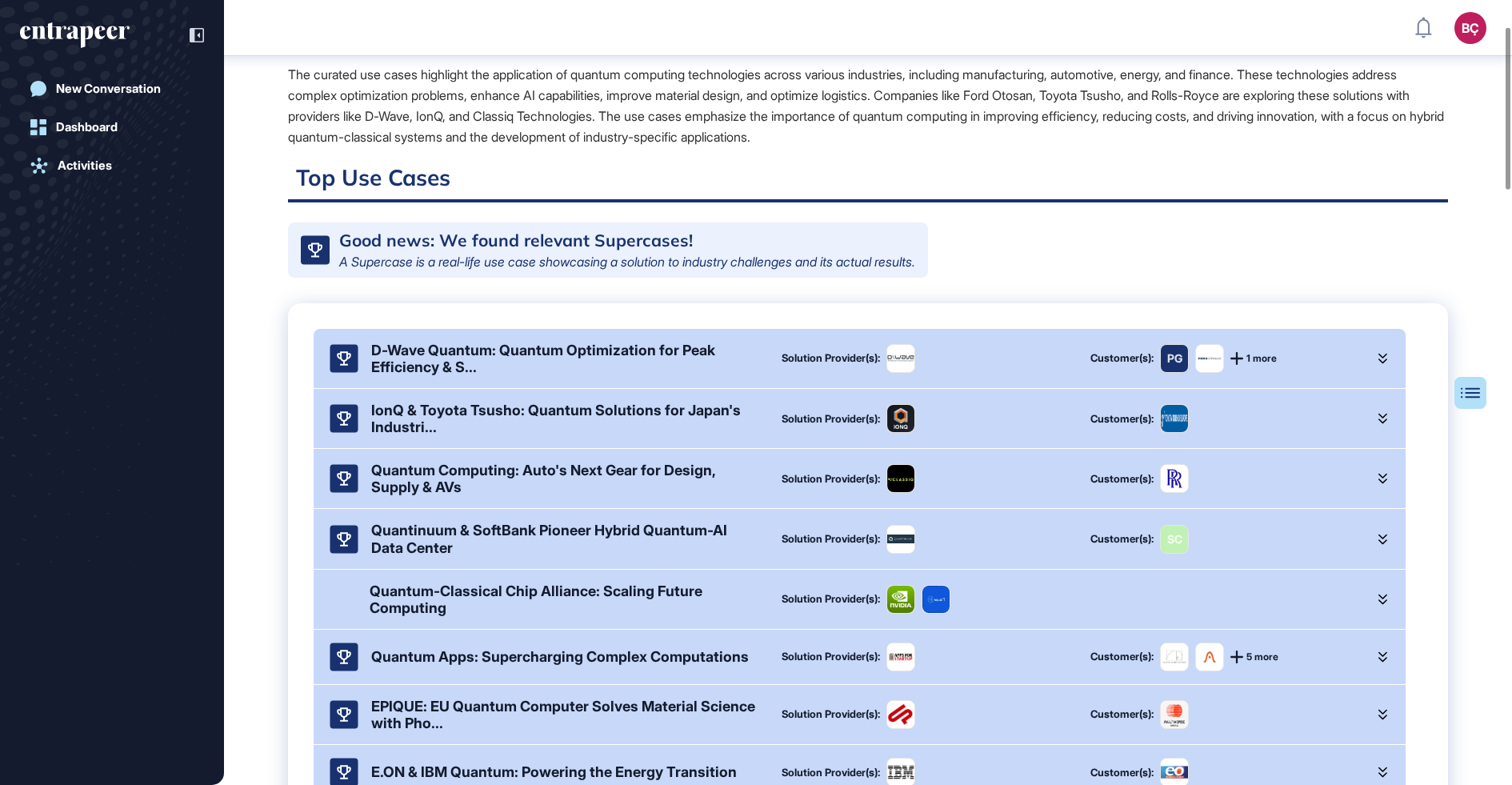
scroll to position [183, 0]
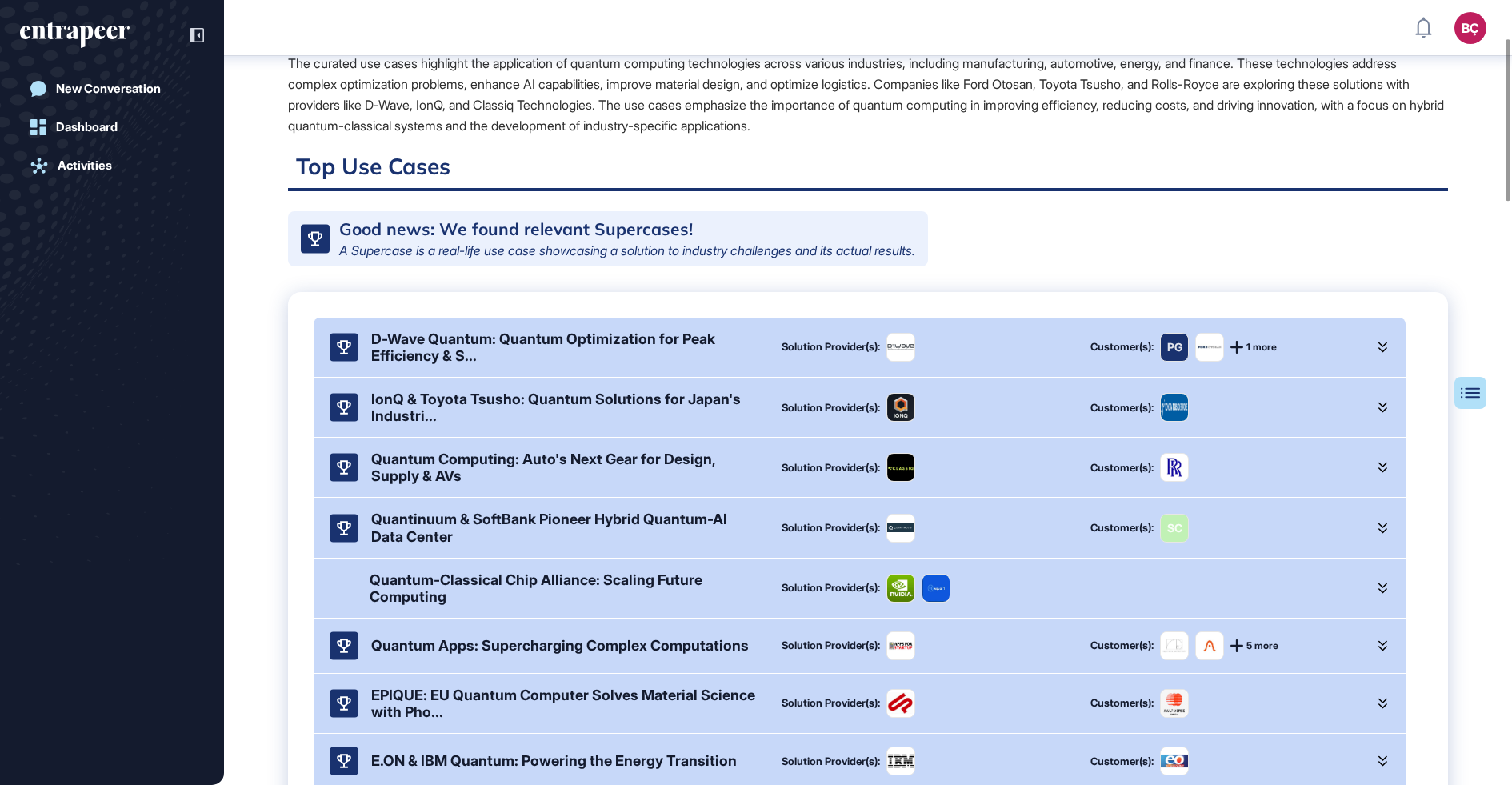
click at [560, 478] on div "Quantum Computing: Auto's Next Gear for Design, Supply & AVs" at bounding box center [563, 467] width 384 height 34
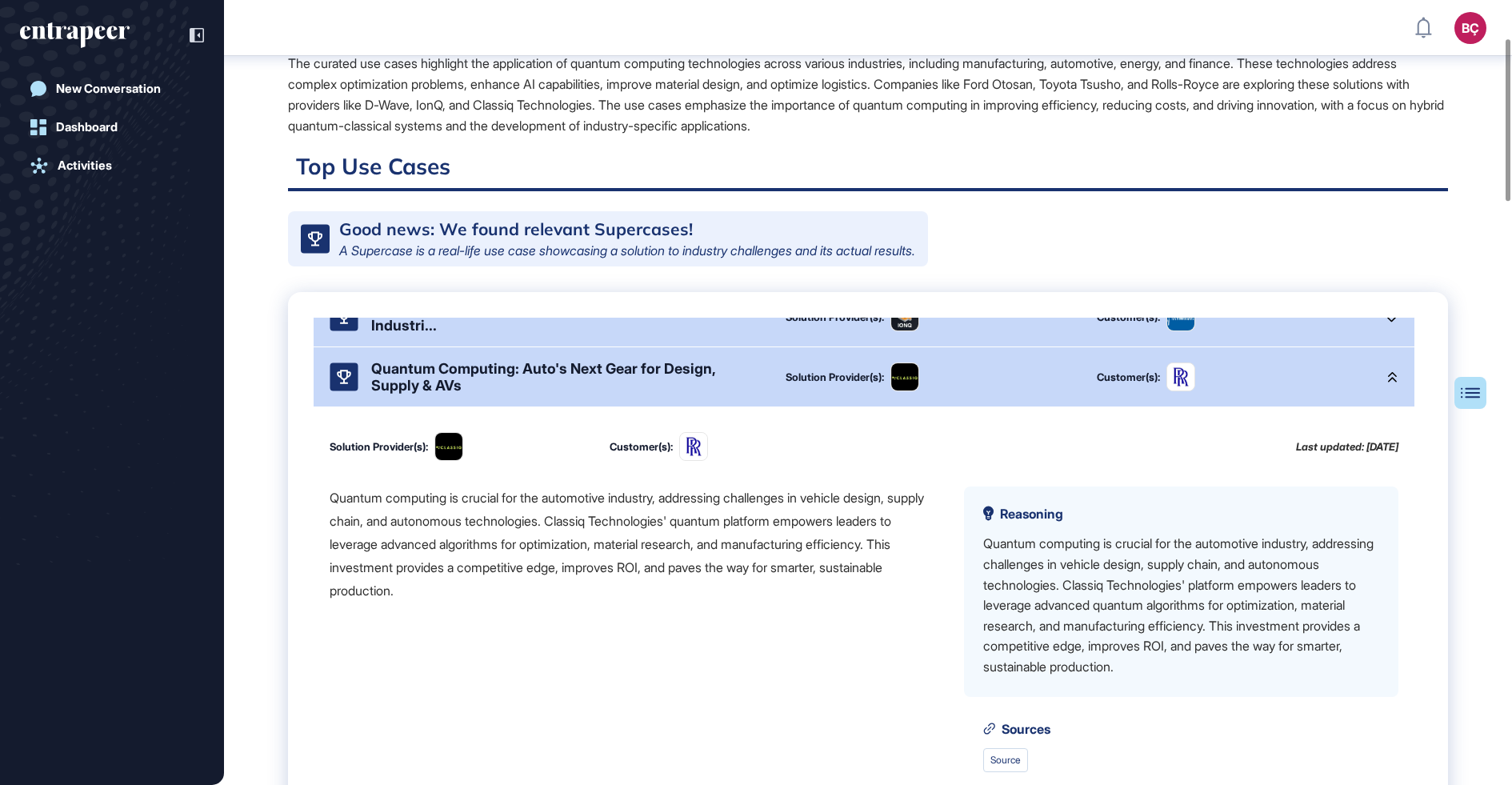
scroll to position [134, 0]
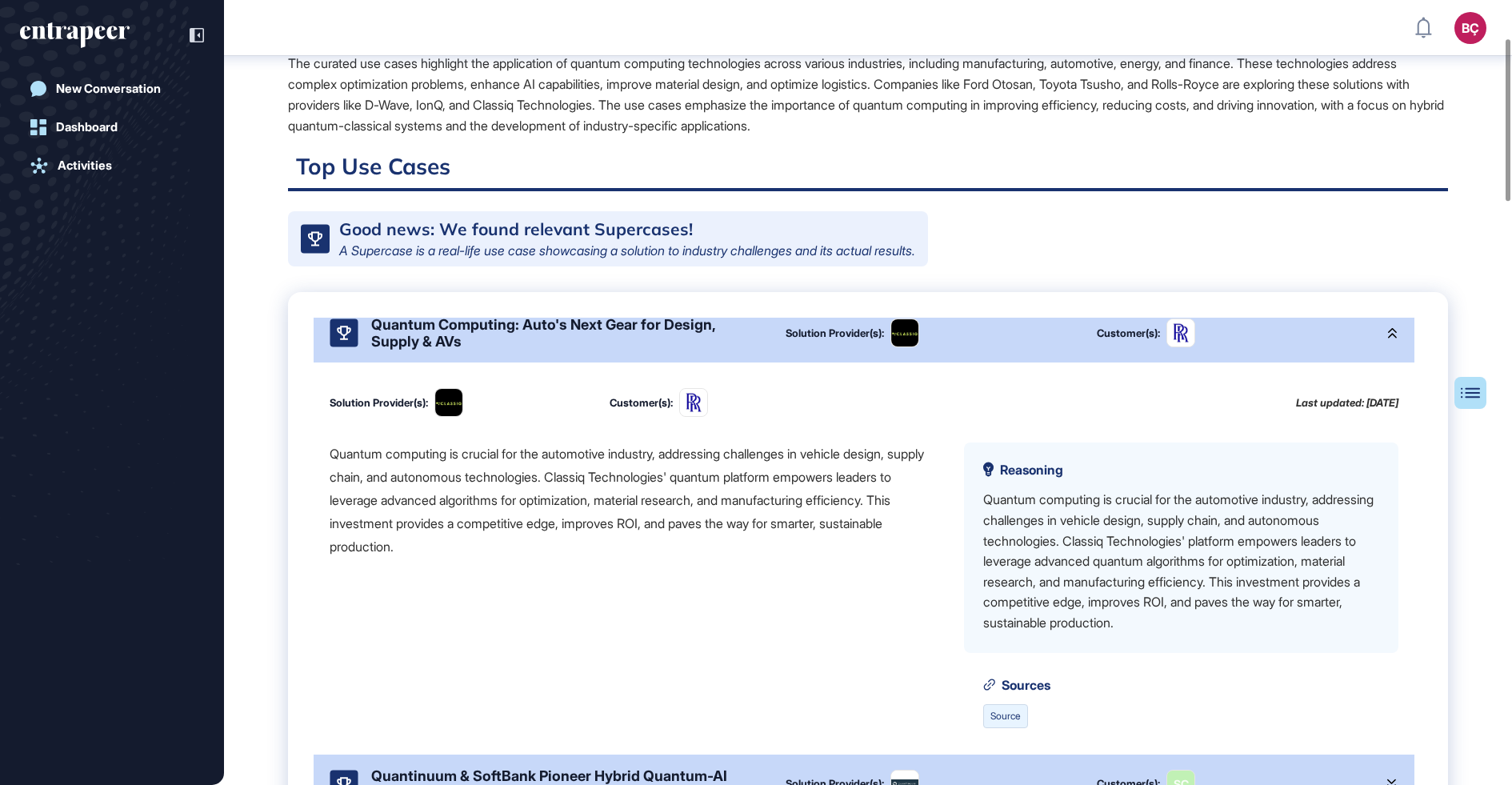
click at [1017, 728] on link "Source" at bounding box center [1005, 716] width 44 height 24
click at [618, 336] on div "Quantum Computing: Auto's Next Gear for Design, Supply & AVs" at bounding box center [565, 333] width 389 height 34
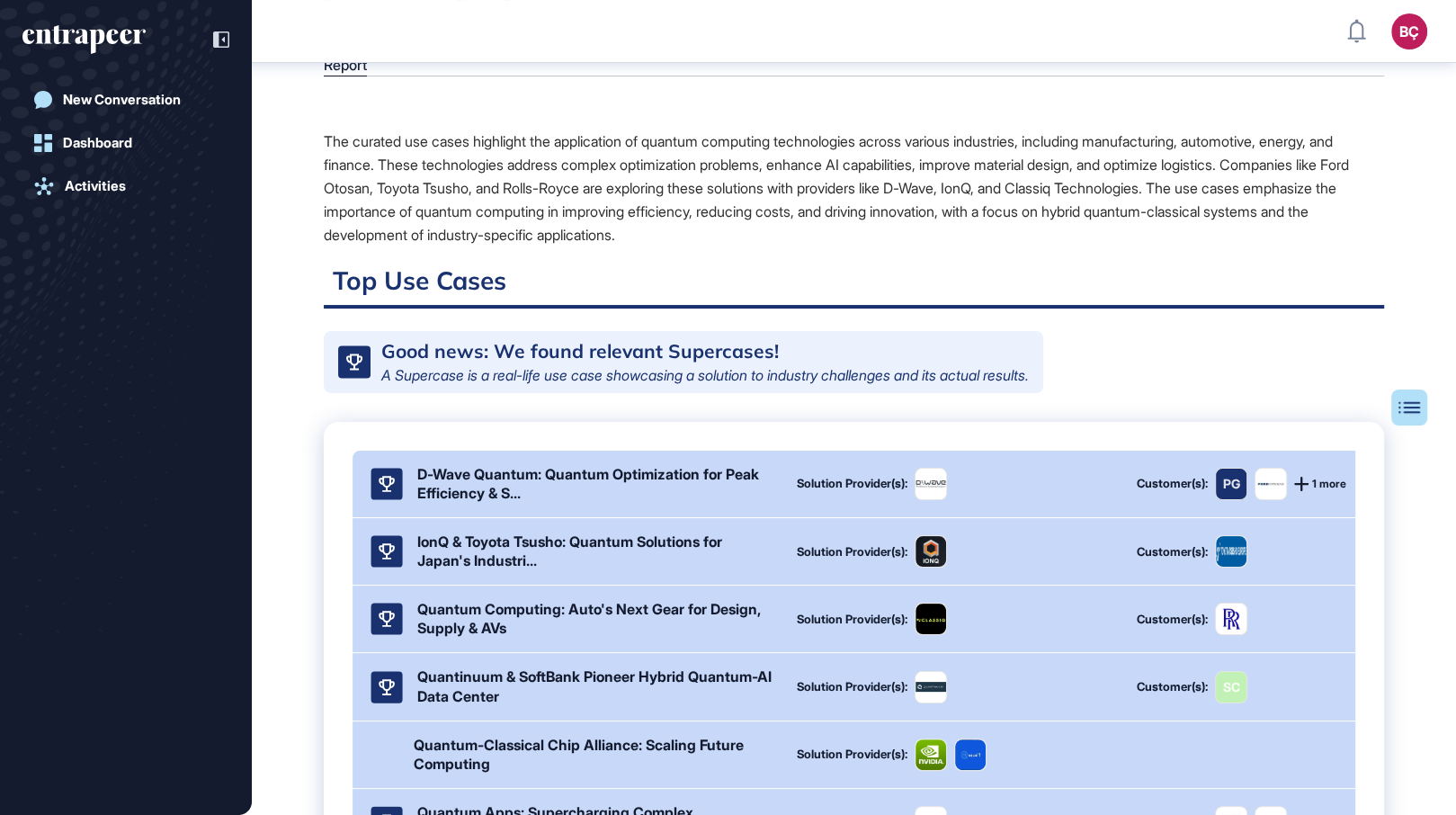
scroll to position [815, 1455]
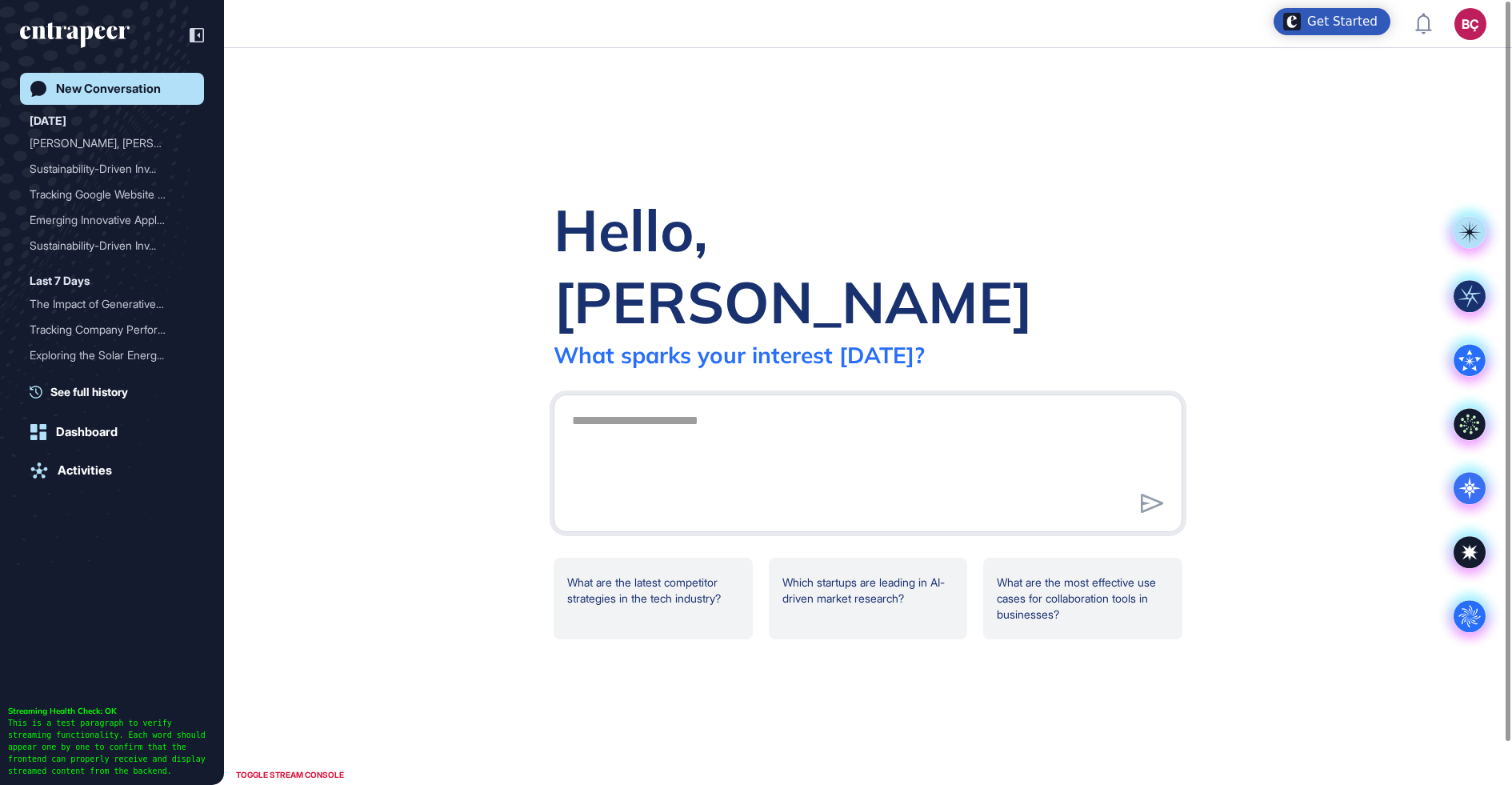
scroll to position [1, 1]
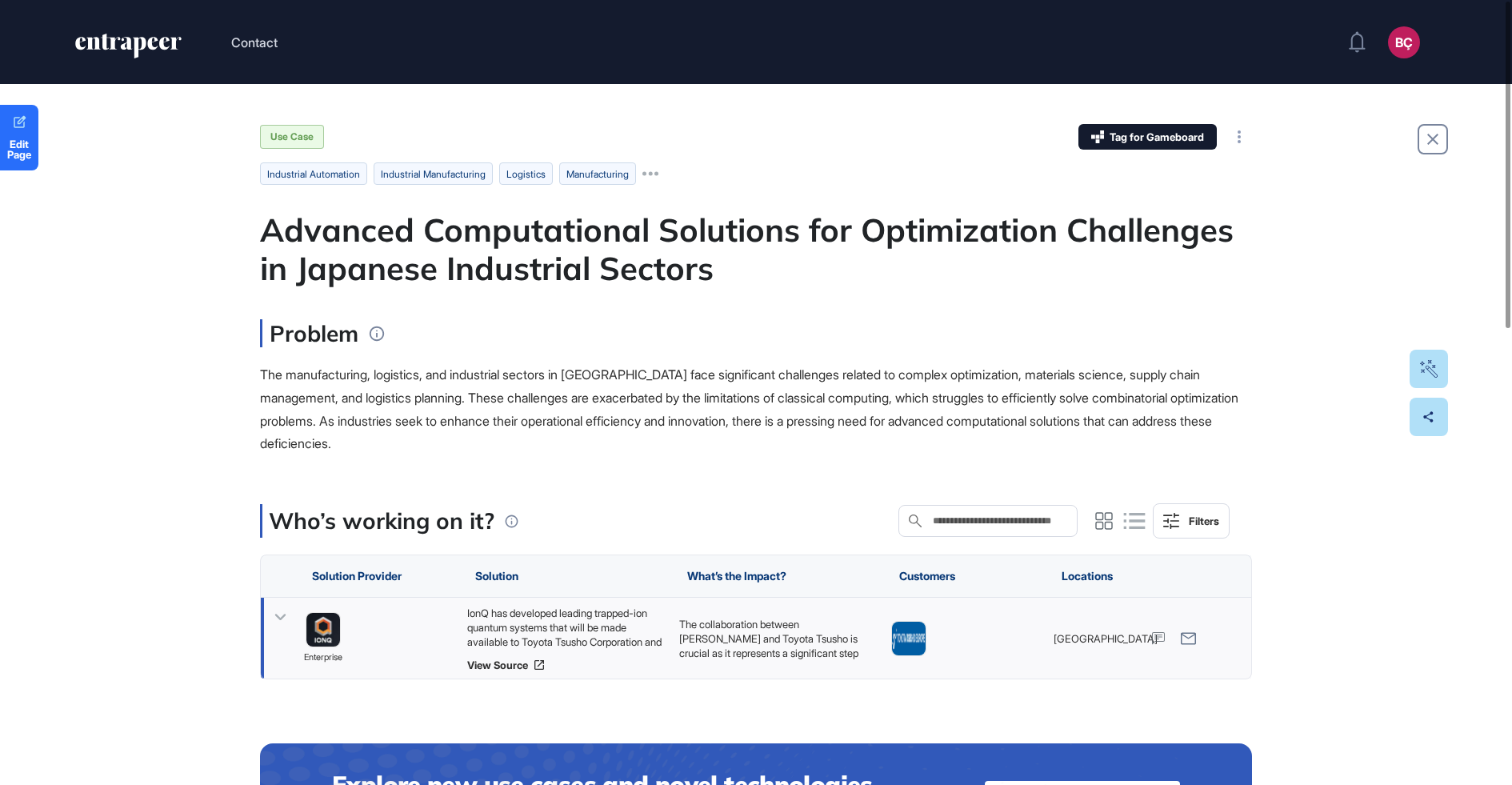
click at [276, 609] on icon at bounding box center [281, 617] width 23 height 23
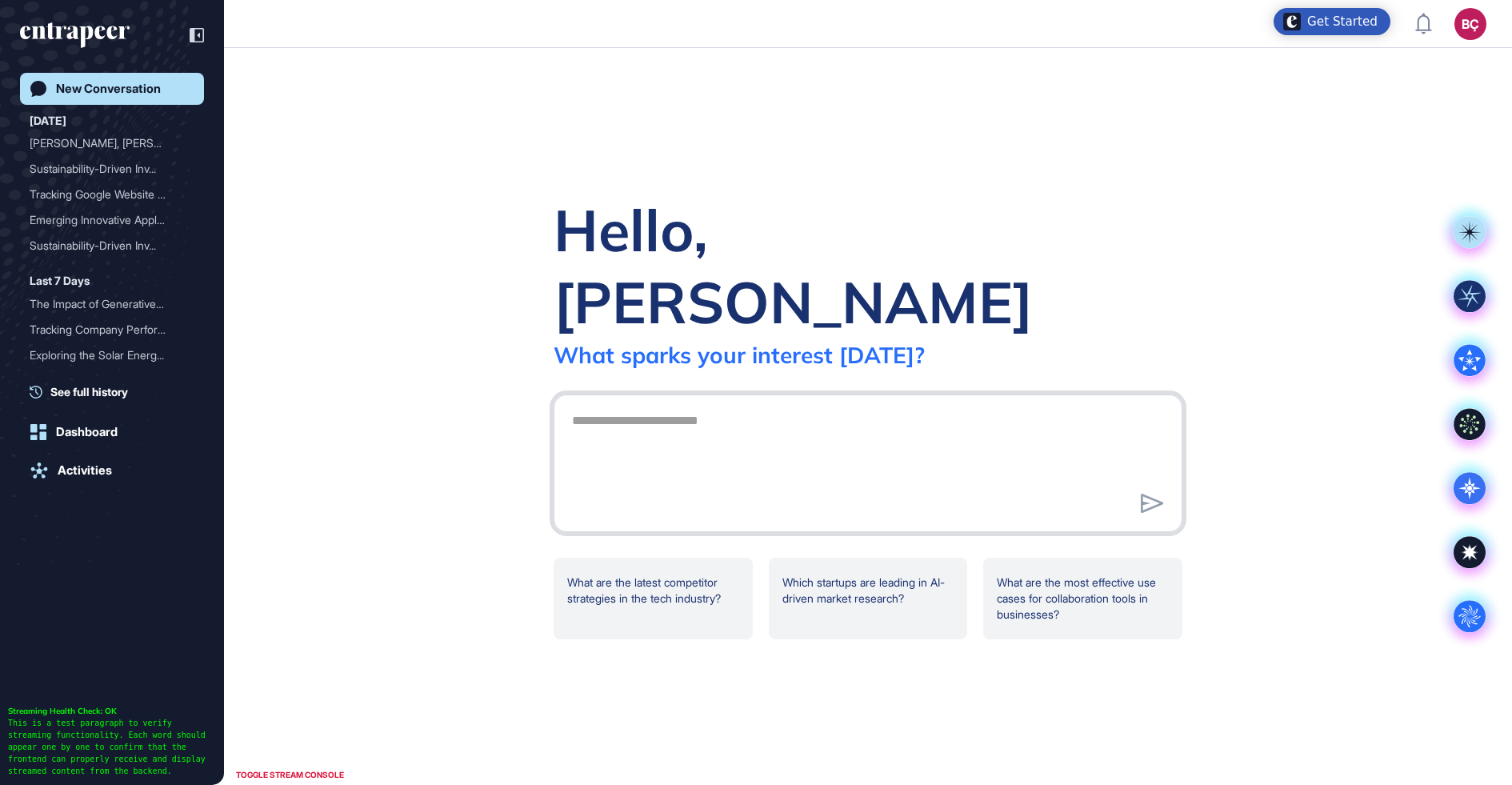
scroll to position [785, 1512]
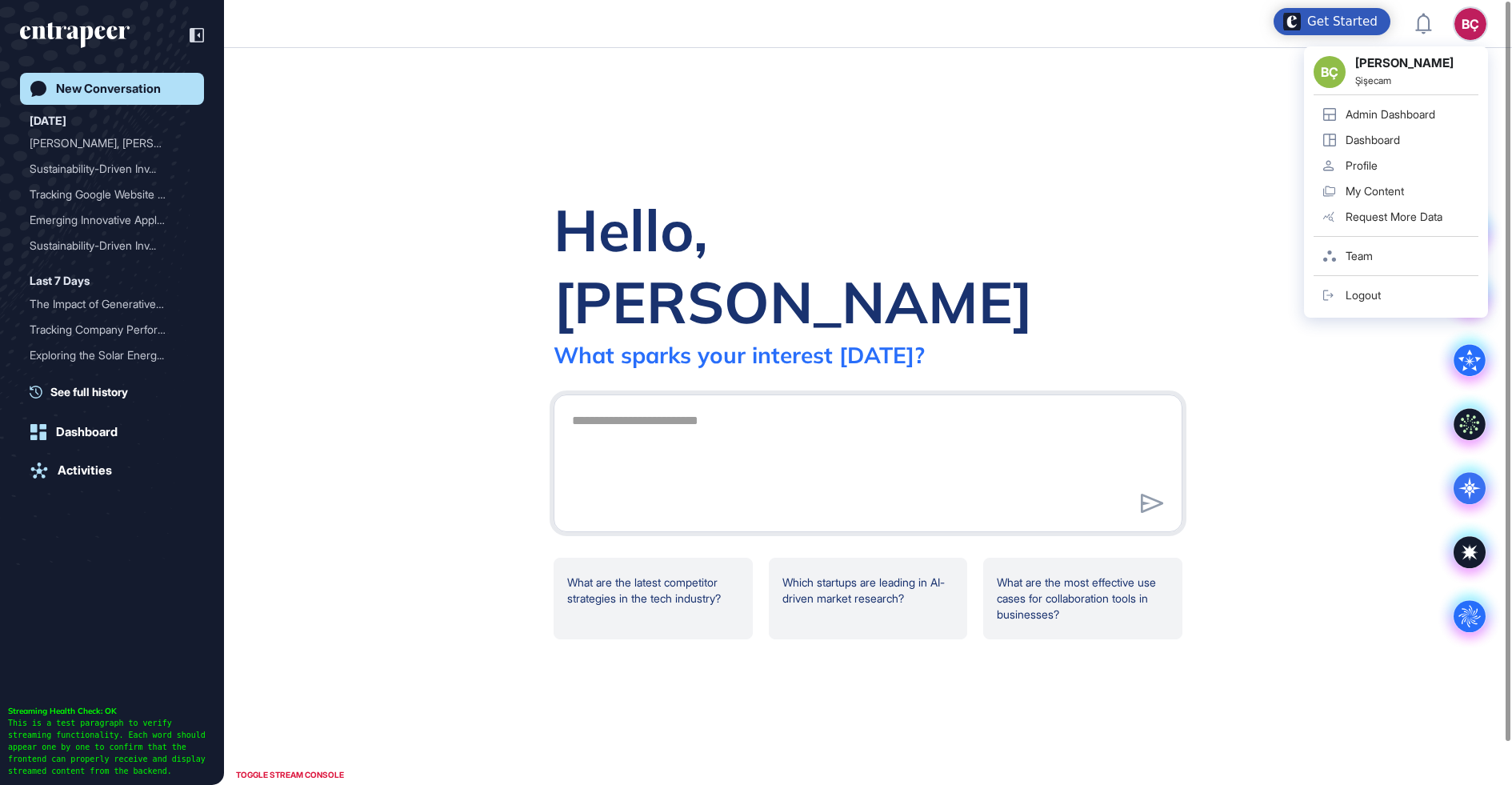
click at [1474, 21] on div "BÇ" at bounding box center [1470, 24] width 32 height 32
click at [1406, 110] on div "Admin Dashboard" at bounding box center [1391, 114] width 90 height 13
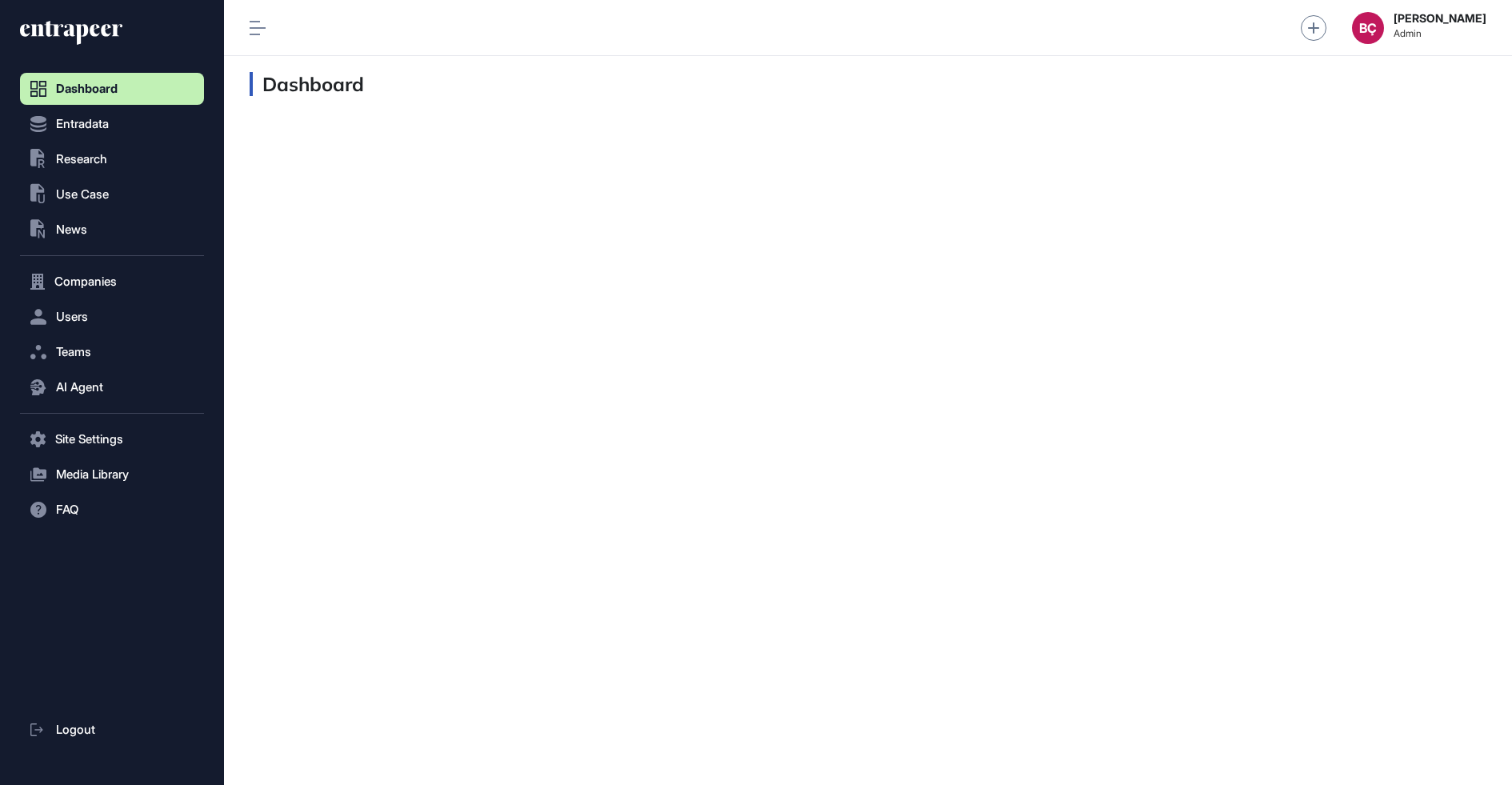
scroll to position [1, 1]
click at [75, 328] on button "Users" at bounding box center [112, 317] width 184 height 32
click at [62, 365] on nav "Dashboard Entradata .st0{fill:currentColor} Research .st0{fill:currentColor} Us…" at bounding box center [112, 429] width 184 height 713
click at [62, 378] on span "Teams" at bounding box center [74, 384] width 35 height 13
click at [78, 421] on span "AI Agent" at bounding box center [80, 419] width 47 height 13
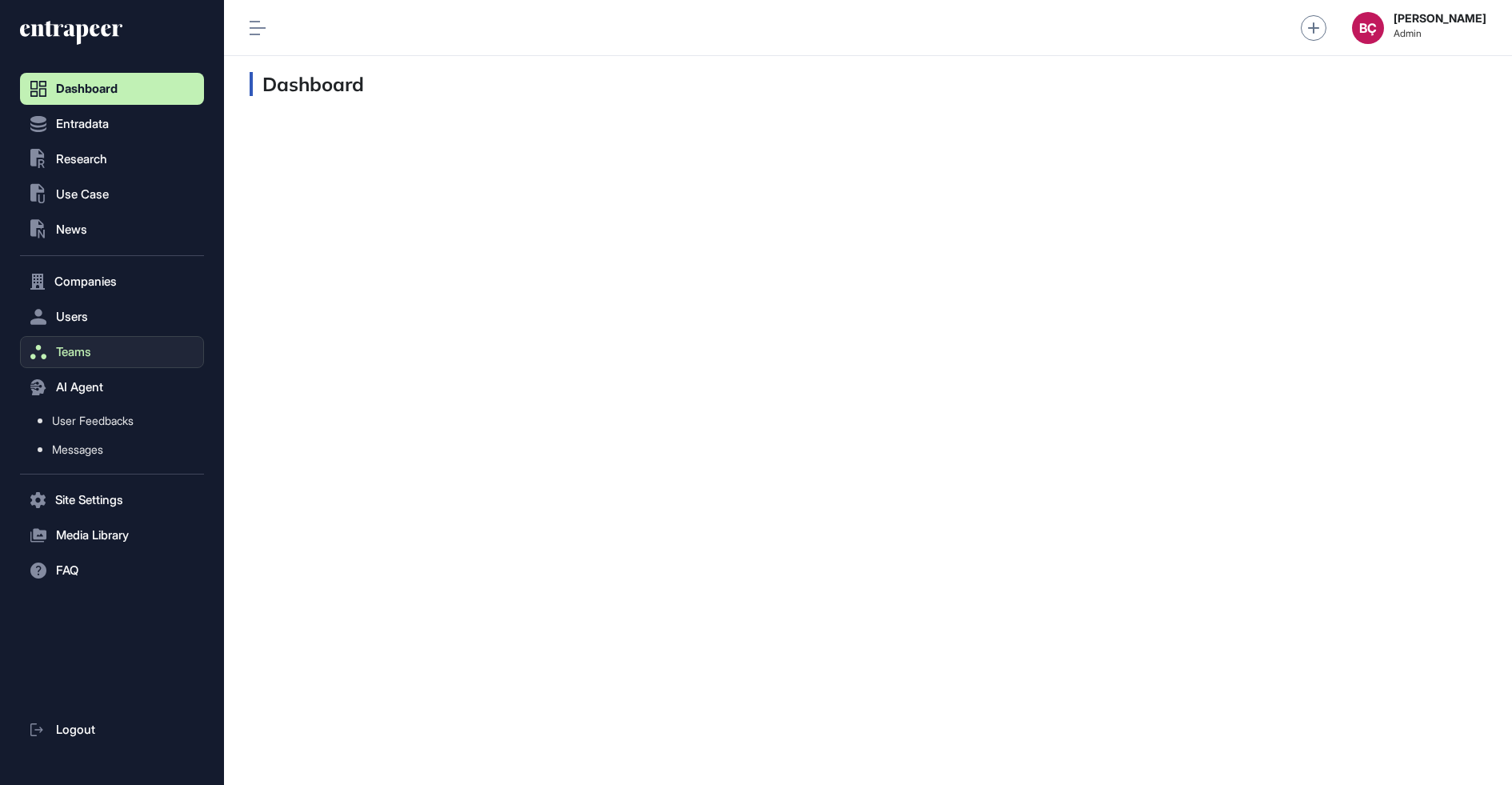
click at [83, 355] on span "Teams" at bounding box center [74, 352] width 35 height 13
click at [83, 384] on span "Team List" at bounding box center [75, 385] width 48 height 13
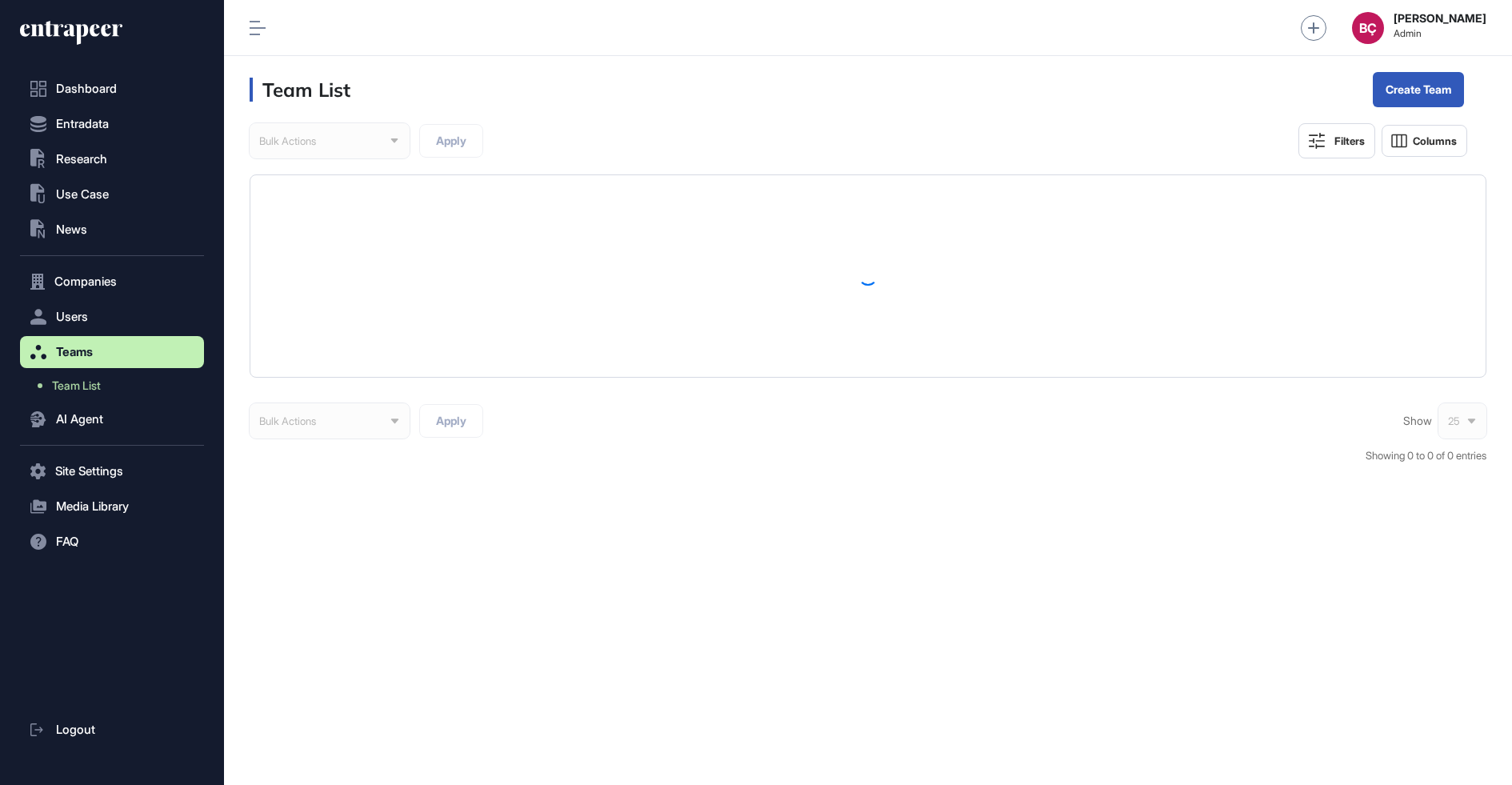
scroll to position [785, 1288]
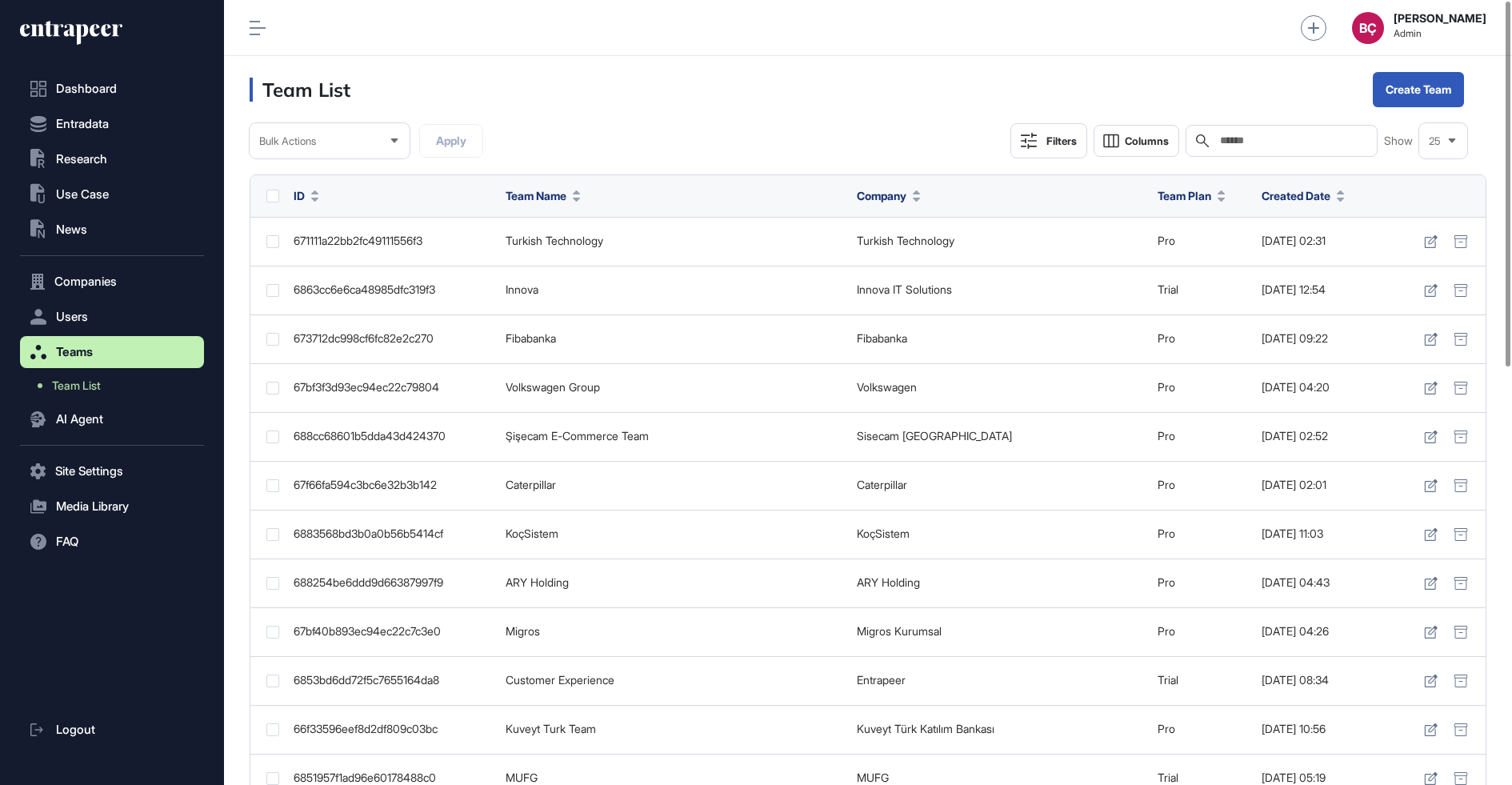
click at [1249, 140] on input "text" at bounding box center [1293, 140] width 149 height 13
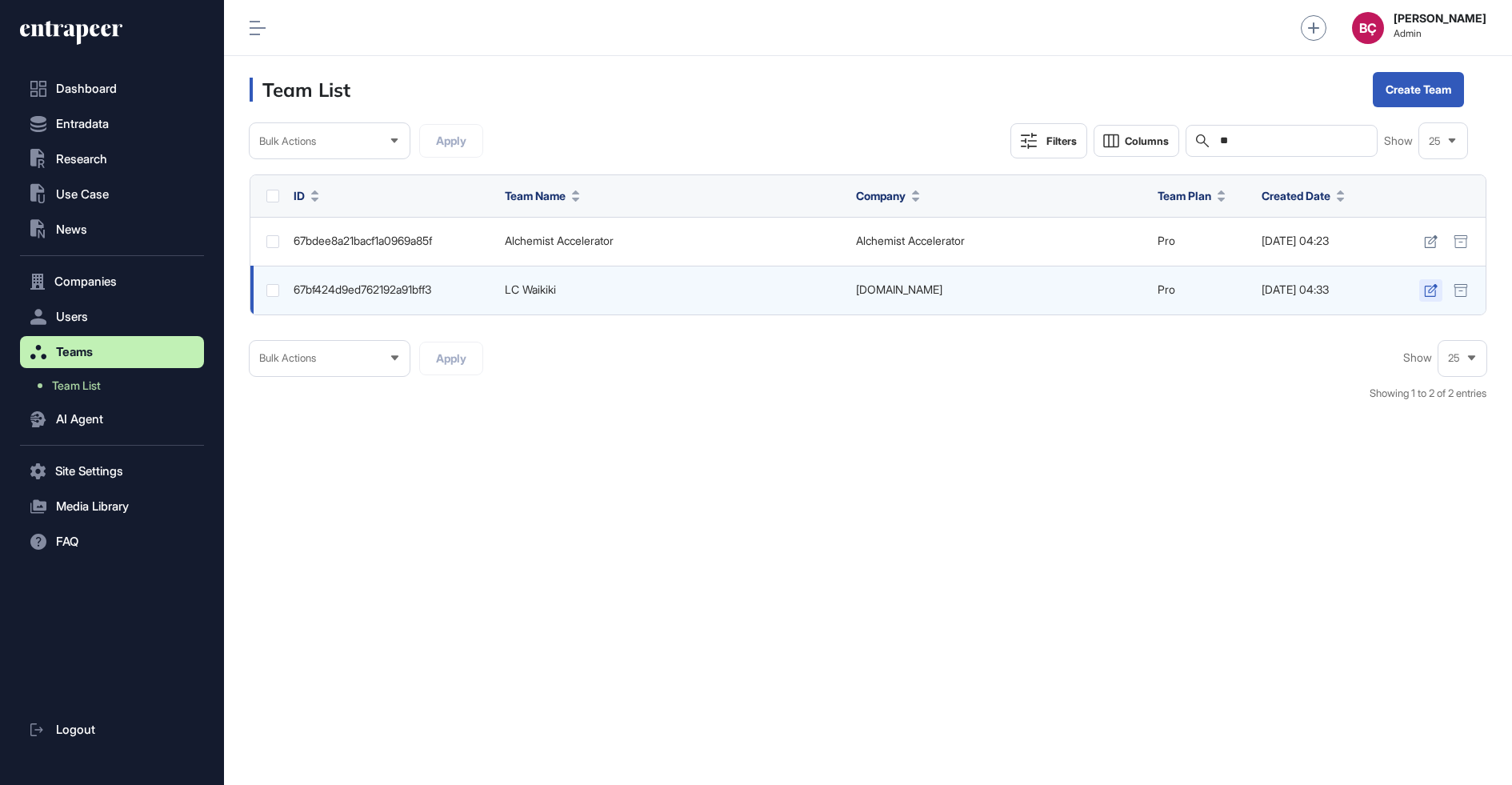
type input "**"
click at [1431, 284] on icon at bounding box center [1431, 290] width 13 height 13
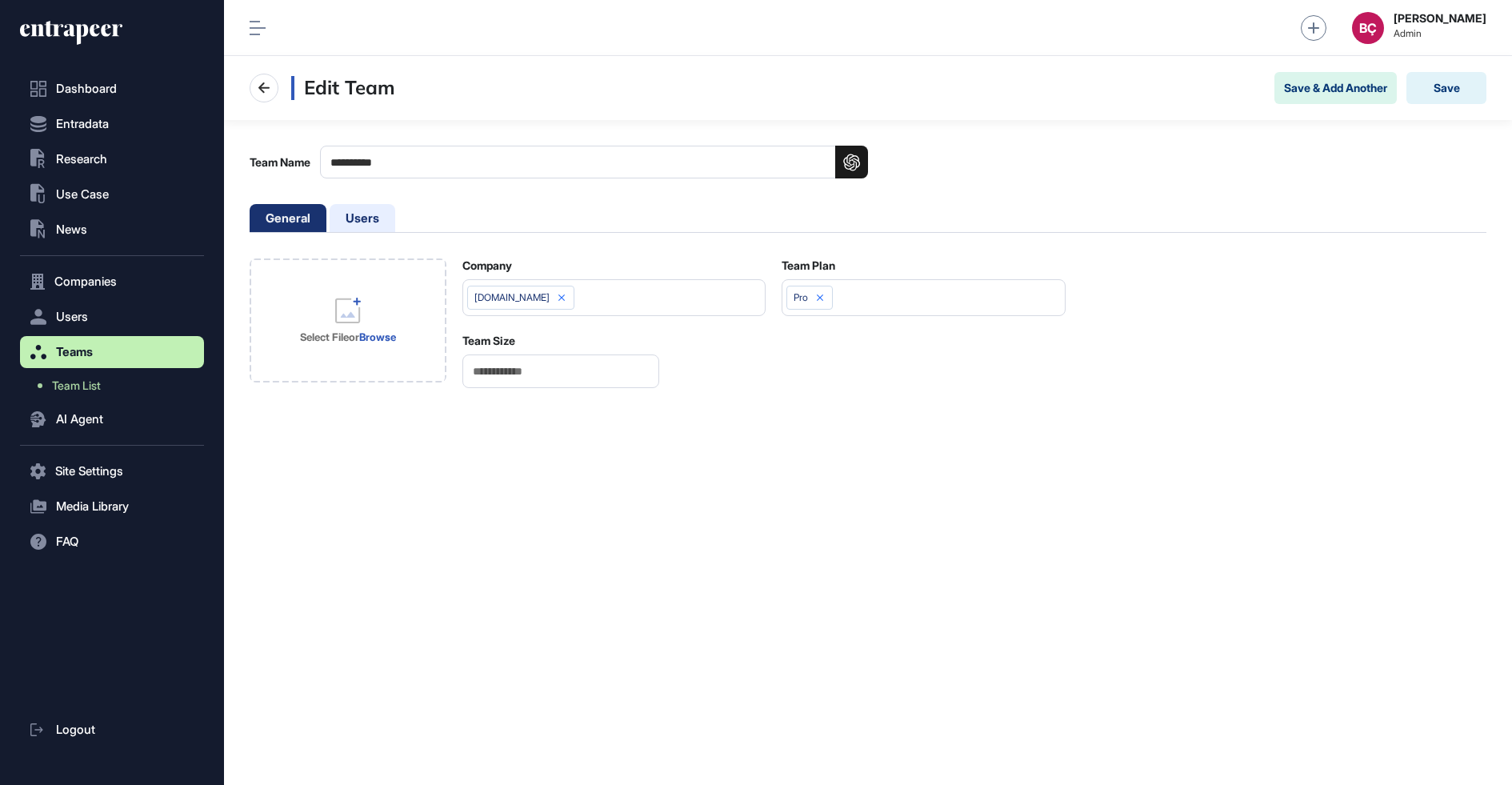
click at [365, 208] on li "Users" at bounding box center [363, 218] width 65 height 28
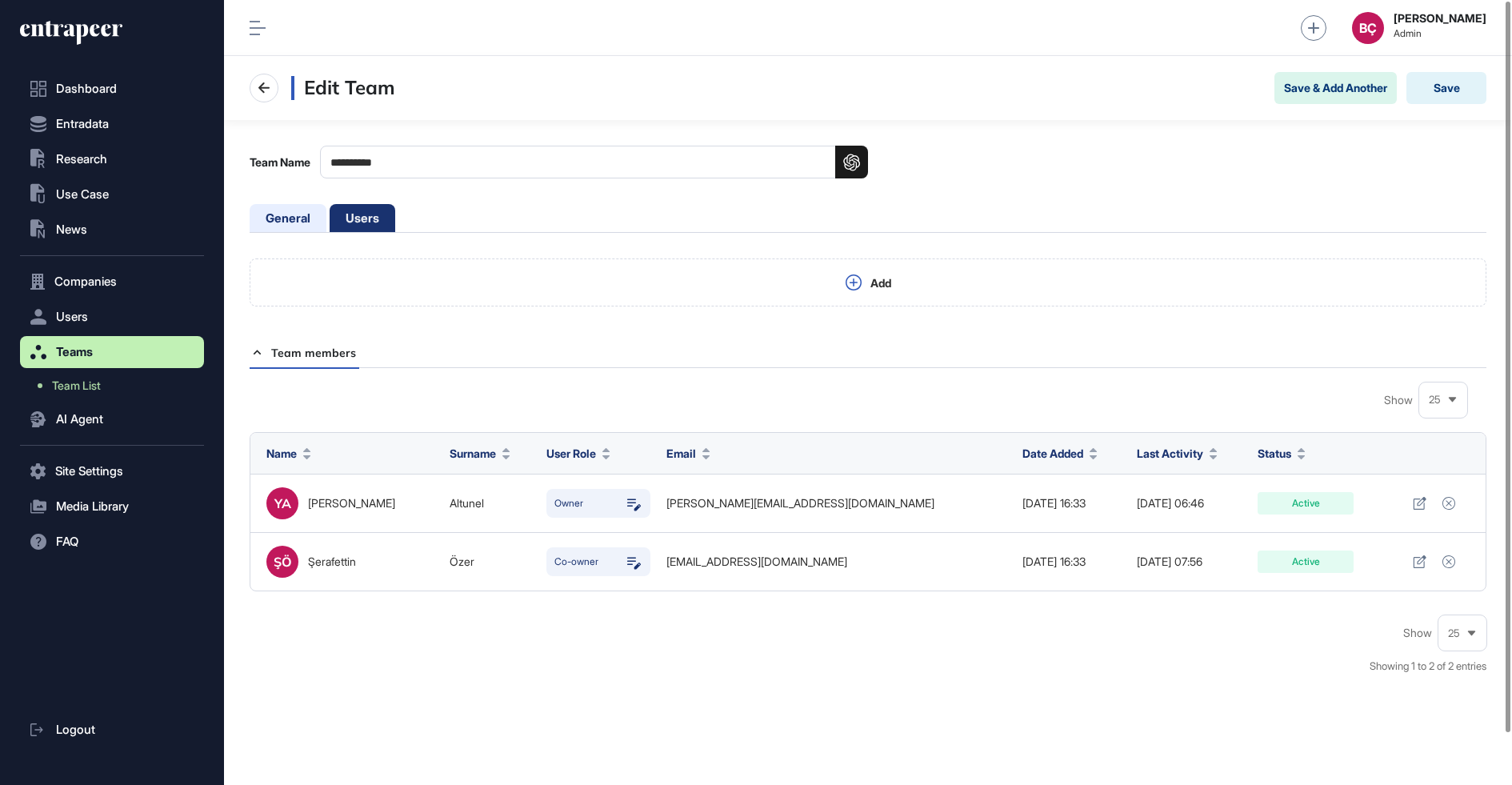
click at [330, 211] on li "General" at bounding box center [363, 218] width 65 height 28
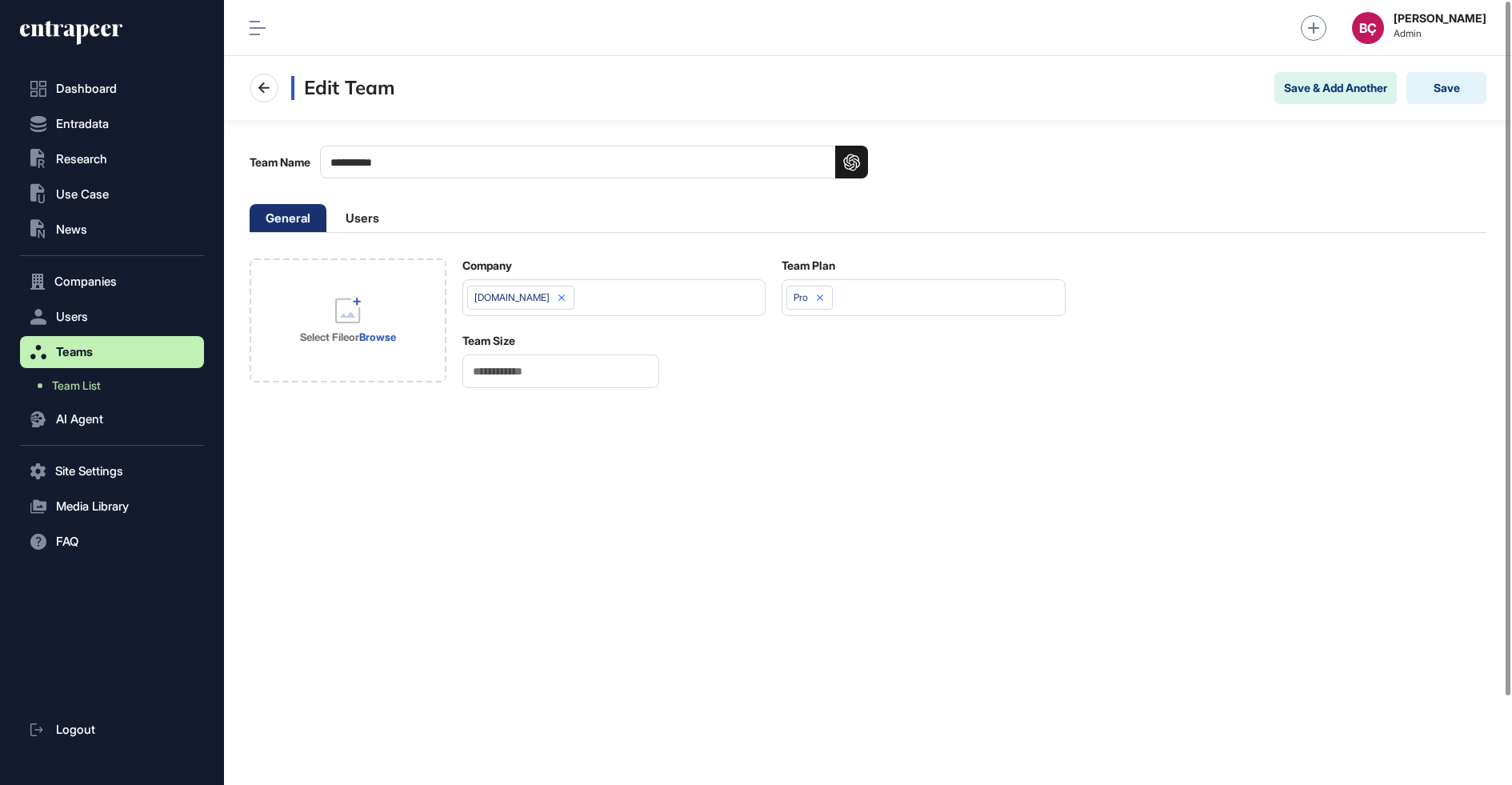
scroll to position [784, 1288]
click at [82, 35] on icon at bounding box center [81, 34] width 13 height 21
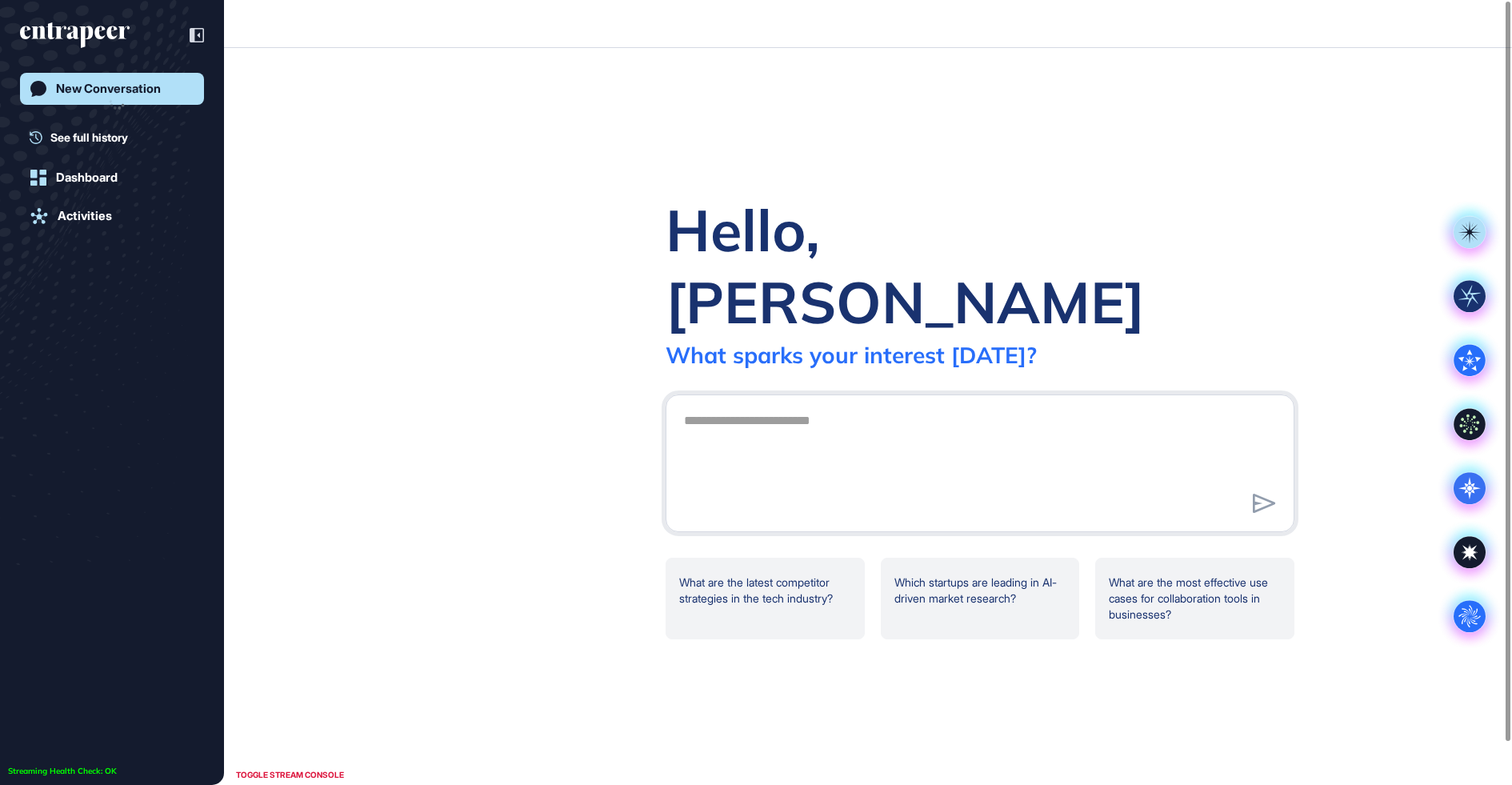
scroll to position [1, 1]
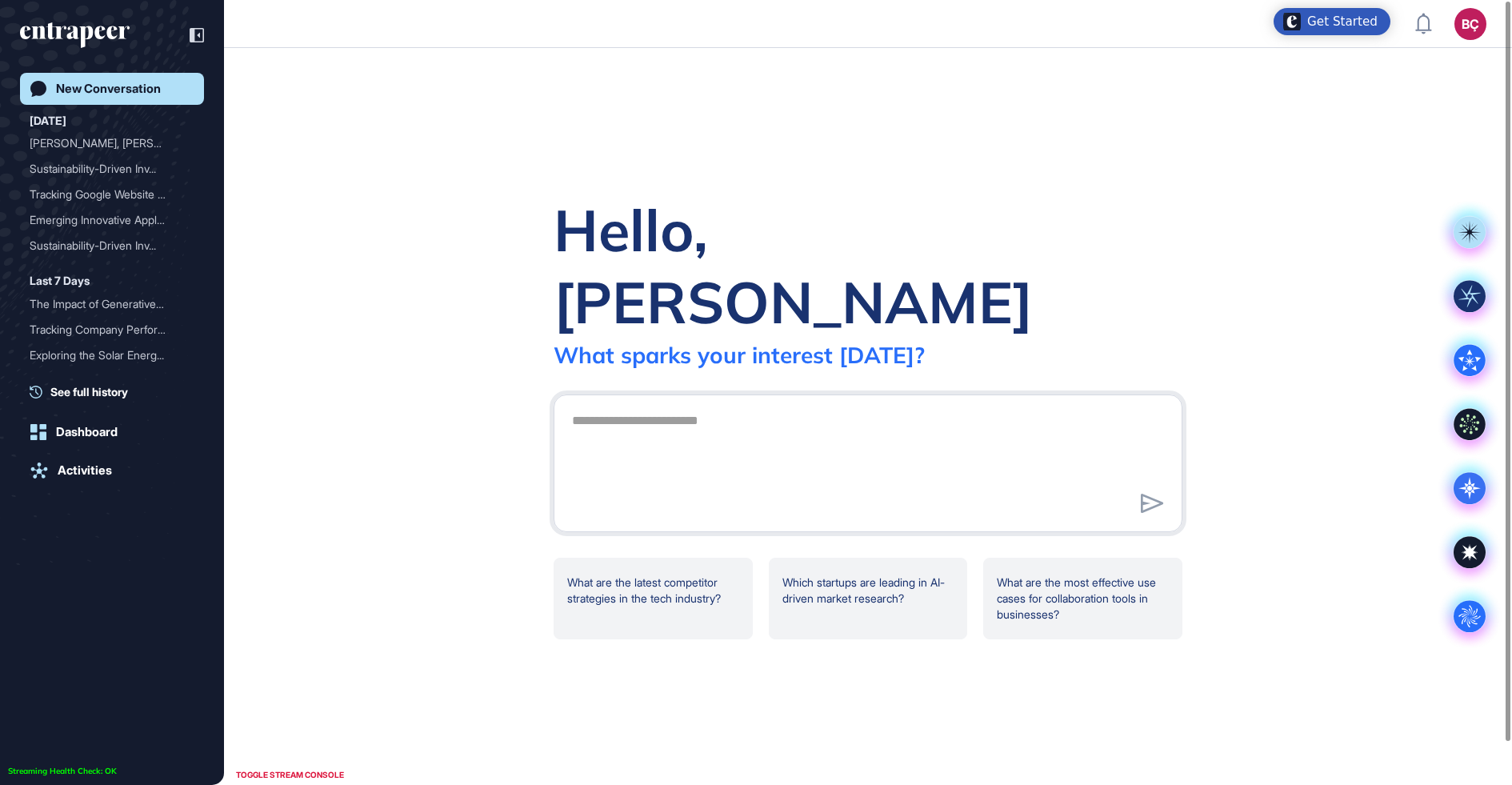
click at [617, 395] on div at bounding box center [868, 463] width 629 height 137
click at [616, 405] on textarea at bounding box center [868, 461] width 612 height 112
click at [477, 297] on div "Hello, Beril What sparks your interest today? .cls-2{fill:#fff} What are the la…" at bounding box center [868, 416] width 1288 height 737
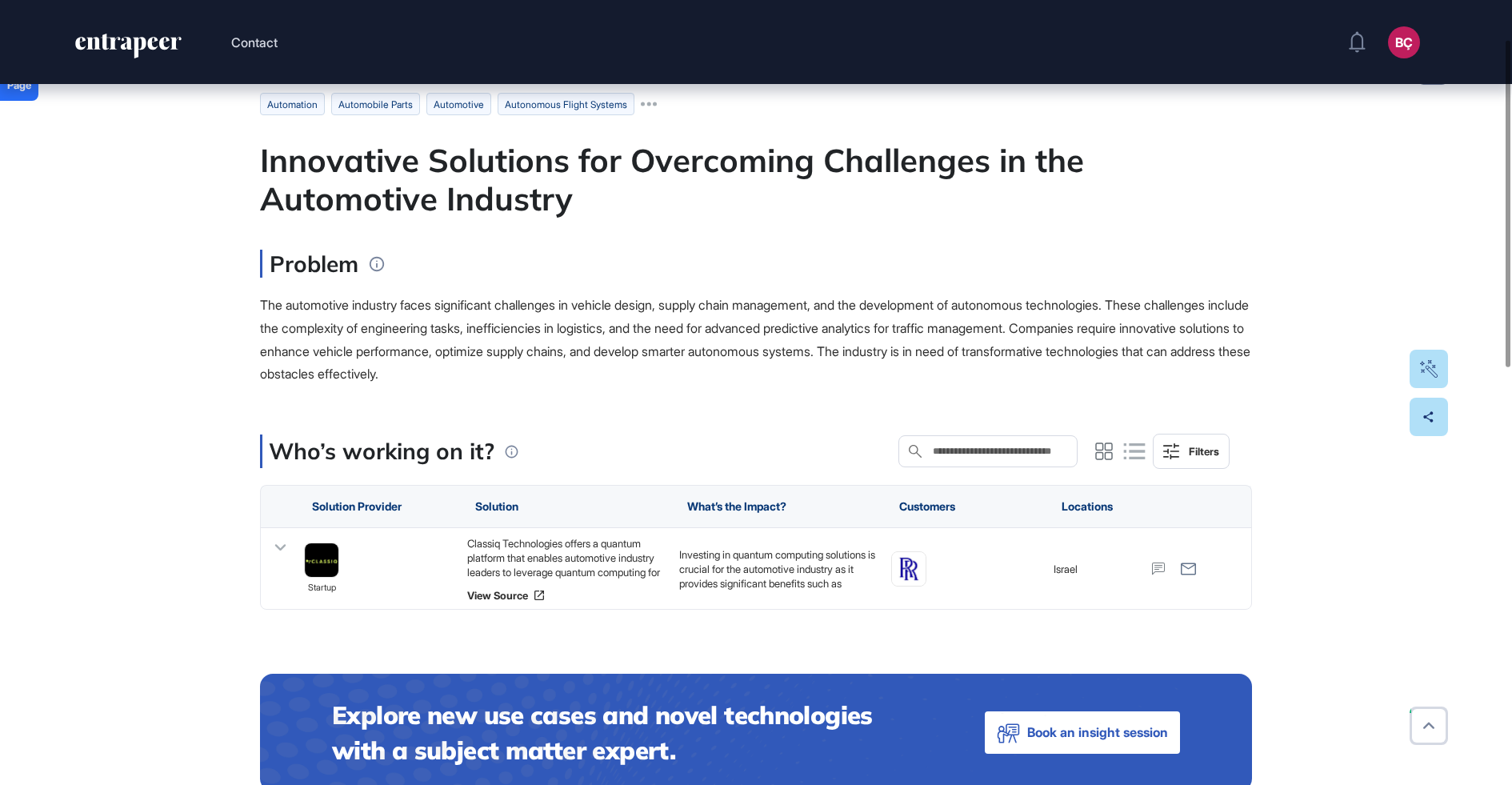
scroll to position [106, 0]
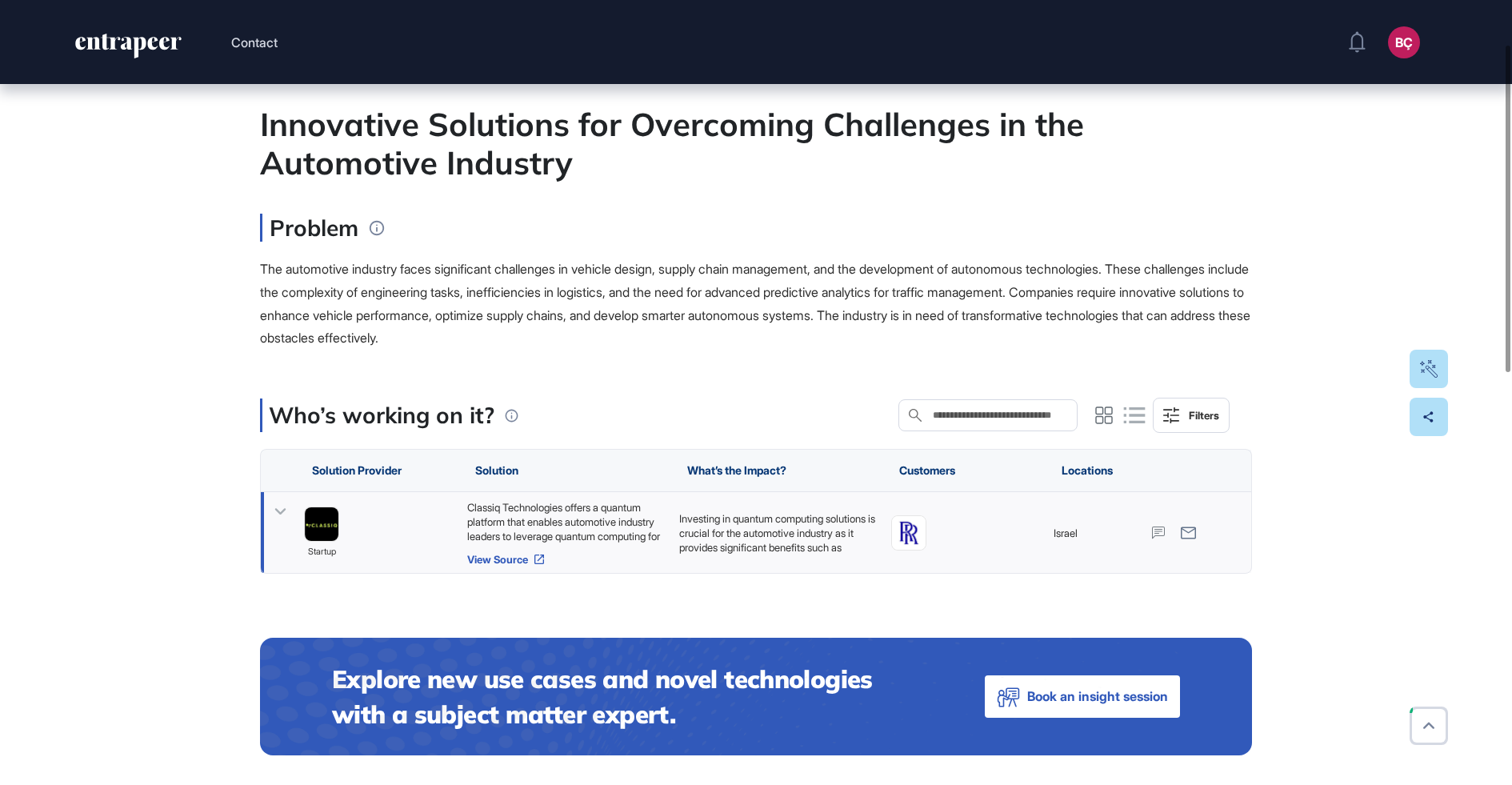
click at [495, 556] on link "View Source" at bounding box center [565, 559] width 196 height 13
click at [557, 278] on div "The automotive industry faces significant challenges in vehicle design, supply …" at bounding box center [756, 304] width 992 height 92
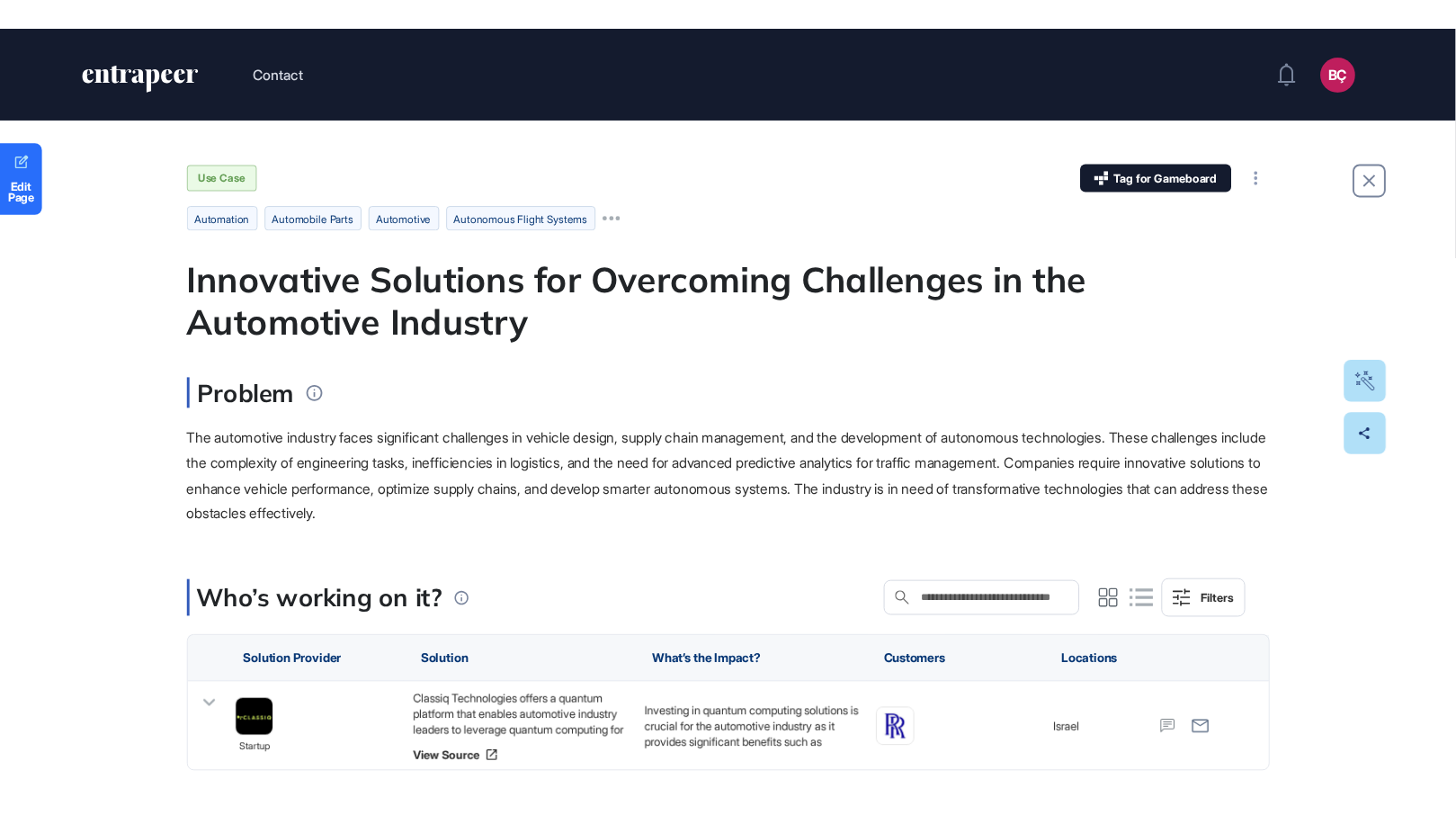
scroll to position [779, 1499]
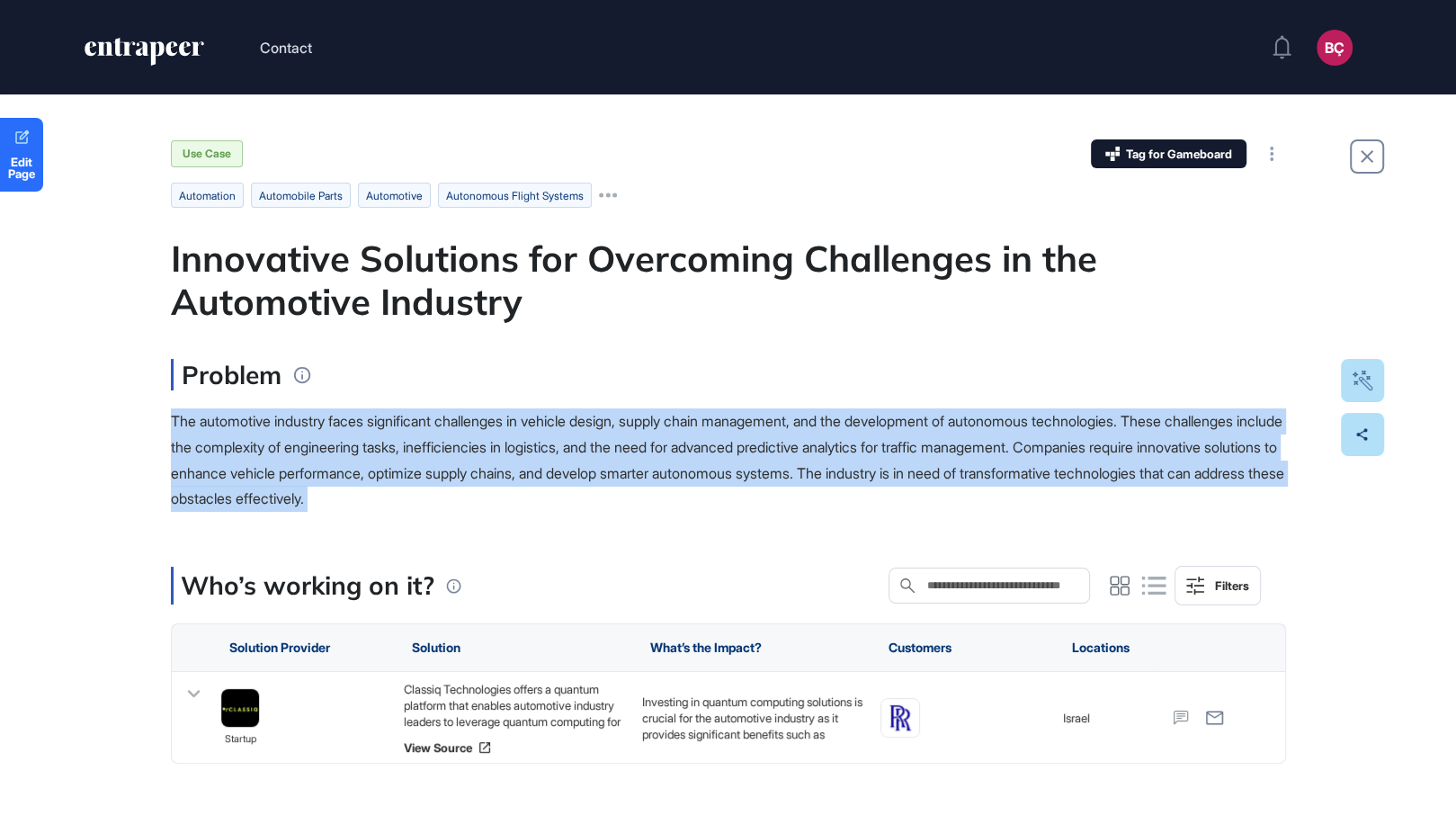
scroll to position [815, 1455]
